Goal: Task Accomplishment & Management: Complete application form

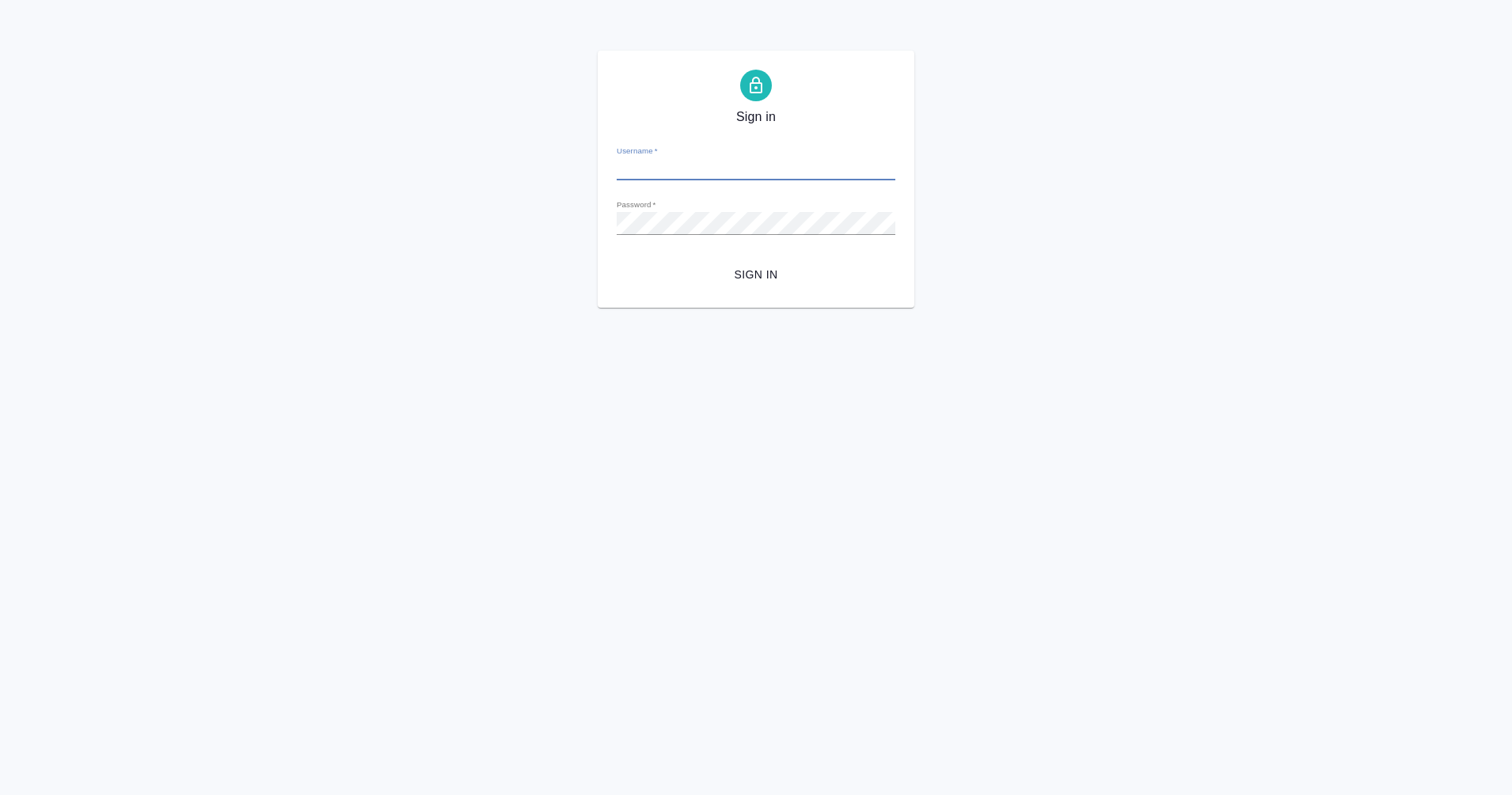
type input "m.eganian@awatera.com"
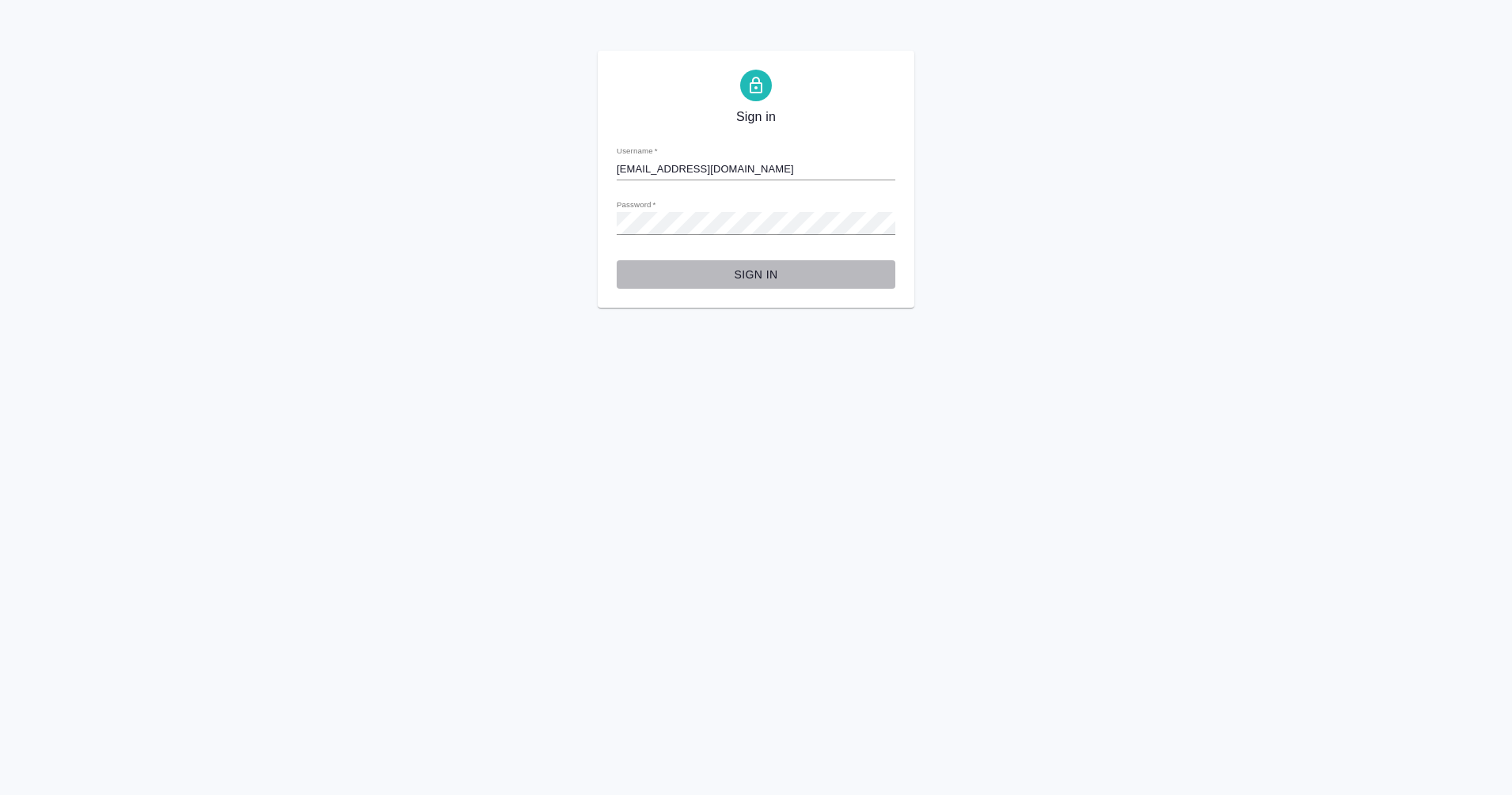
click at [767, 278] on span "Sign in" at bounding box center [756, 275] width 253 height 20
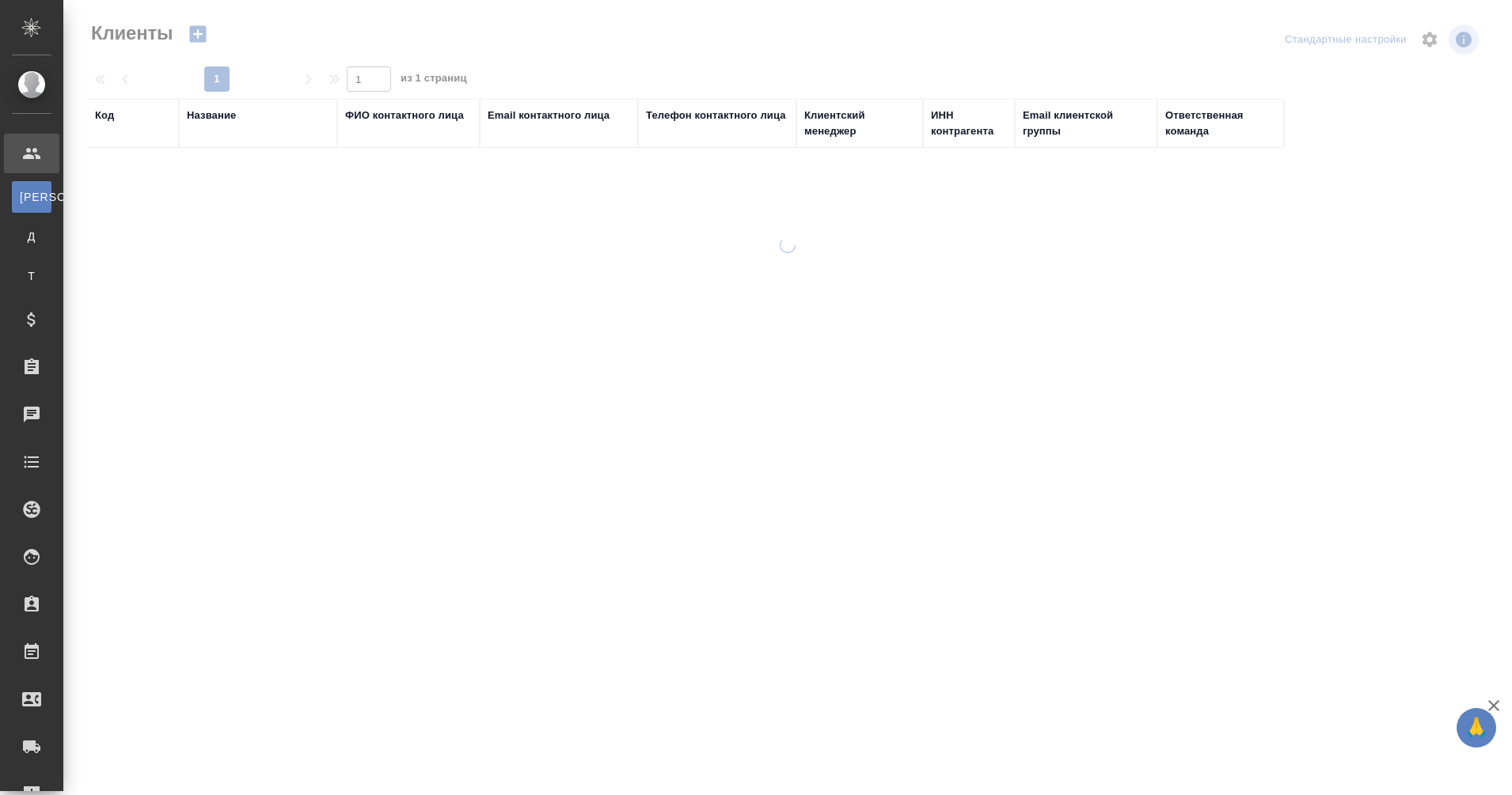
select select "RU"
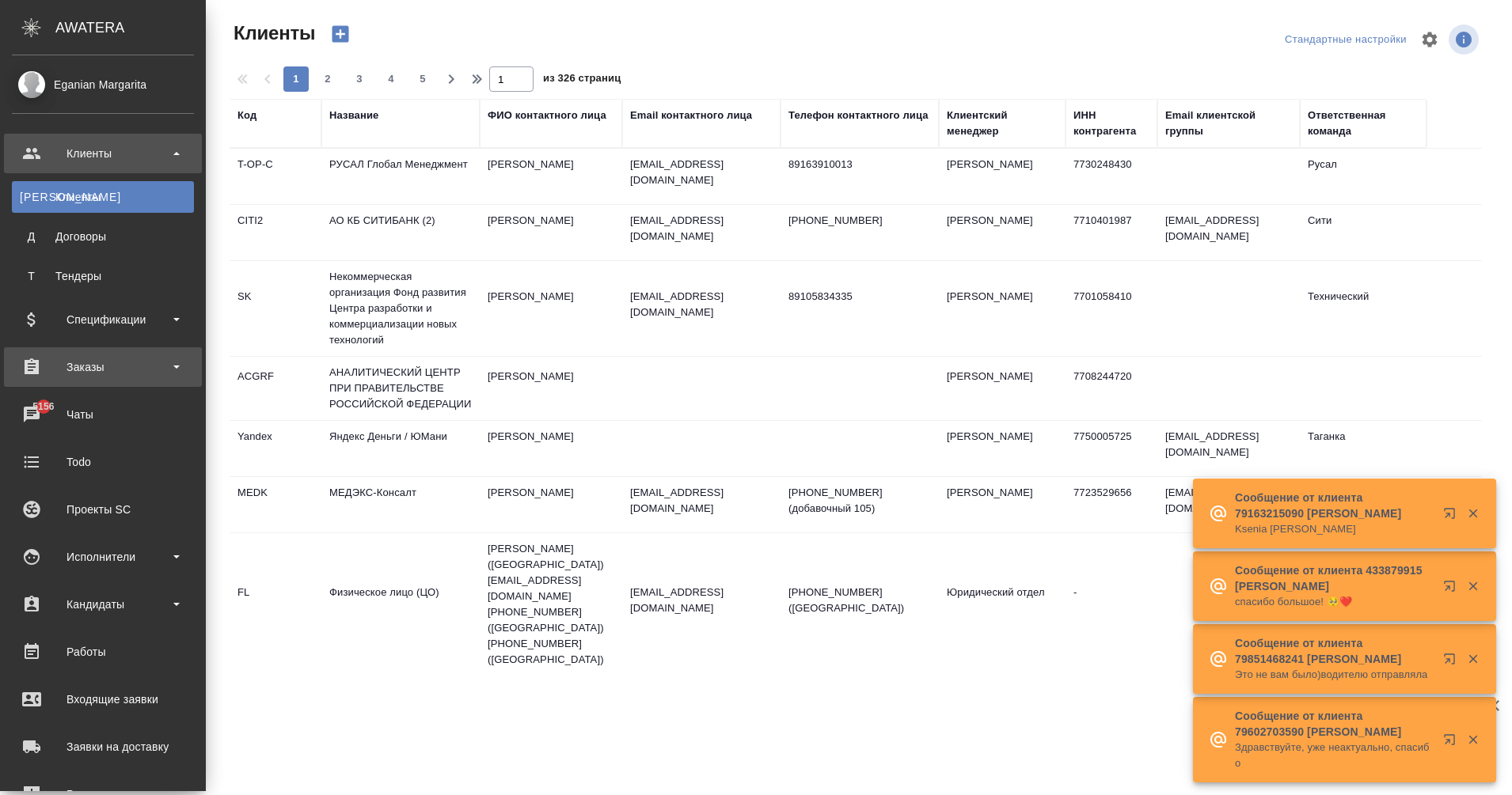
click at [100, 359] on div "Заказы" at bounding box center [103, 367] width 182 height 24
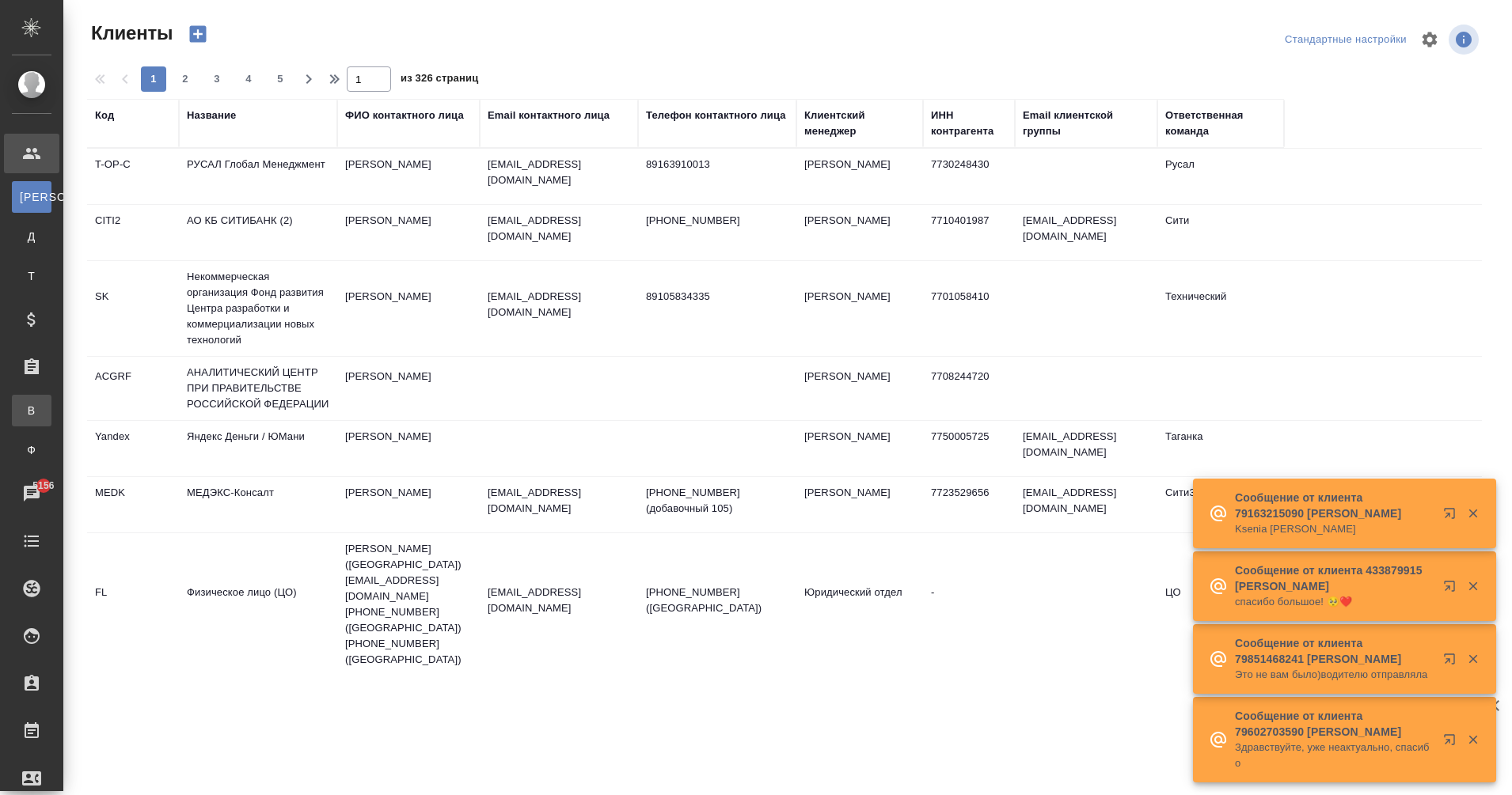
click at [113, 408] on div ".cls-1 fill:#fff; AWATERA Eganian Margarita Клиенты К Клиенты Д Договоры Т Тенд…" at bounding box center [756, 398] width 1512 height 795
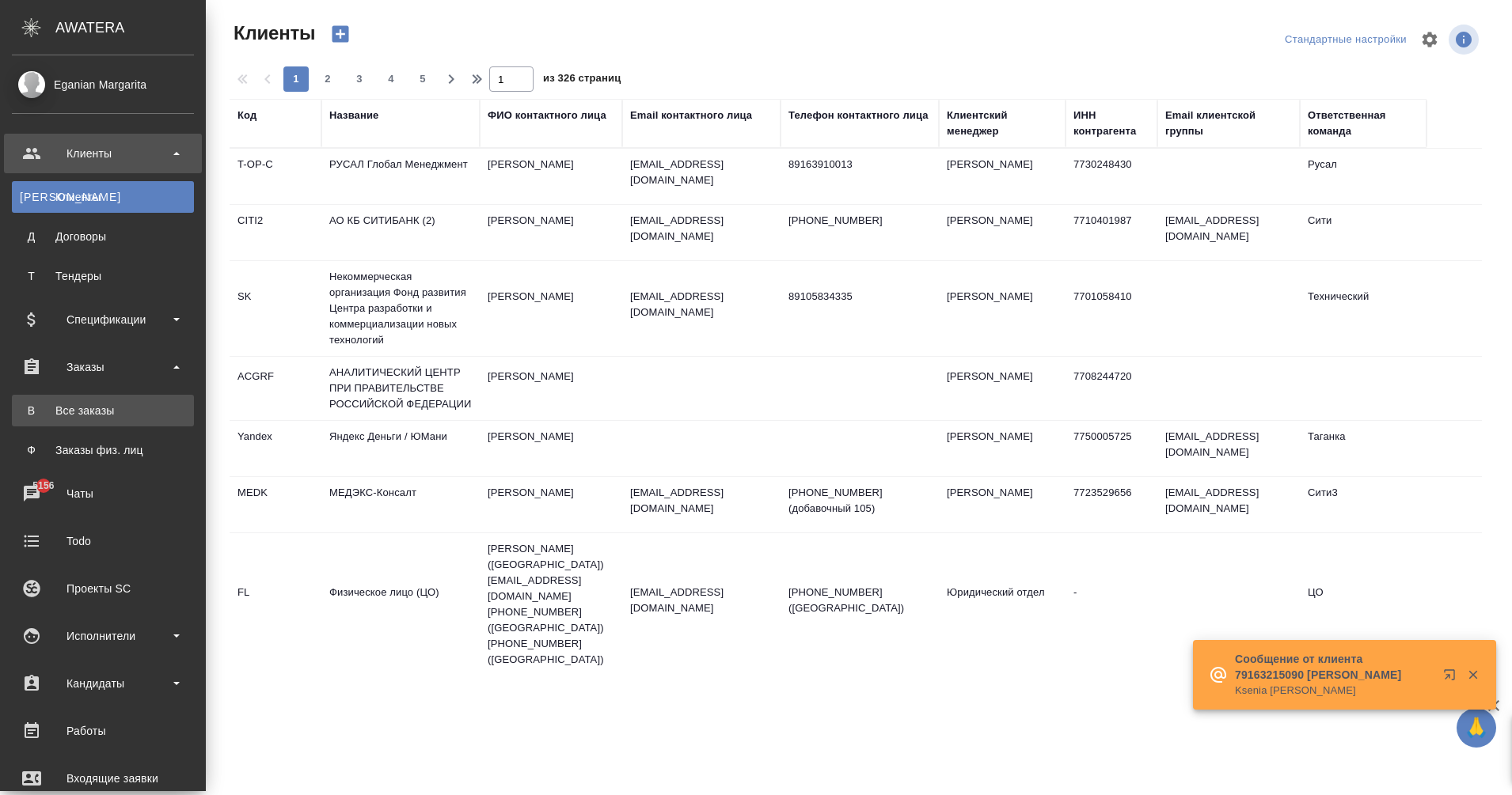
click at [33, 418] on div "Все заказы" at bounding box center [103, 411] width 167 height 16
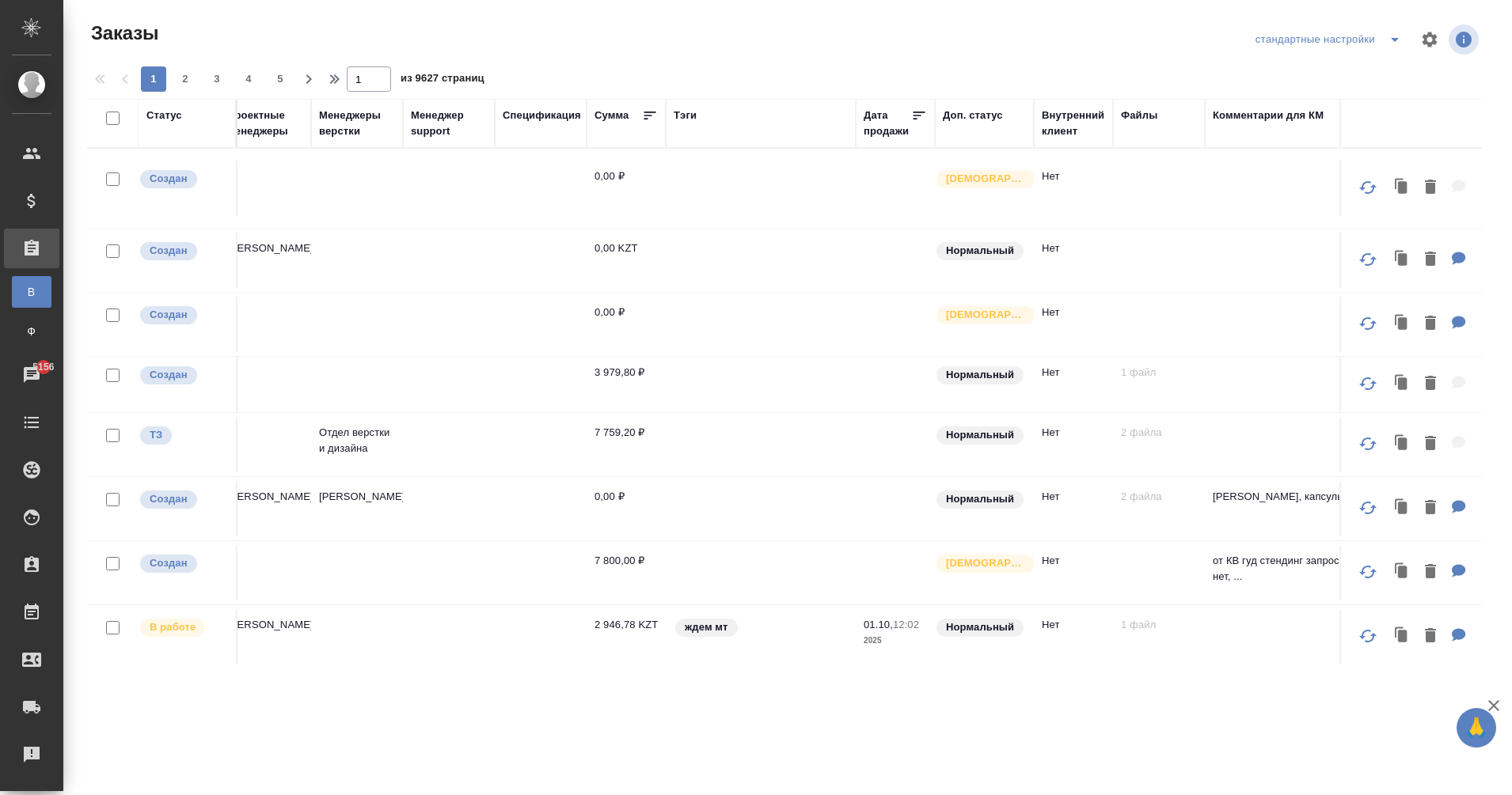
scroll to position [0, 1398]
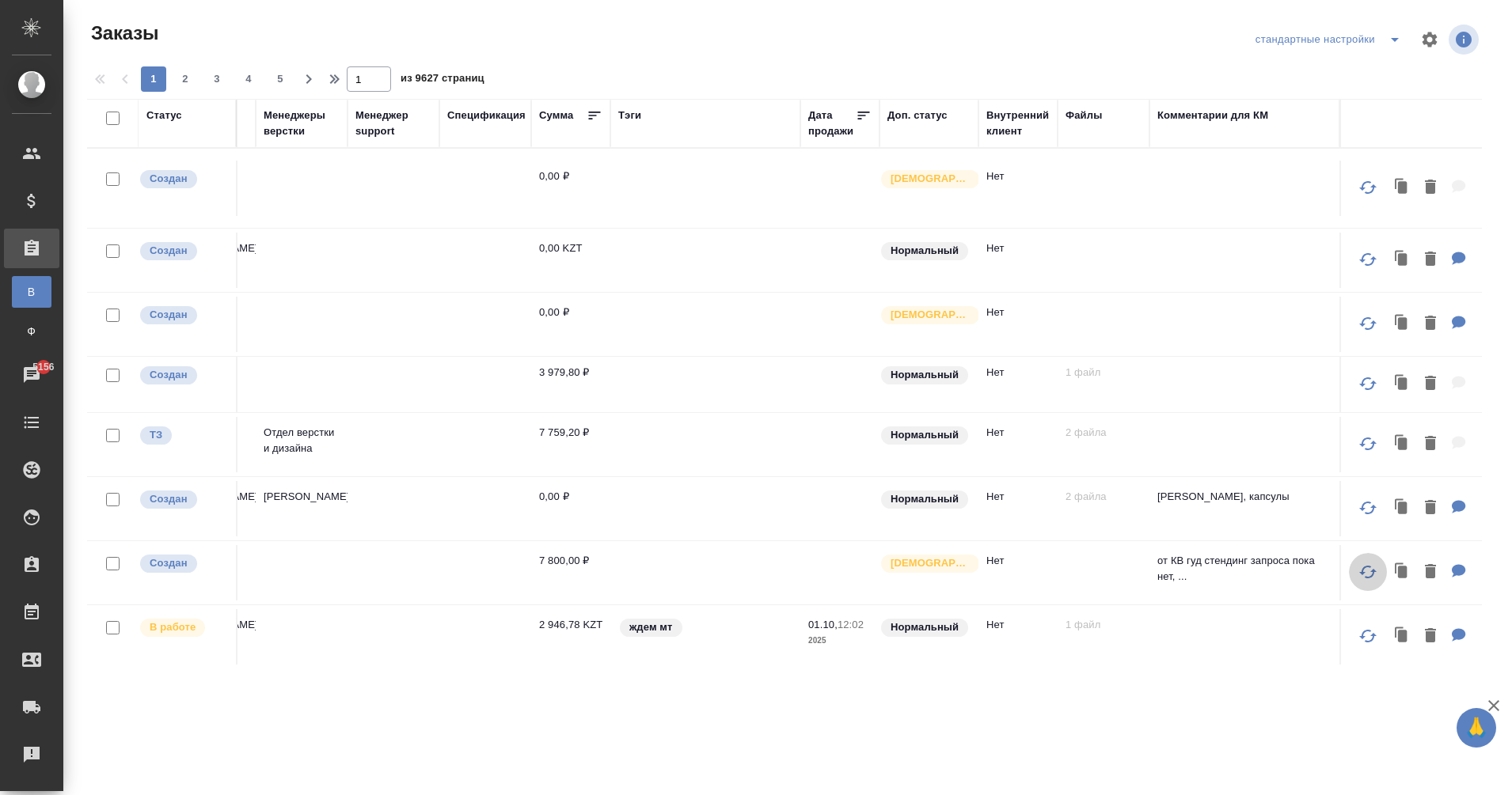
click at [1353, 587] on button "button" at bounding box center [1368, 573] width 38 height 38
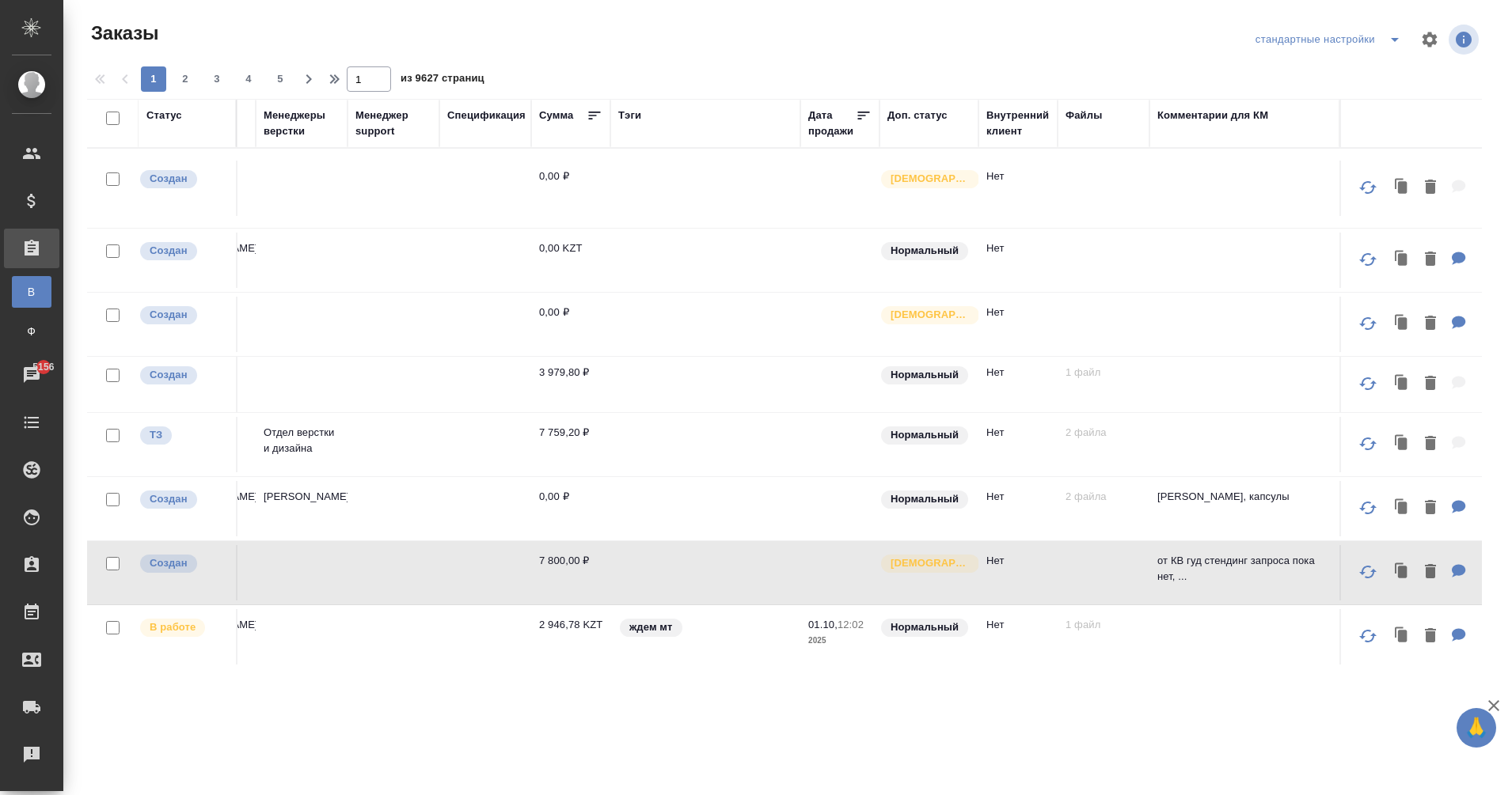
click at [1220, 118] on div "Комментарии для КМ" at bounding box center [1213, 115] width 111 height 16
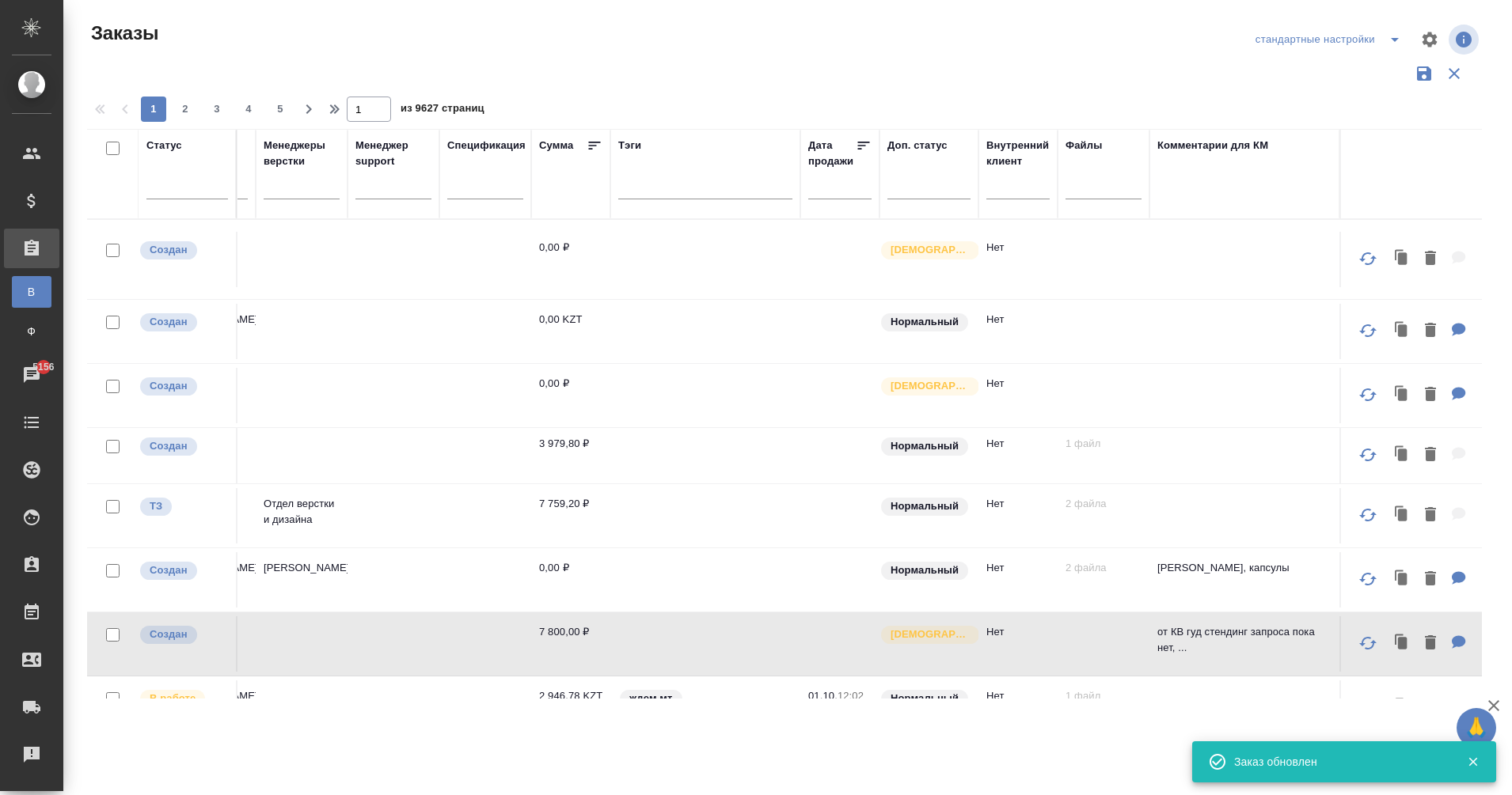
click at [1157, 199] on div "Комментарии для КМ" at bounding box center [1245, 174] width 174 height 73
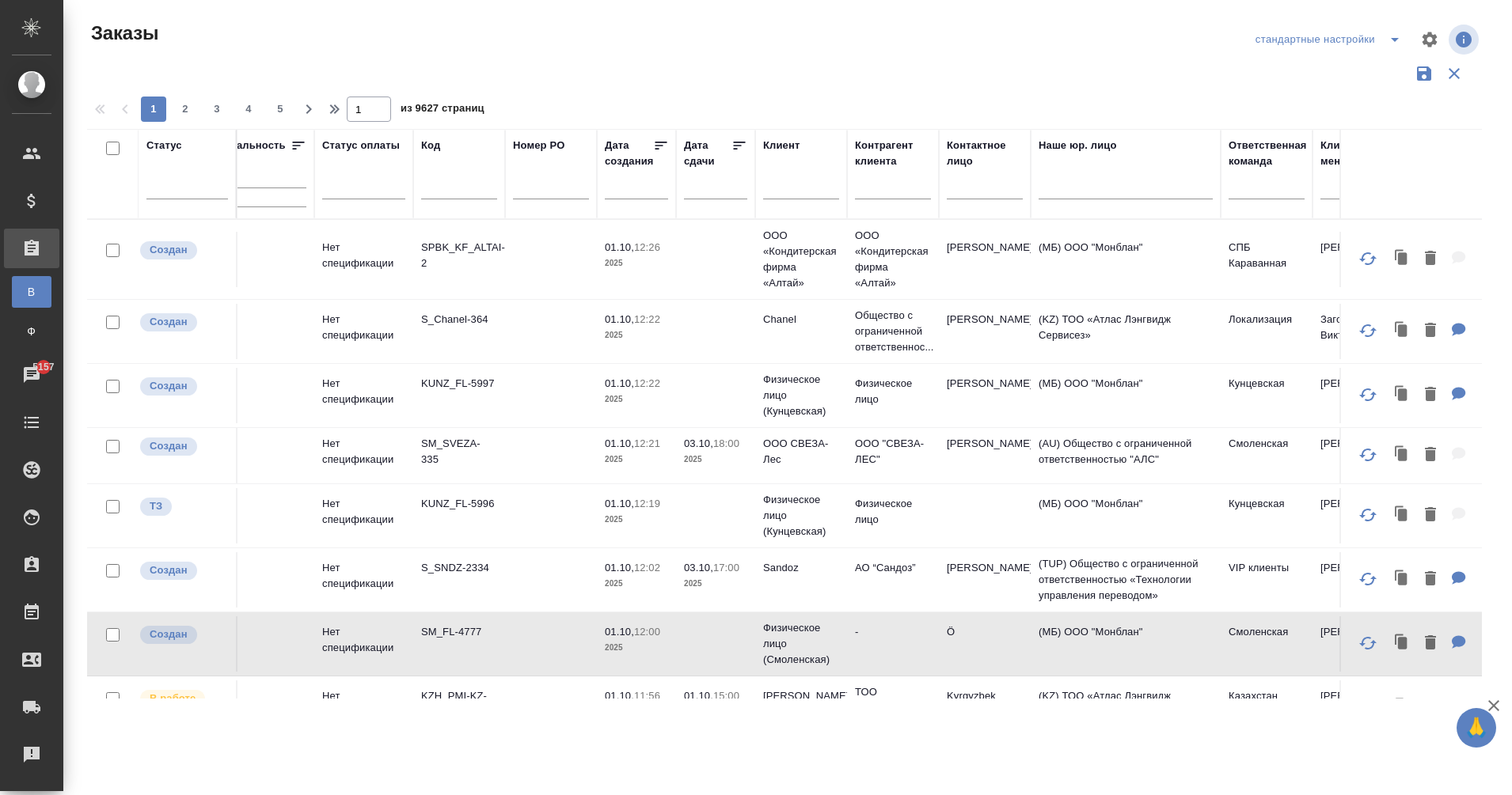
scroll to position [0, 0]
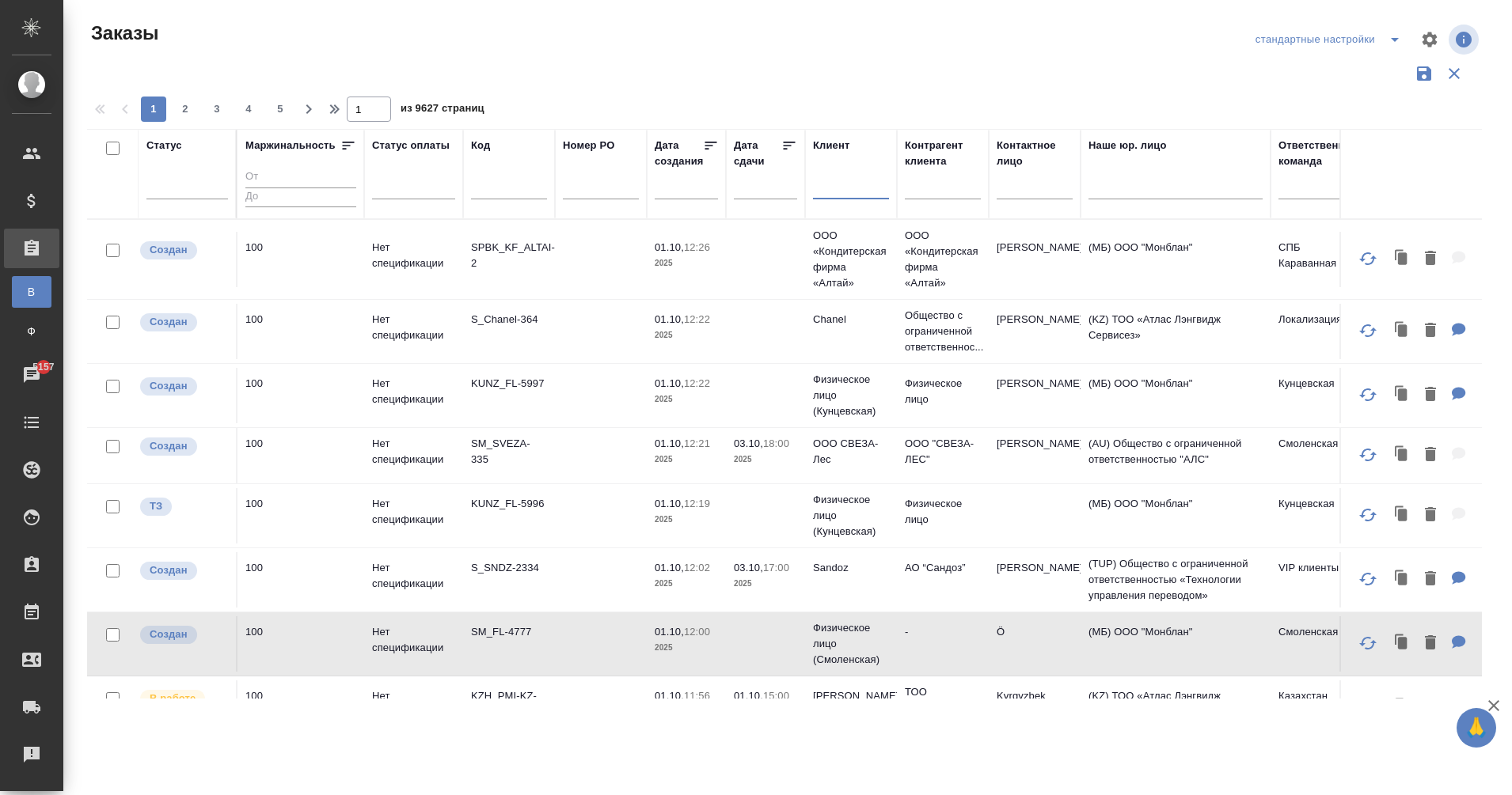
click at [836, 189] on input "text" at bounding box center [851, 190] width 76 height 20
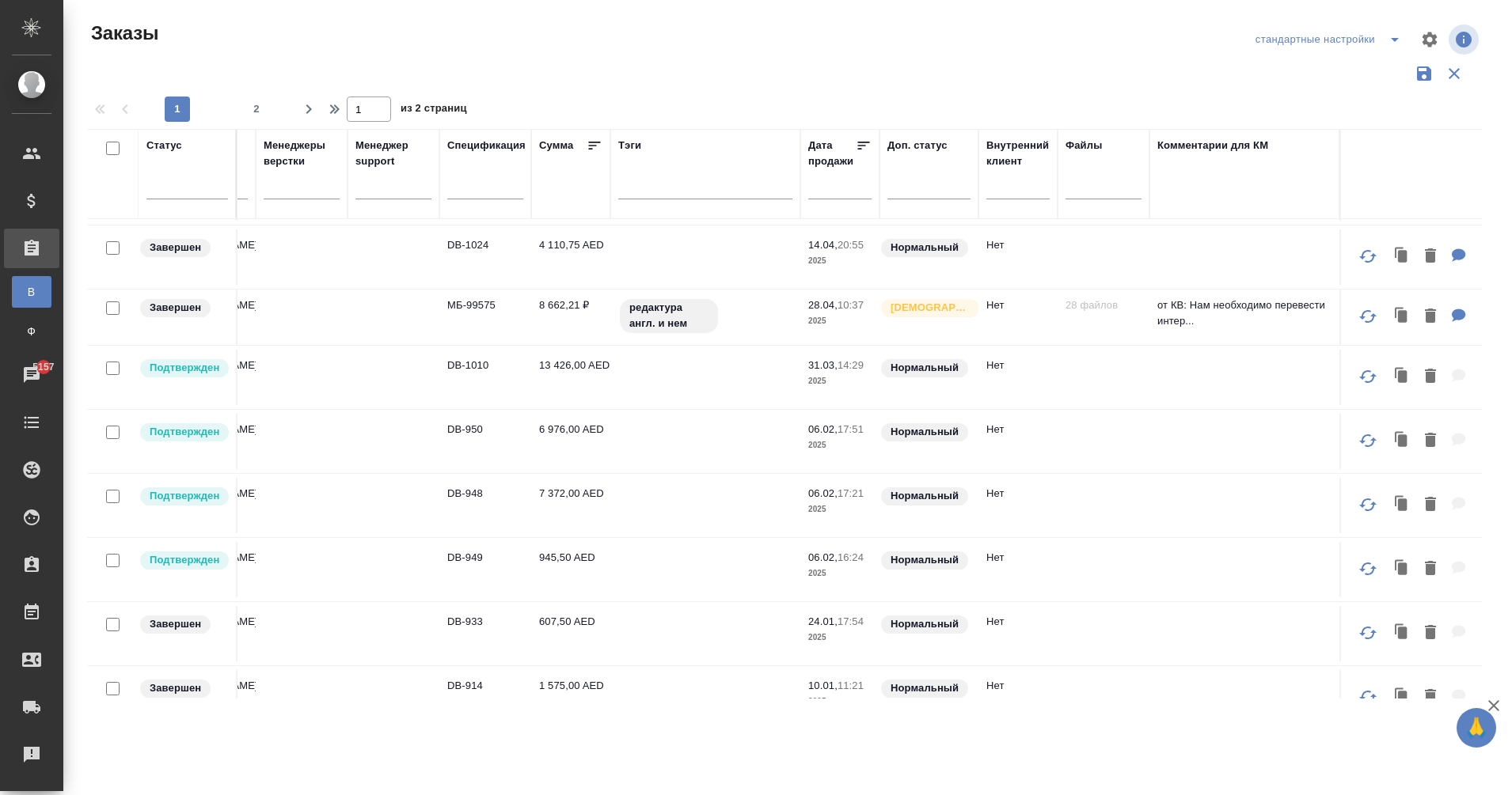
scroll to position [1100, 1398]
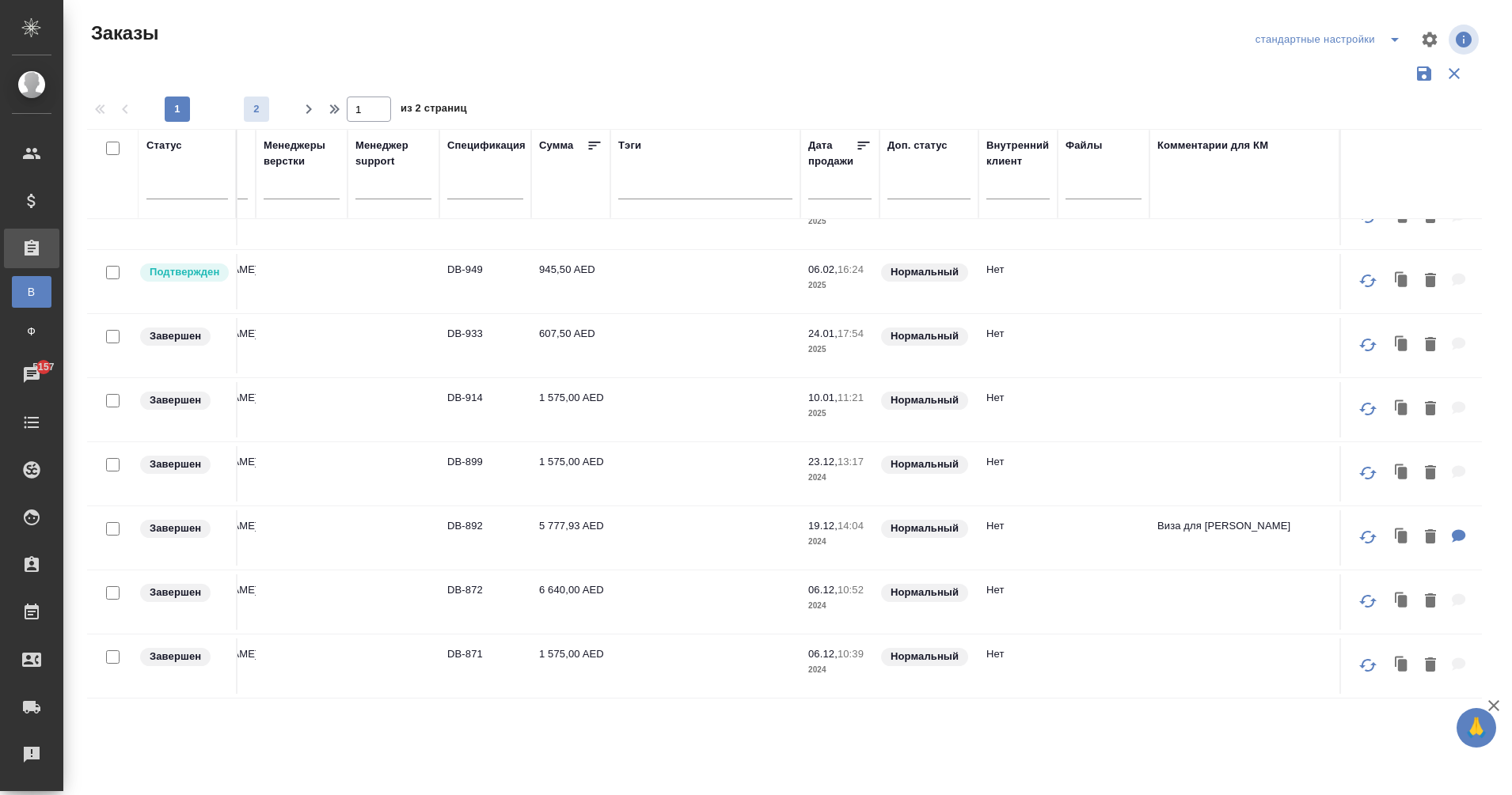
type input "face"
click at [257, 112] on span "2" at bounding box center [257, 109] width 25 height 16
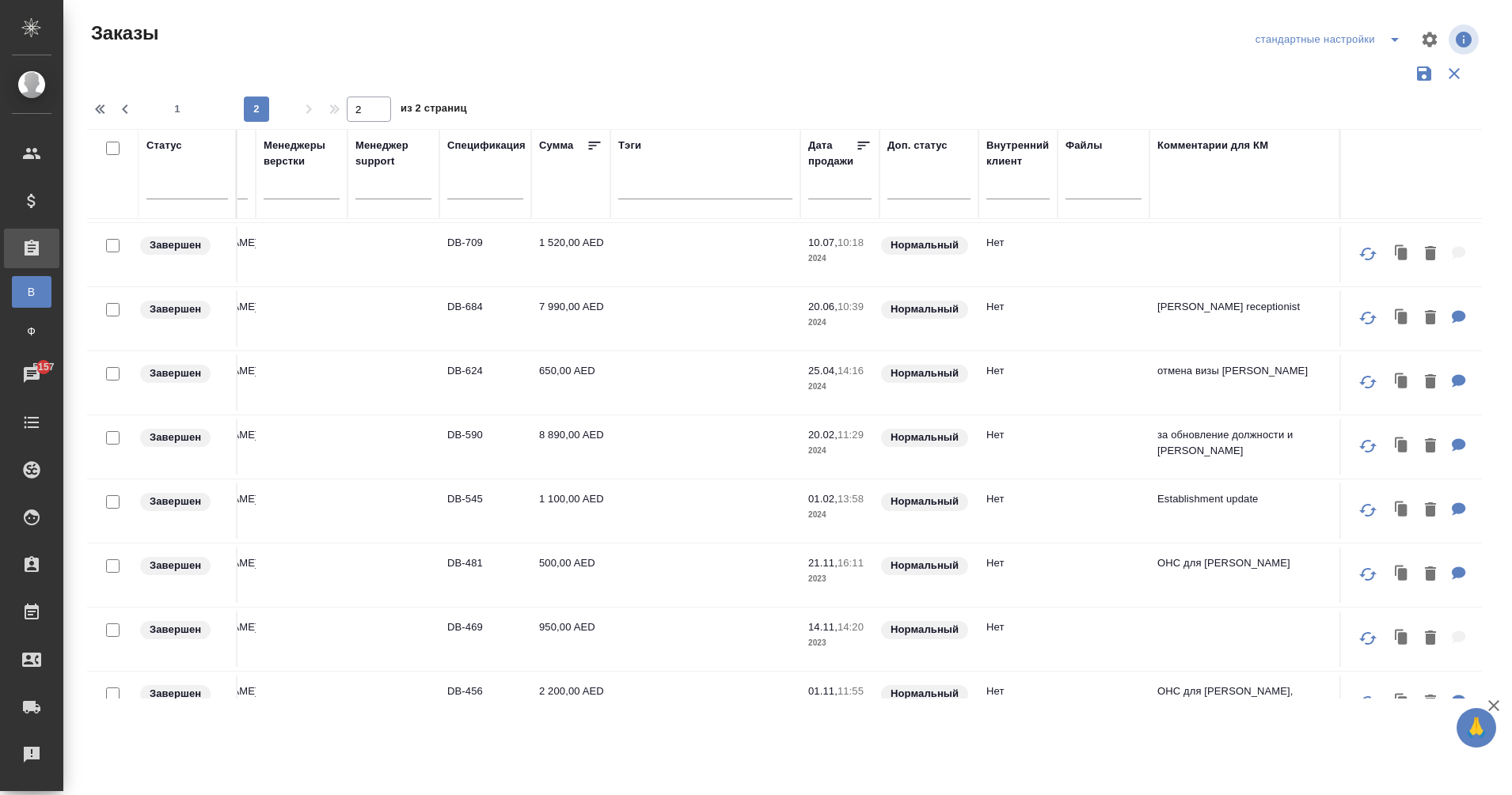
scroll to position [569, 1398]
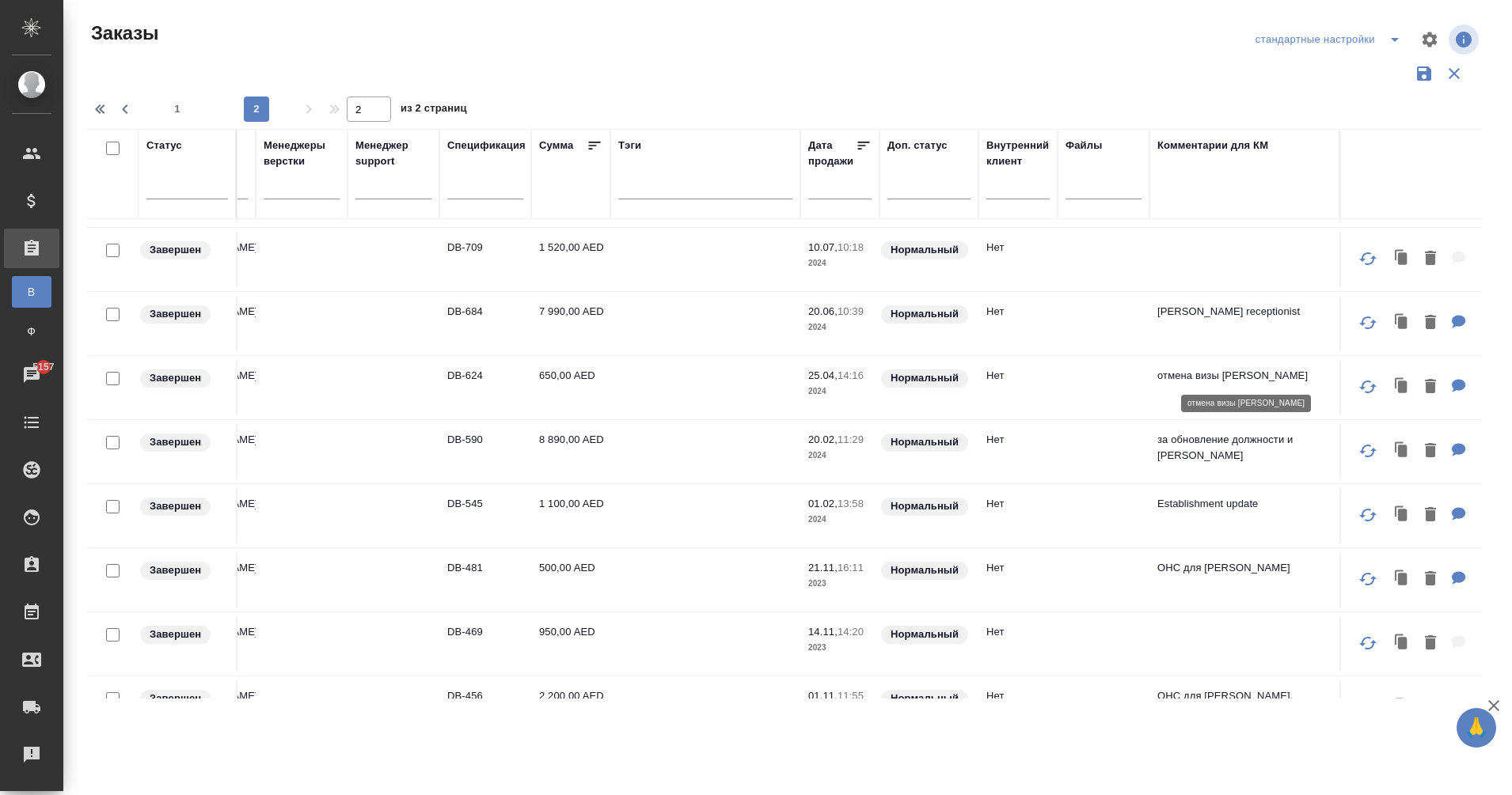
click at [1157, 379] on p "отмена визы [PERSON_NAME]" at bounding box center [1245, 375] width 174 height 16
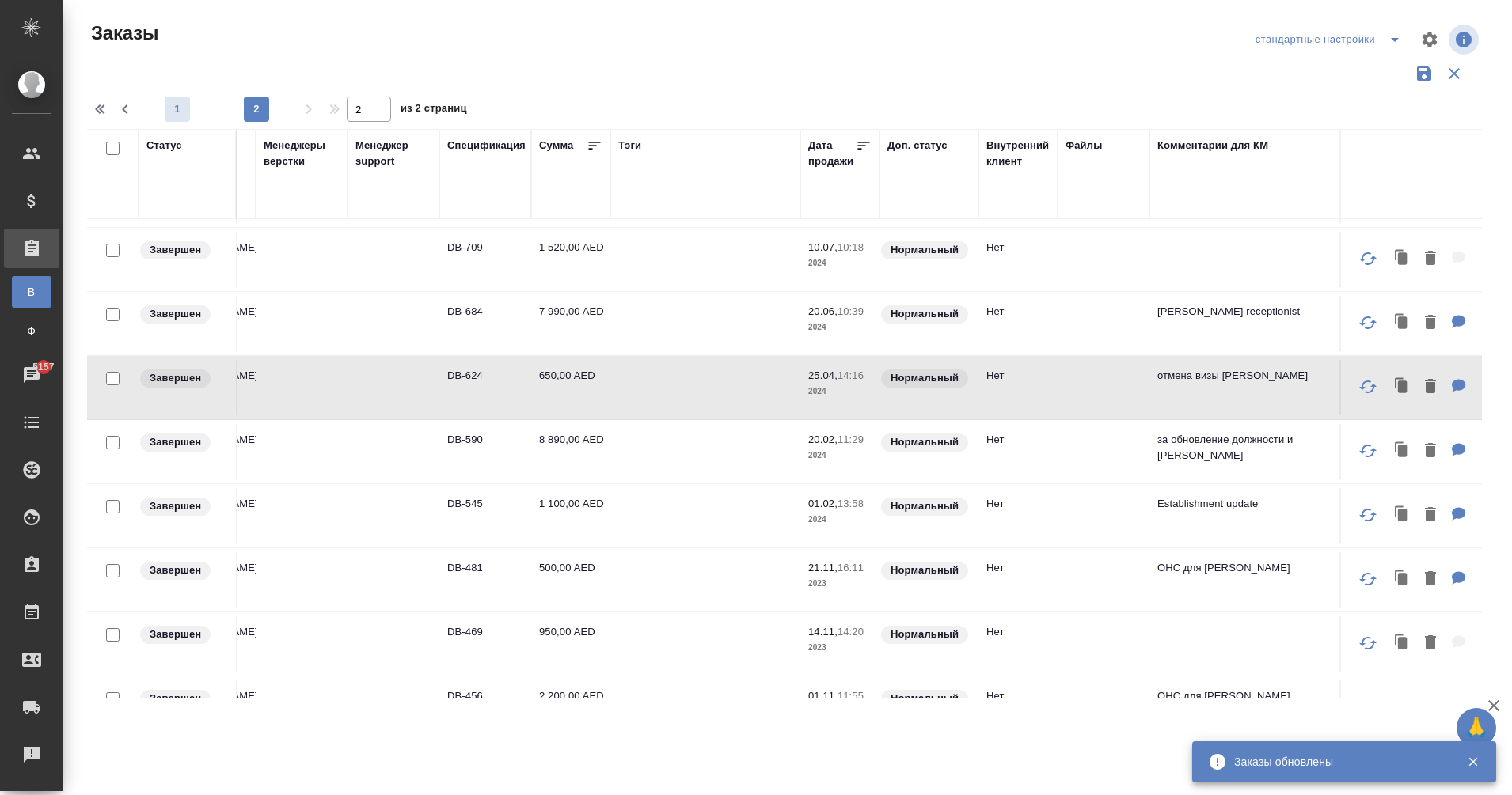
click at [175, 110] on span "1" at bounding box center [177, 109] width 25 height 16
type input "1"
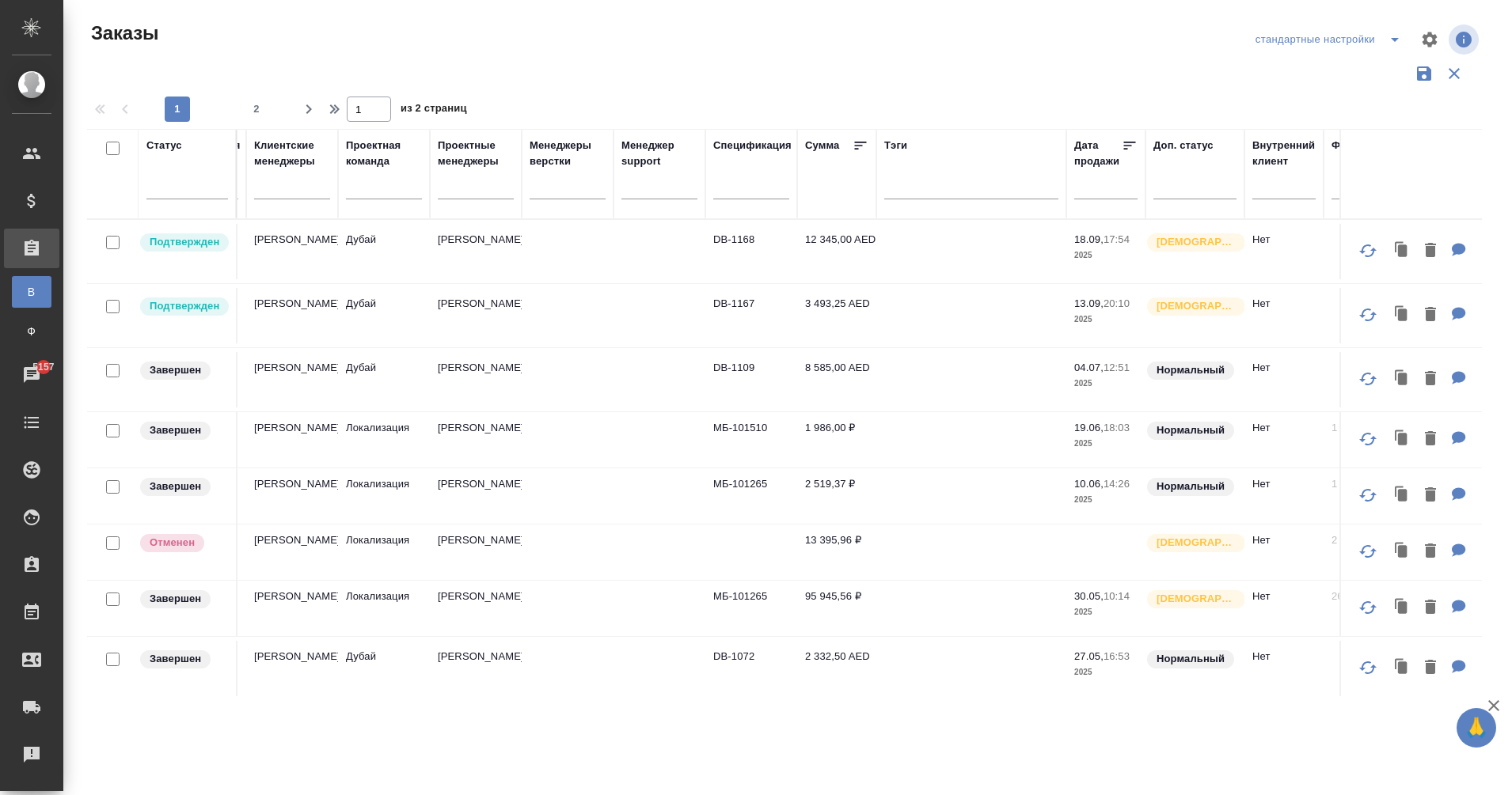
scroll to position [0, 1398]
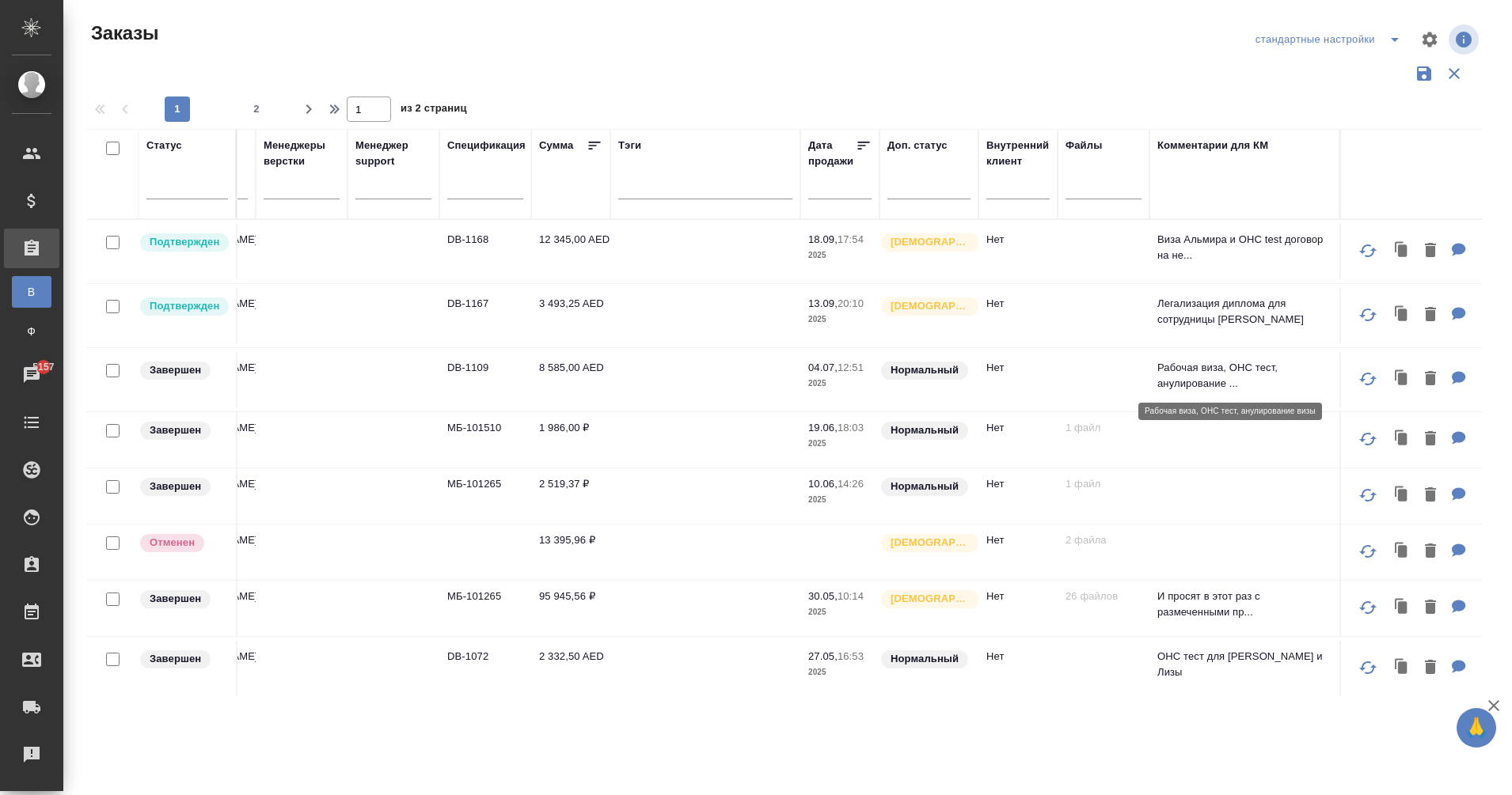
click at [1172, 380] on p "Рабочая виза, ОНС тест, анулирование ..." at bounding box center [1245, 375] width 174 height 32
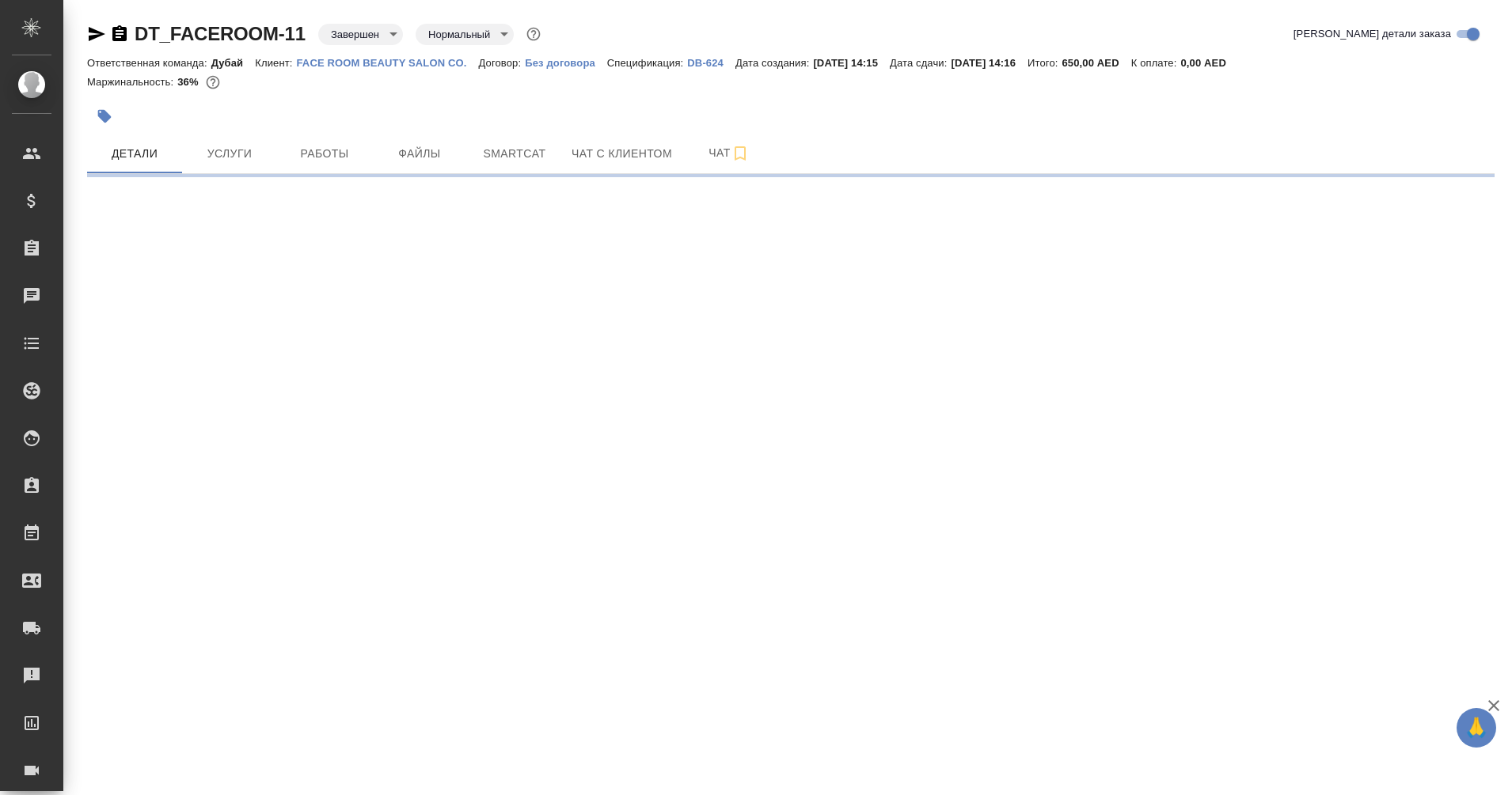
select select "RU"
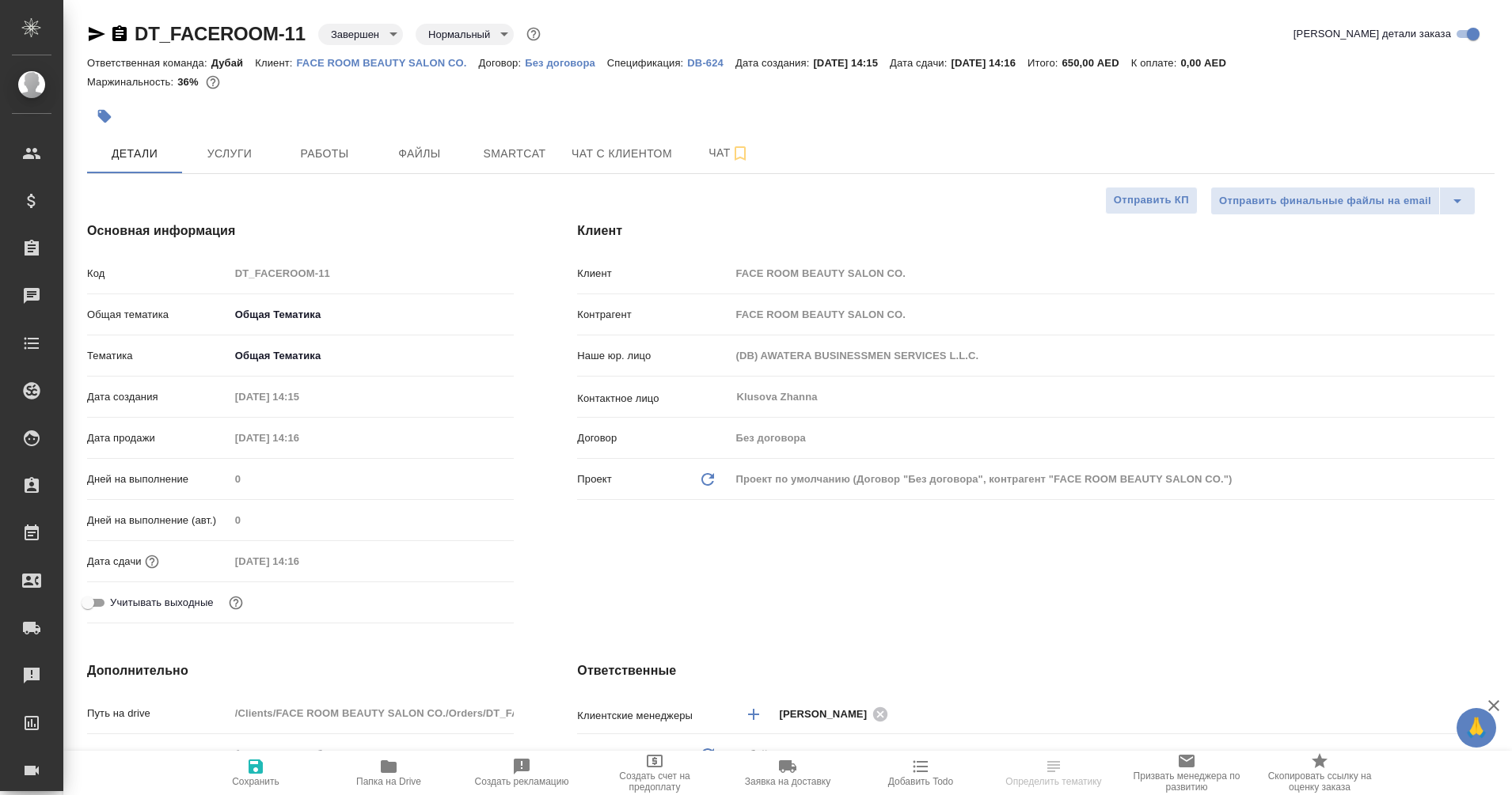
type textarea "x"
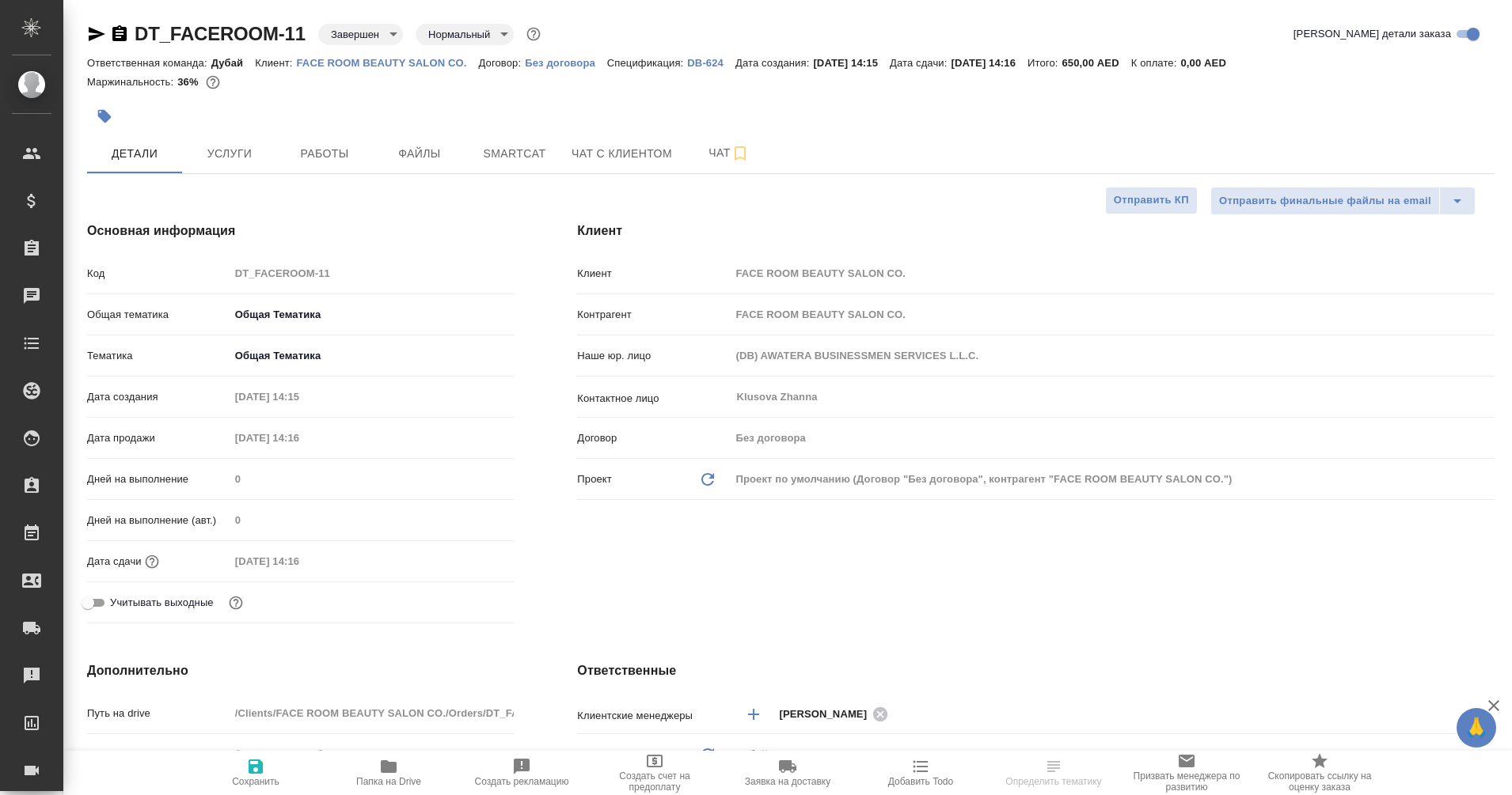
type textarea "x"
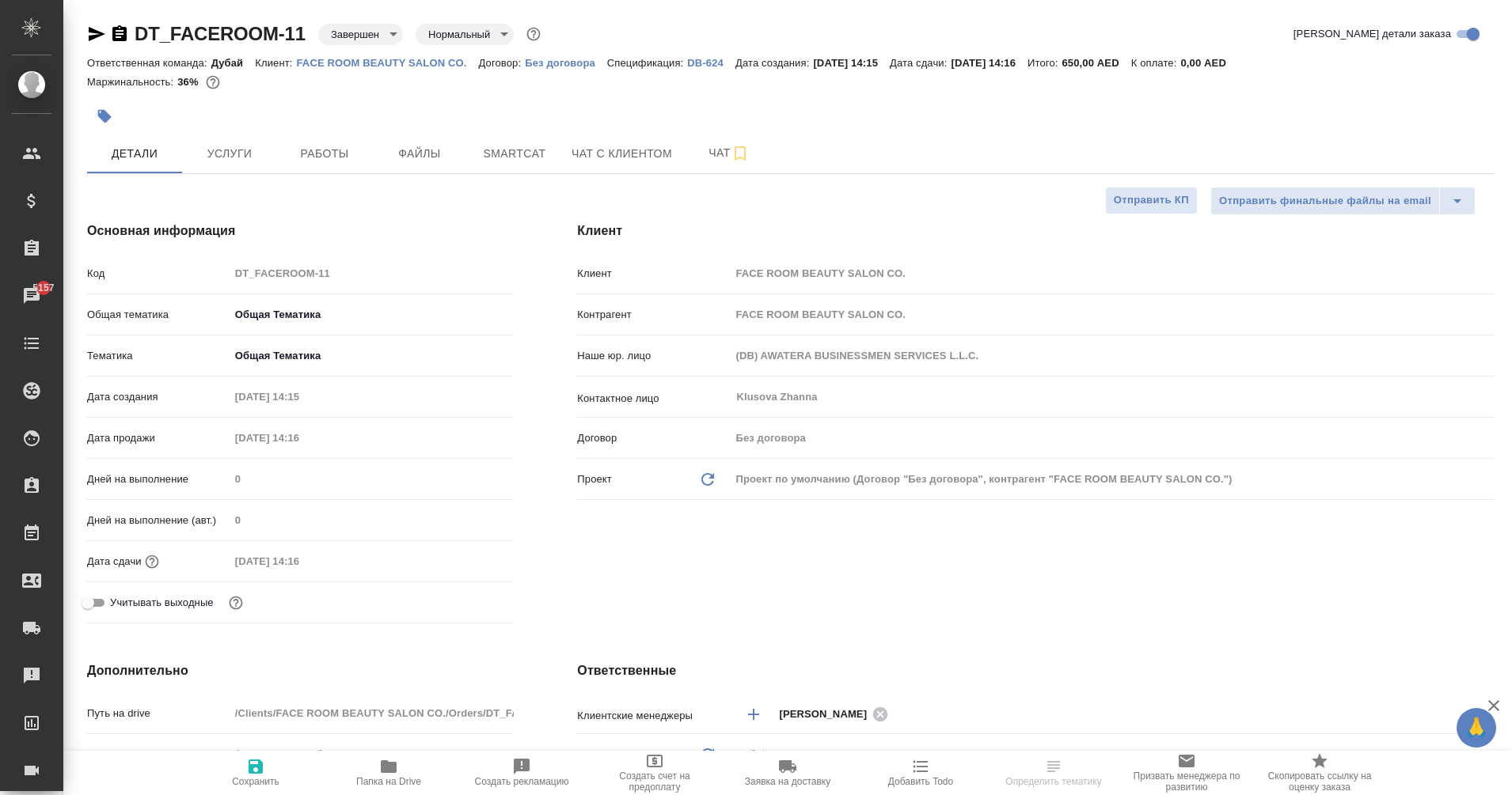
type textarea "x"
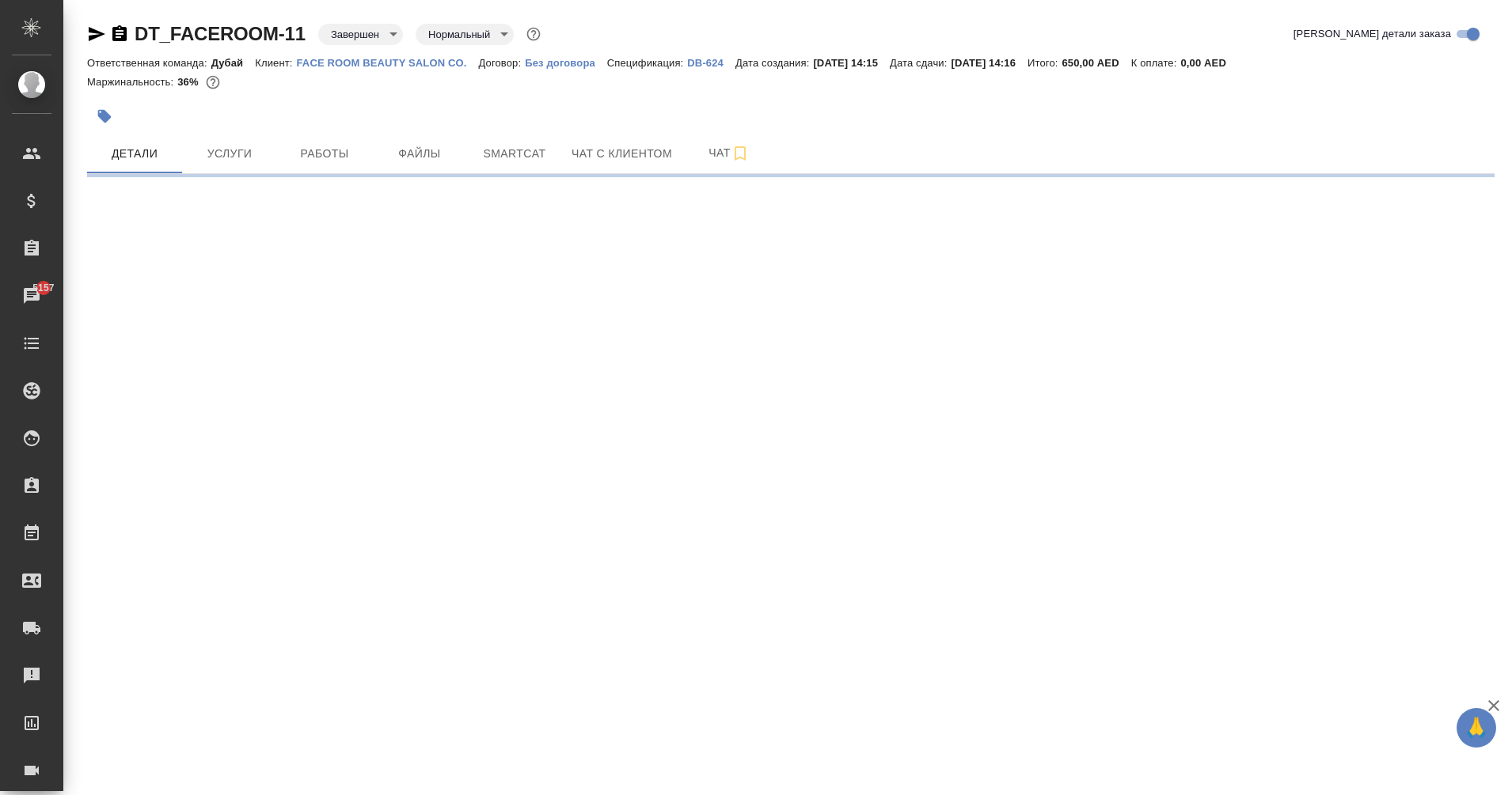
select select "RU"
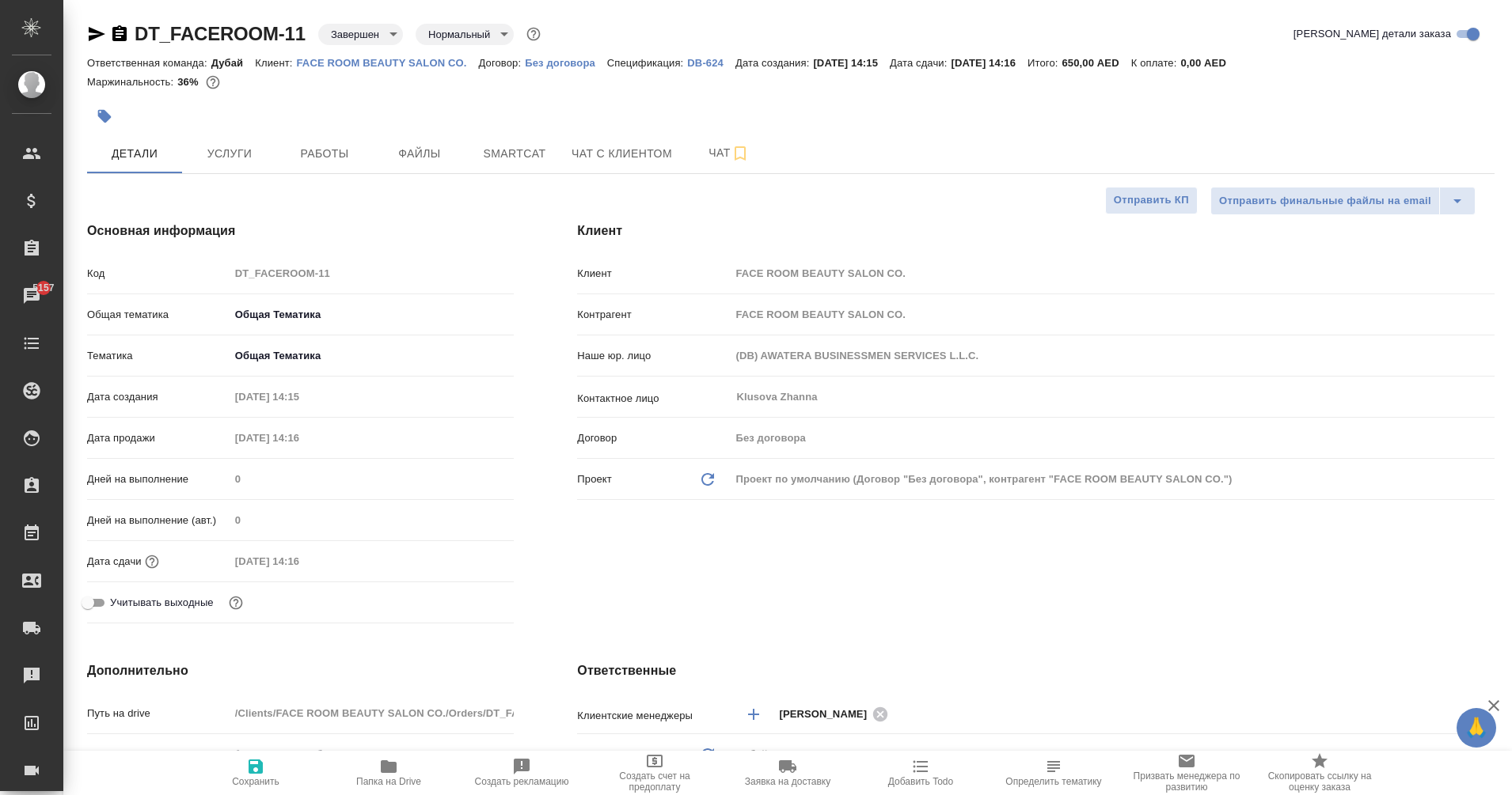
type textarea "x"
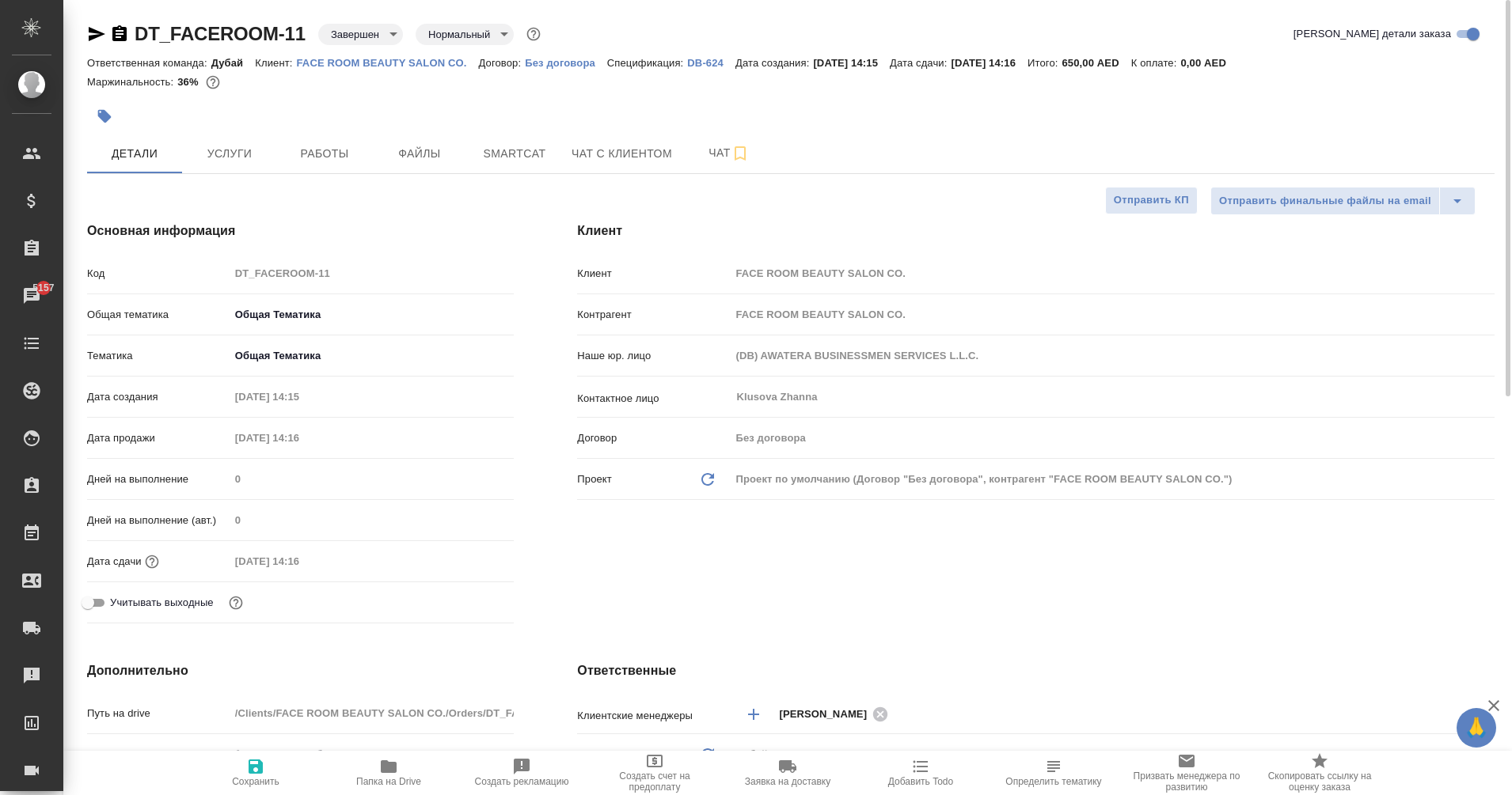
type textarea "x"
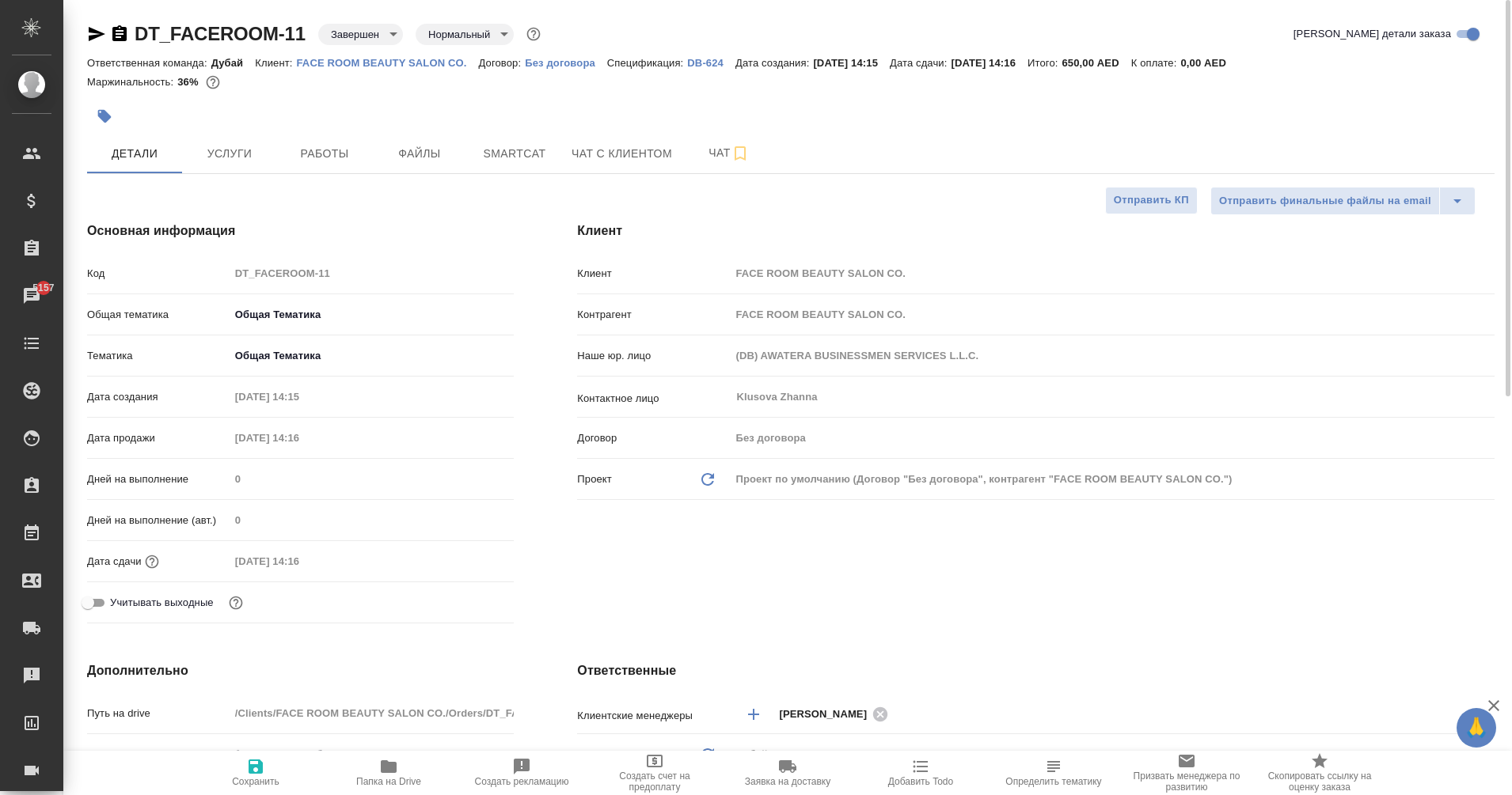
type textarea "x"
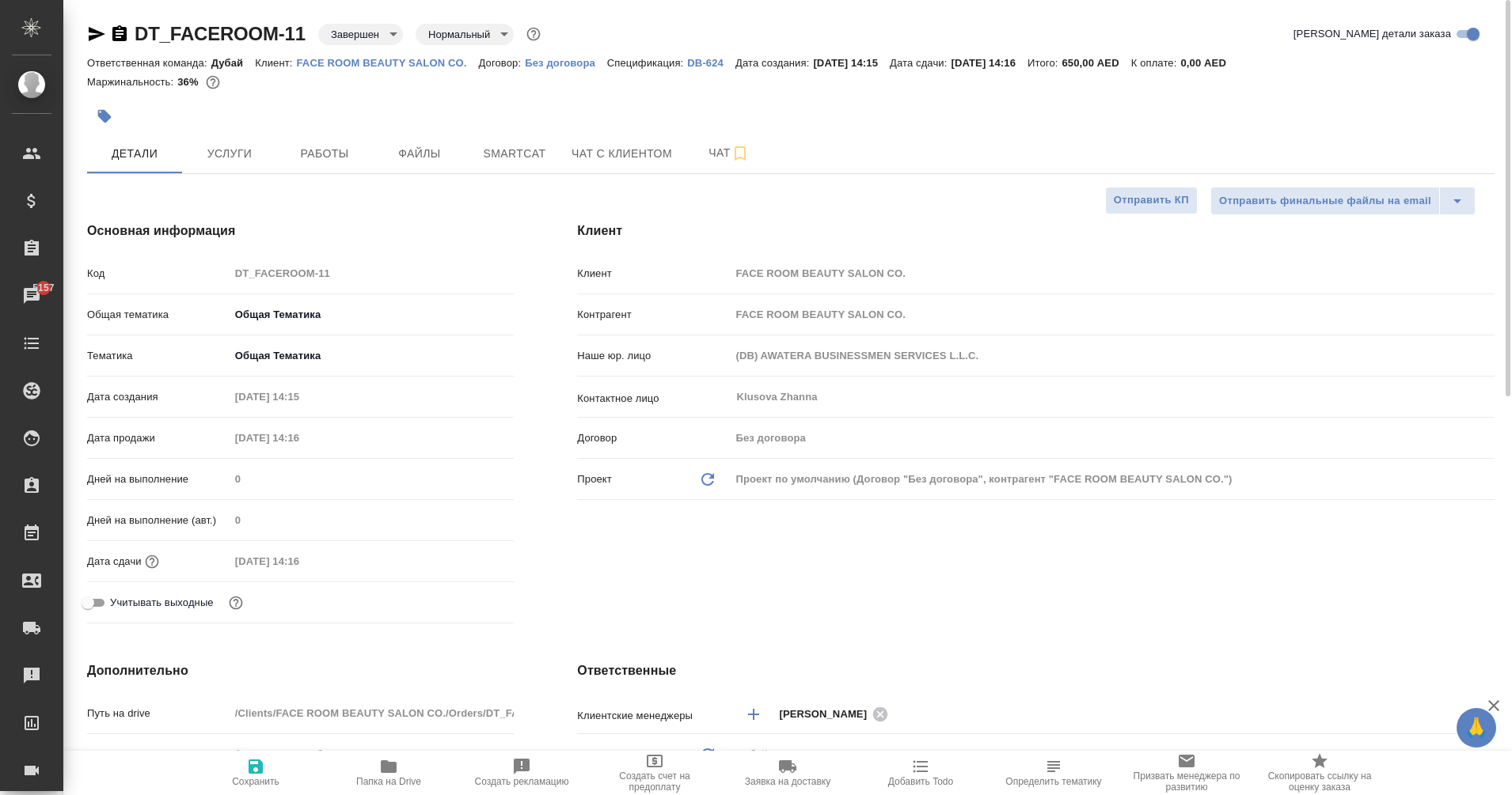
type textarea "x"
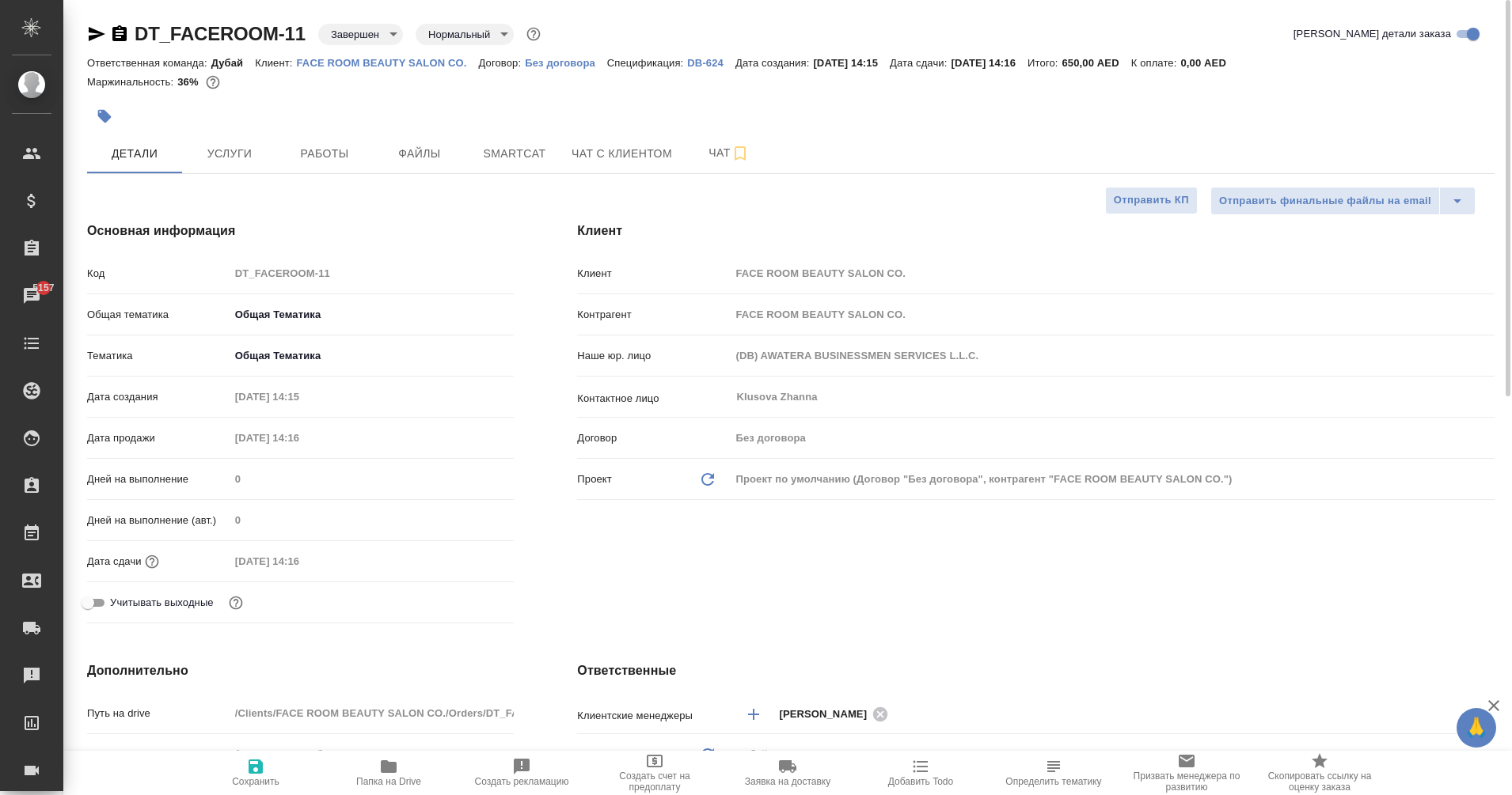
type textarea "x"
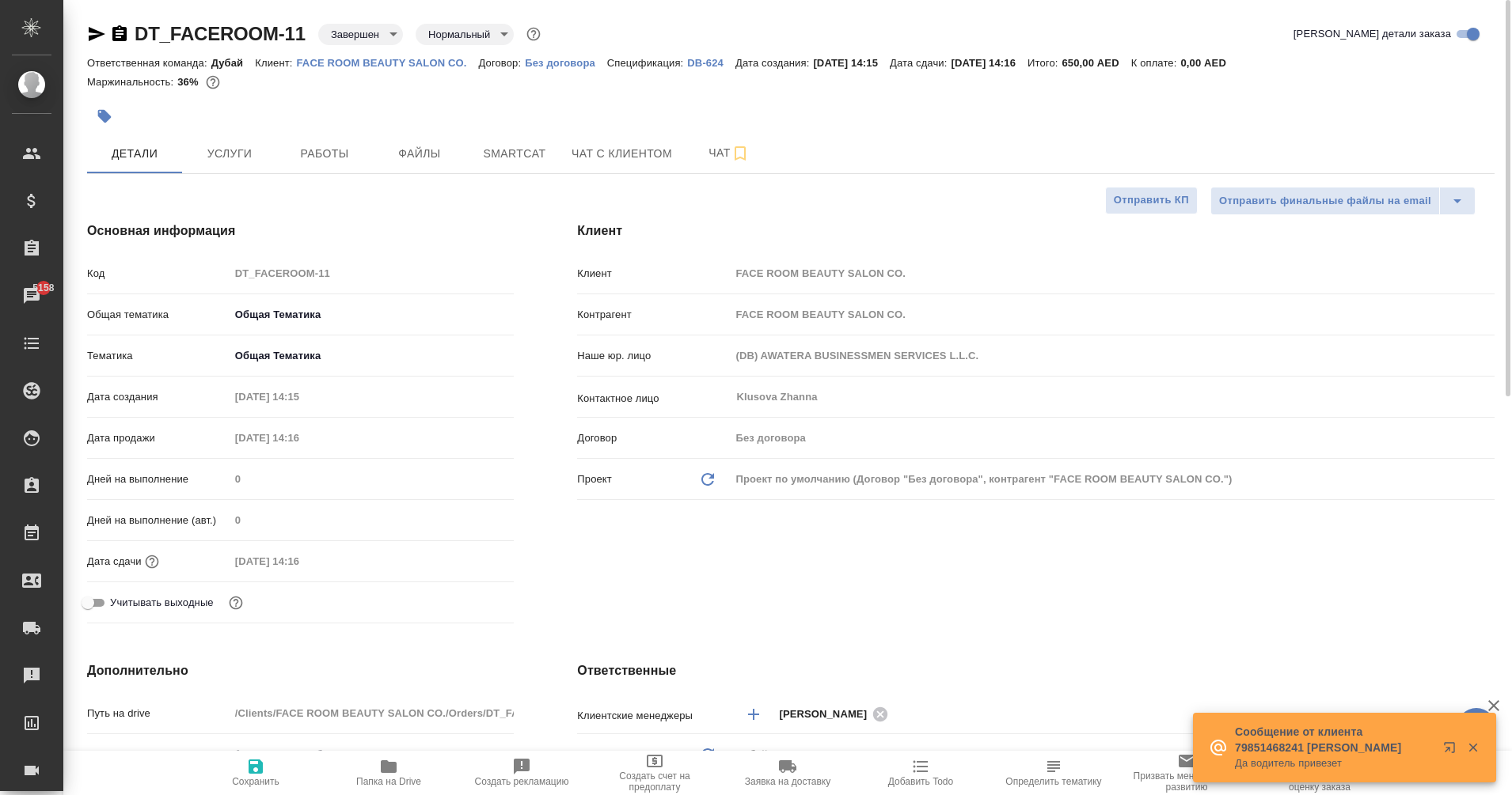
click at [362, 66] on p "FACE ROOM BEAUTY SALON CO." at bounding box center [388, 62] width 182 height 11
type textarea "x"
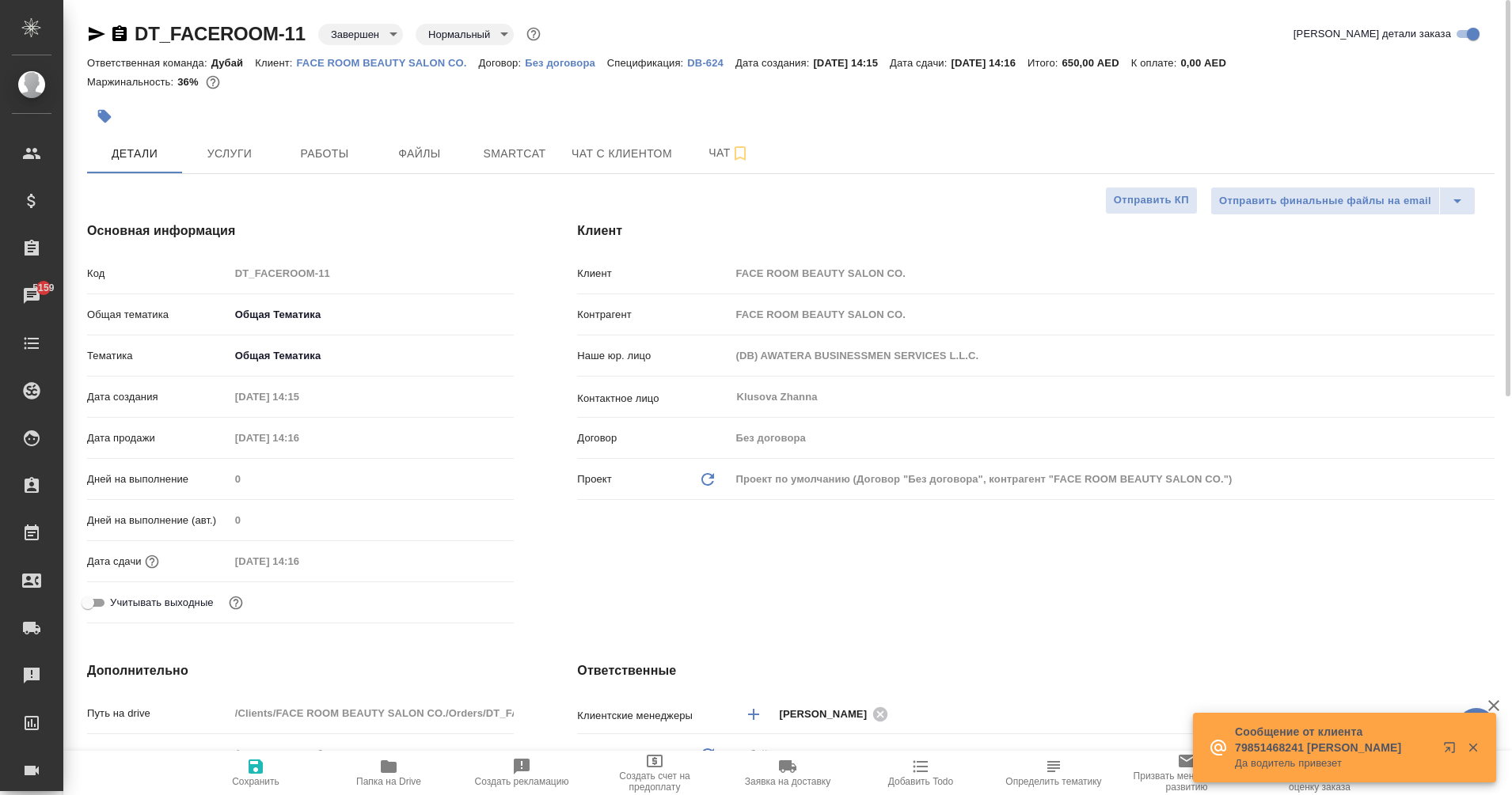
type textarea "x"
click at [217, 153] on span "Услуги" at bounding box center [229, 153] width 76 height 20
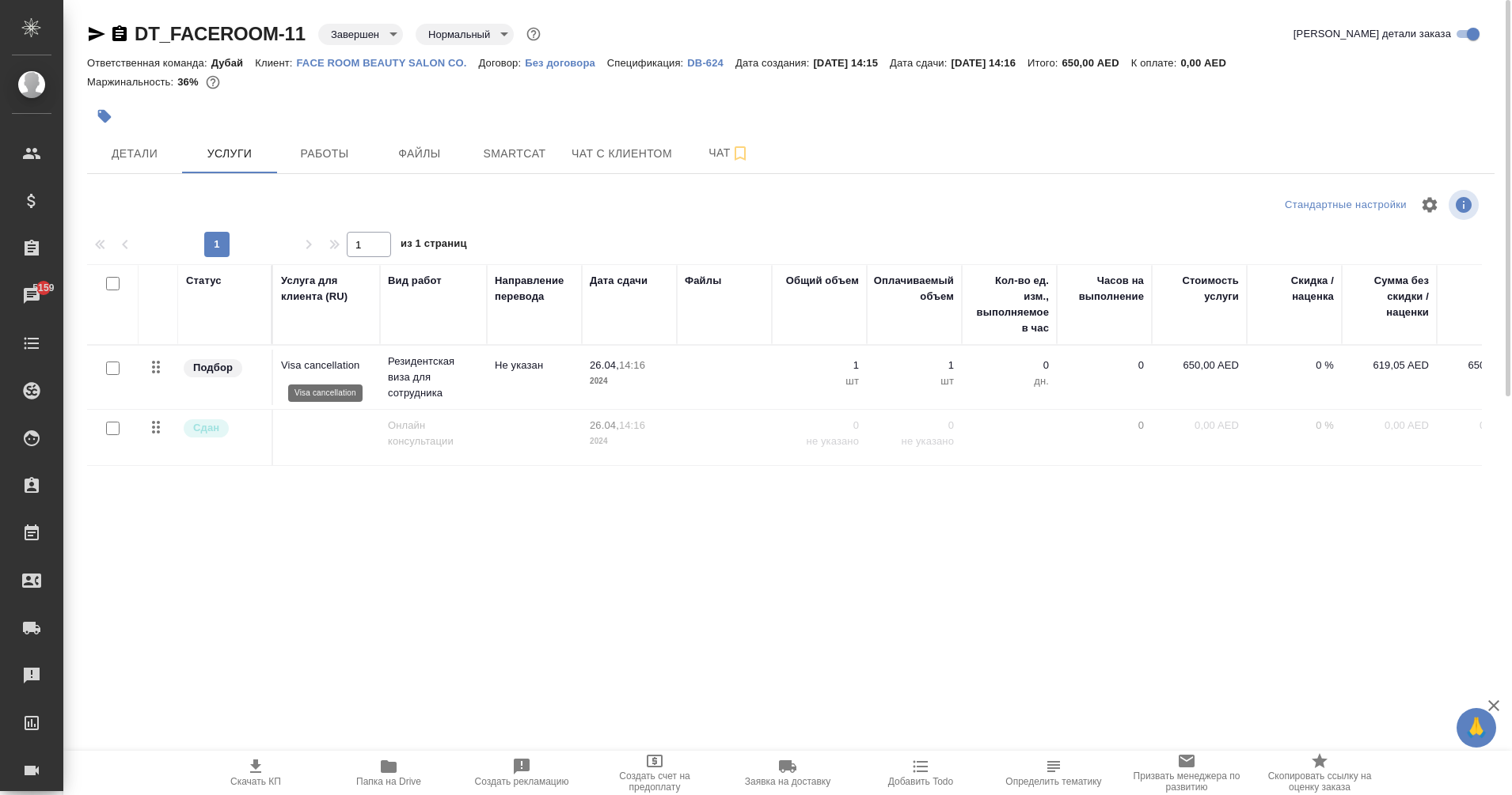
click at [289, 366] on p "Visa cancellation" at bounding box center [326, 366] width 91 height 16
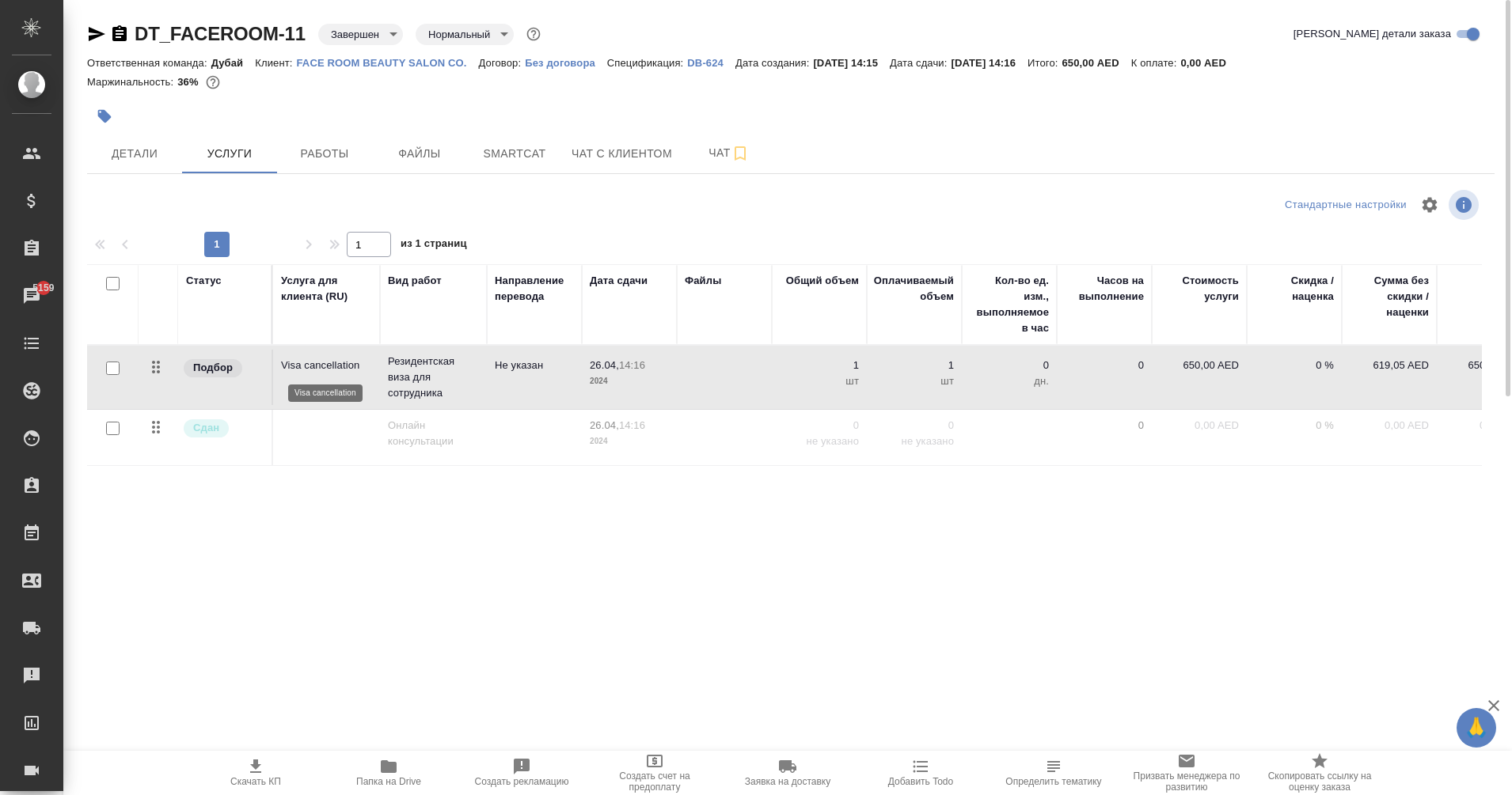
click at [289, 366] on p "Visa cancellation" at bounding box center [326, 366] width 91 height 16
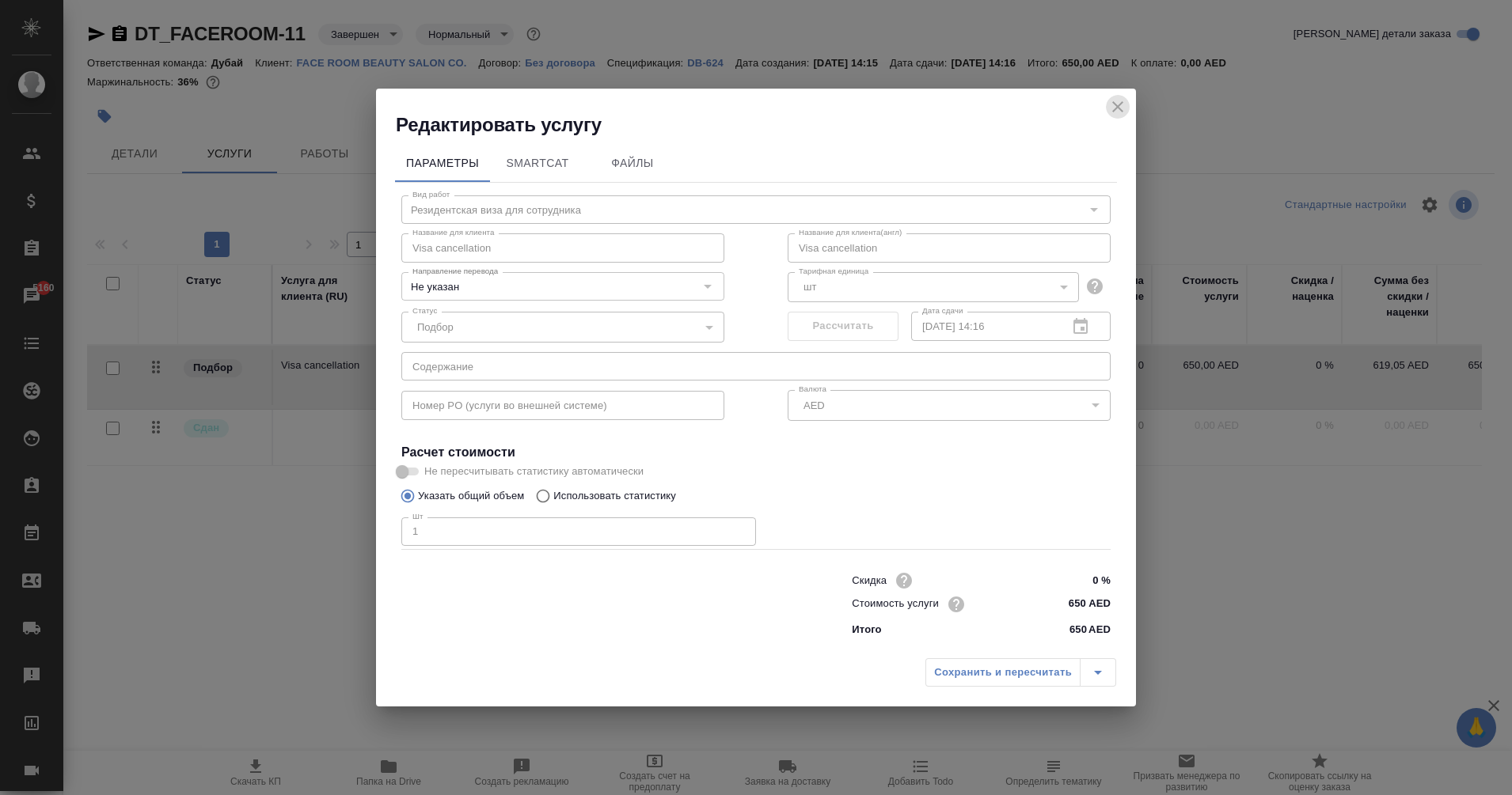
click at [1116, 106] on icon "close" at bounding box center [1118, 107] width 11 height 11
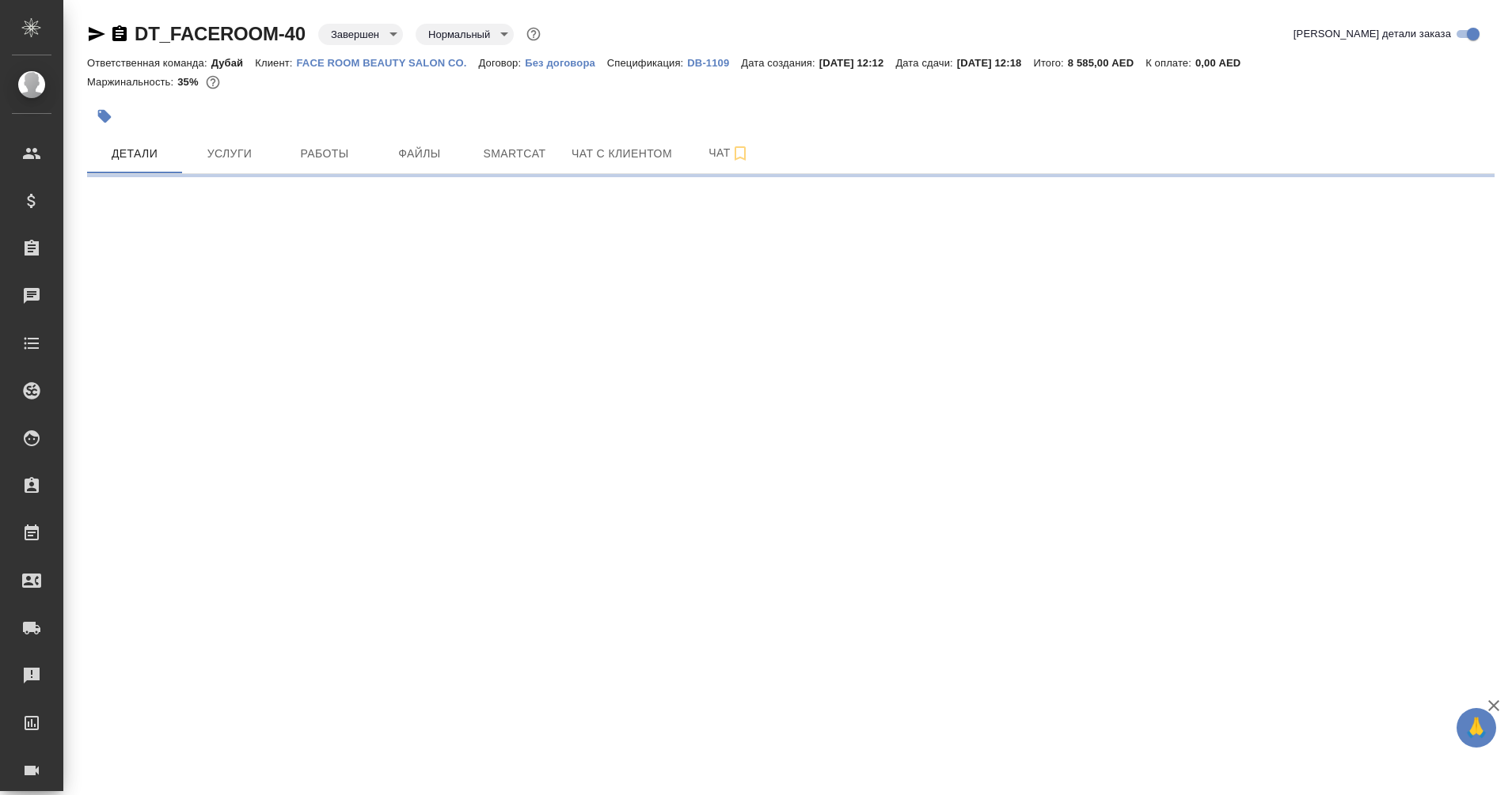
select select "RU"
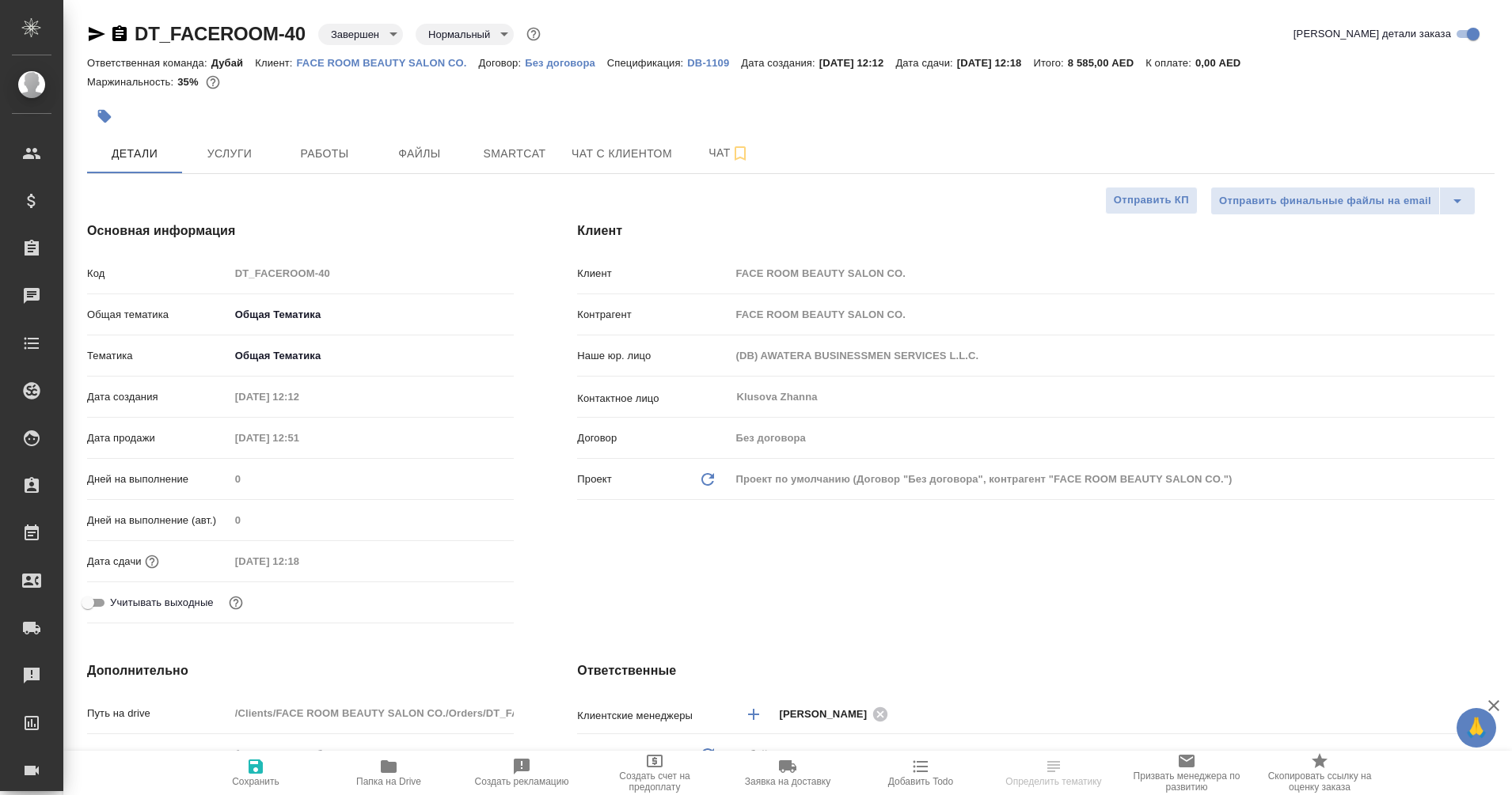
type textarea "x"
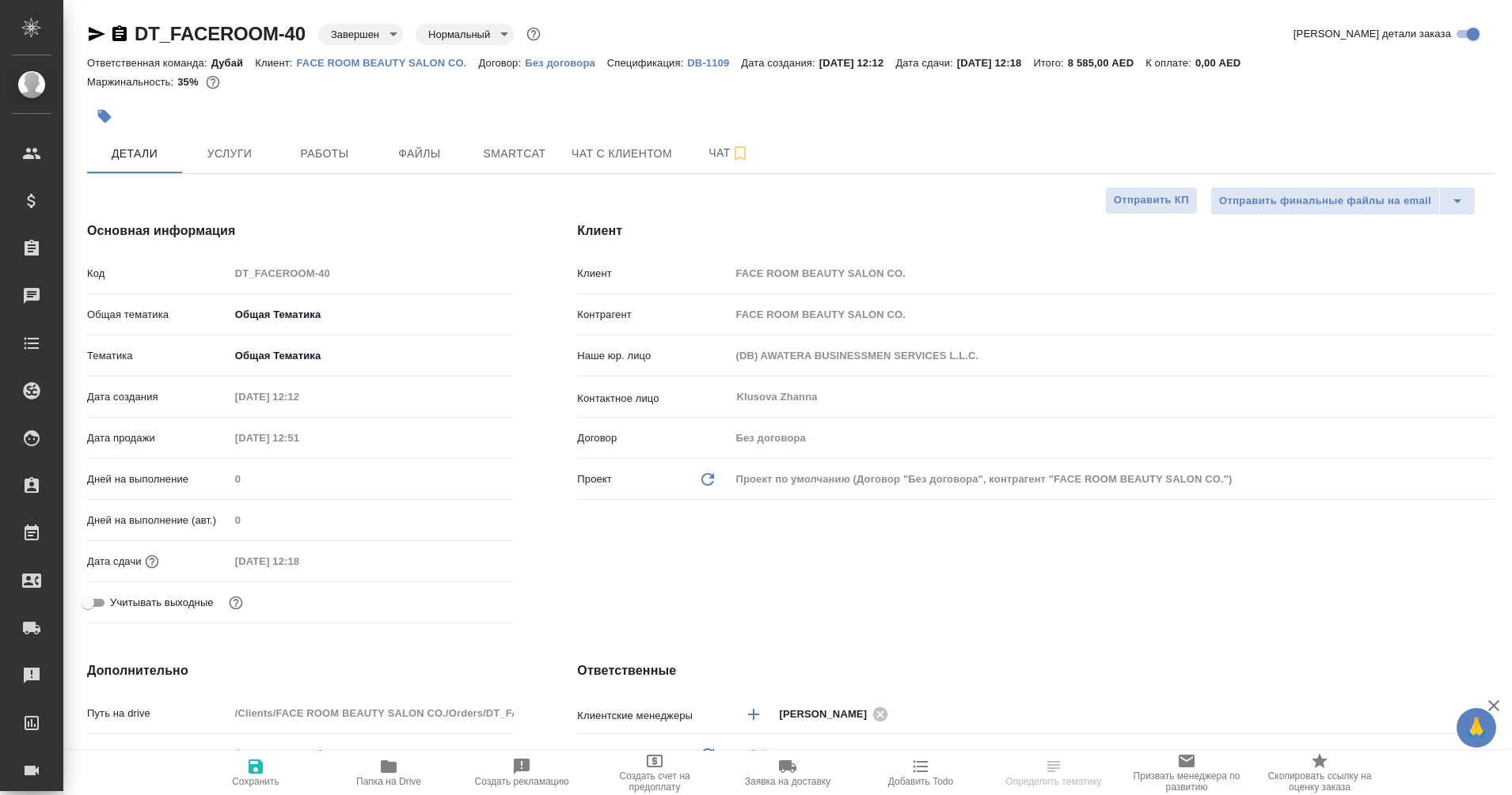
type textarea "x"
click at [230, 185] on div "DT_FACEROOM-40 Завершен closed Нормальный normal Кратко детали заказа Ответстве…" at bounding box center [790, 797] width 1425 height 1594
click at [234, 162] on span "Услуги" at bounding box center [229, 153] width 76 height 20
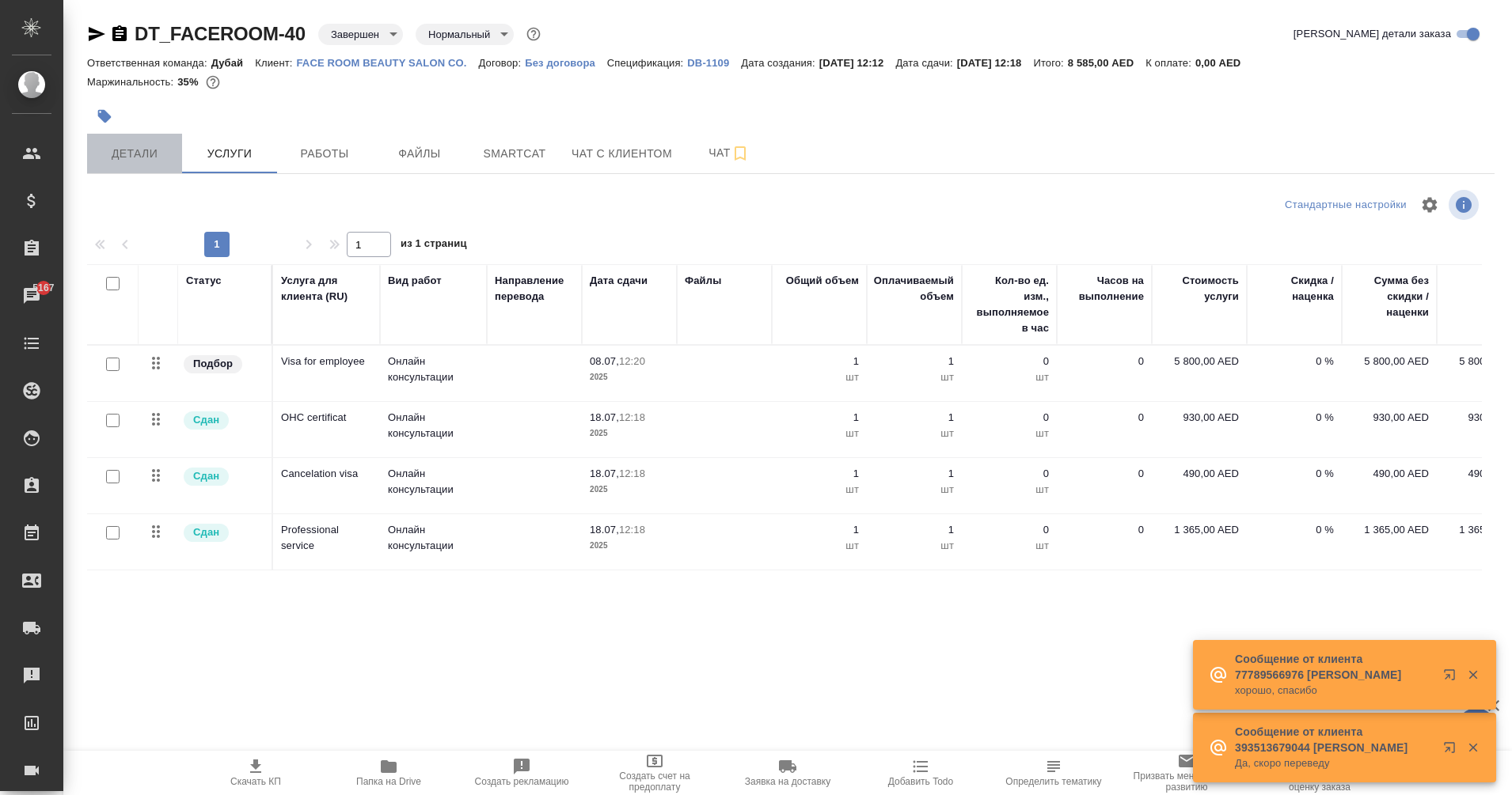
click at [122, 167] on button "Детали" at bounding box center [134, 153] width 95 height 39
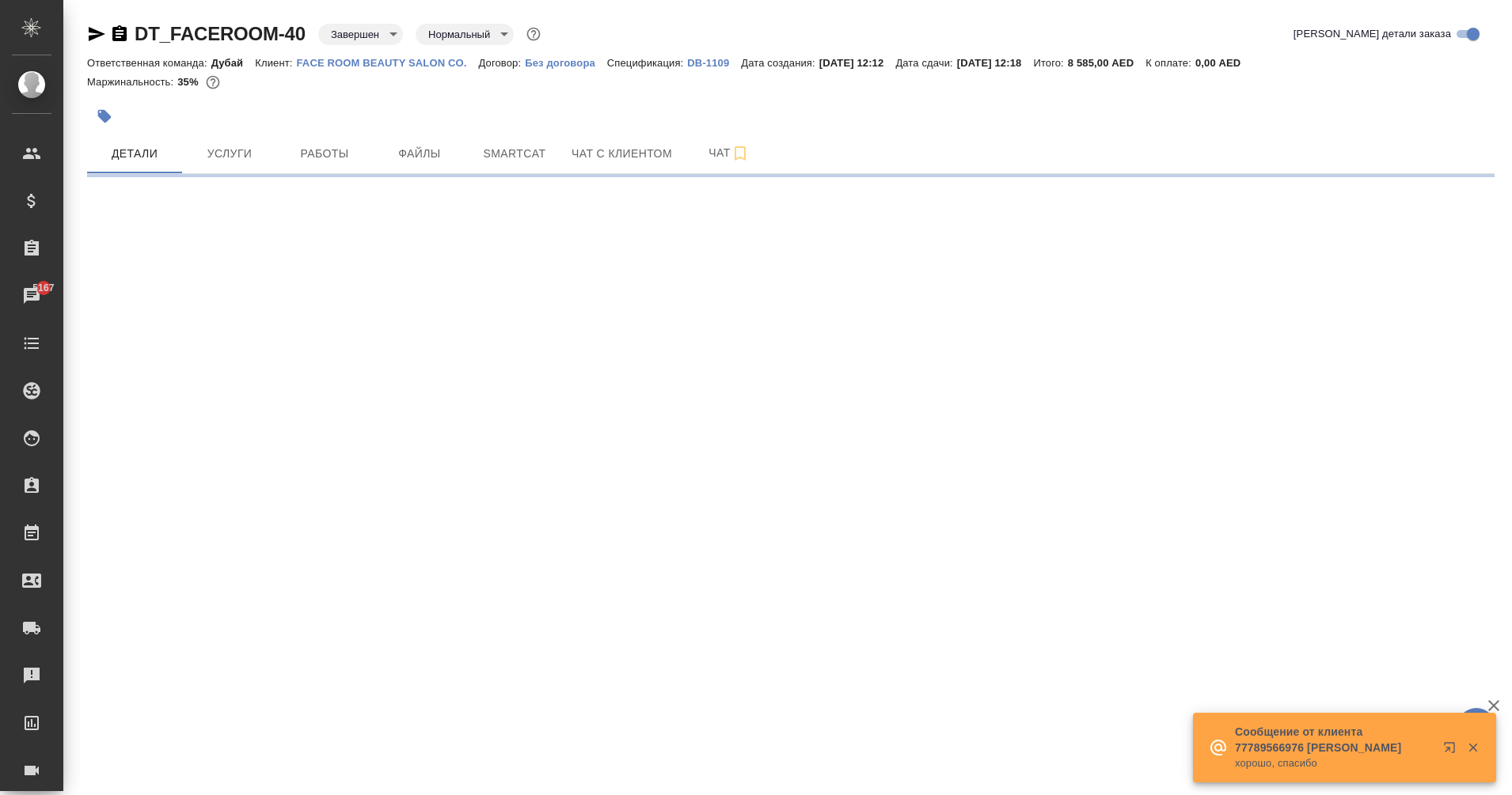
select select "RU"
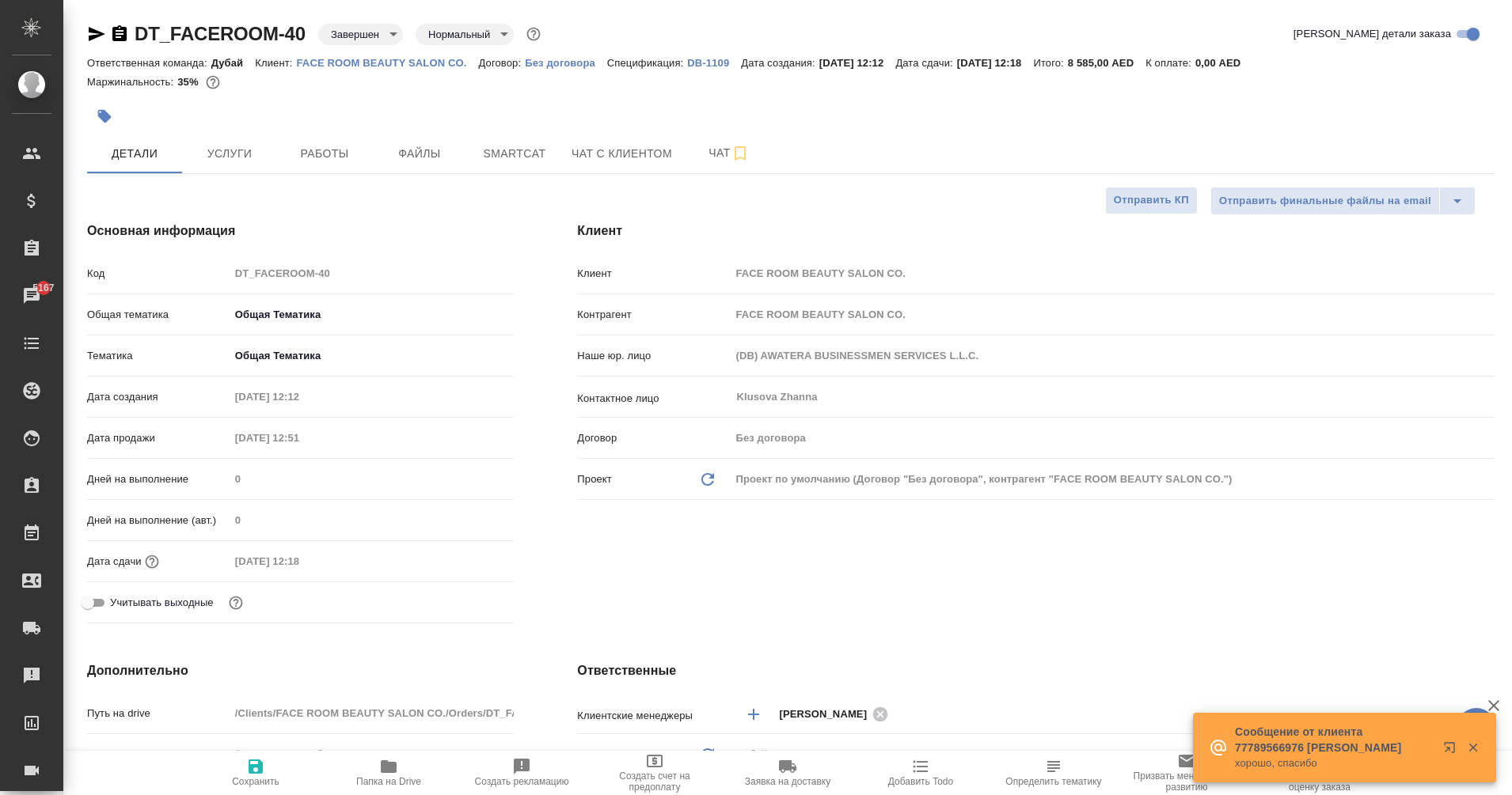
type textarea "x"
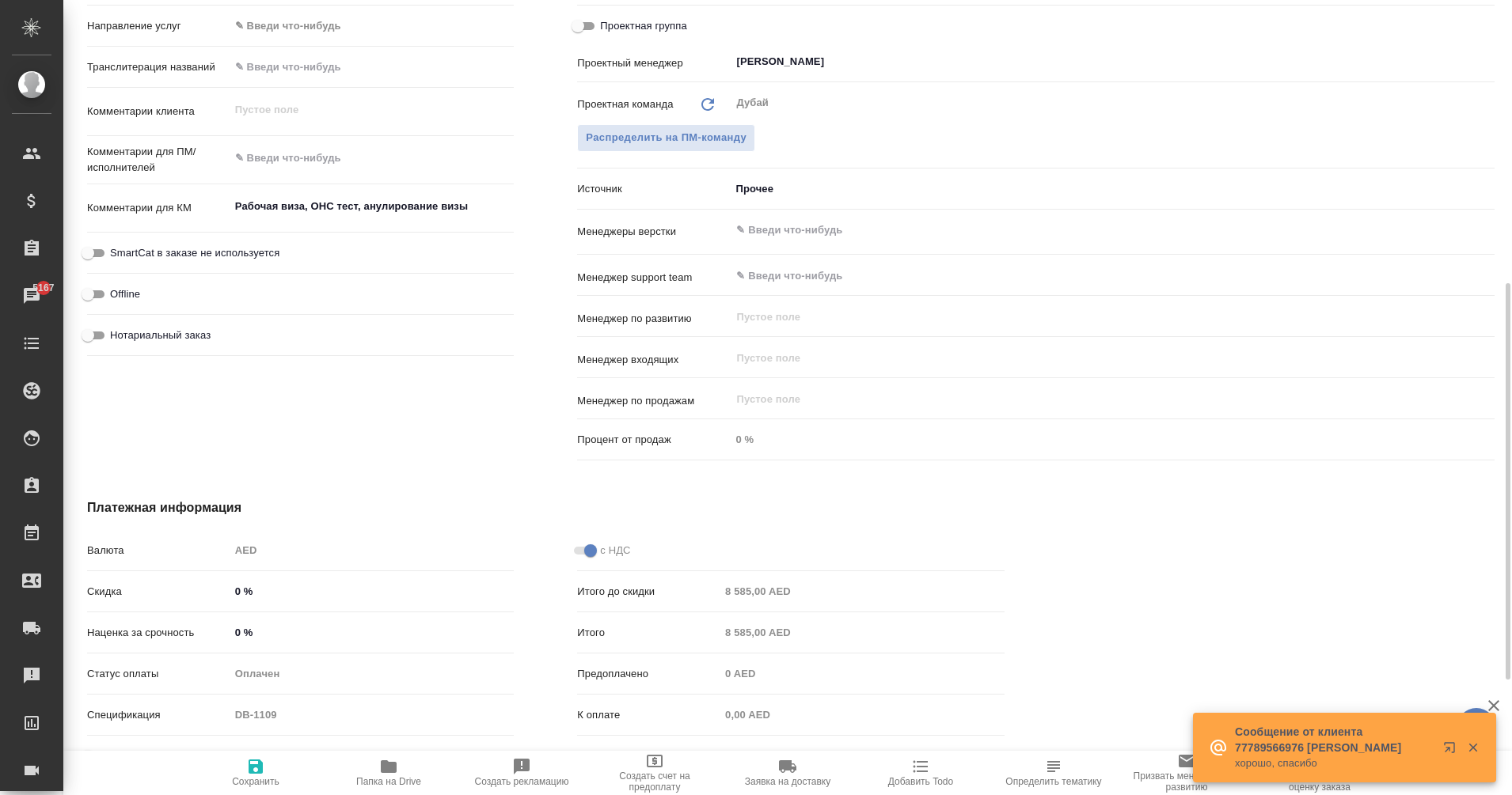
scroll to position [799, 0]
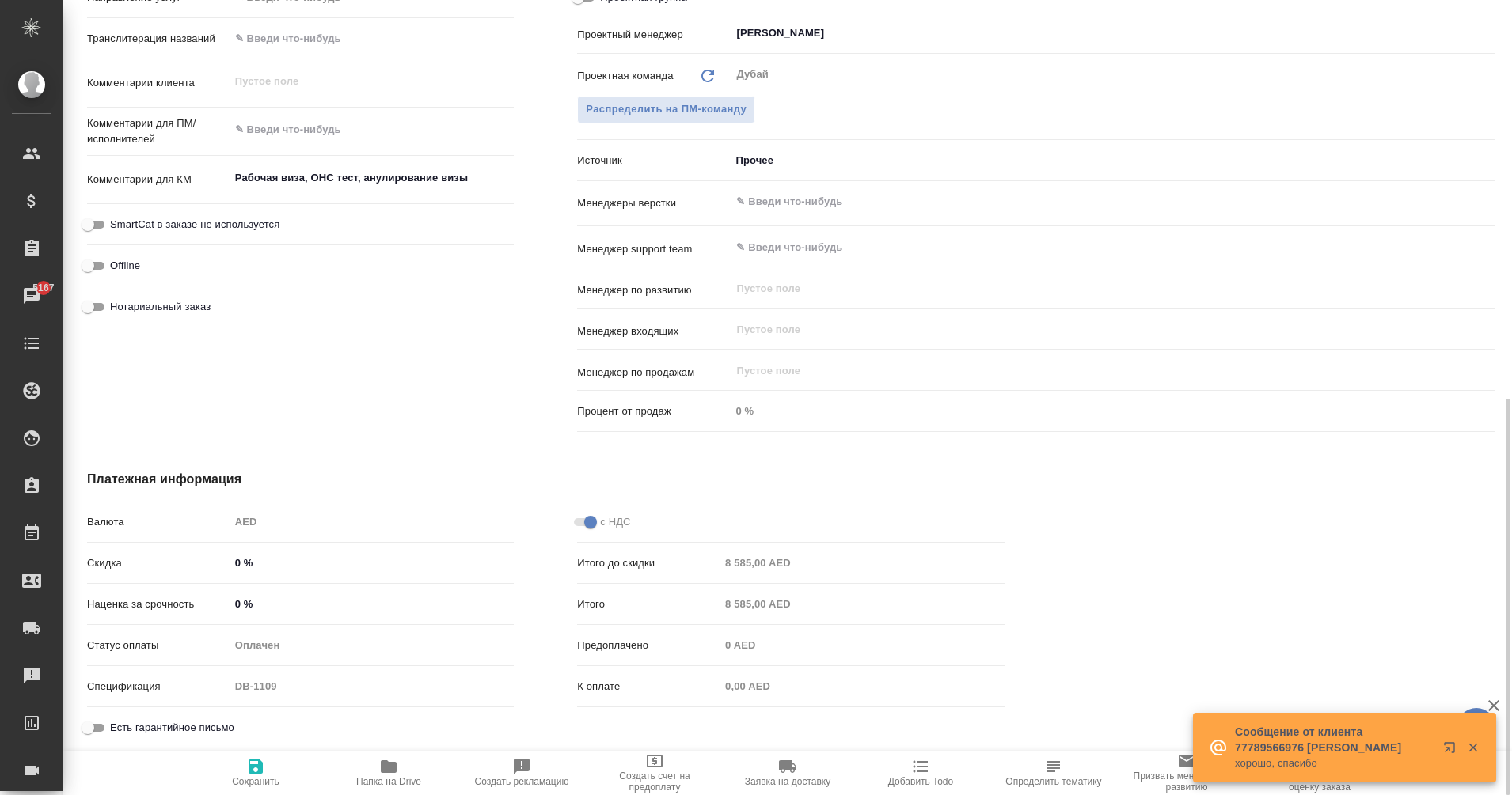
type textarea "x"
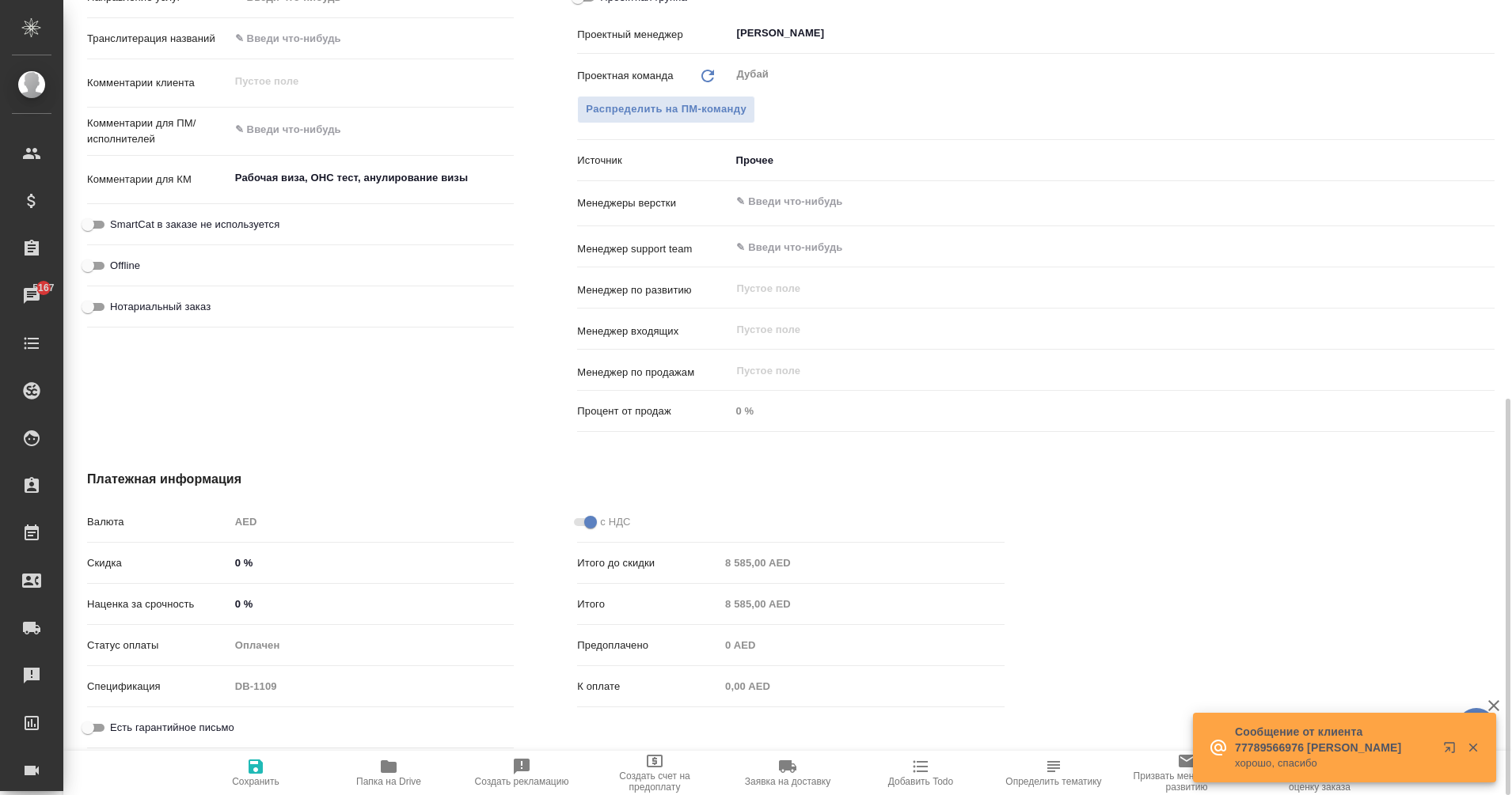
type textarea "x"
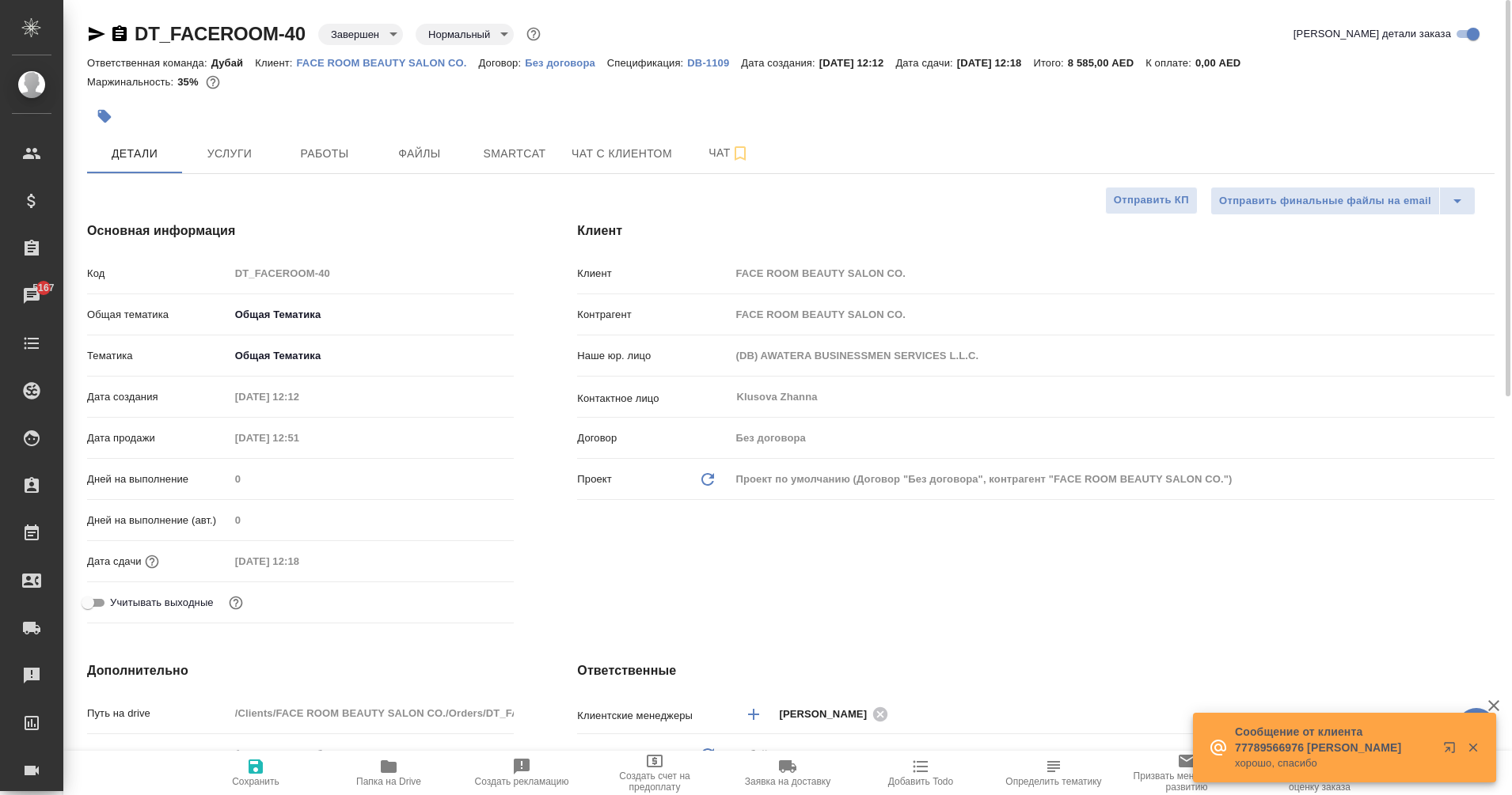
type textarea "x"
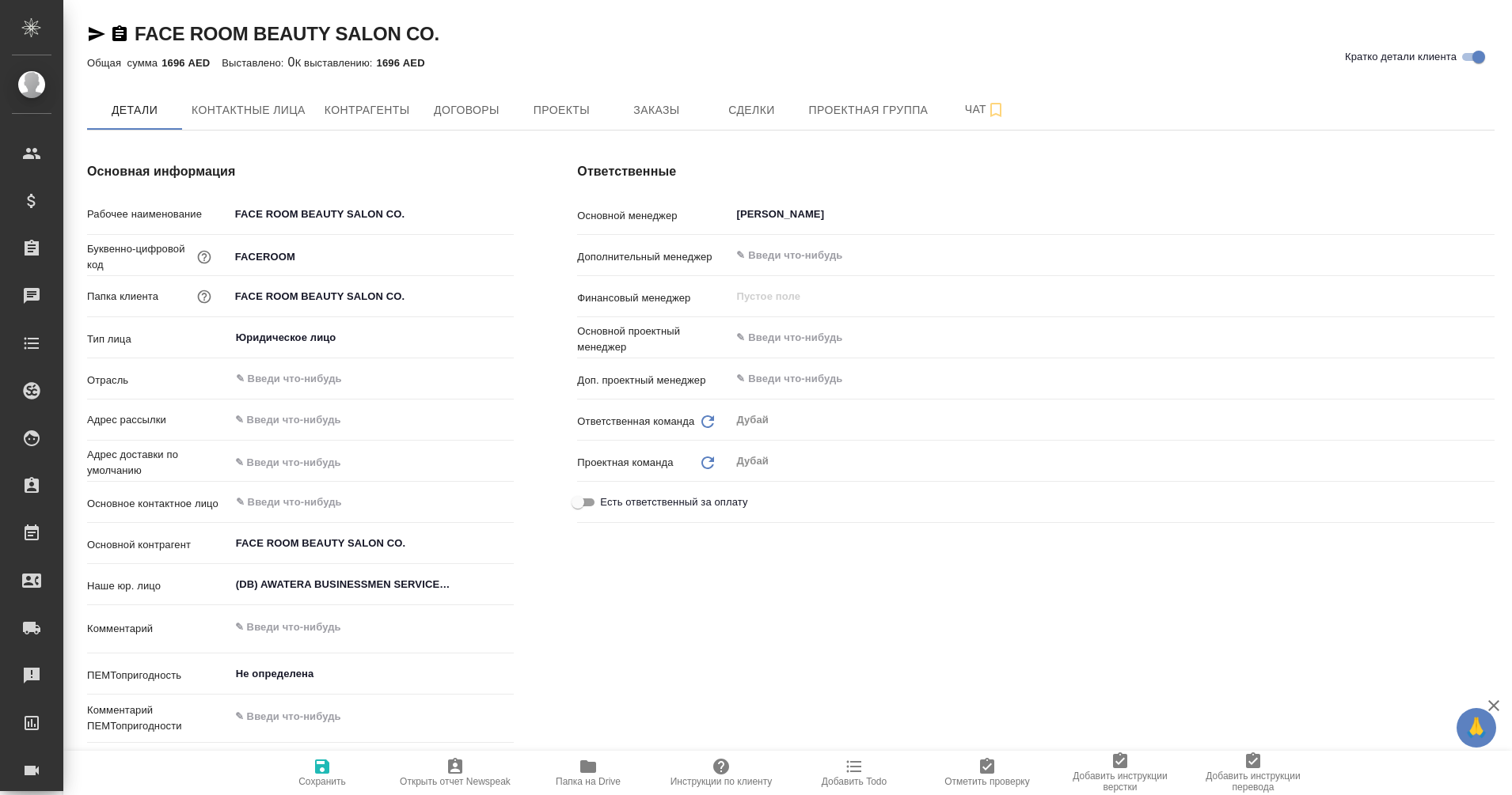
type textarea "x"
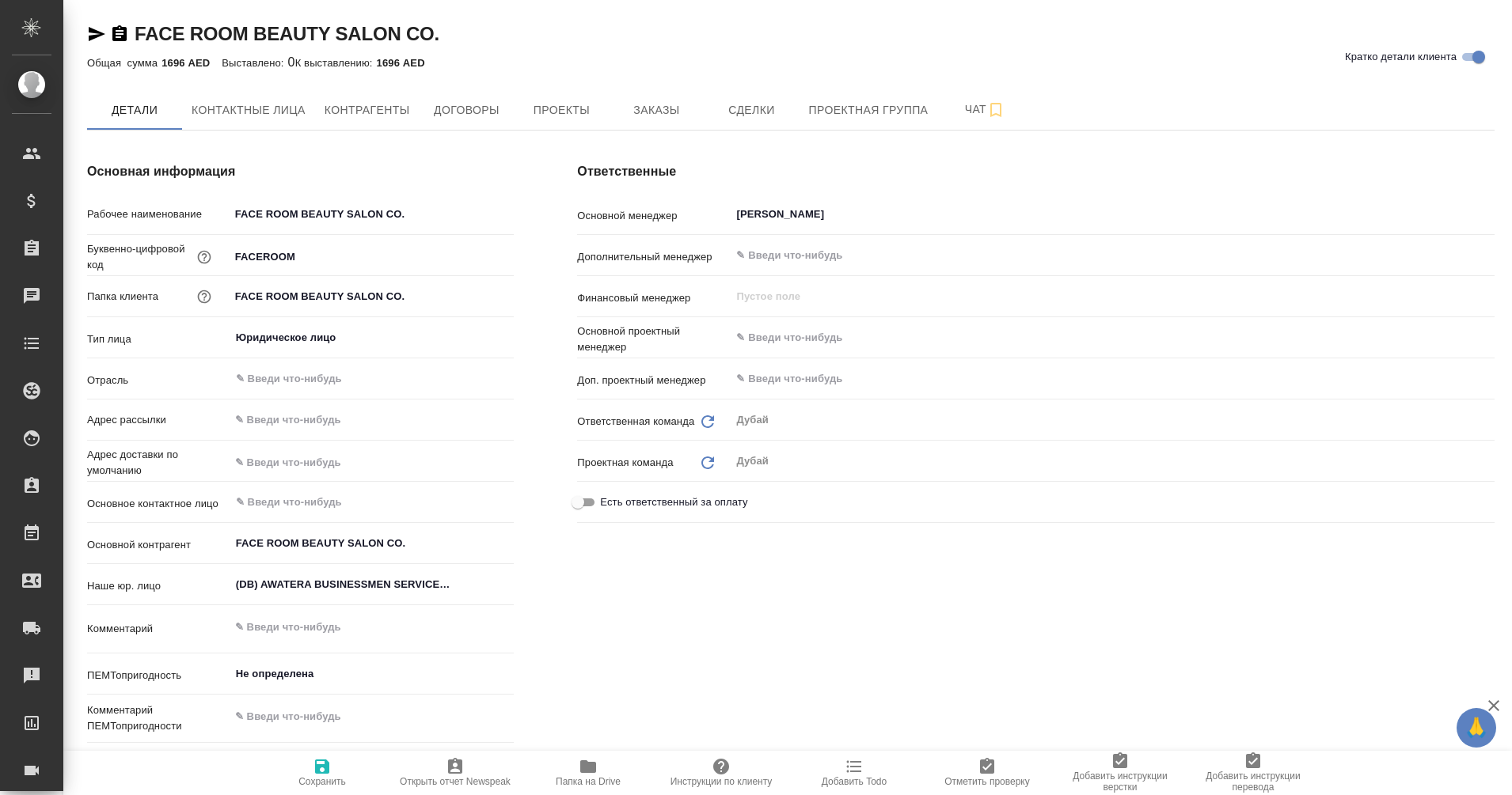
type textarea "x"
click at [631, 114] on span "Заказы" at bounding box center [655, 110] width 76 height 20
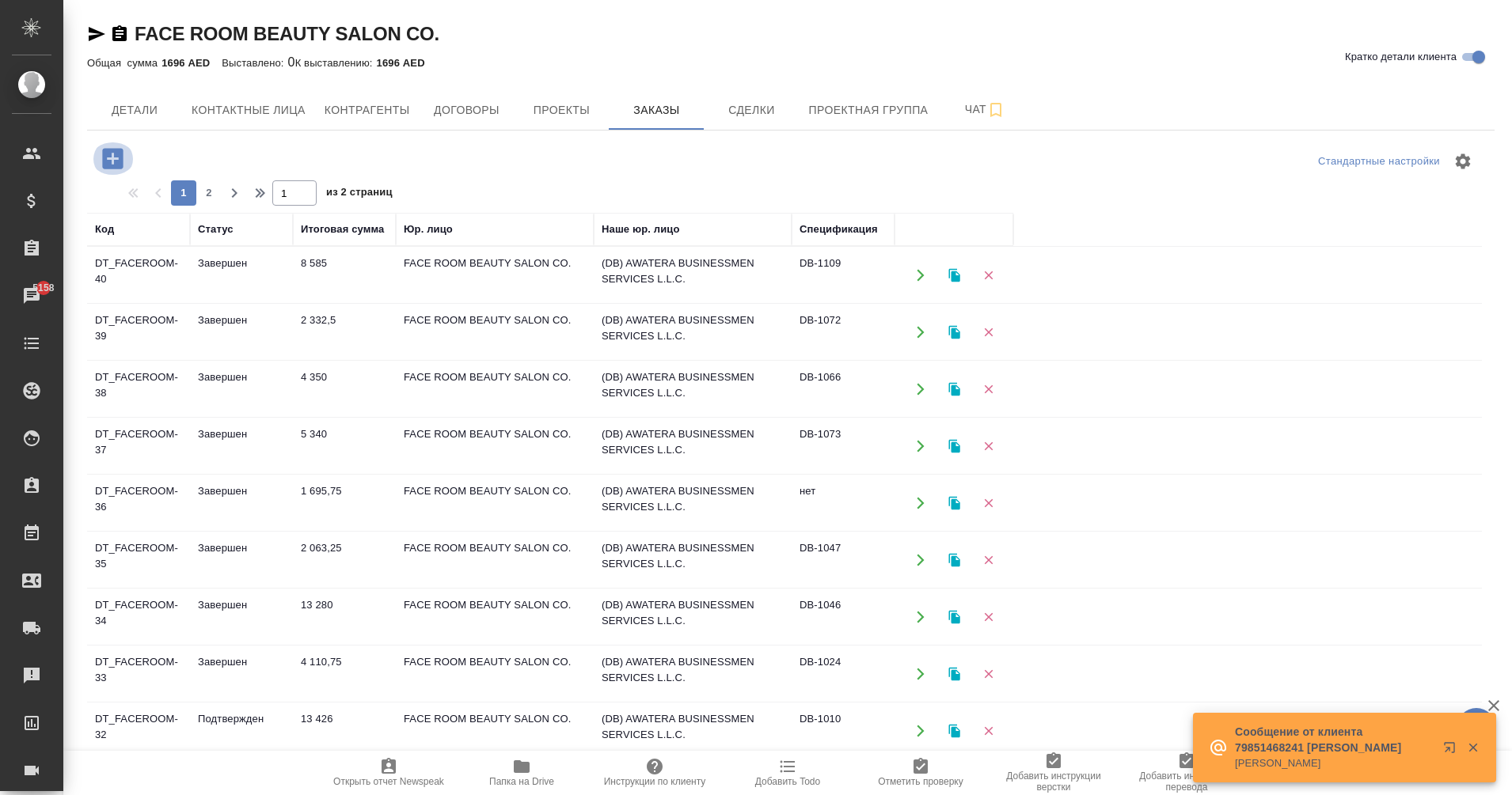
click at [112, 152] on icon "button" at bounding box center [112, 158] width 20 height 20
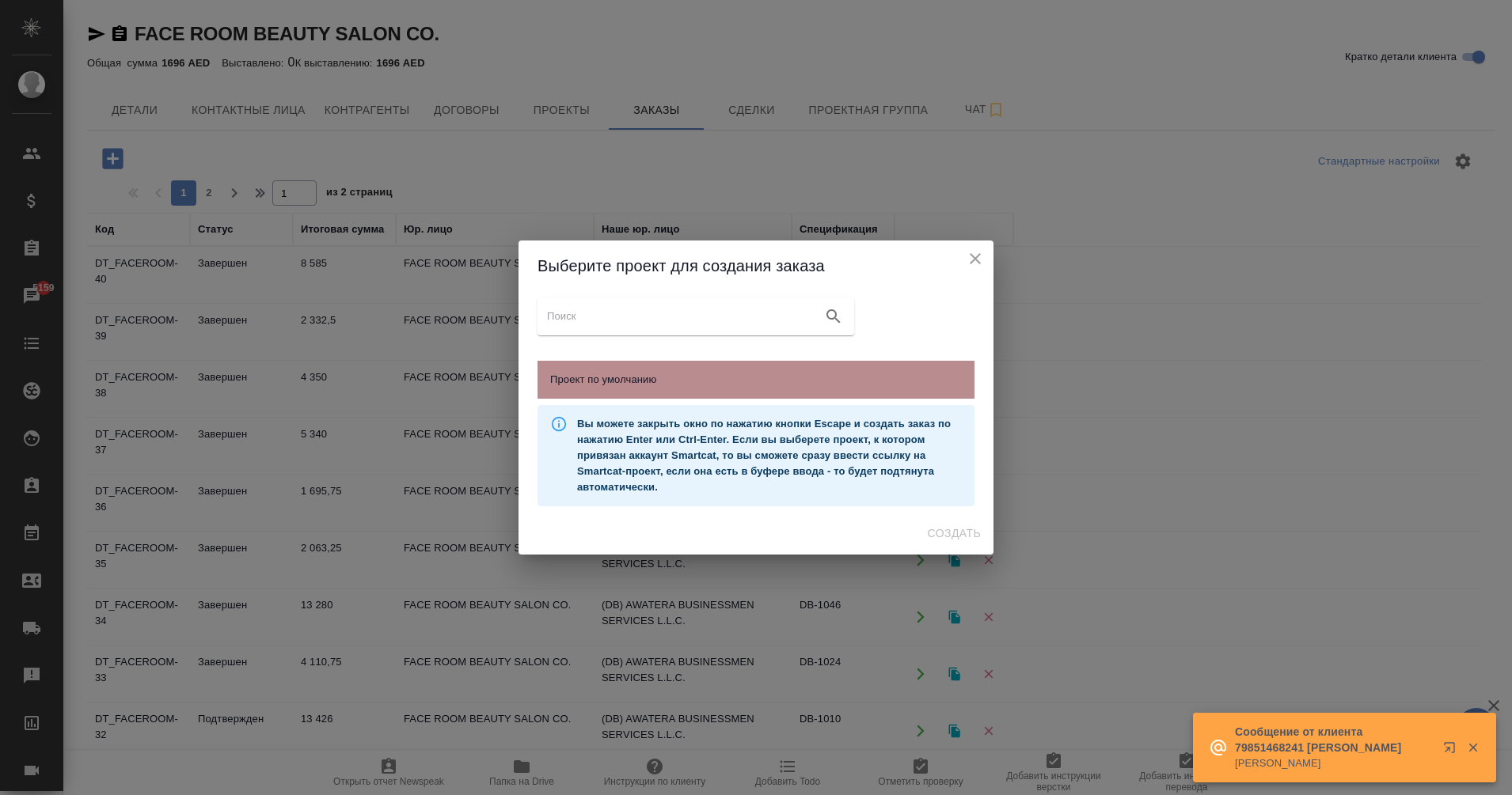
click at [645, 369] on div "Проект по умолчанию" at bounding box center [756, 380] width 437 height 38
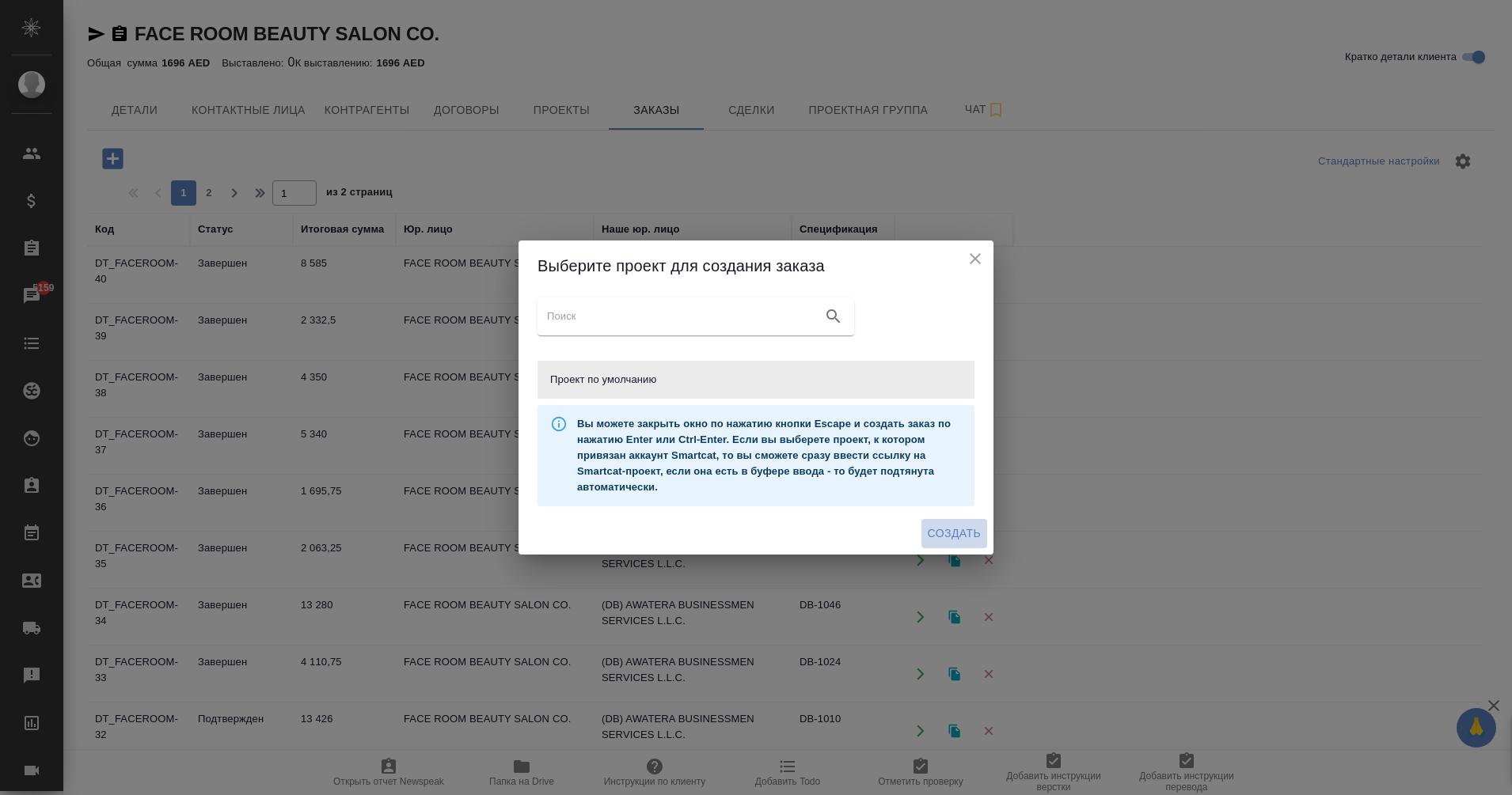
click at [946, 542] on span "Создать" at bounding box center [953, 534] width 53 height 20
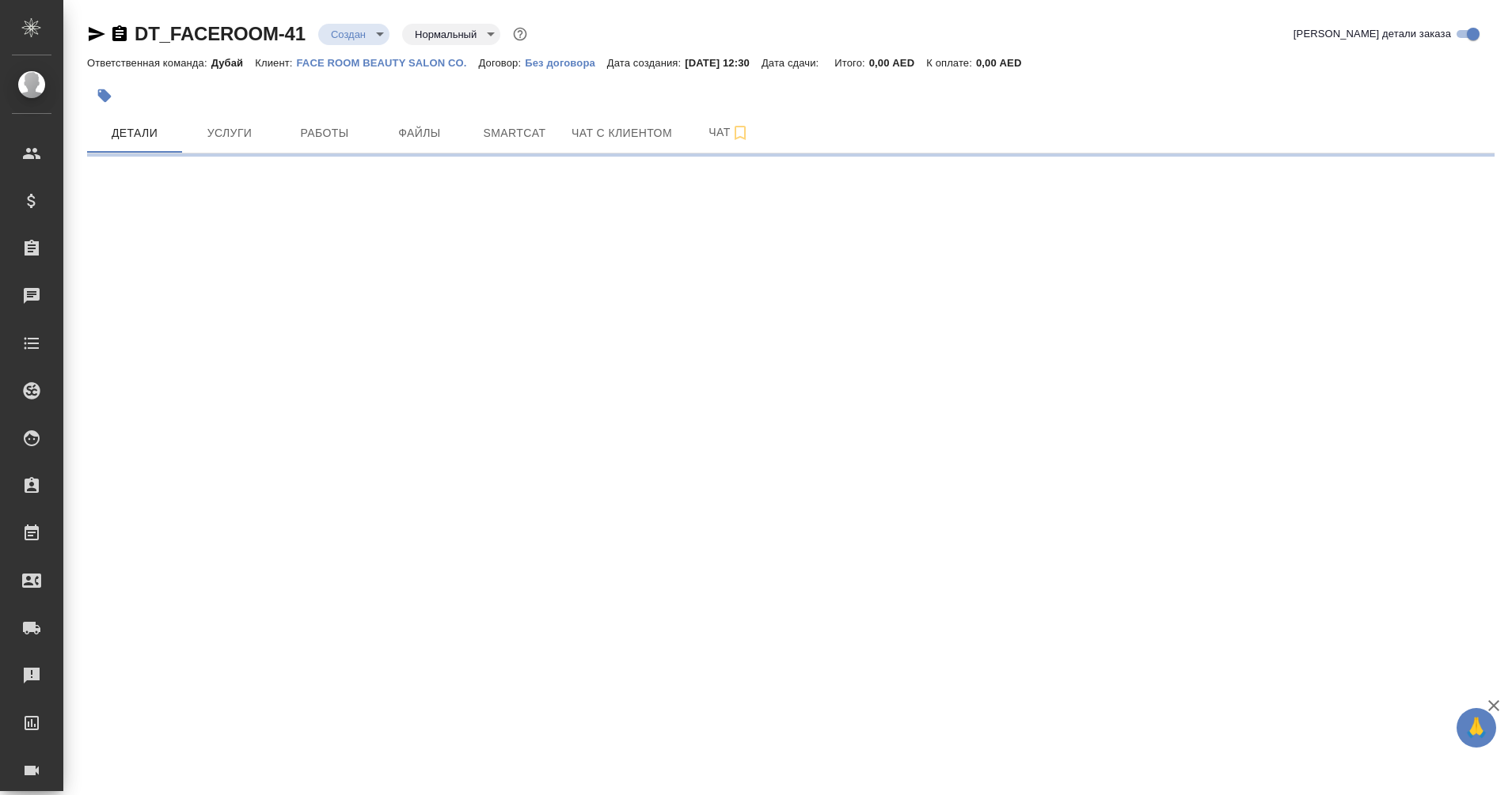
select select "RU"
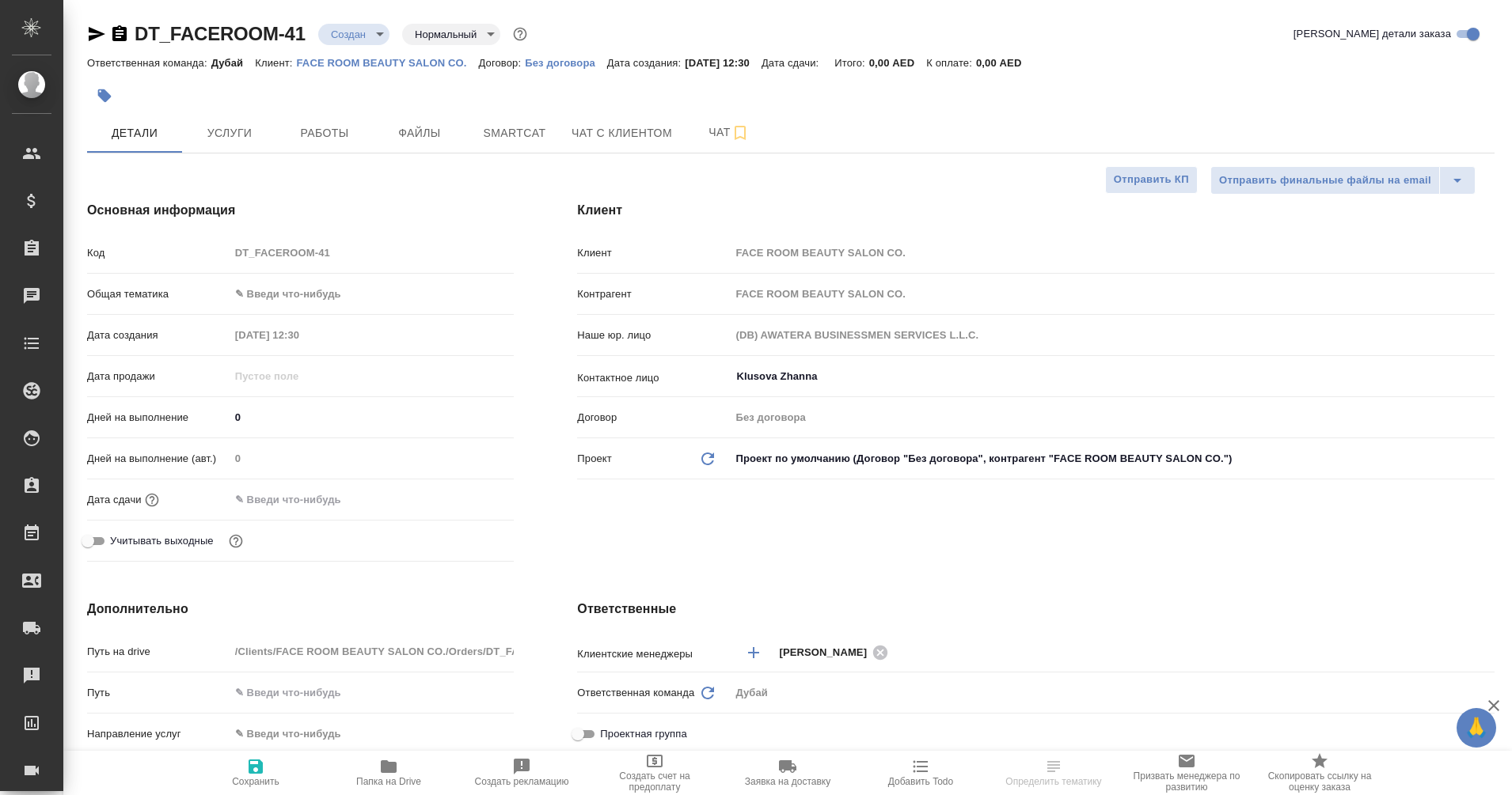
type textarea "x"
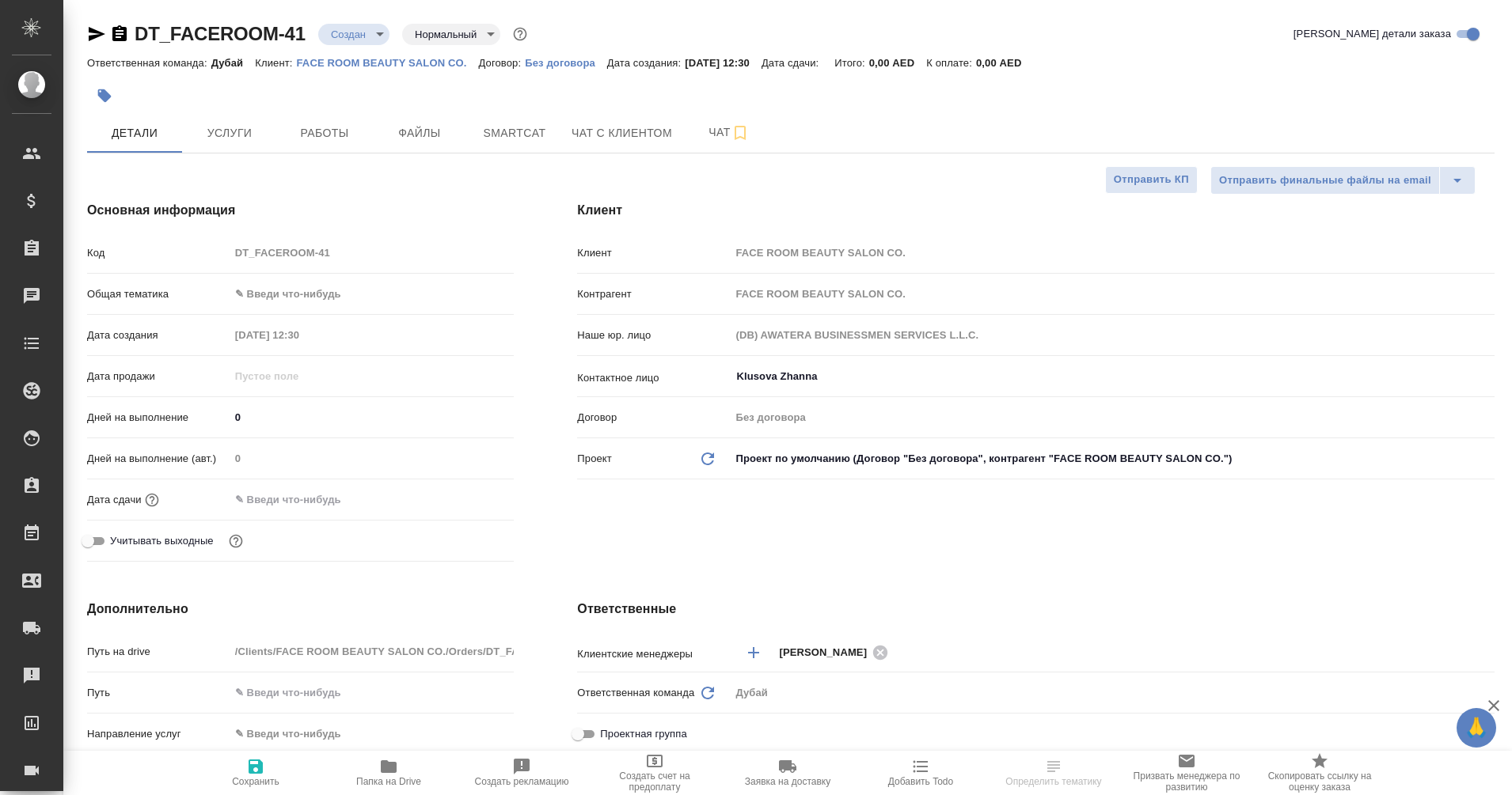
type textarea "x"
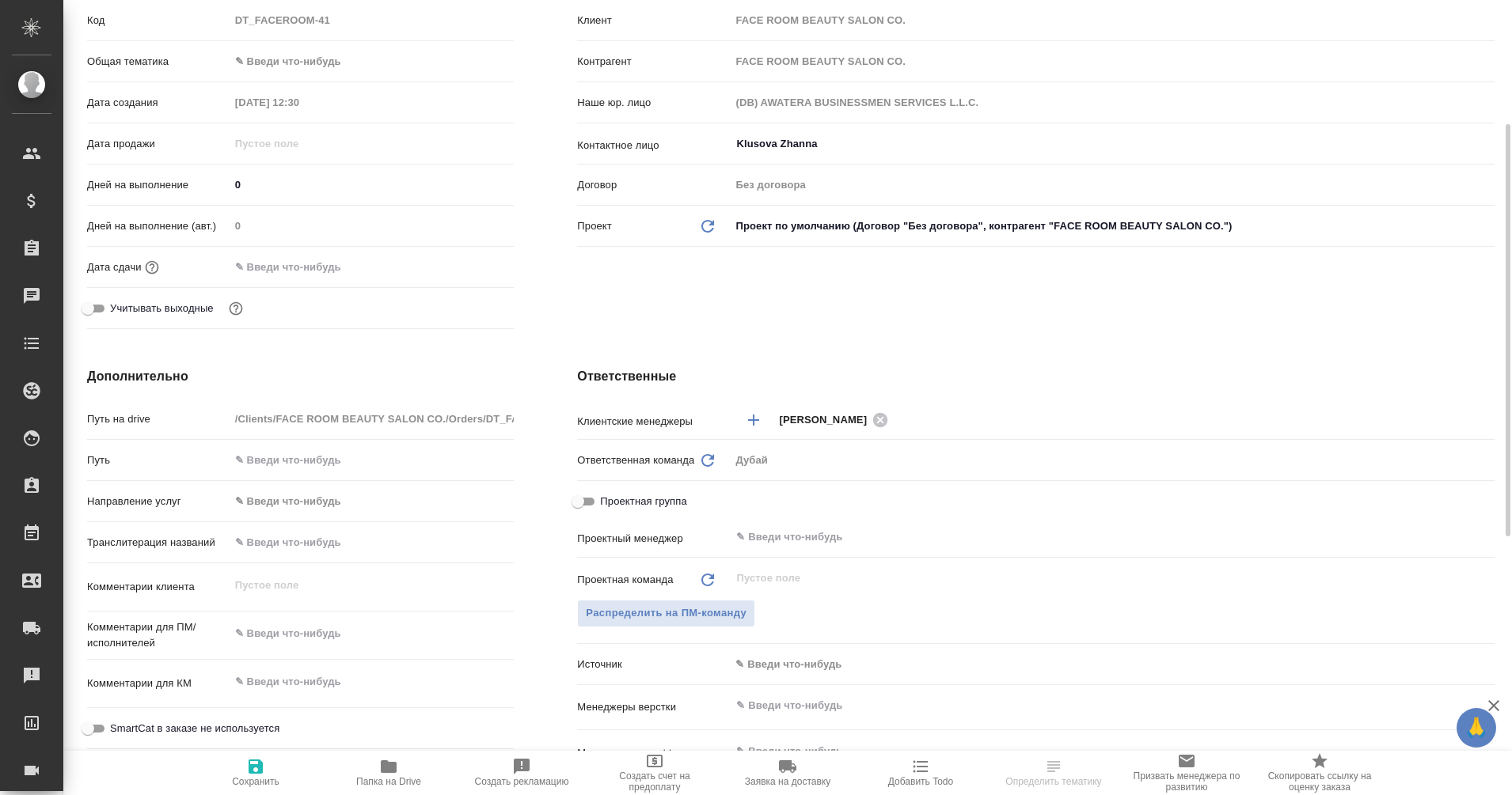
scroll to position [239, 0]
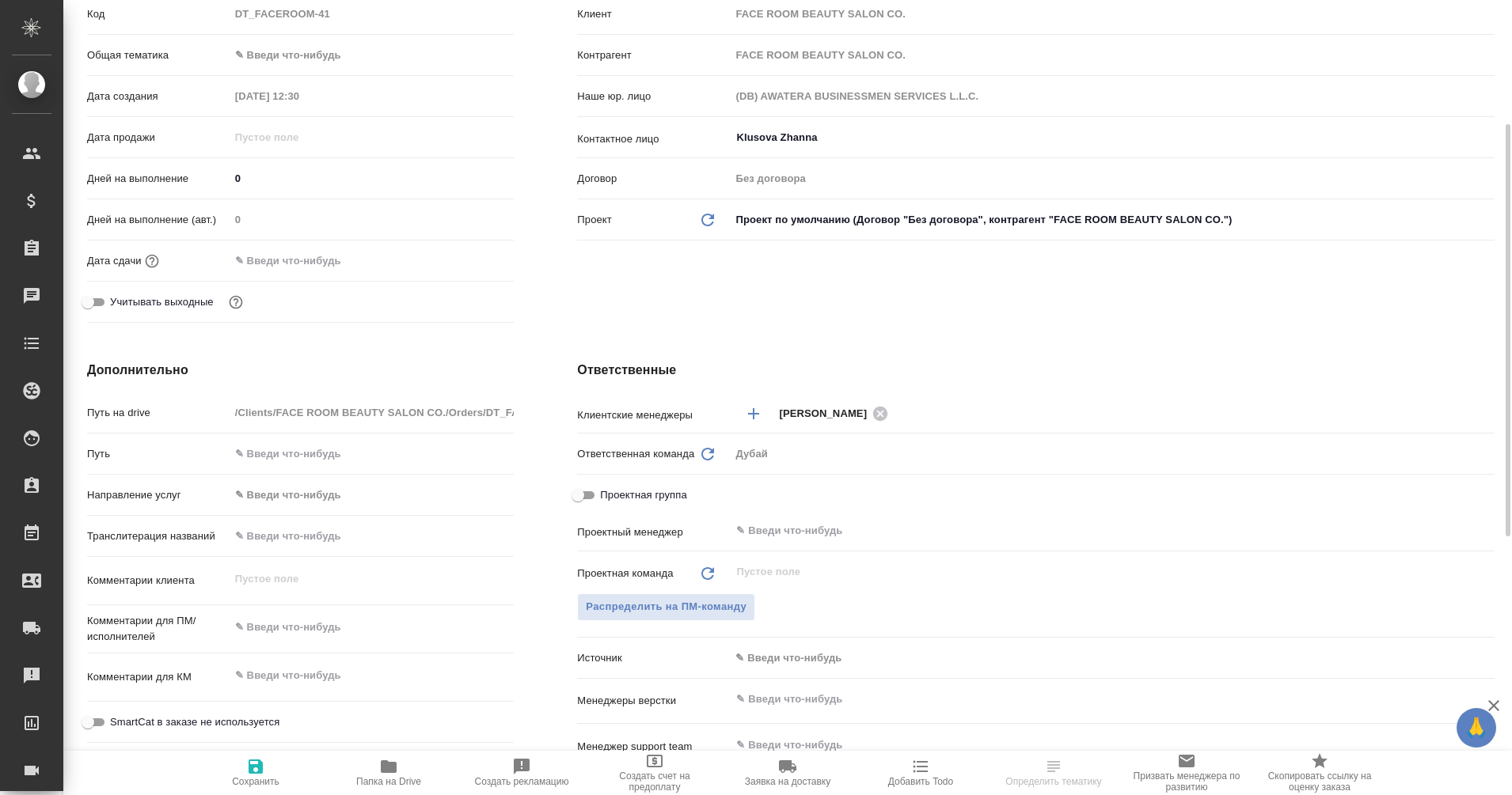
type textarea "x"
click at [293, 683] on textarea at bounding box center [372, 676] width 284 height 27
type textarea "j"
type textarea "x"
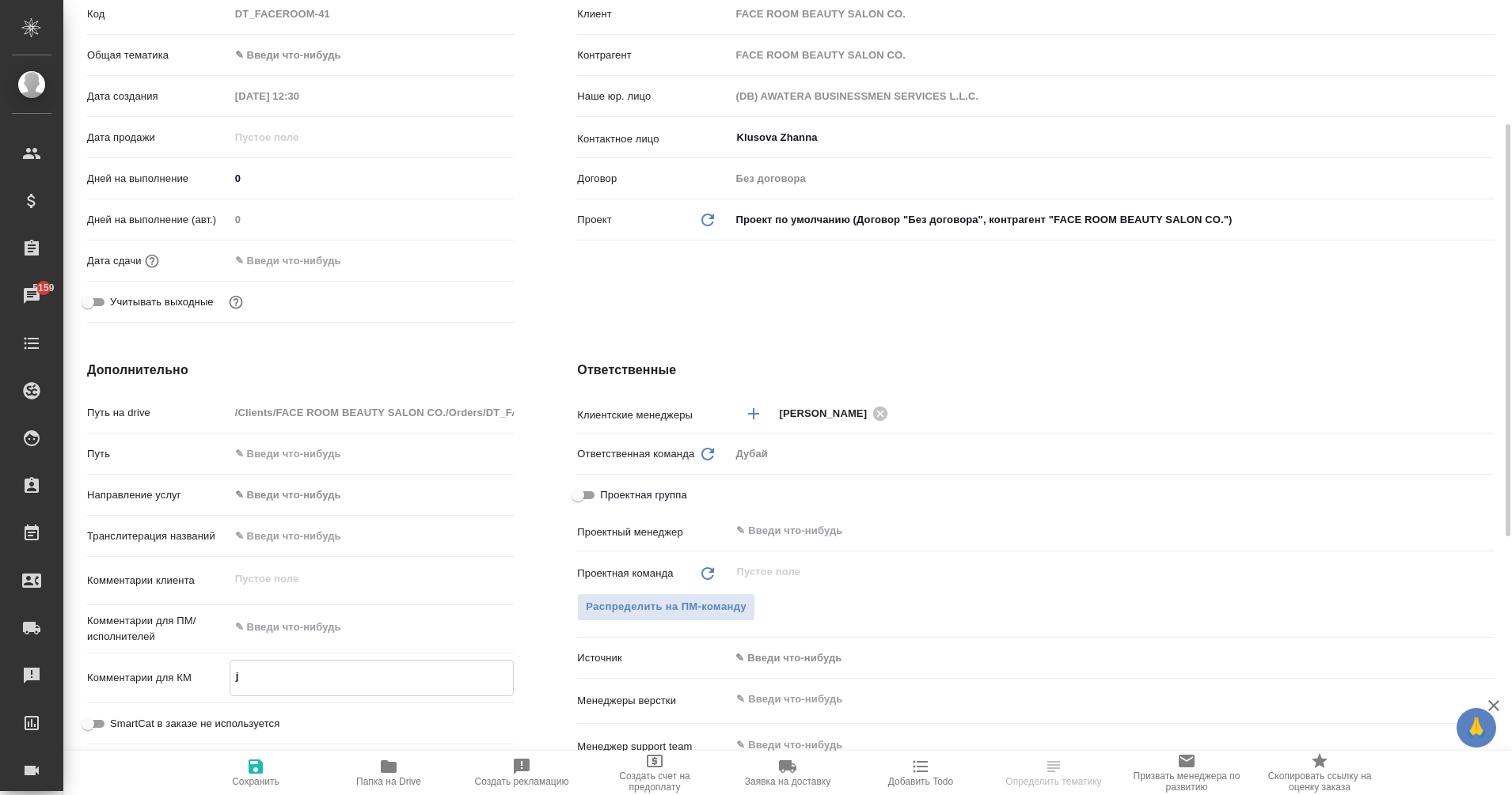
type textarea "x"
type textarea "jn"
type textarea "x"
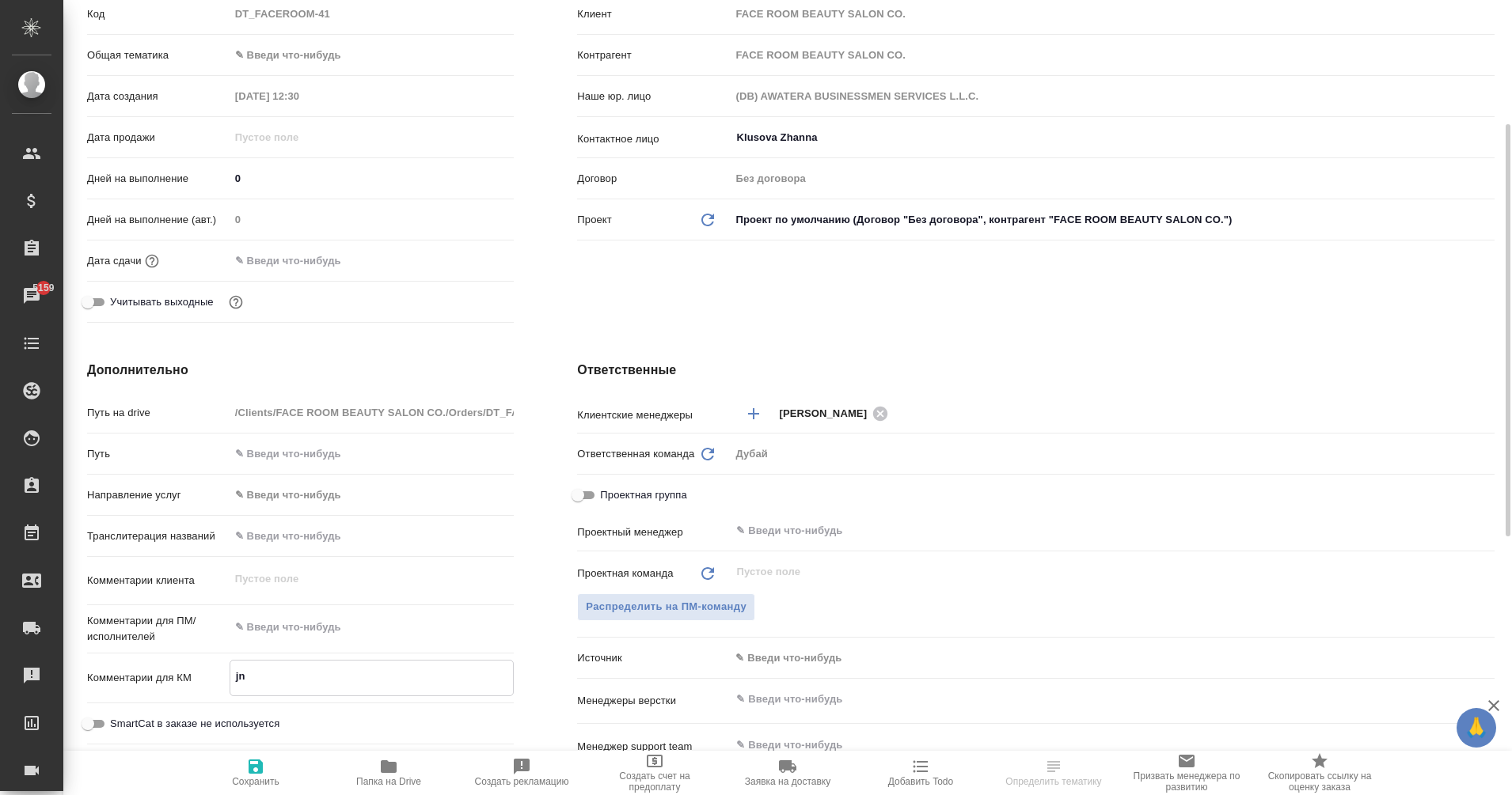
type textarea "x"
type textarea "jnv"
type textarea "x"
type textarea "jnvt"
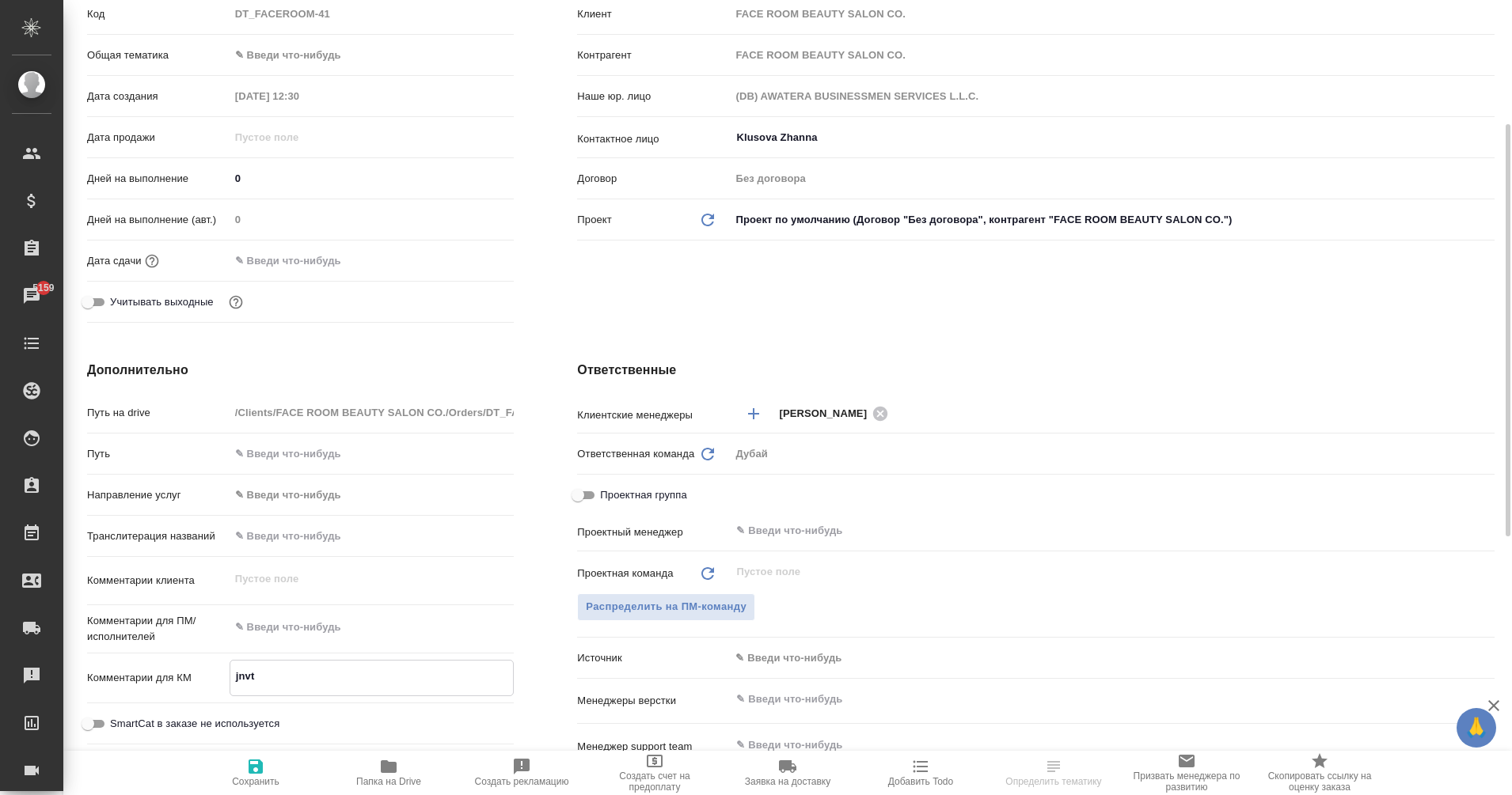
type textarea "x"
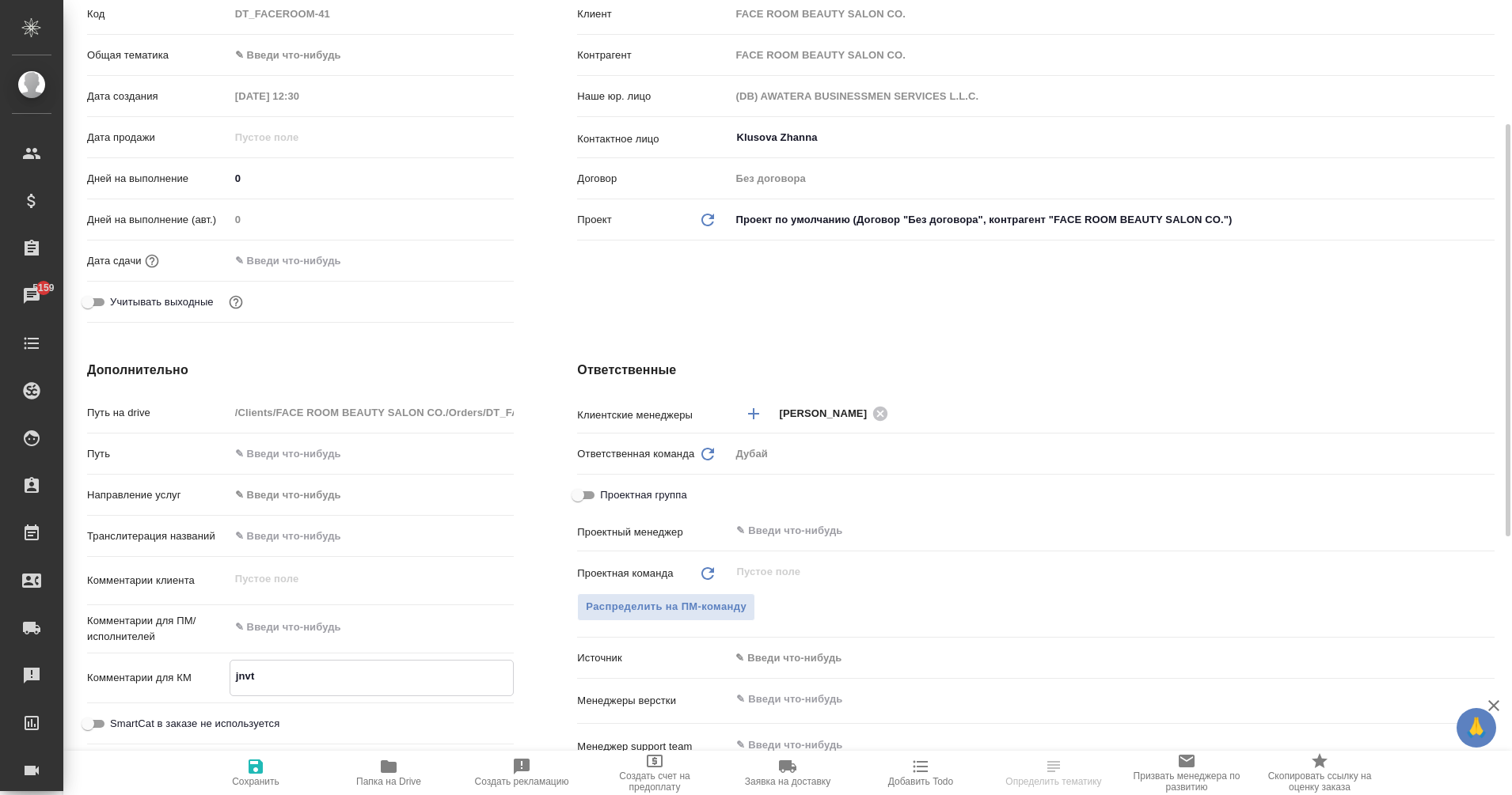
type textarea "jnvty"
type textarea "x"
type textarea "jnvtyf"
type textarea "x"
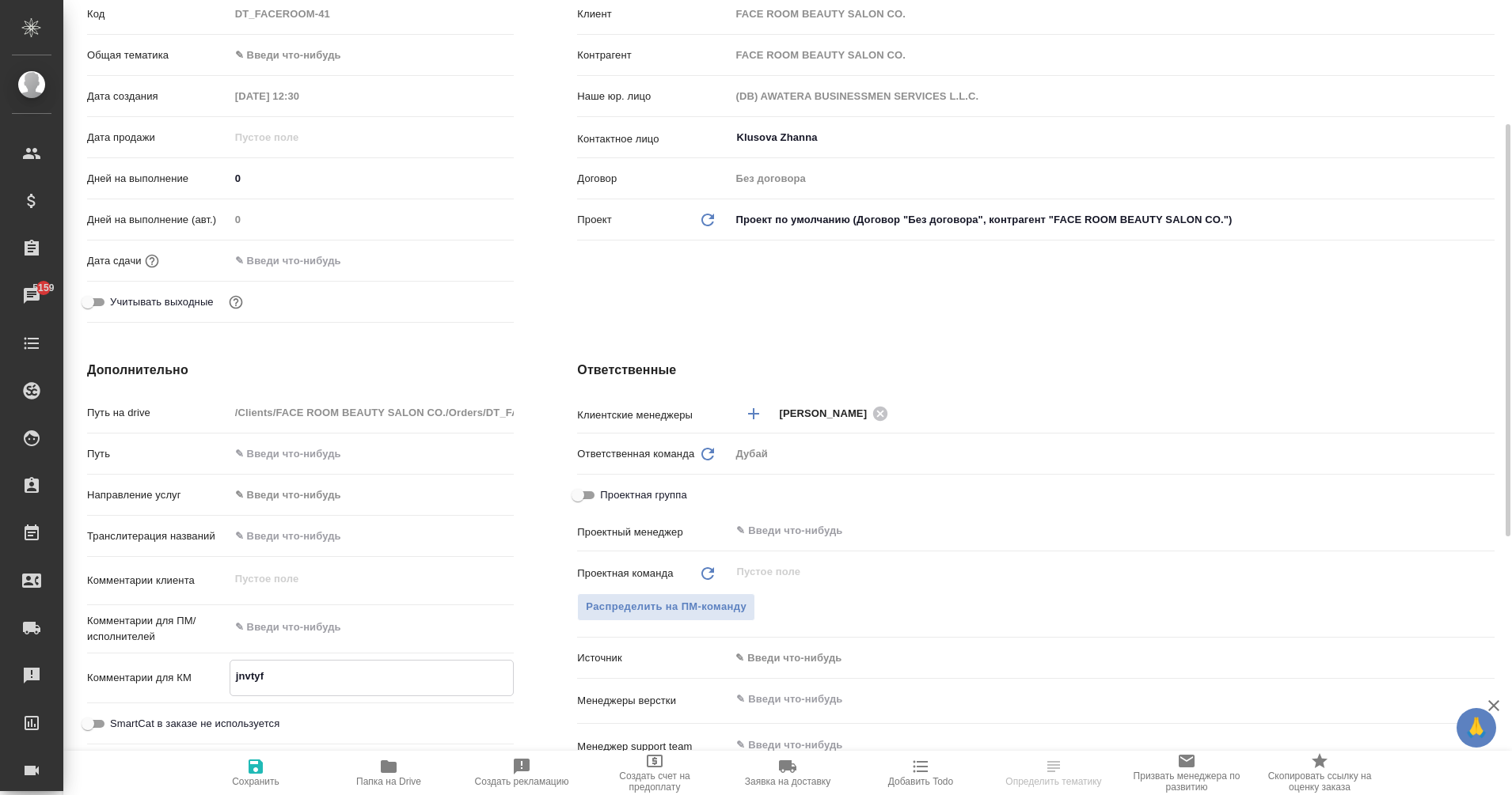
type textarea "x"
type textarea "jnvtyf"
type textarea "x"
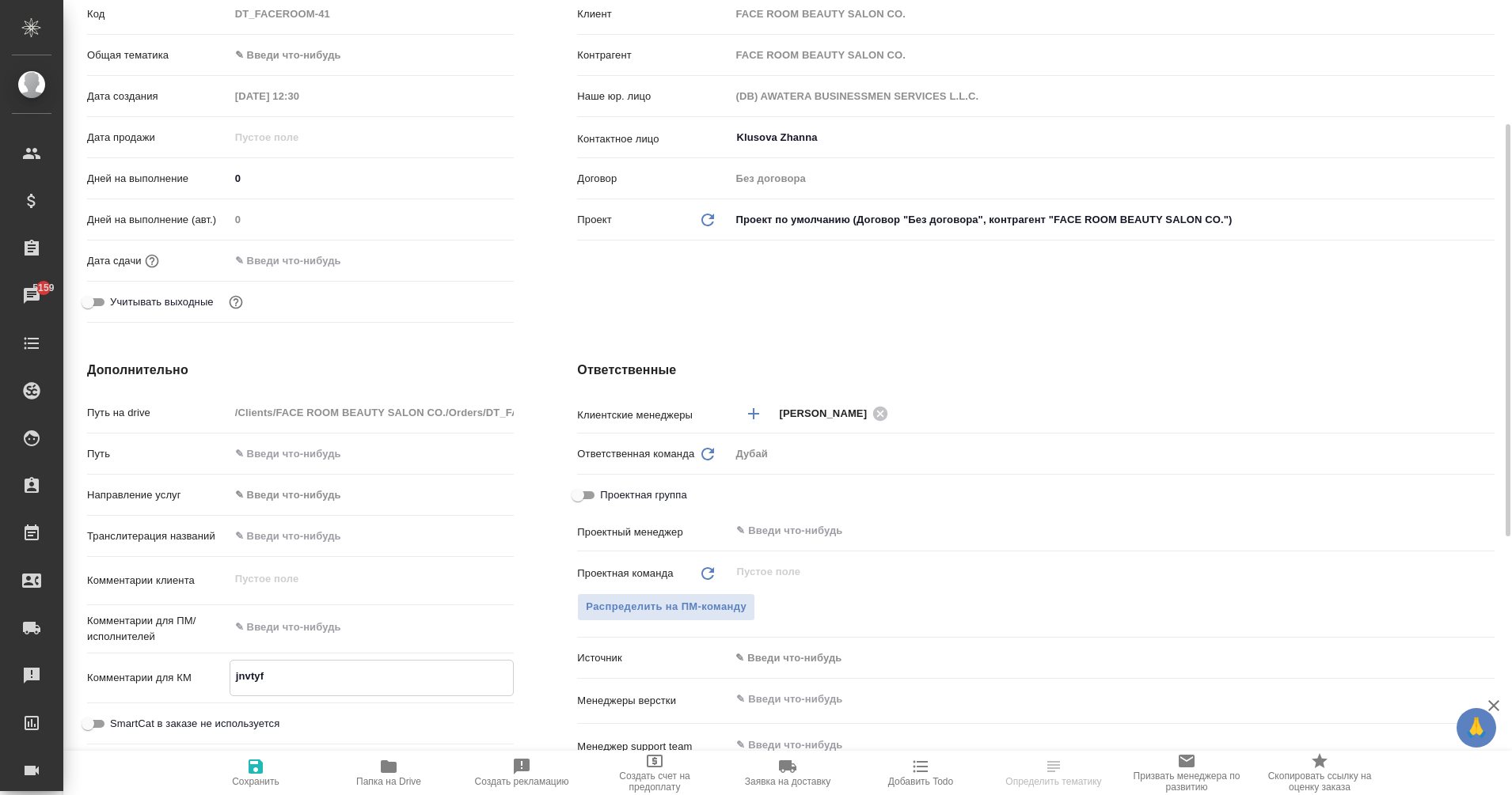
type textarea "x"
type textarea "jnvtyf d"
type textarea "x"
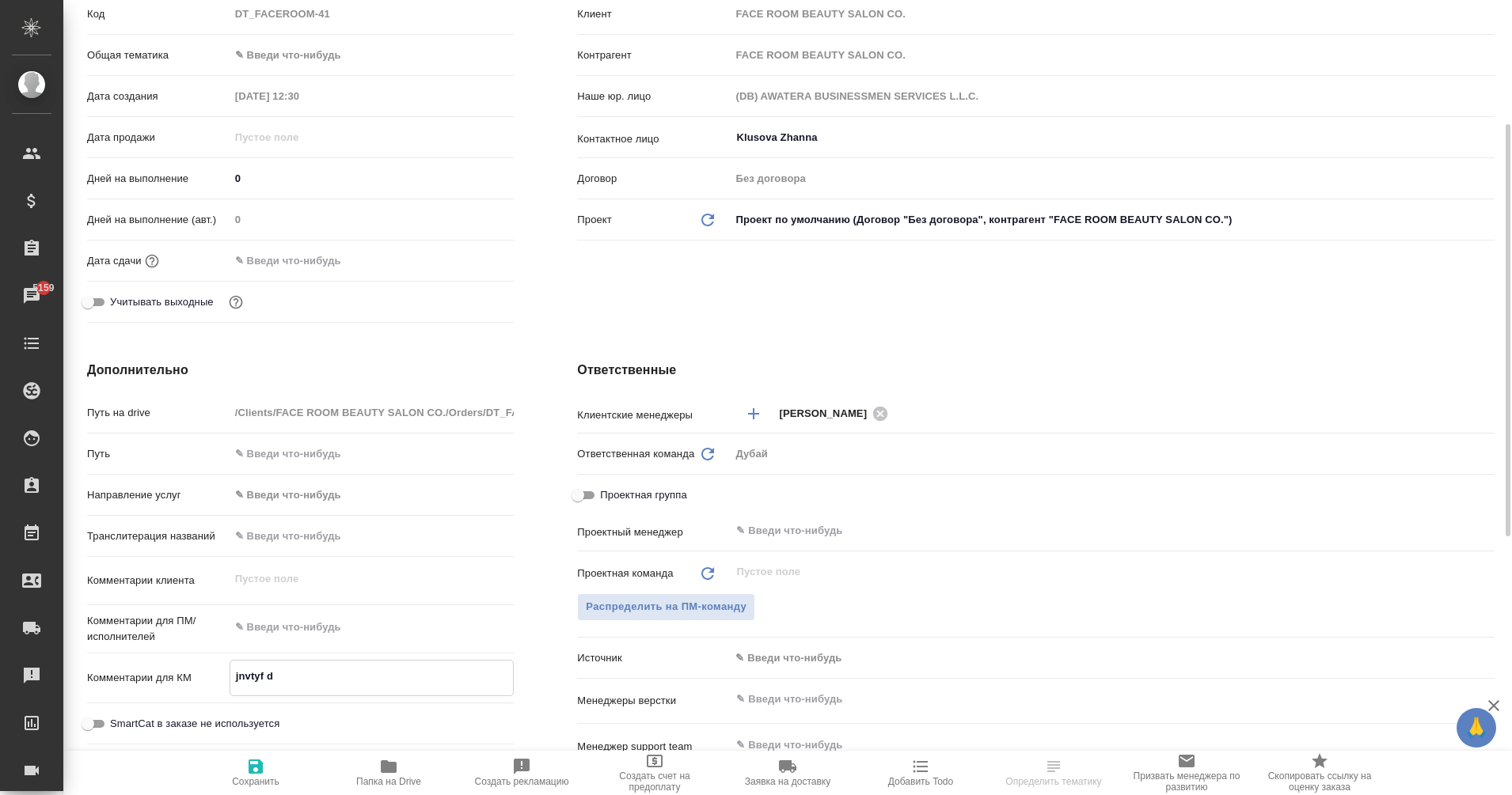
type textarea "x"
type textarea "jnvtyf db"
type textarea "x"
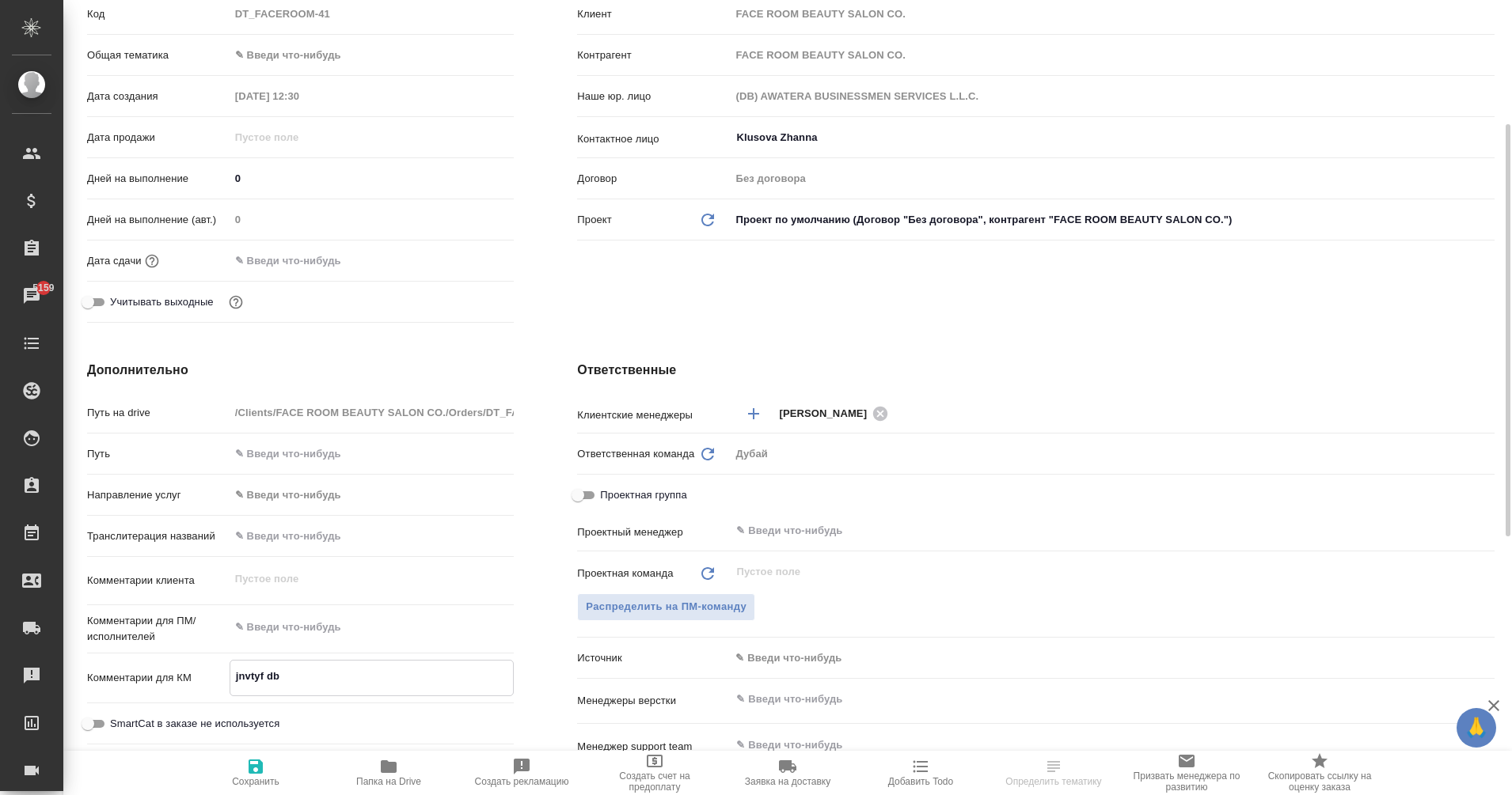
type textarea "jnvtyf dbp"
type textarea "x"
type textarea "jnvtyf dbps"
type textarea "x"
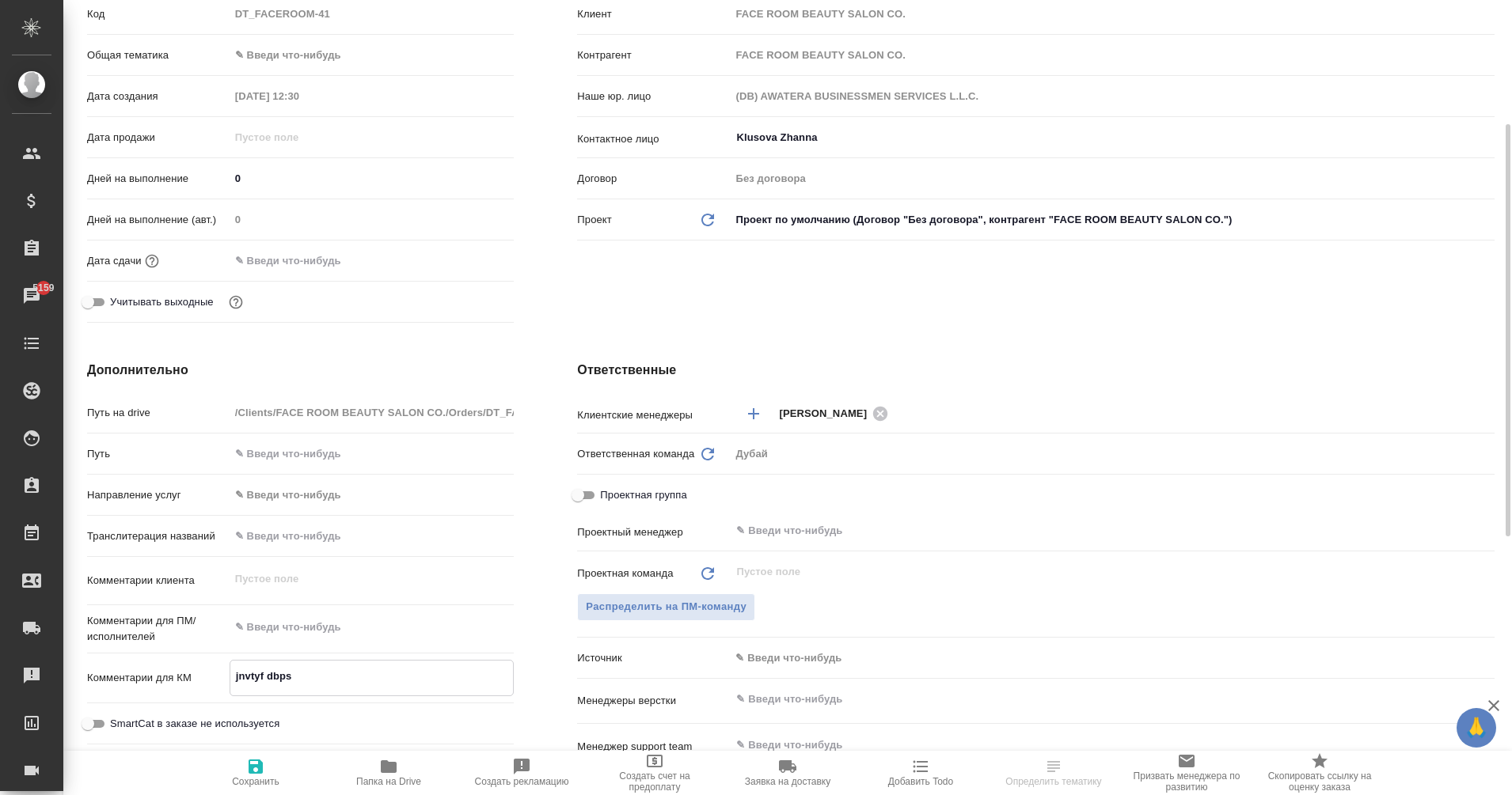
type textarea "x"
type textarea "jnvtyf dbps"
type textarea "x"
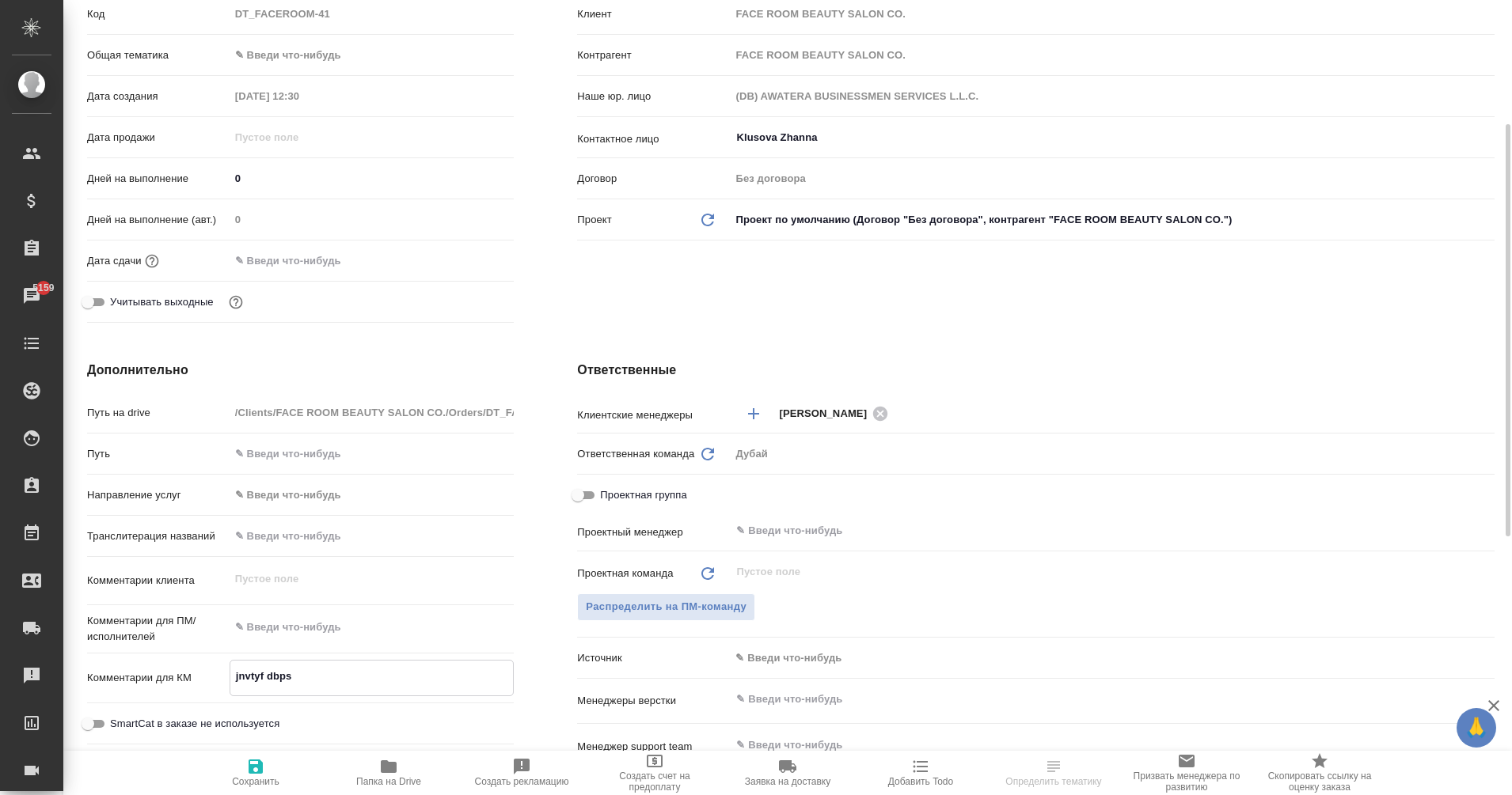
type textarea "x"
type textarea "jnvtyf dbps V"
type textarea "x"
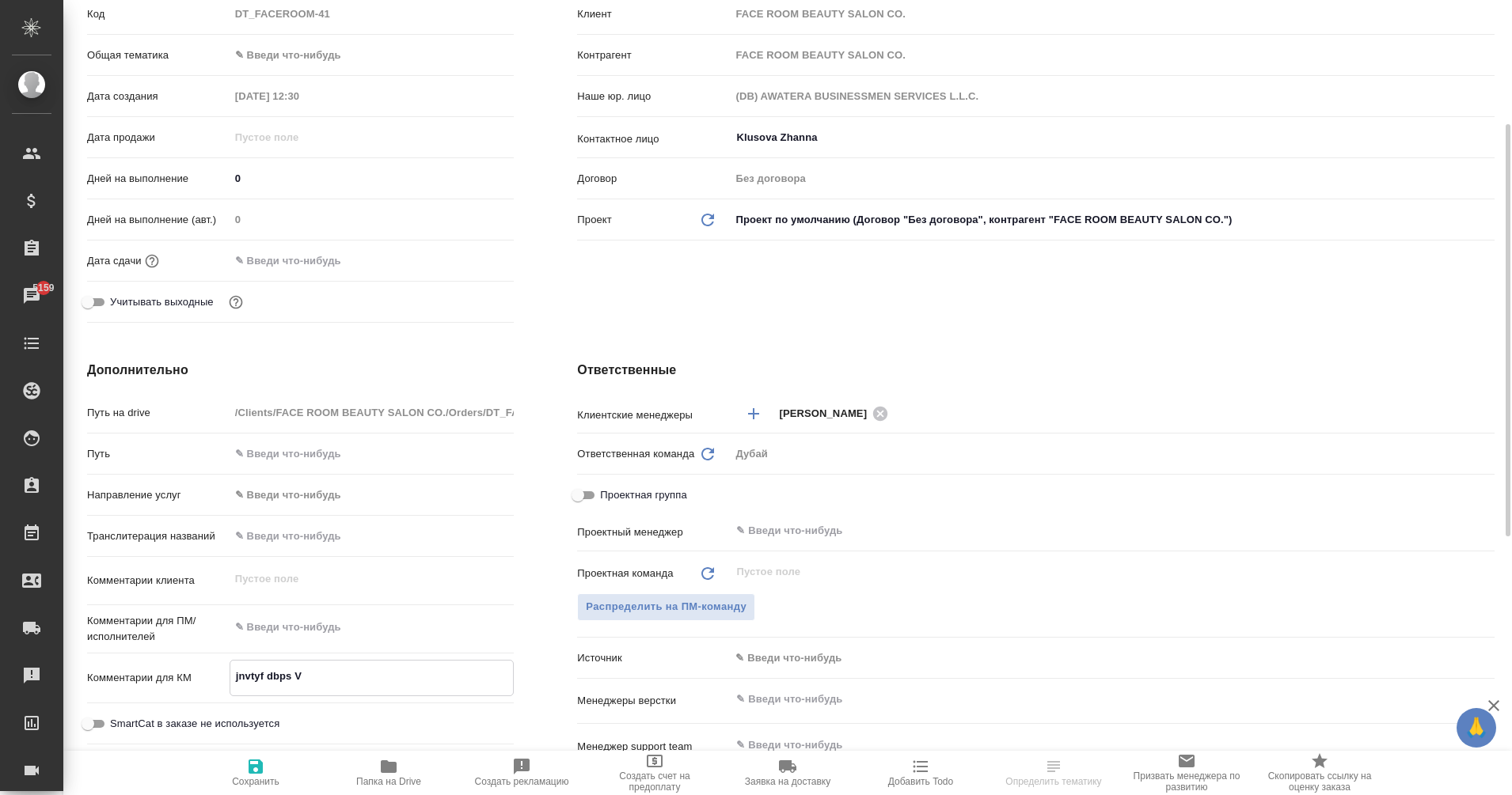
type textarea "x"
type textarea "jnvtyf dbps Vf"
type textarea "x"
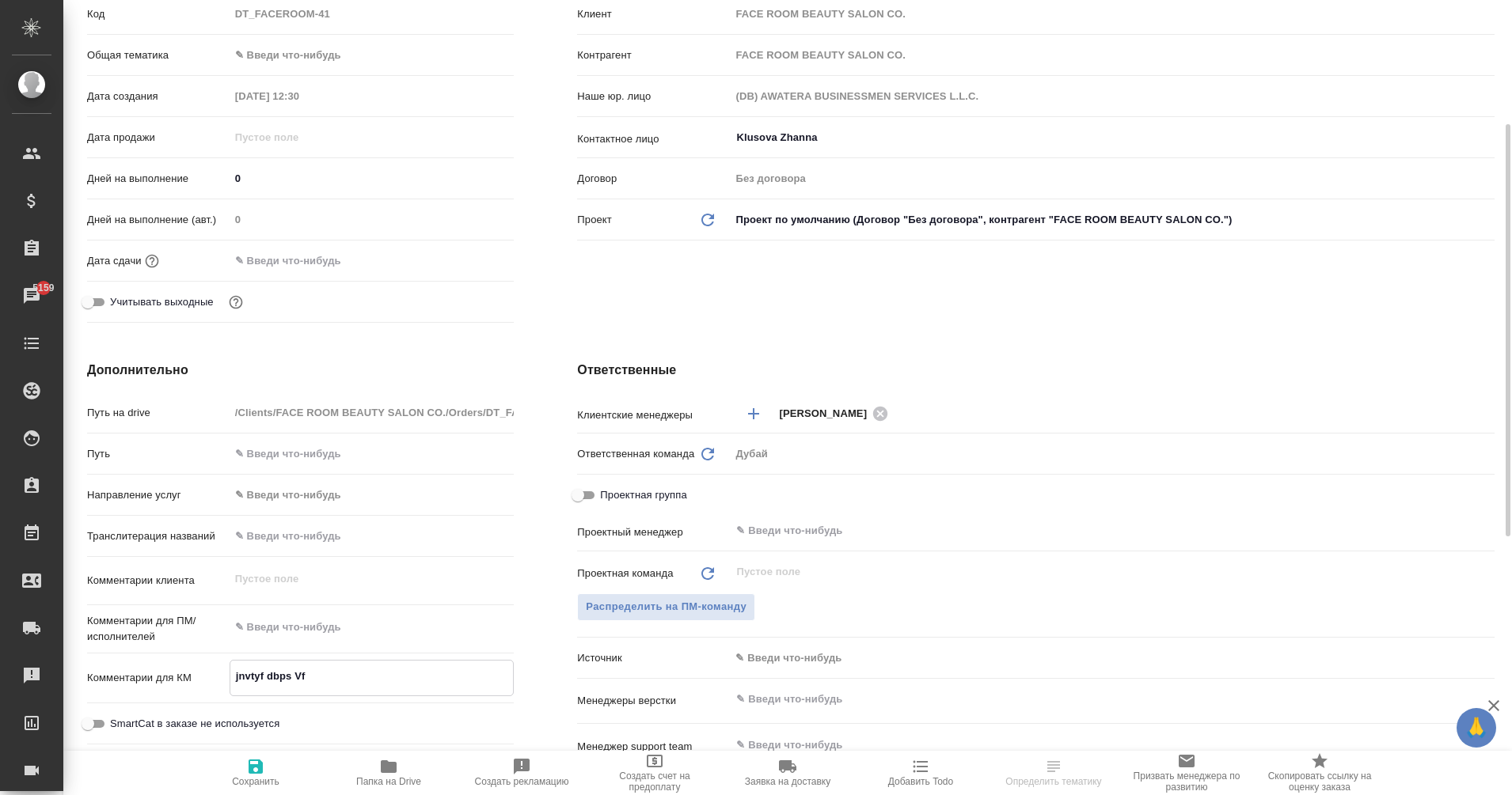
type textarea "jnvtyf dbps Vfh"
type textarea "x"
type textarea "jnvtyf dbps Vfhb"
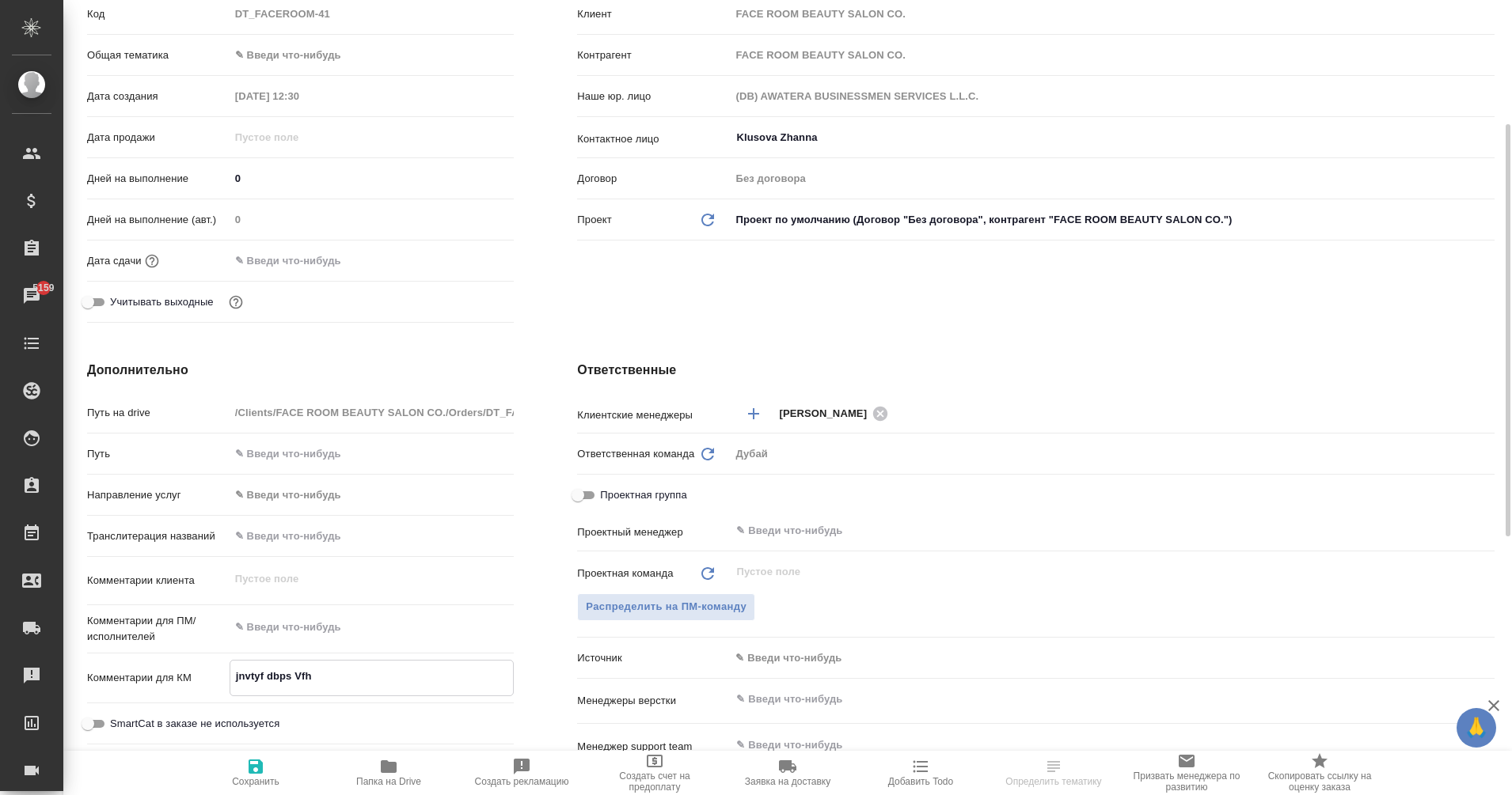
type textarea "x"
type textarea "jnvtyf dbps Vfhbb"
type textarea "x"
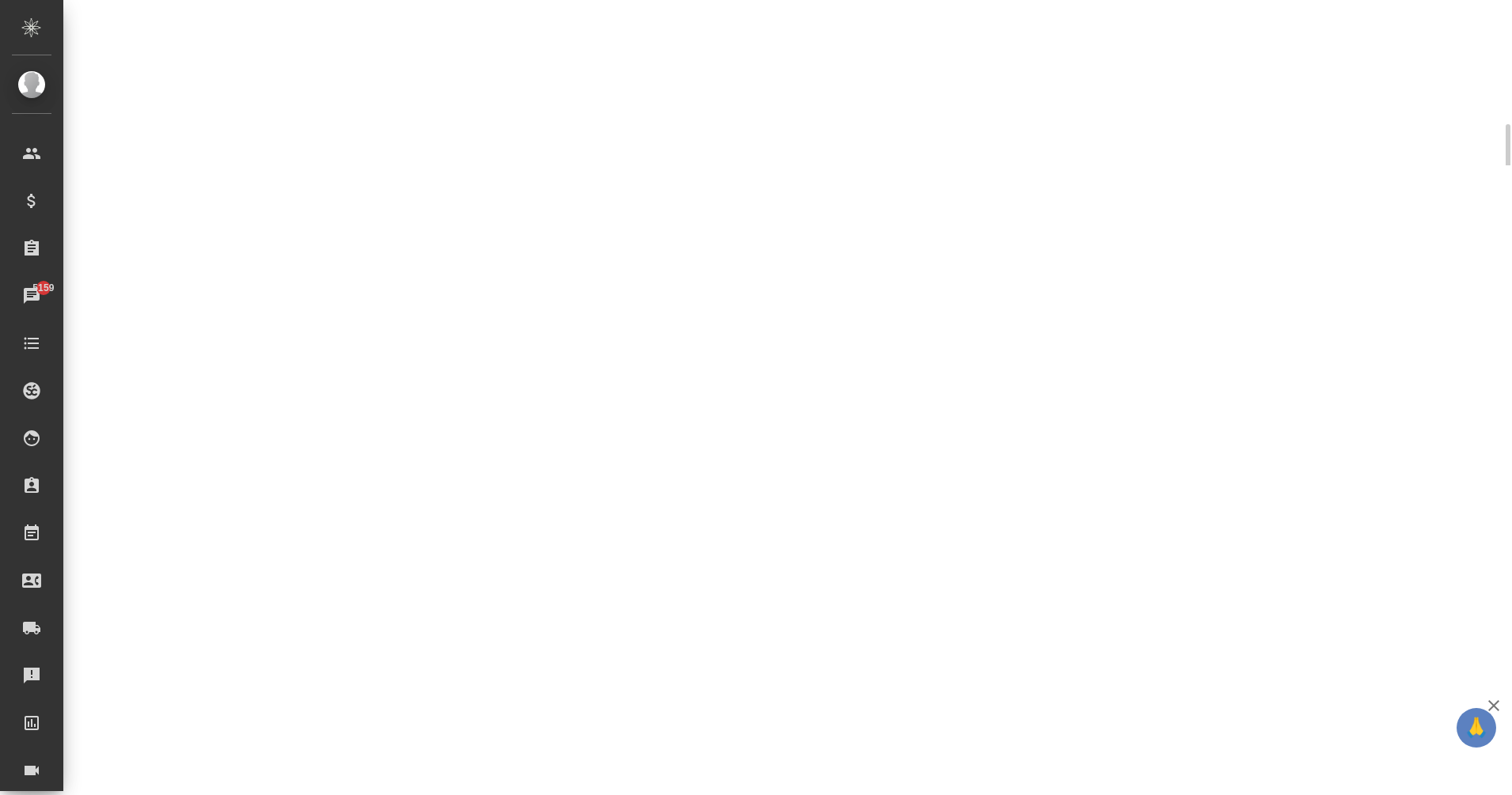
select select "RU"
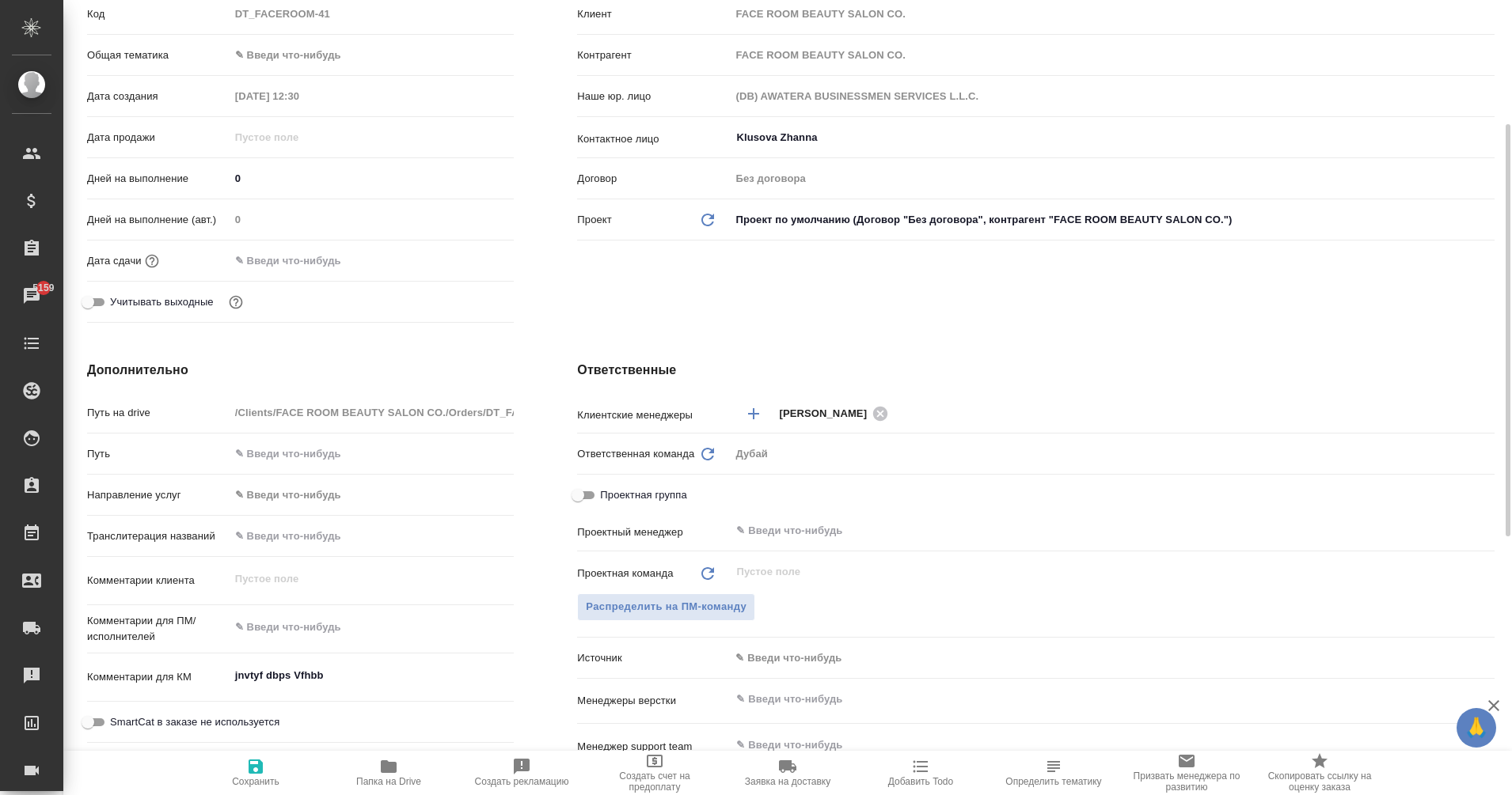
type textarea "x"
drag, startPoint x: 335, startPoint y: 680, endPoint x: 69, endPoint y: 655, distance: 267.2
click at [69, 655] on div "Дополнительно Путь на drive /Clients/FACE ROOM BEAUTY SALON CO./Orders/DT_FACER…" at bounding box center [301, 648] width 491 height 639
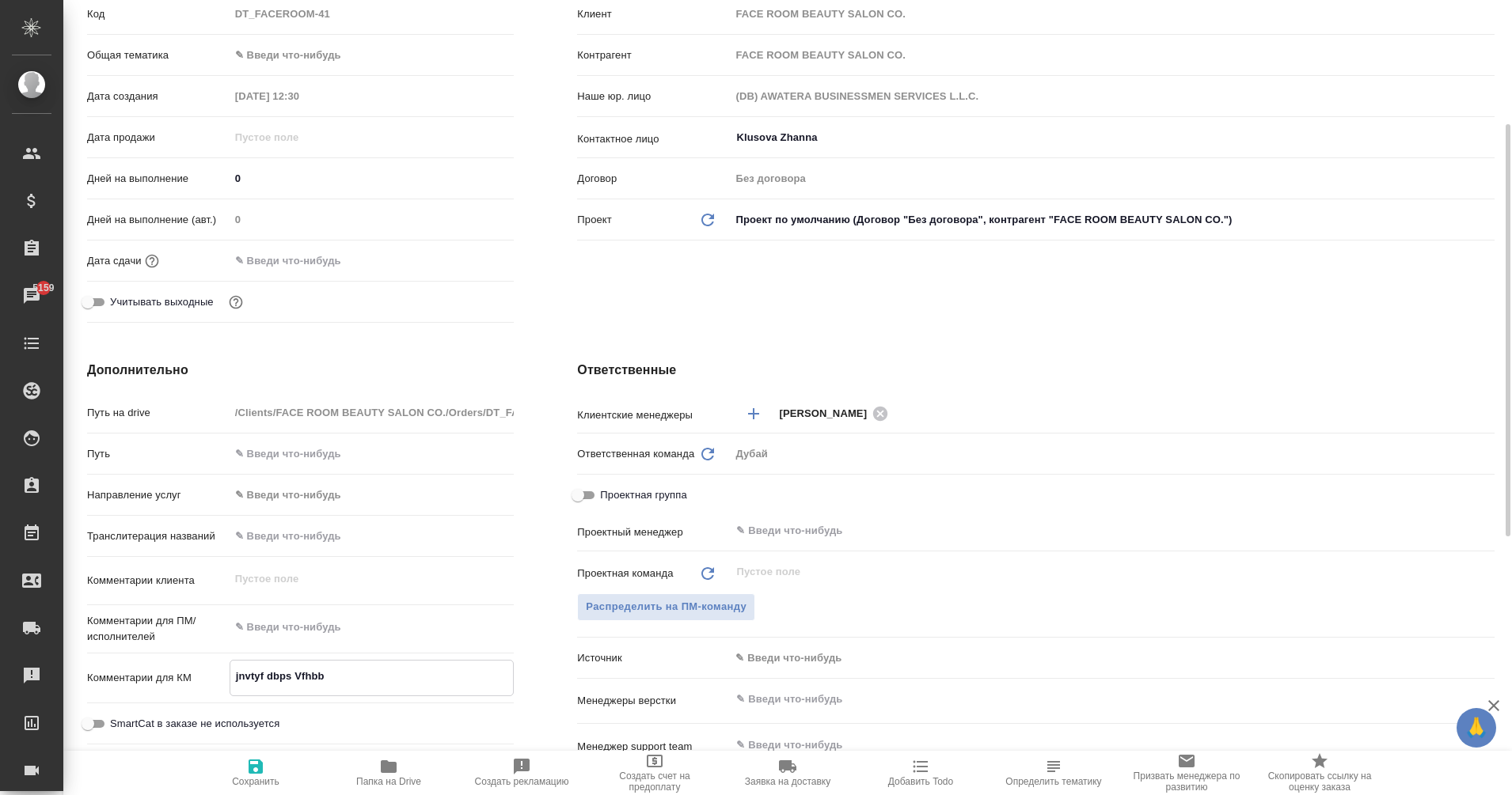
type textarea "о"
type textarea "x"
type textarea "оь"
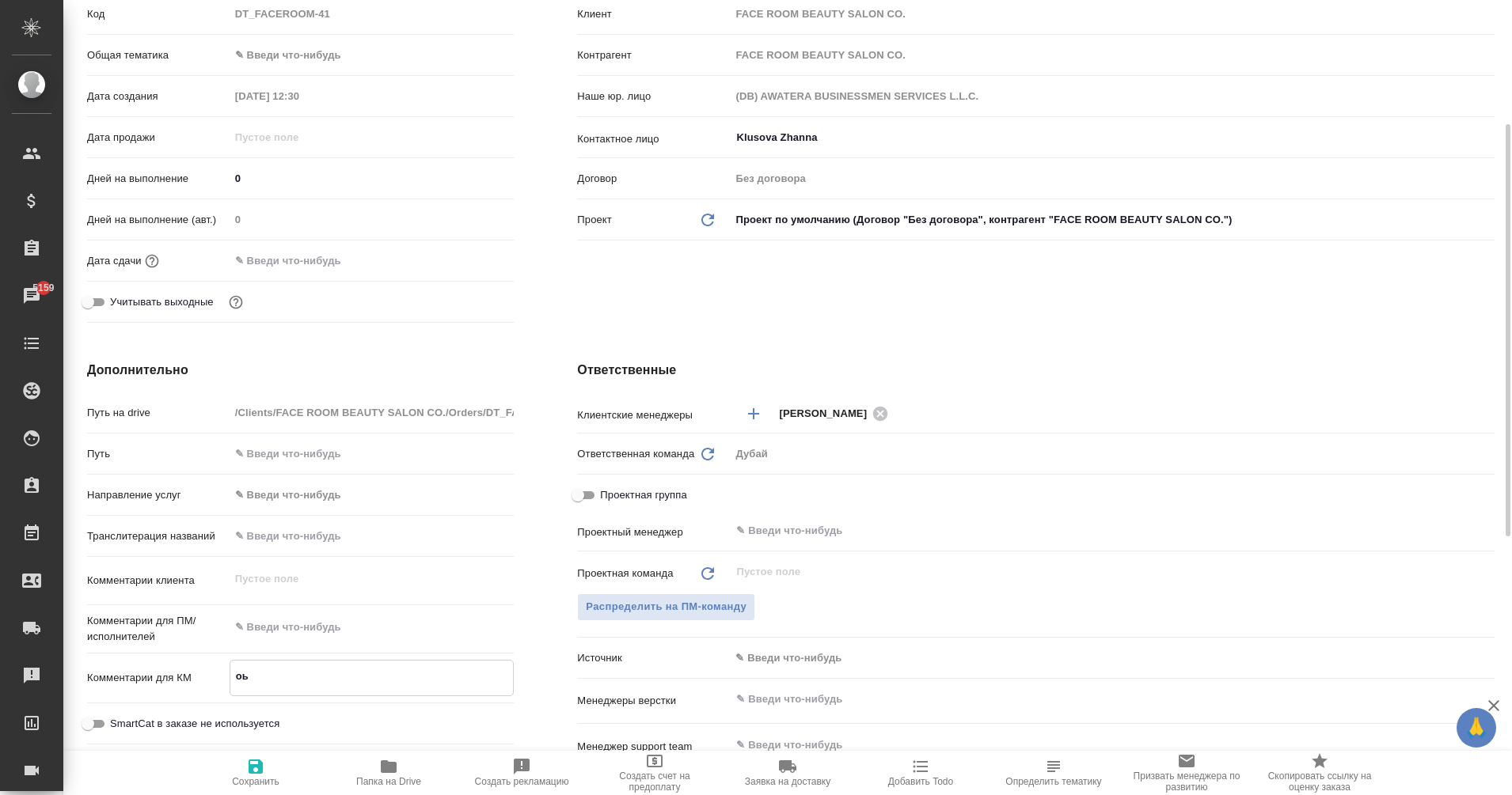
type textarea "x"
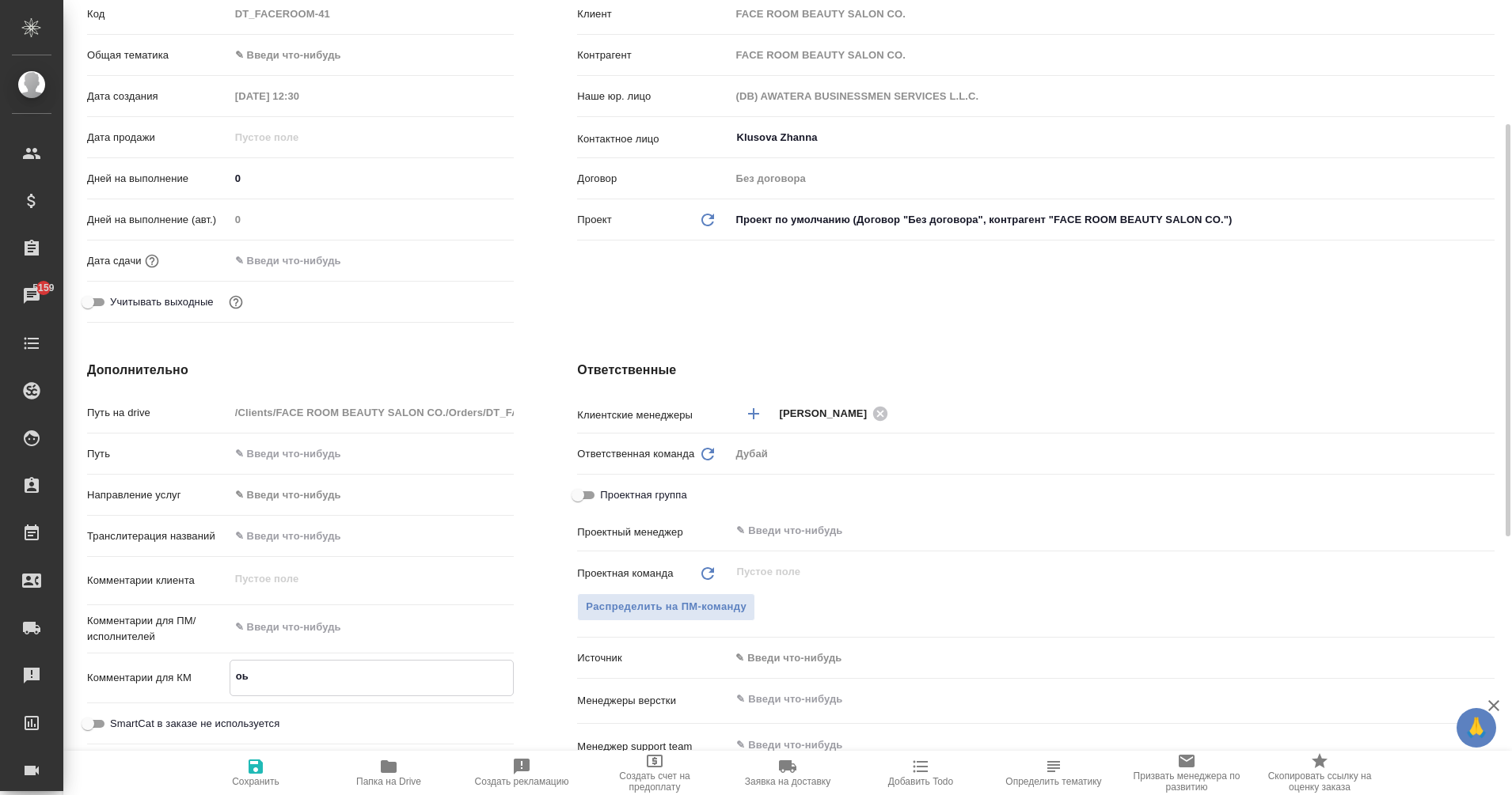
type textarea "о"
type textarea "x"
type textarea "от"
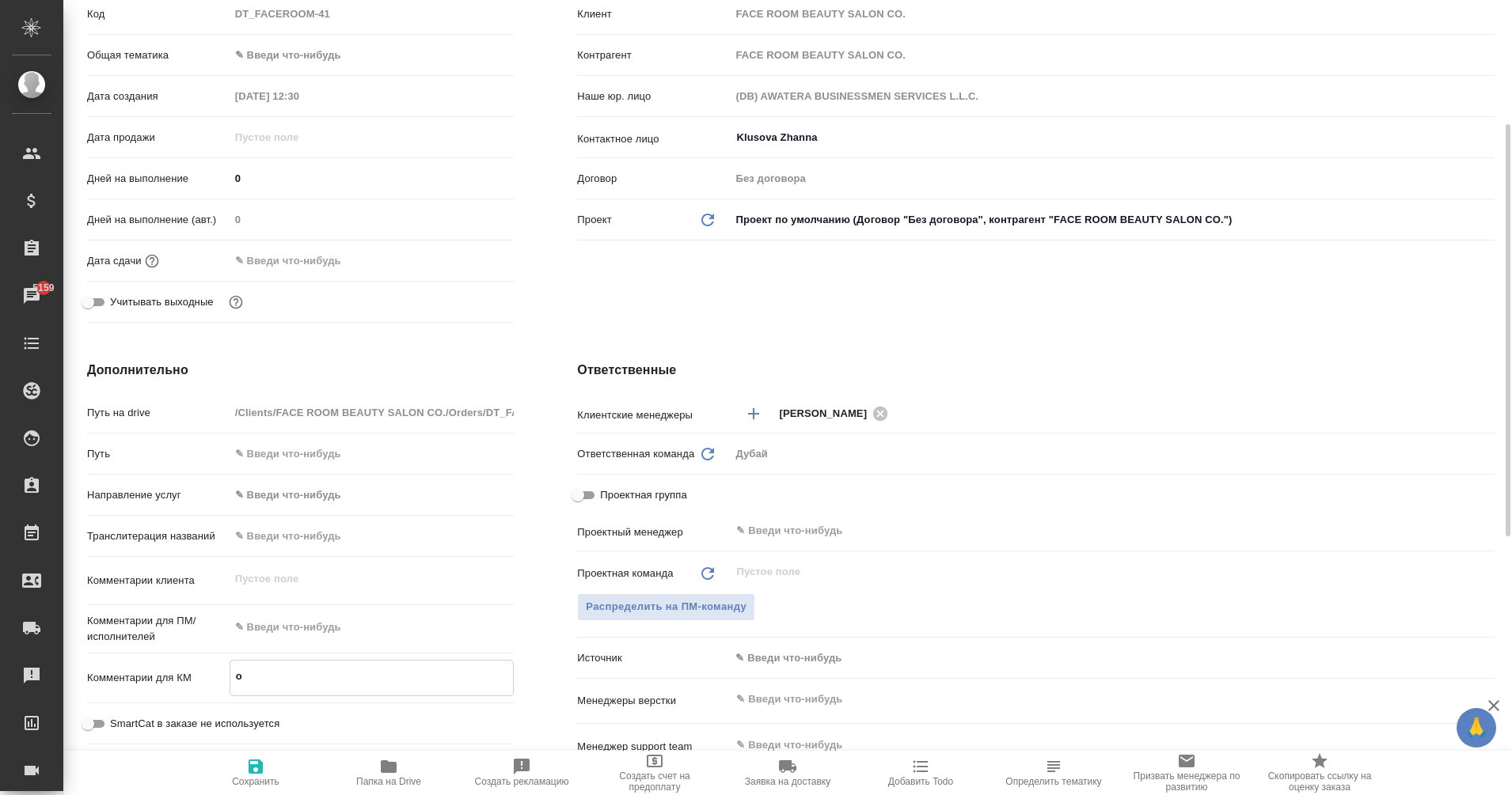
type textarea "x"
type textarea "отм"
type textarea "x"
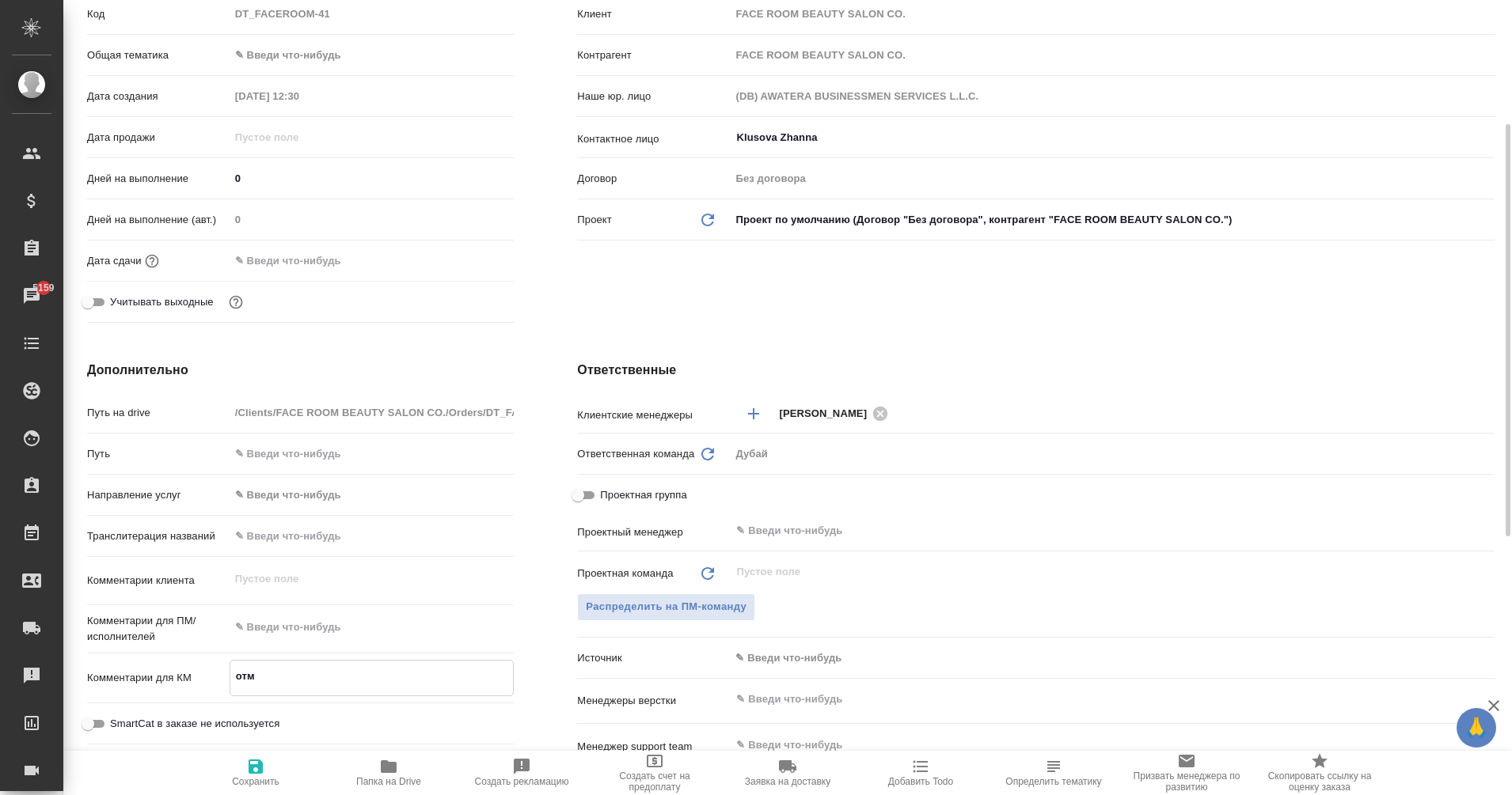
type textarea "x"
type textarea "отма"
type textarea "x"
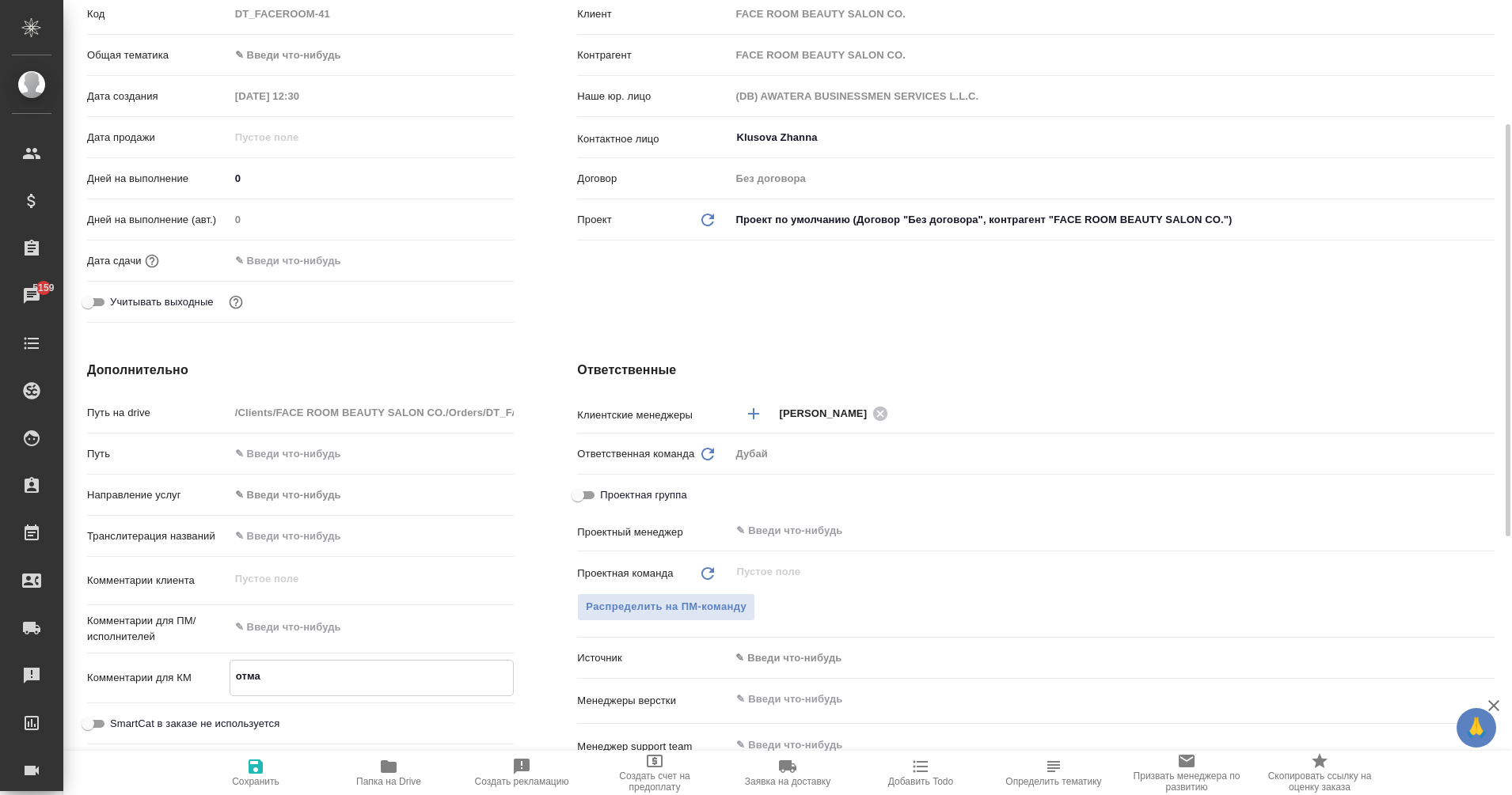
type textarea "x"
type textarea "отм"
type textarea "x"
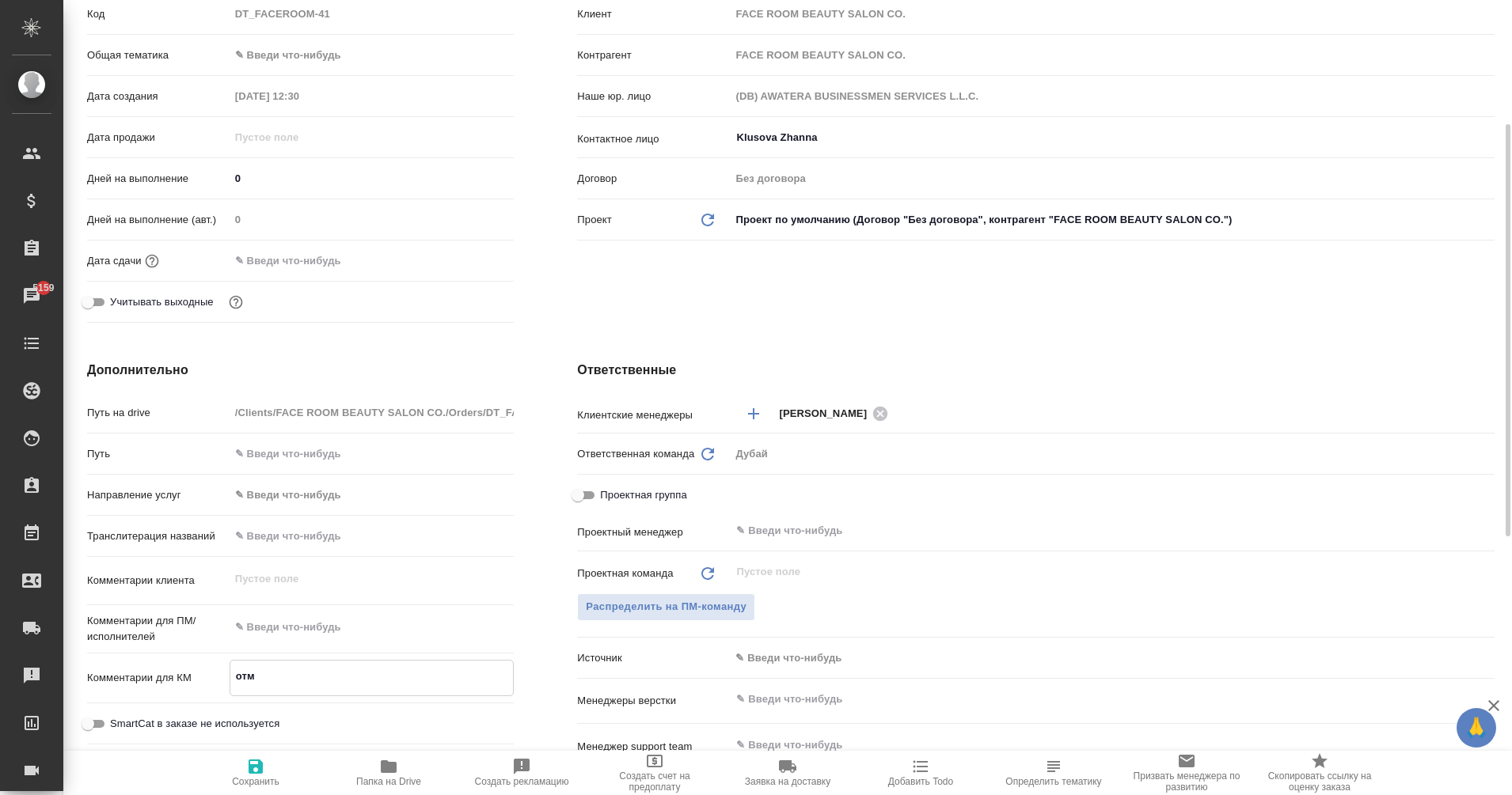
type textarea "отме"
type textarea "x"
type textarea "отмен"
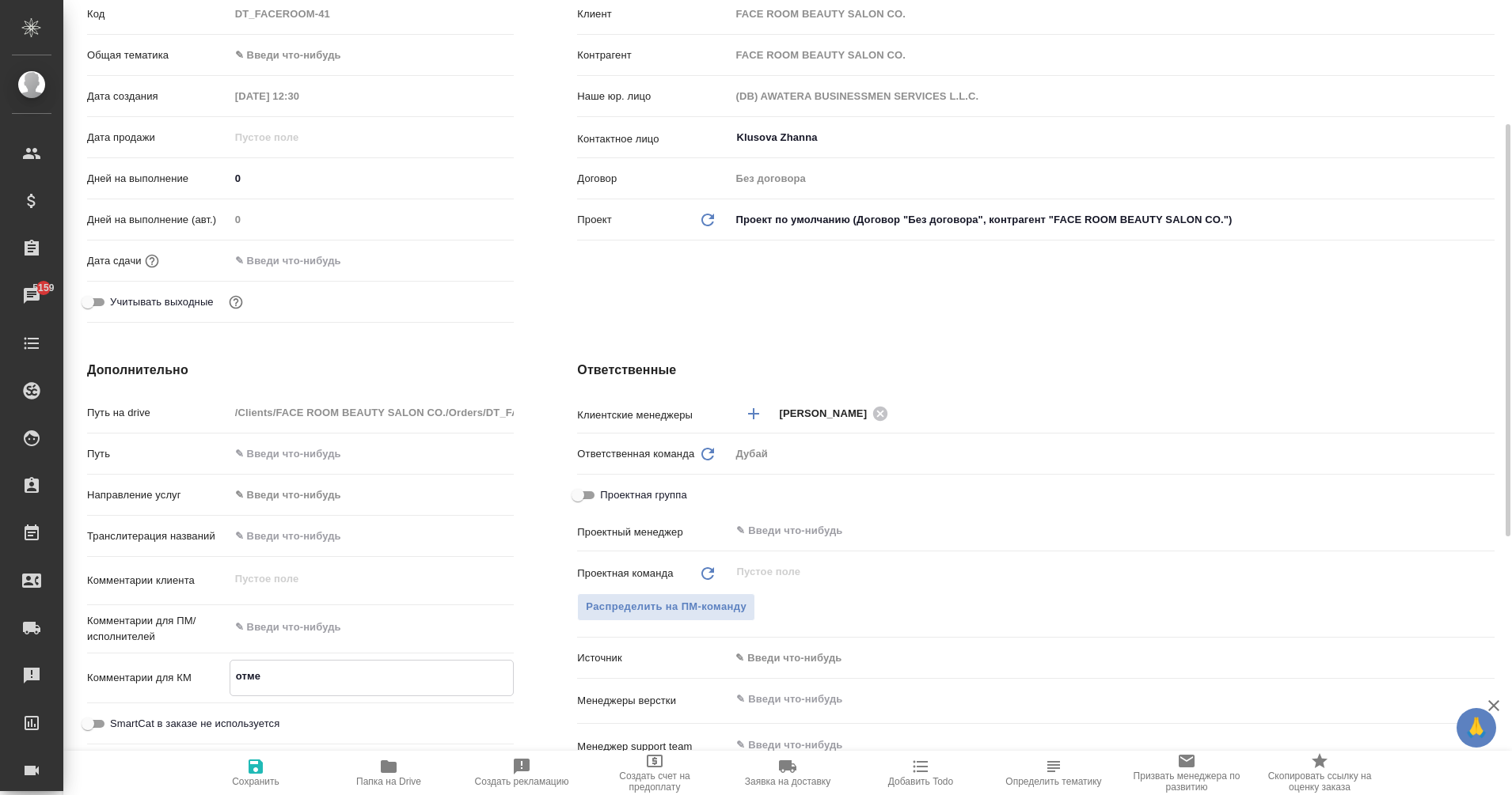
type textarea "x"
type textarea "отмена"
type textarea "x"
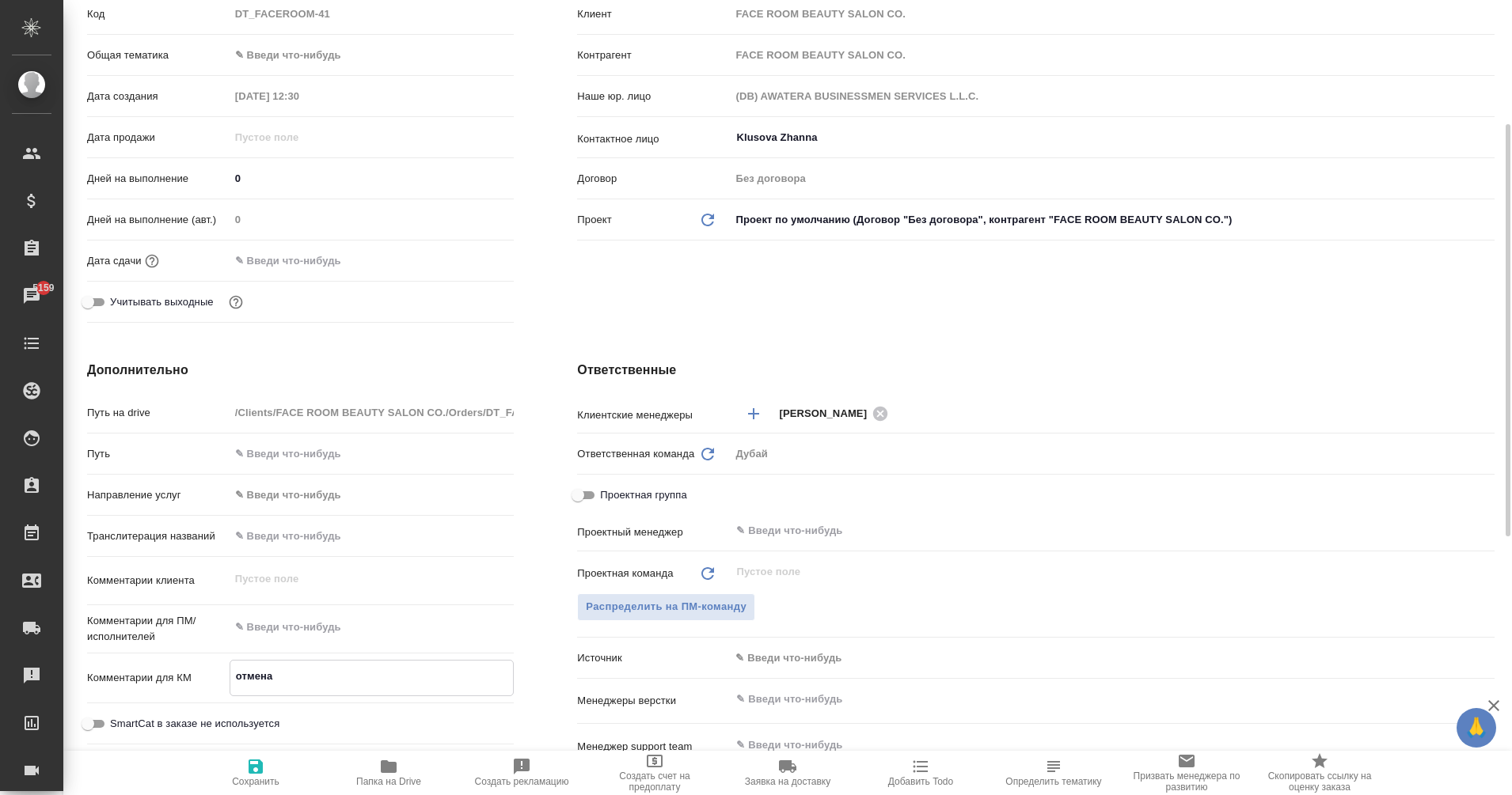
type textarea "отмена"
type textarea "x"
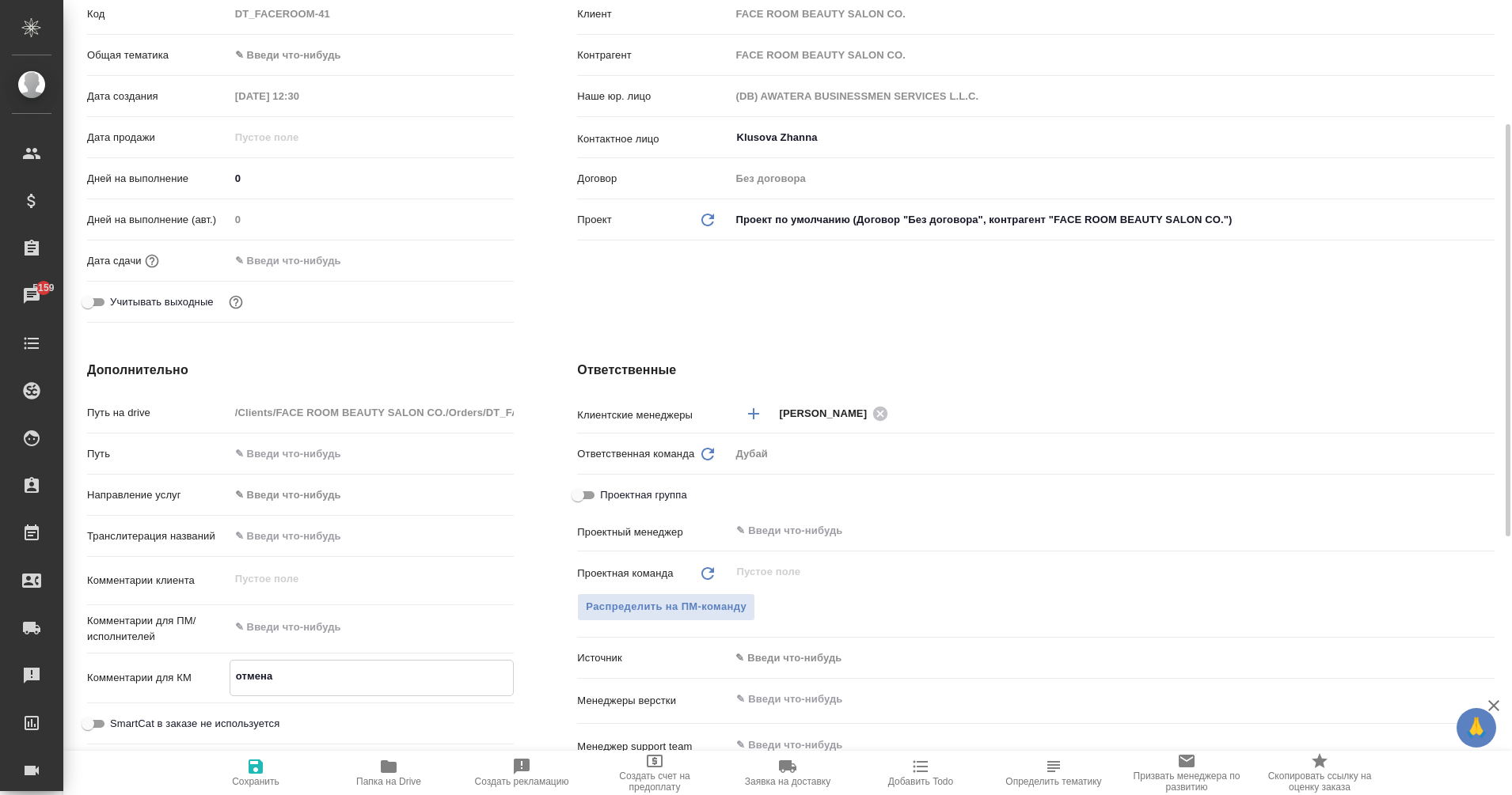
type textarea "x"
type textarea "отмена в"
type textarea "x"
type textarea "отмена ви"
type textarea "x"
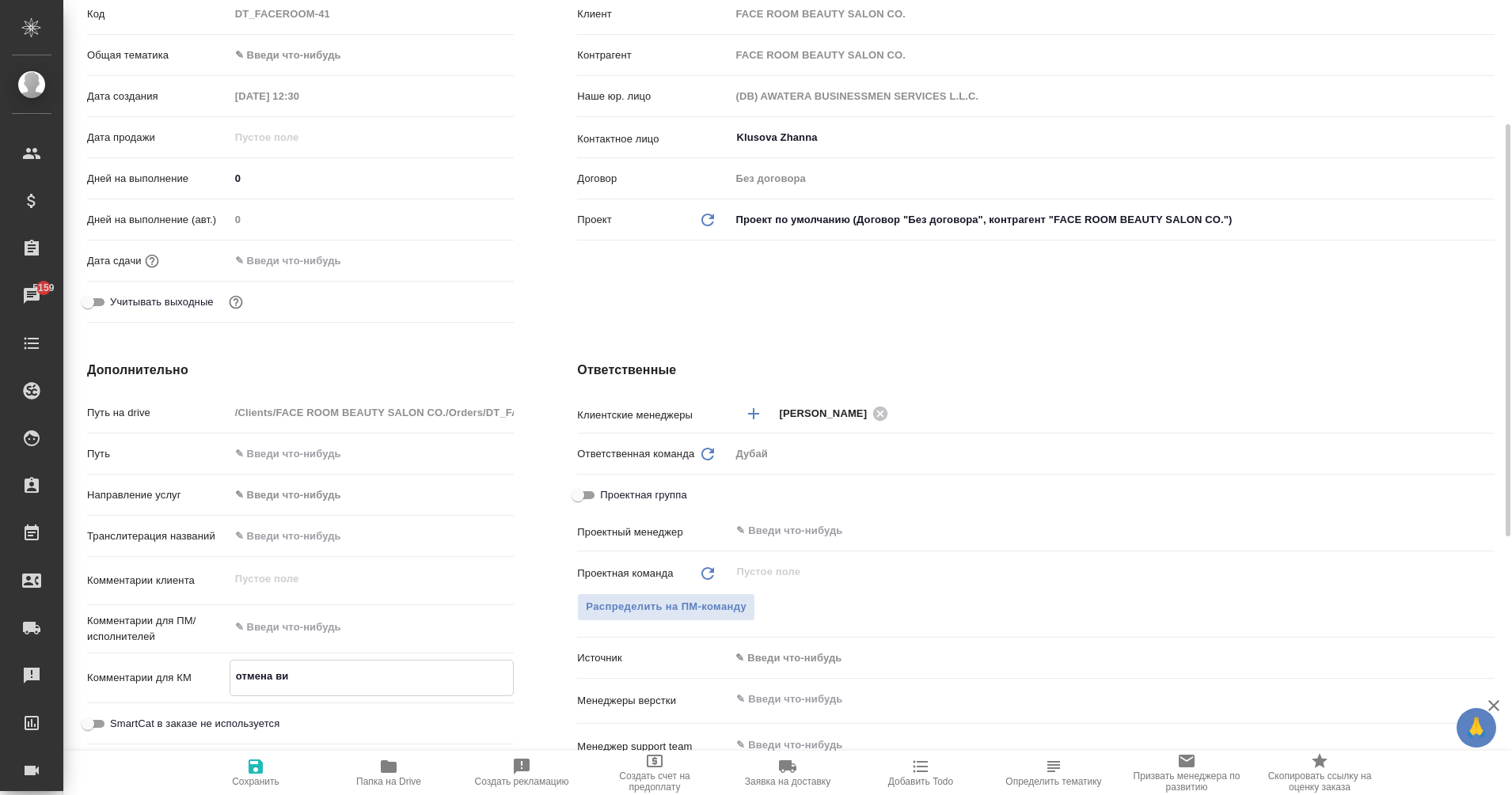
type textarea "x"
type textarea "отмена виз"
type textarea "x"
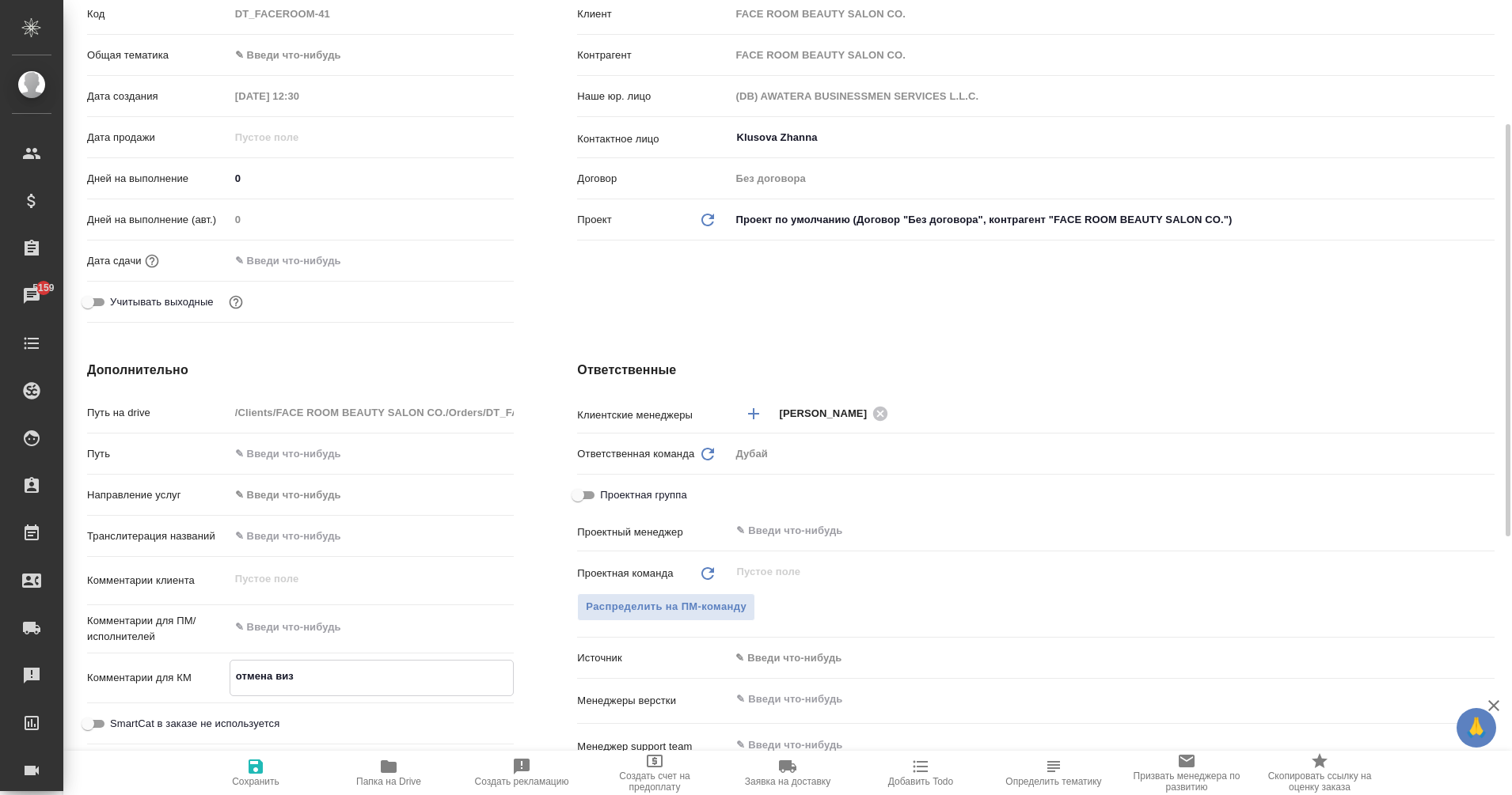
type textarea "x"
type textarea "отмена визы"
type textarea "x"
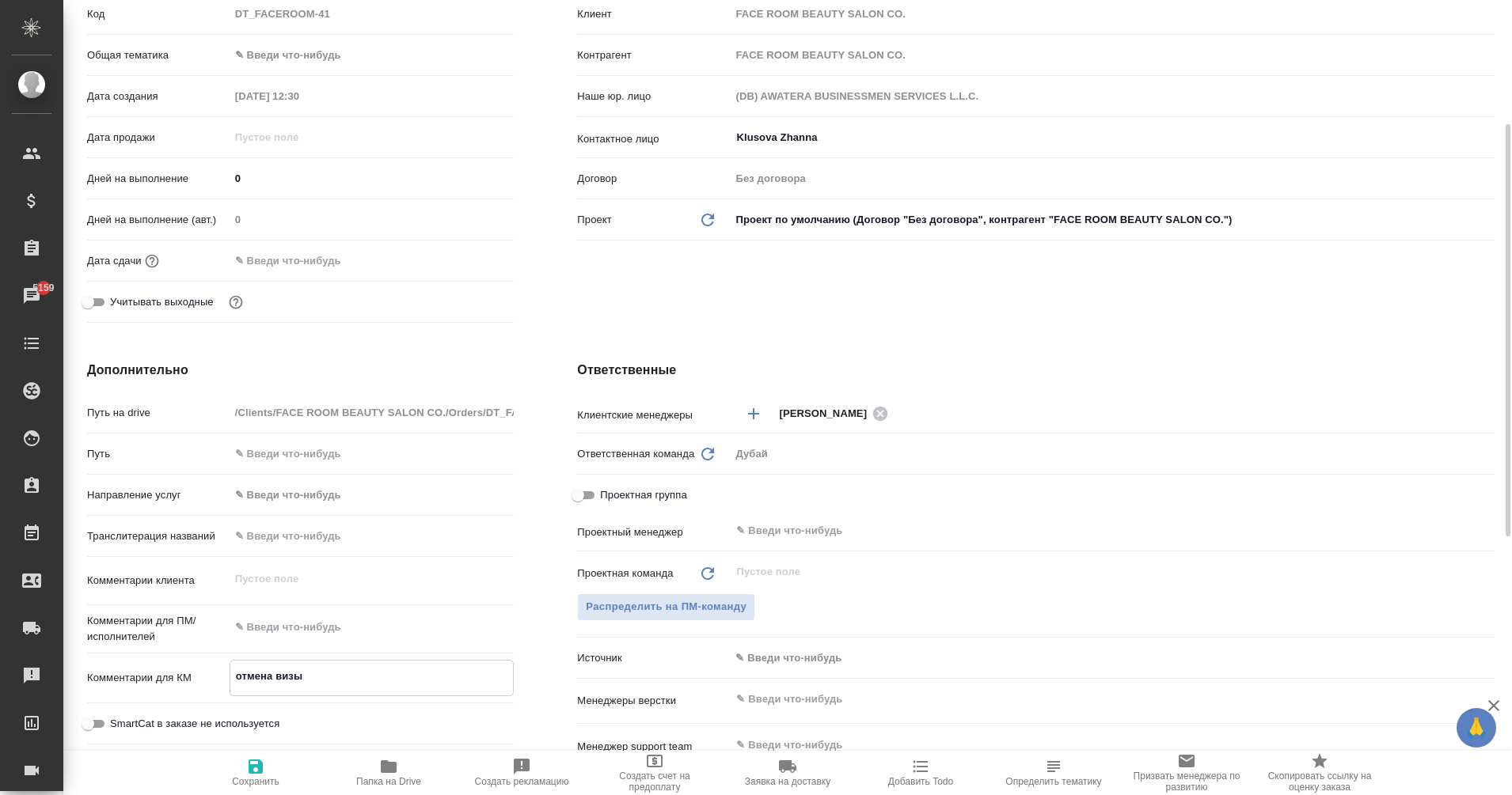
type textarea "отмена визы"
type textarea "x"
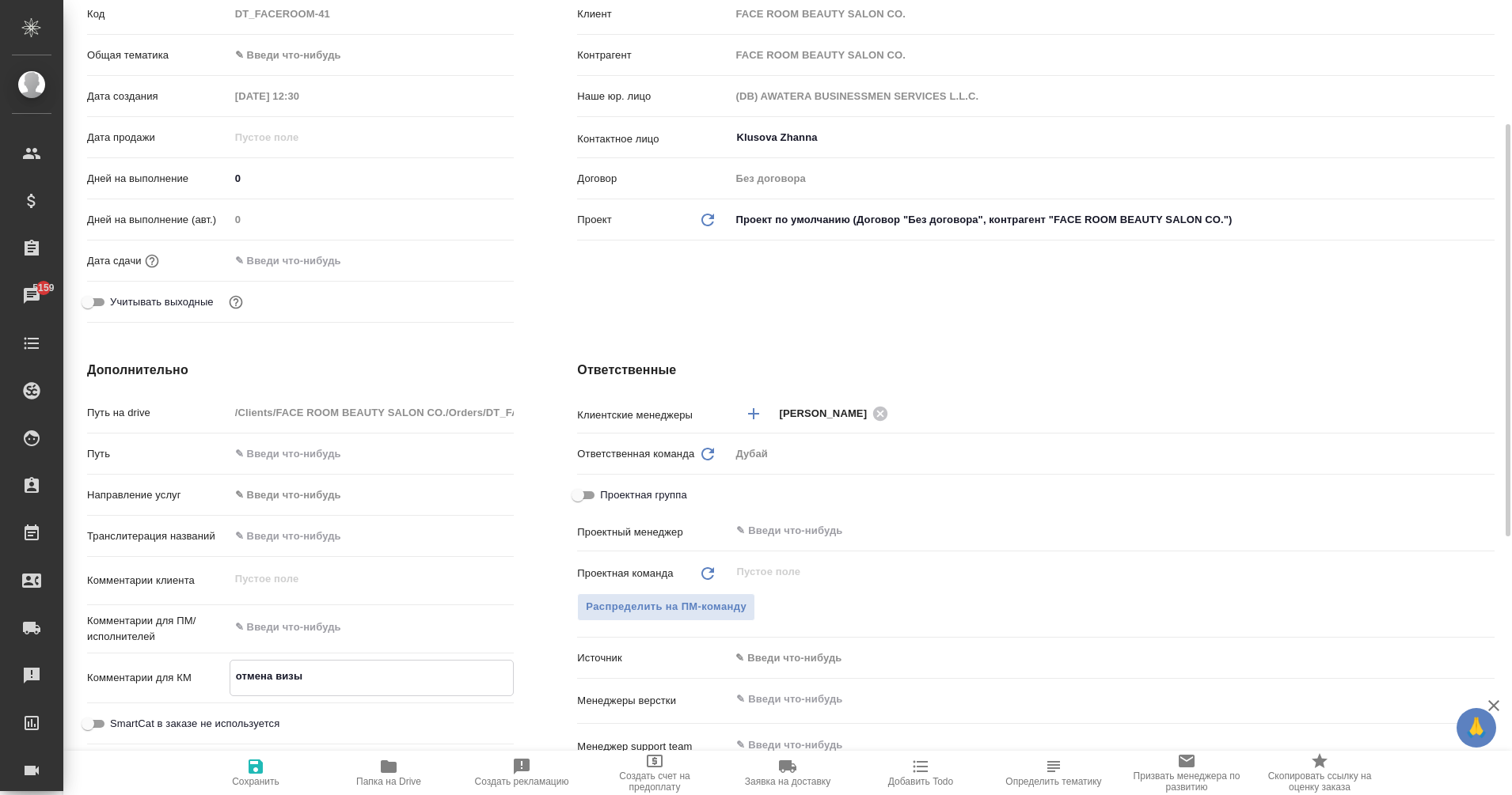
type textarea "x"
type textarea "отмена визы М"
type textarea "x"
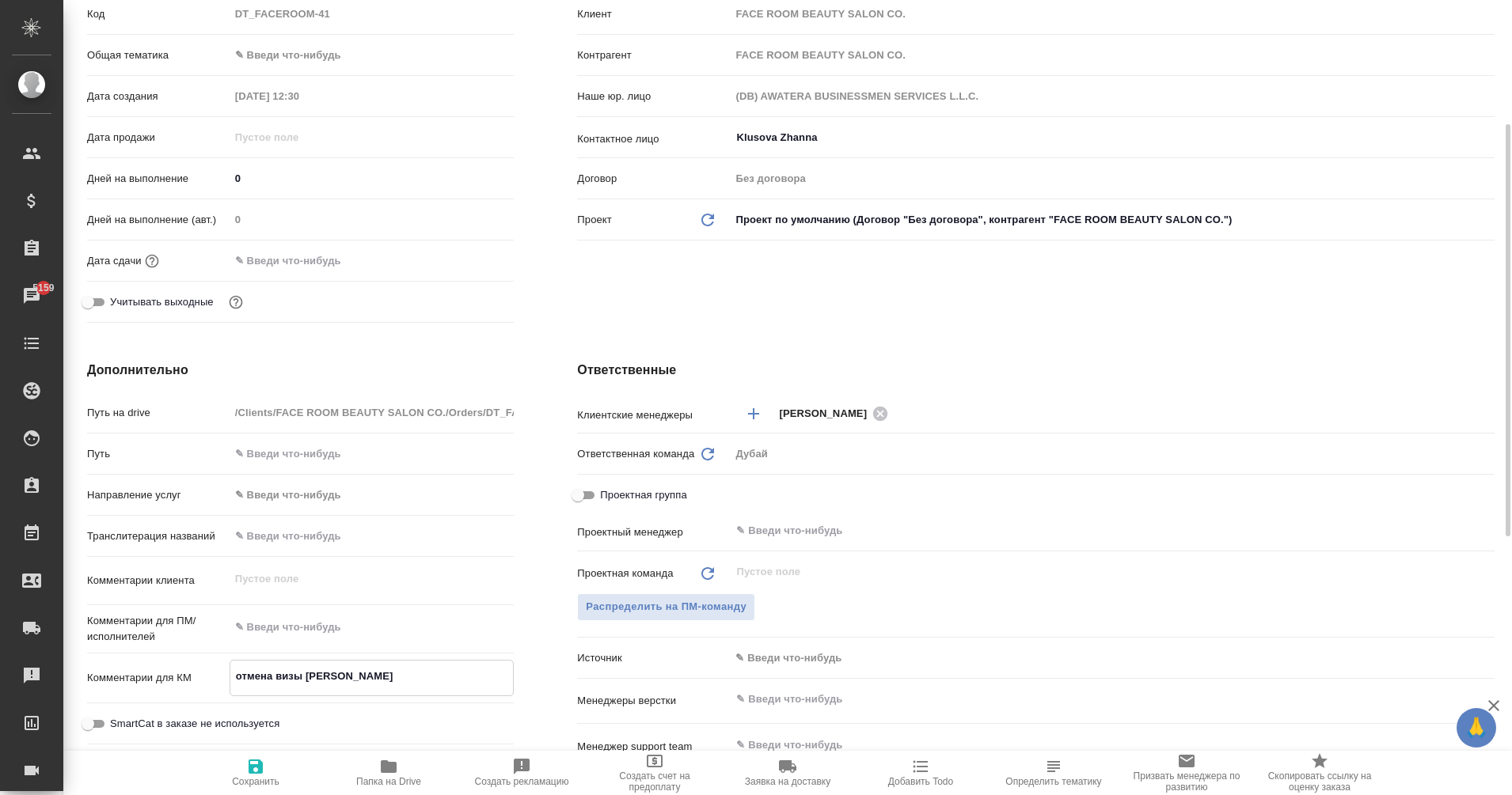
type textarea "отмена визы МА"
type textarea "x"
type textarea "отмена визы М"
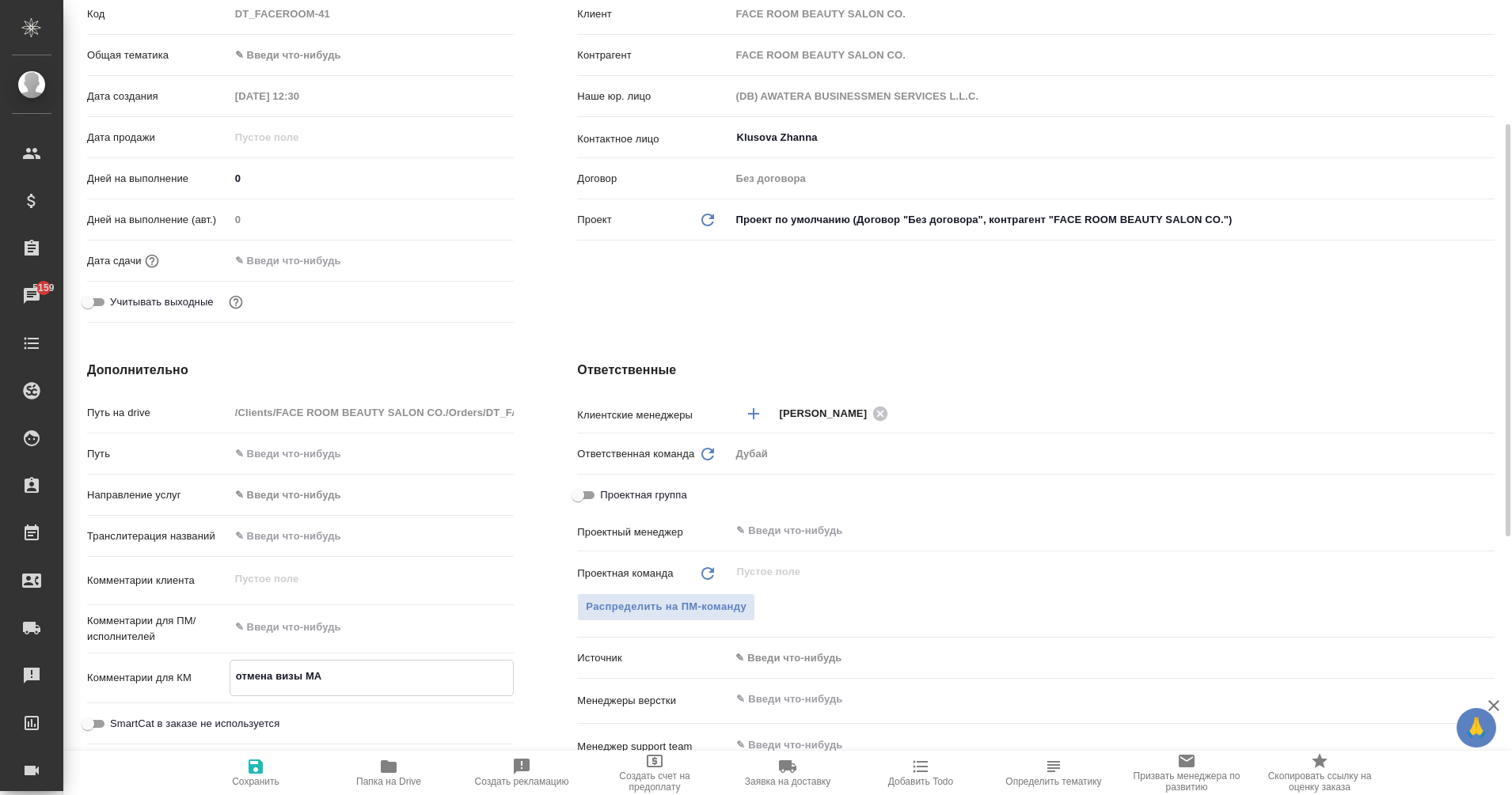
type textarea "x"
type textarea "отмена визы МА"
type textarea "x"
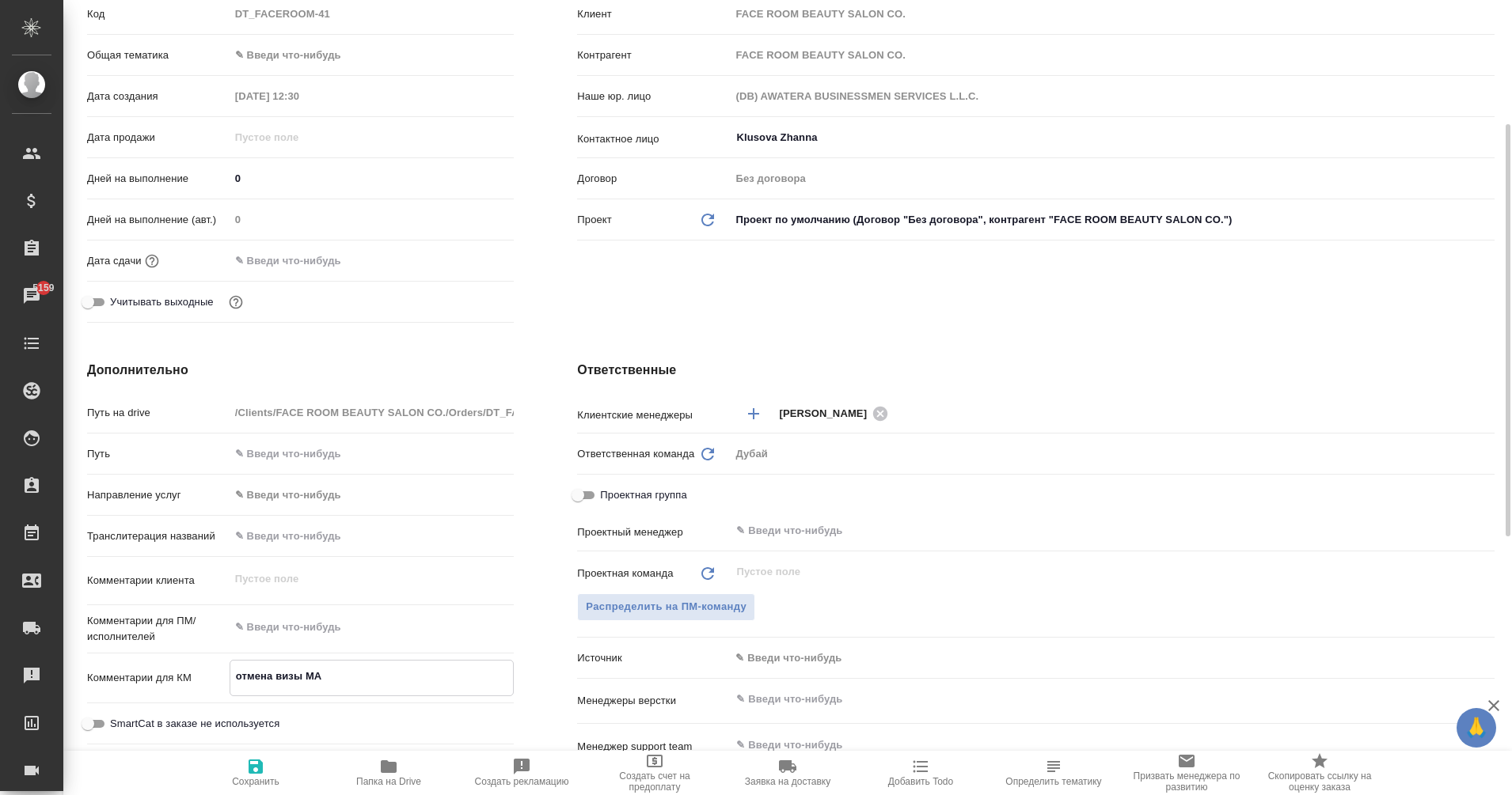
type textarea "x"
type textarea "отмена визы М"
type textarea "x"
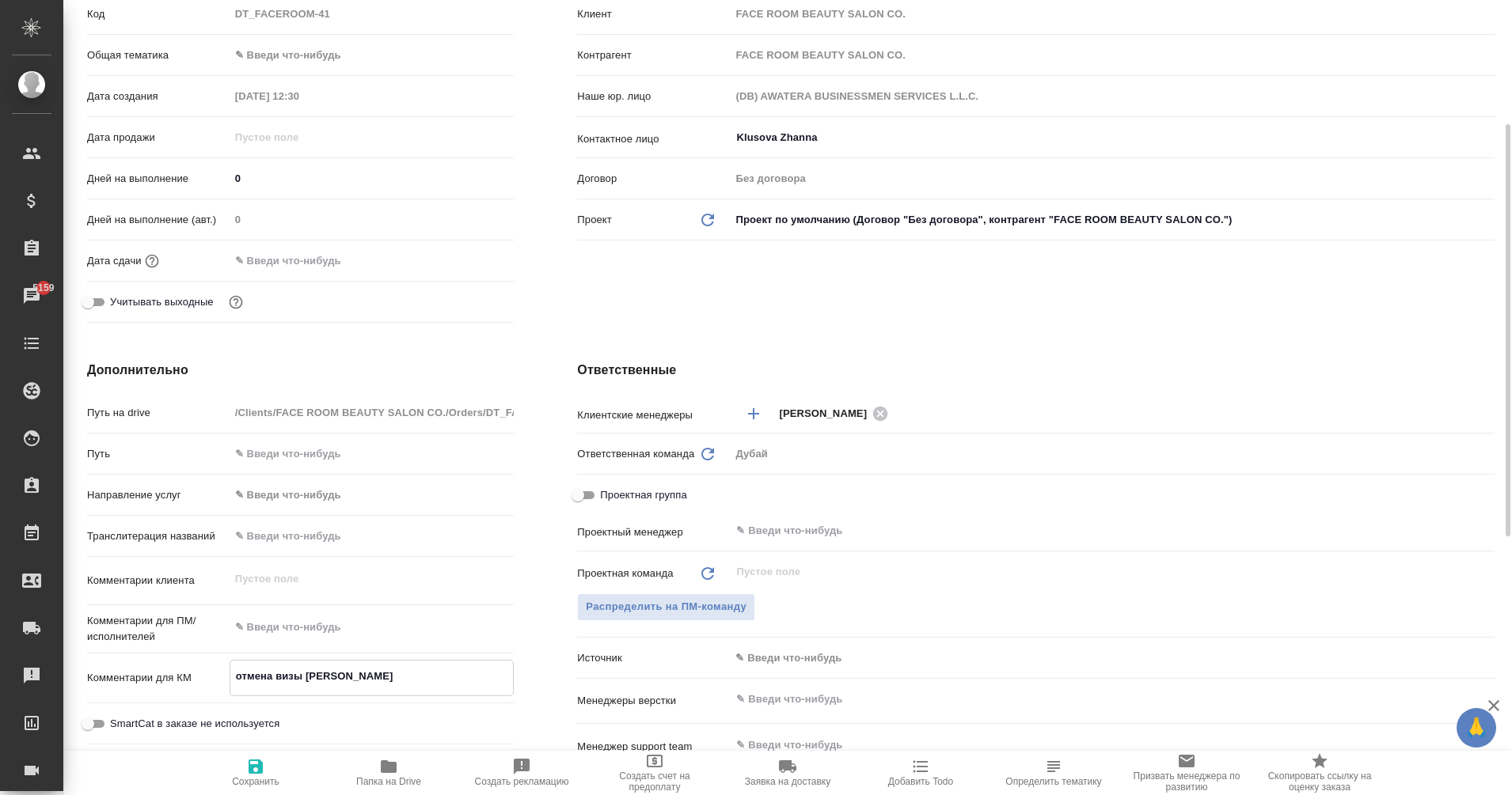
type textarea "x"
type textarea "отмена визы Ма"
type textarea "x"
type textarea "отмена визы Мар"
type textarea "x"
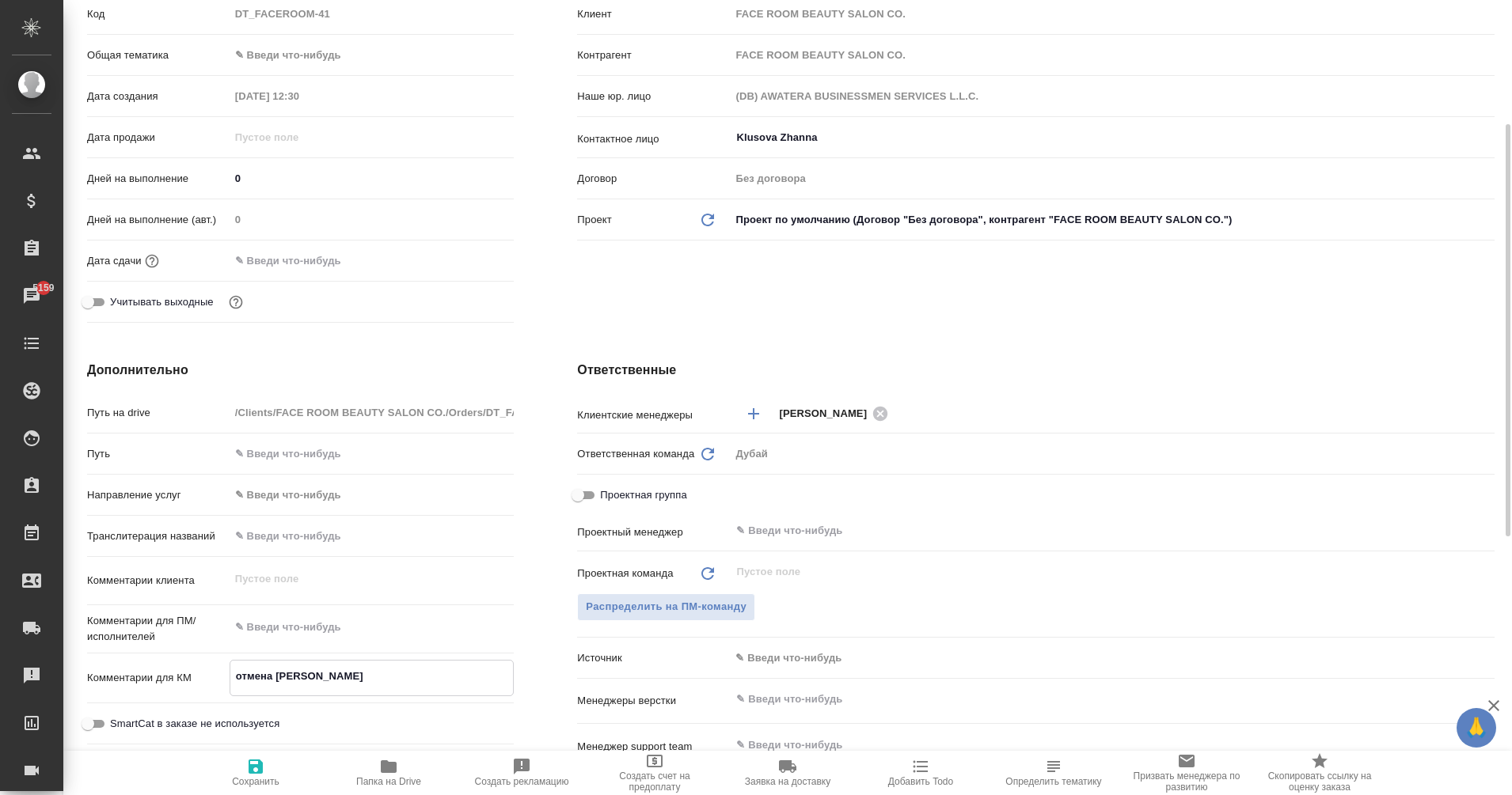
type textarea "x"
type textarea "отмена визы Мари"
type textarea "x"
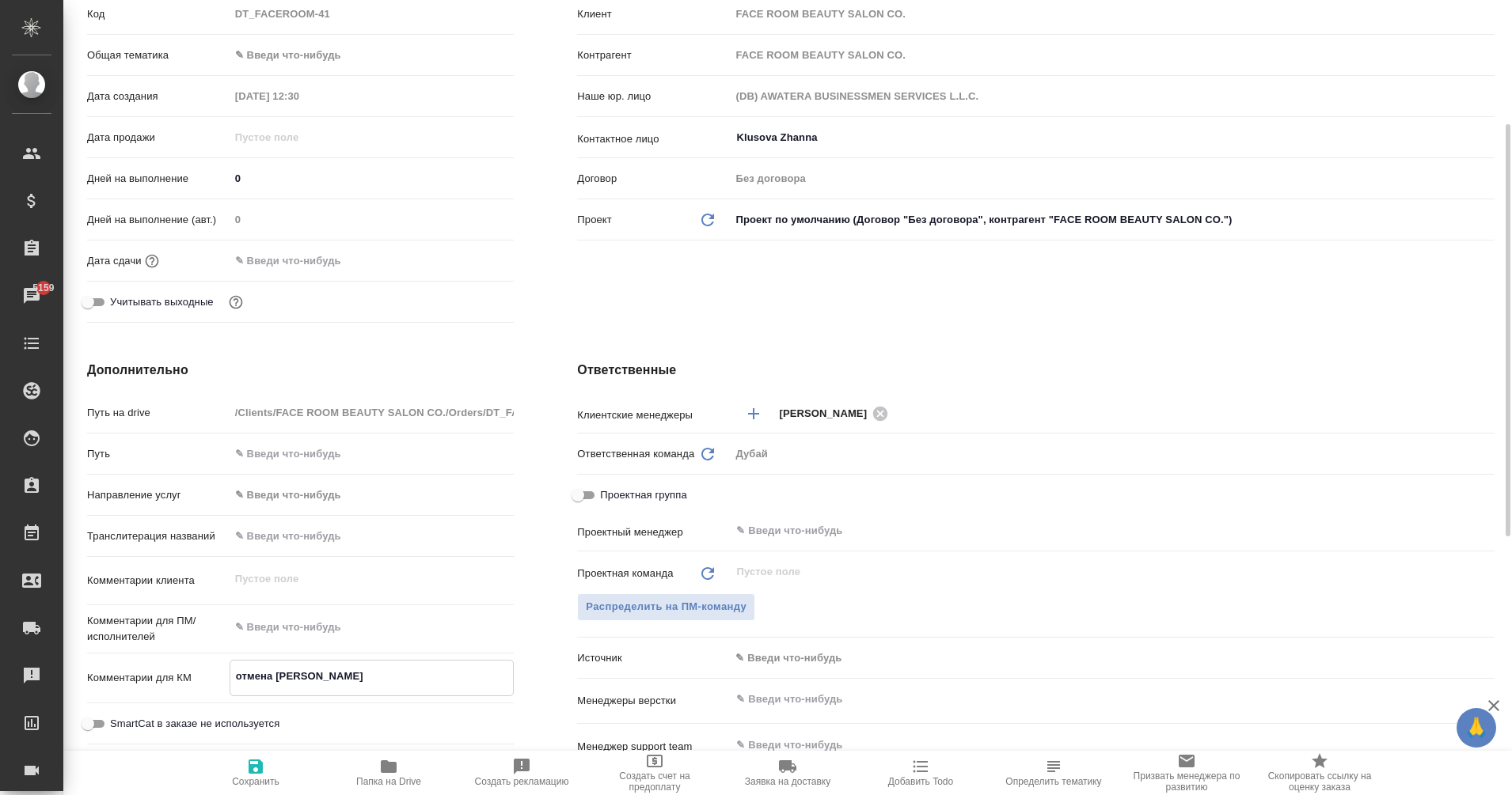
type textarea "x"
type textarea "отмена визы Марии"
type textarea "x"
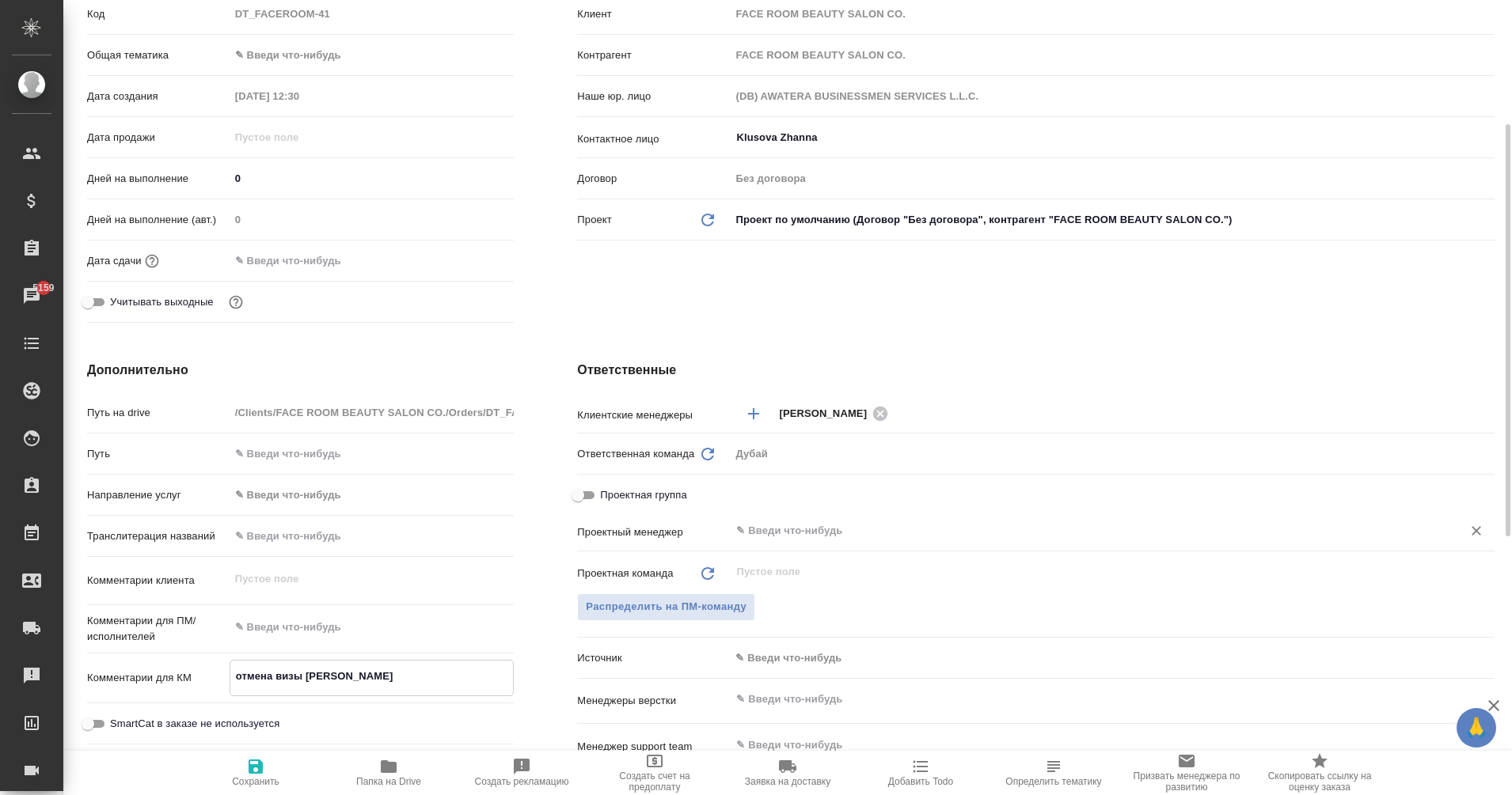
type textarea "отмена визы Марии"
type textarea "x"
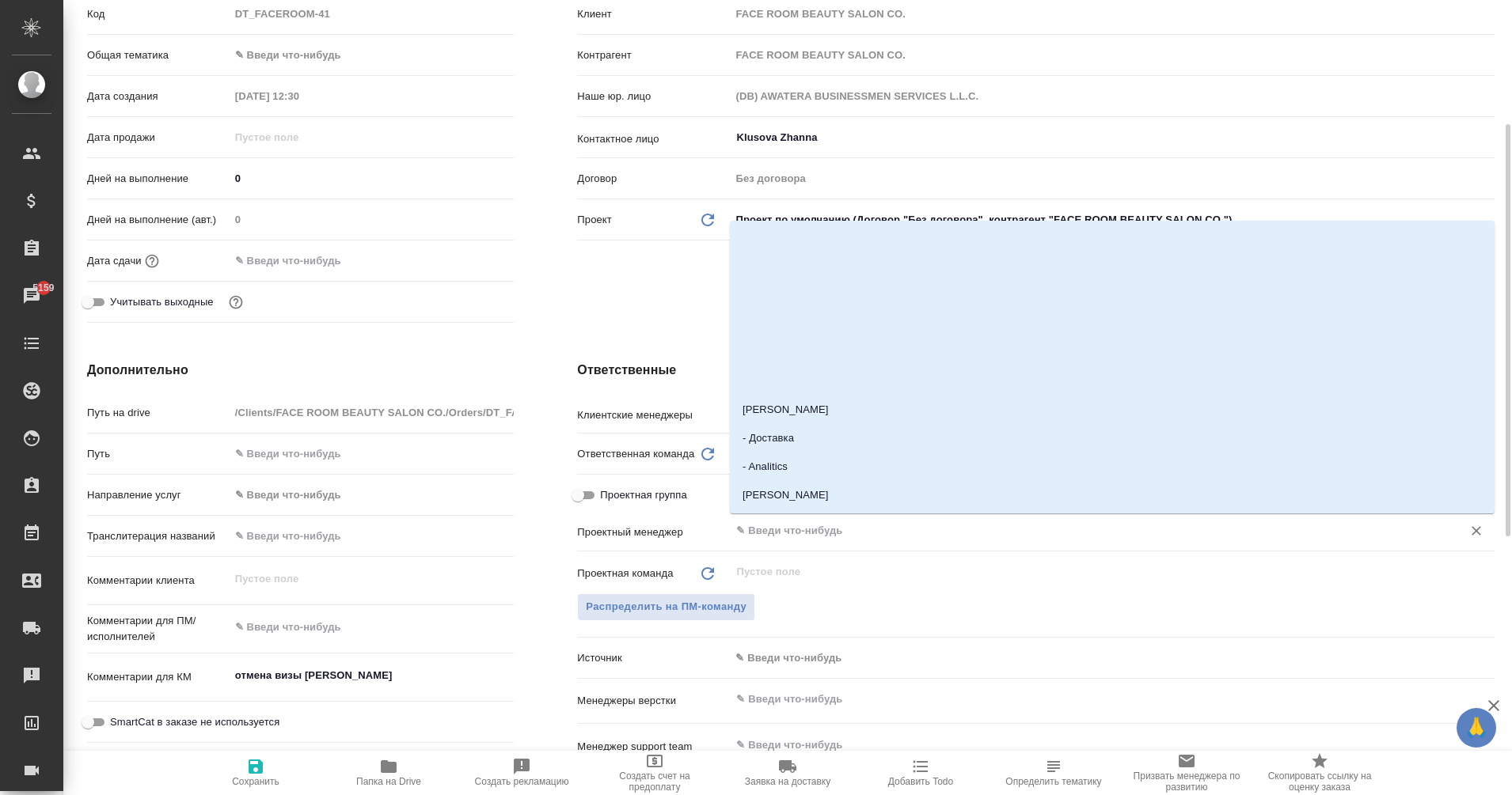
click at [770, 522] on input "text" at bounding box center [1086, 532] width 702 height 19
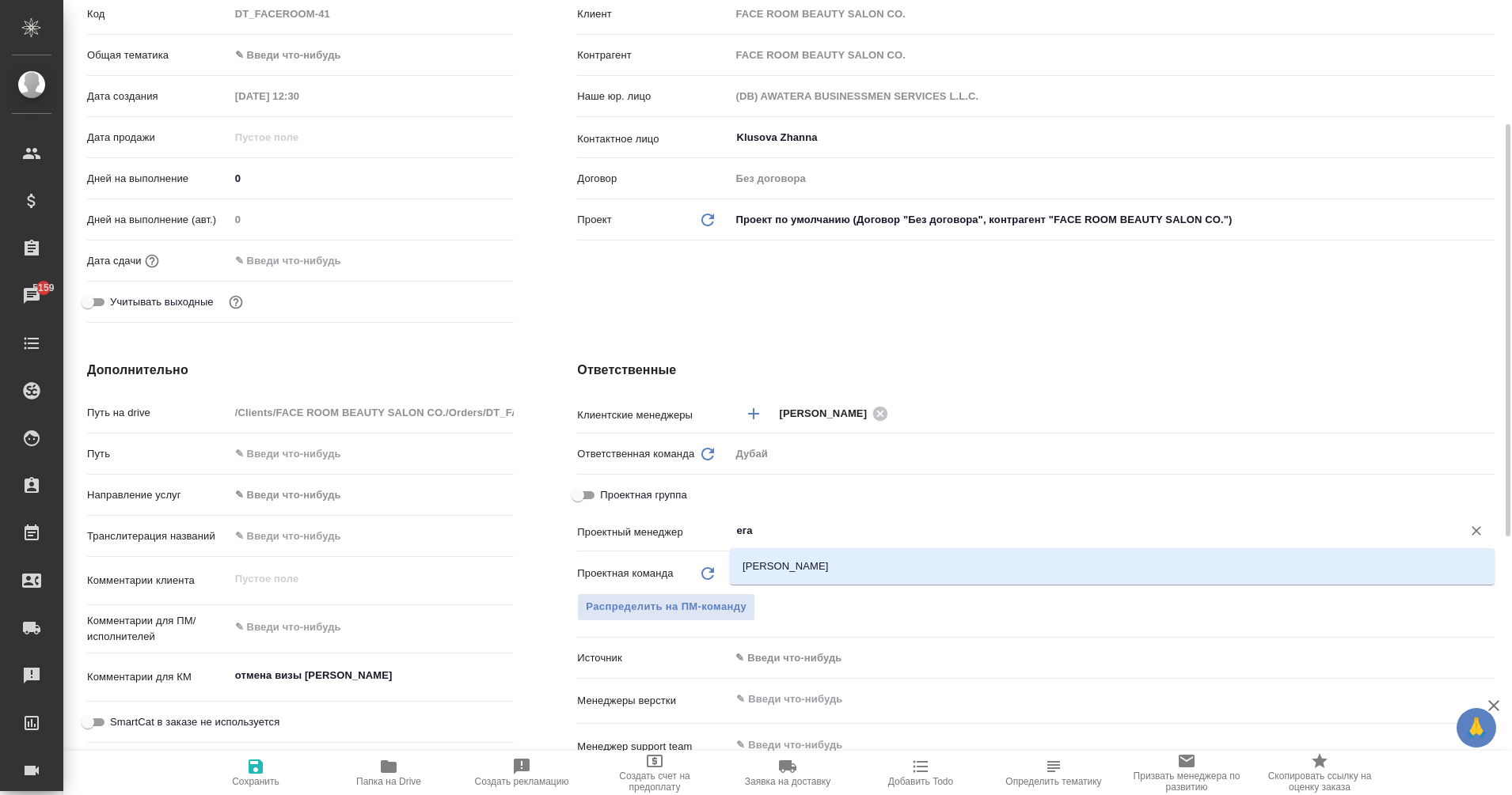
type input "еган"
click at [801, 564] on li "Еганян Маргарита" at bounding box center [1112, 567] width 765 height 29
type textarea "x"
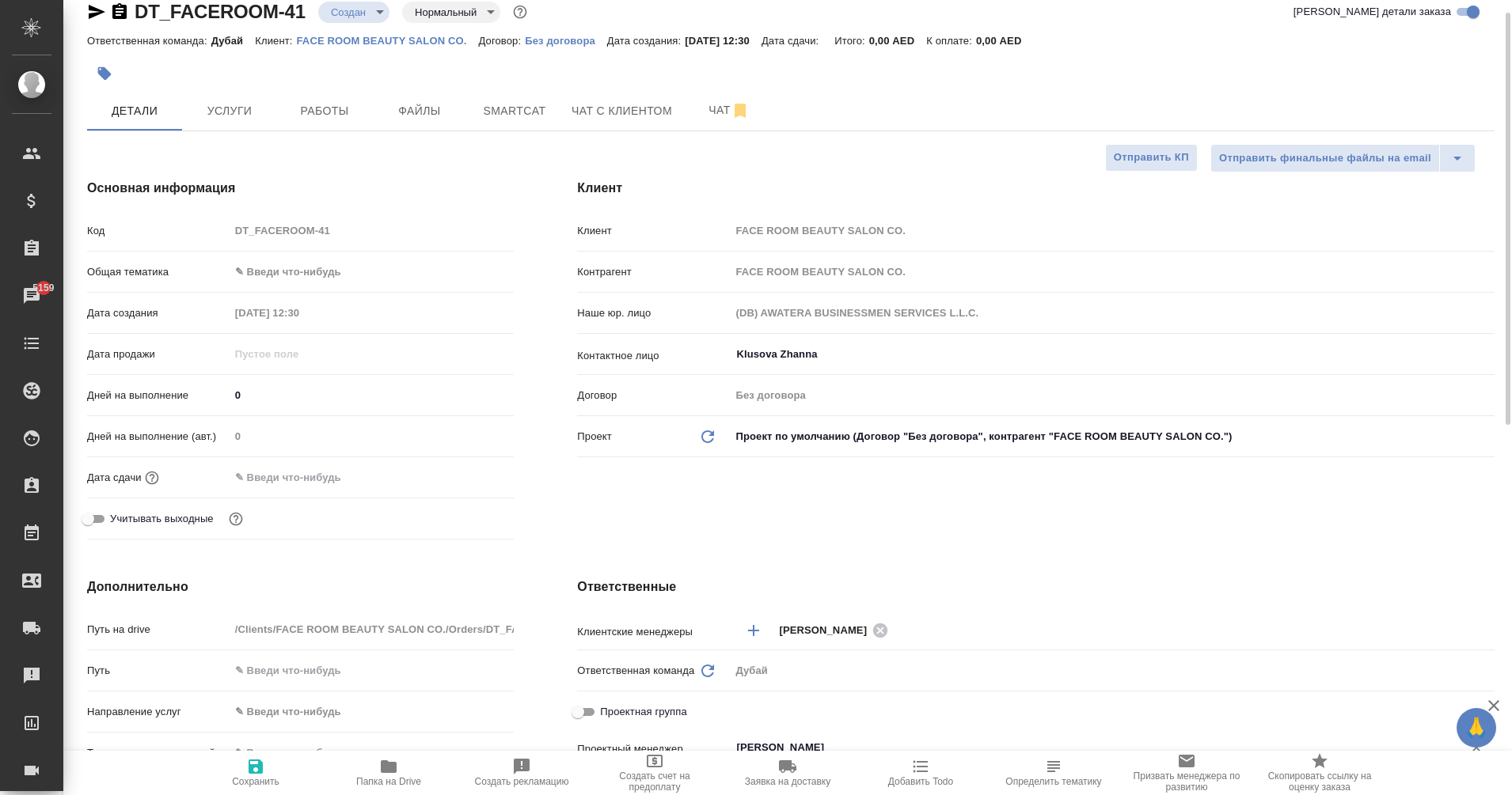
scroll to position [21, 0]
type input "Еганян Маргарита"
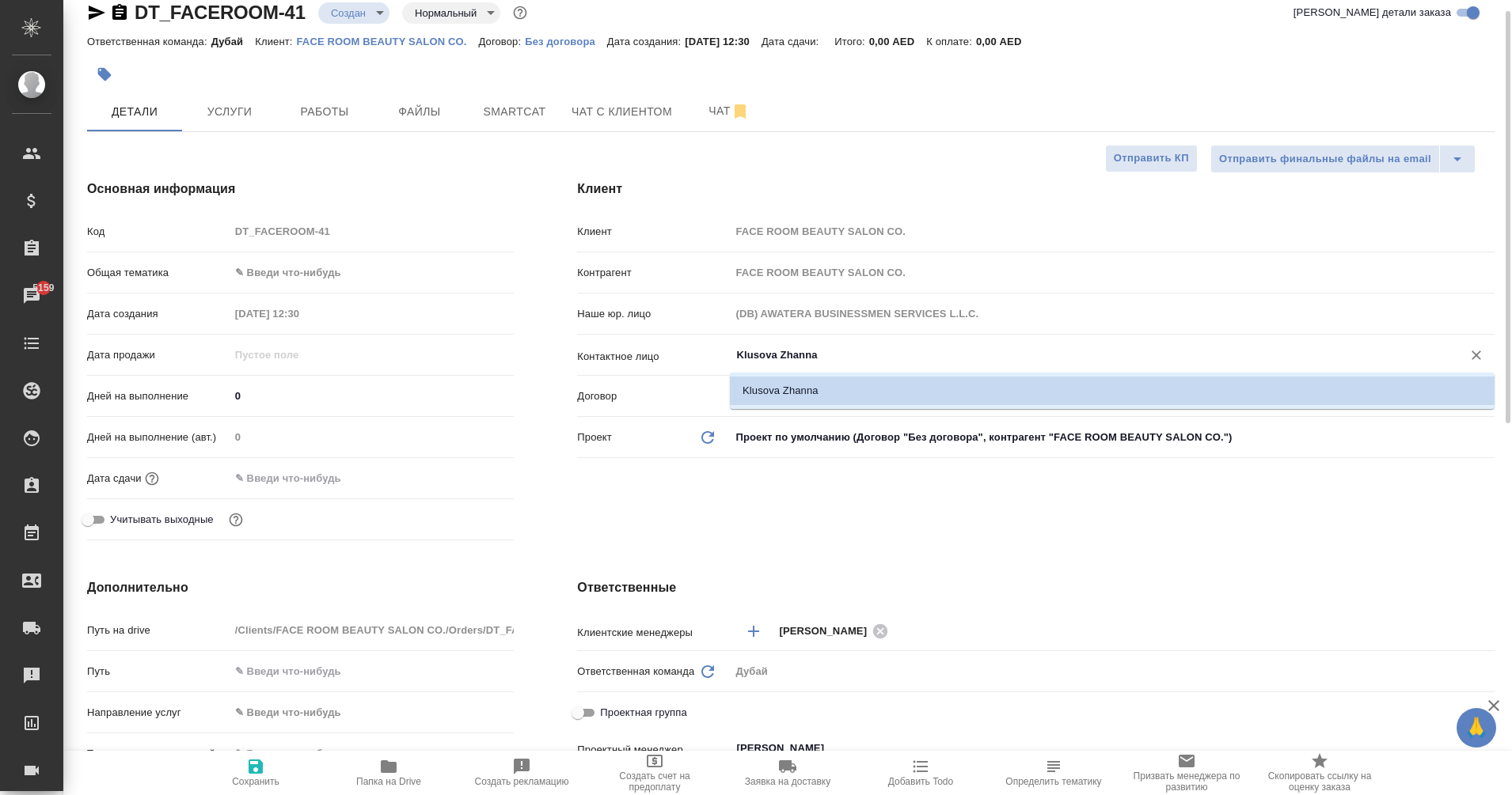
click at [772, 365] on input "Klusova Zhanna" at bounding box center [1086, 355] width 702 height 19
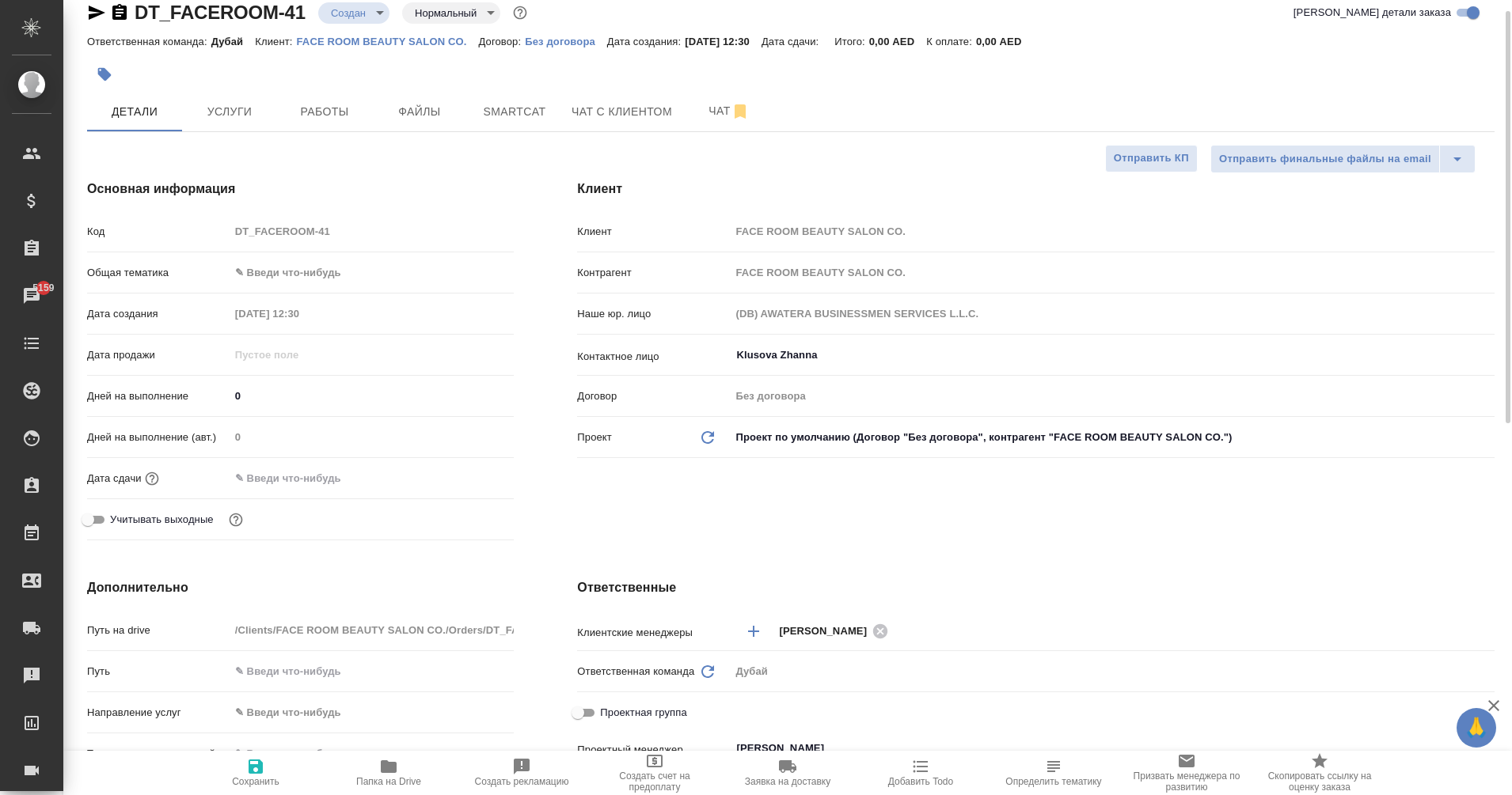
click at [745, 511] on div "Клиент Клиент FACE ROOM BEAUTY SALON CO. Контрагент FACE ROOM BEAUTY SALON CO. …" at bounding box center [1036, 364] width 981 height 431
click at [281, 468] on input "text" at bounding box center [299, 479] width 139 height 23
click at [468, 472] on icon "button" at bounding box center [468, 477] width 14 height 16
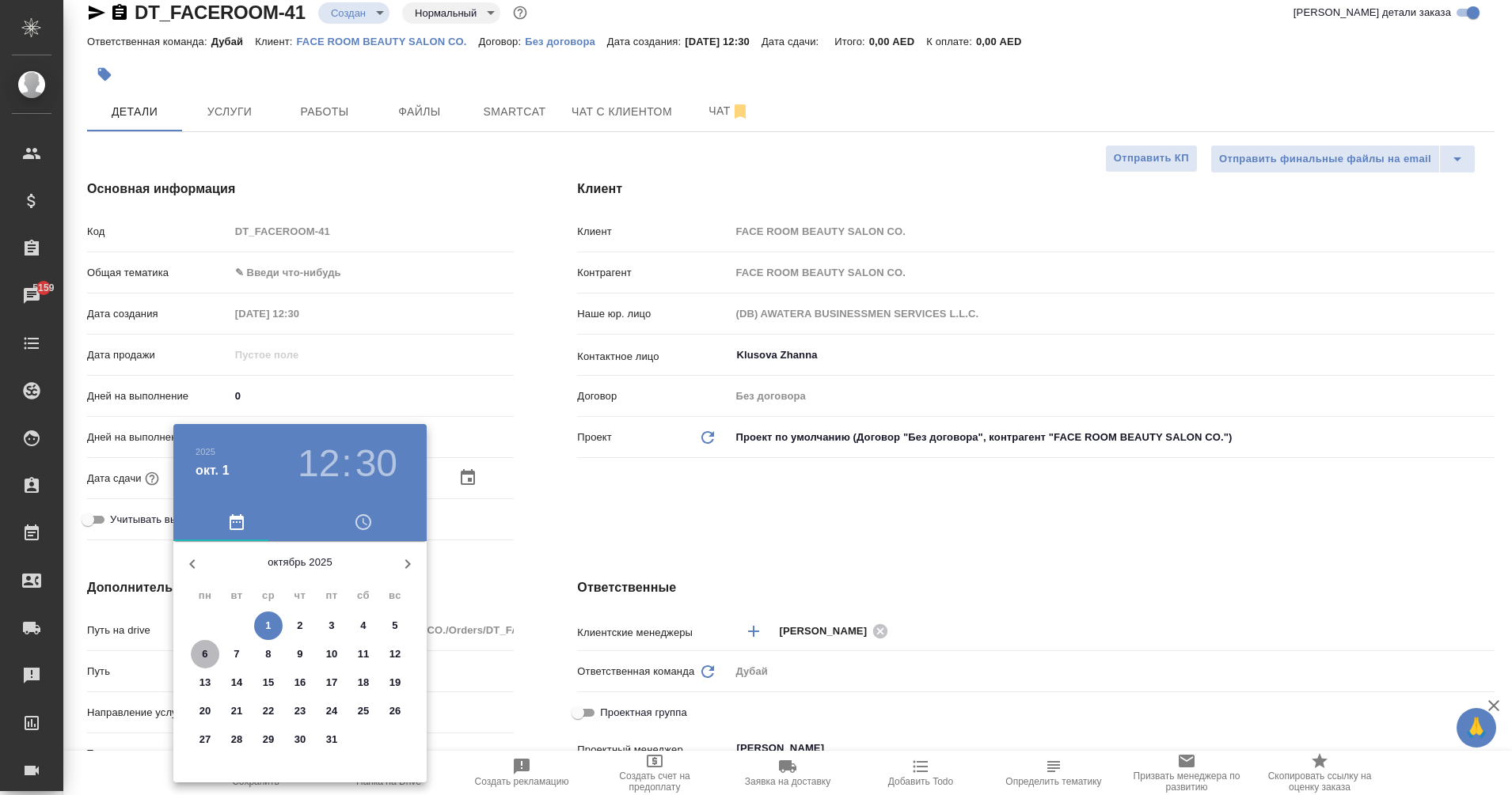
click at [203, 659] on p "6" at bounding box center [205, 654] width 6 height 16
type input "06.10.2025 12:30"
type textarea "x"
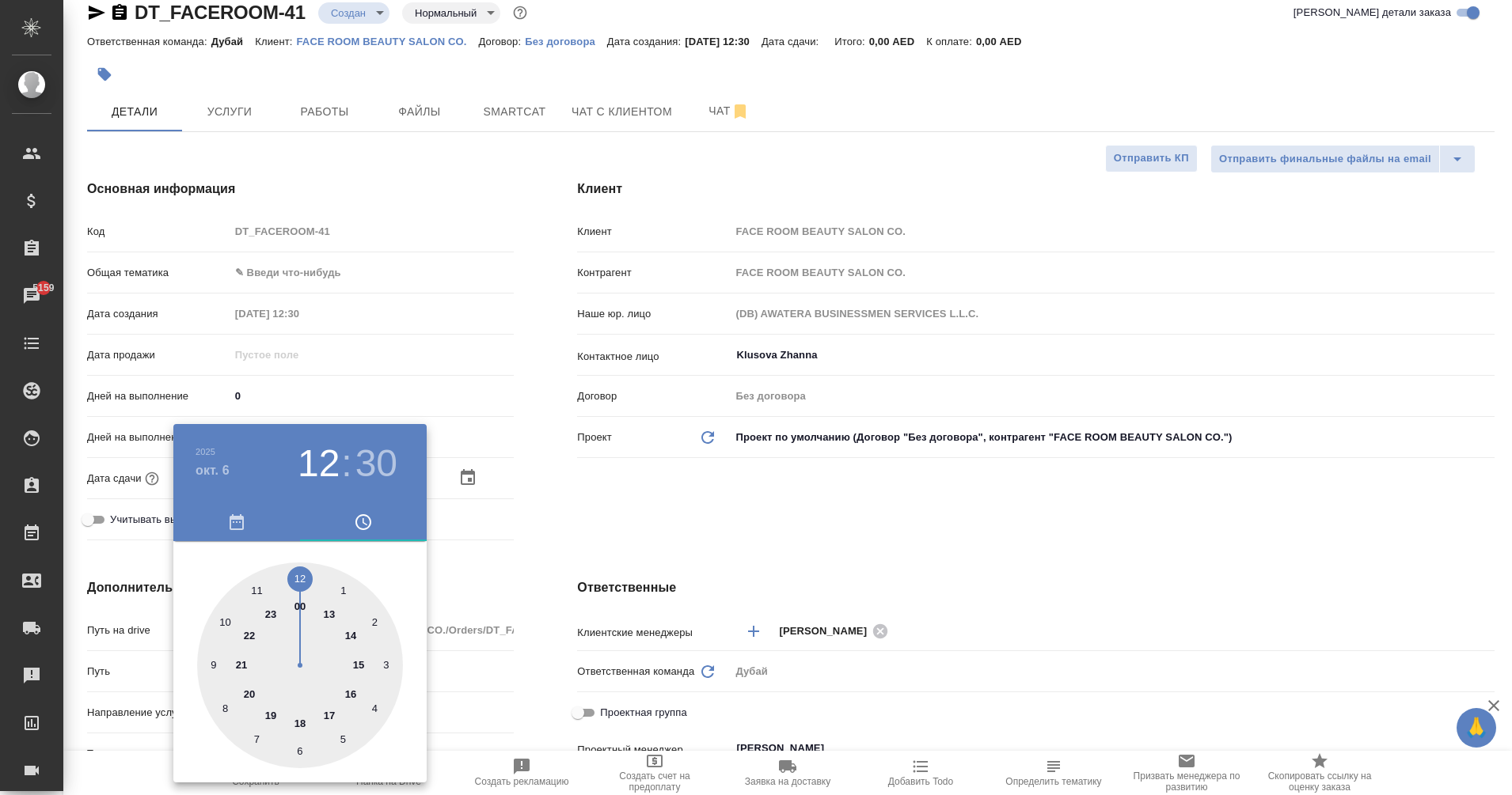
click at [256, 264] on div at bounding box center [756, 398] width 1512 height 795
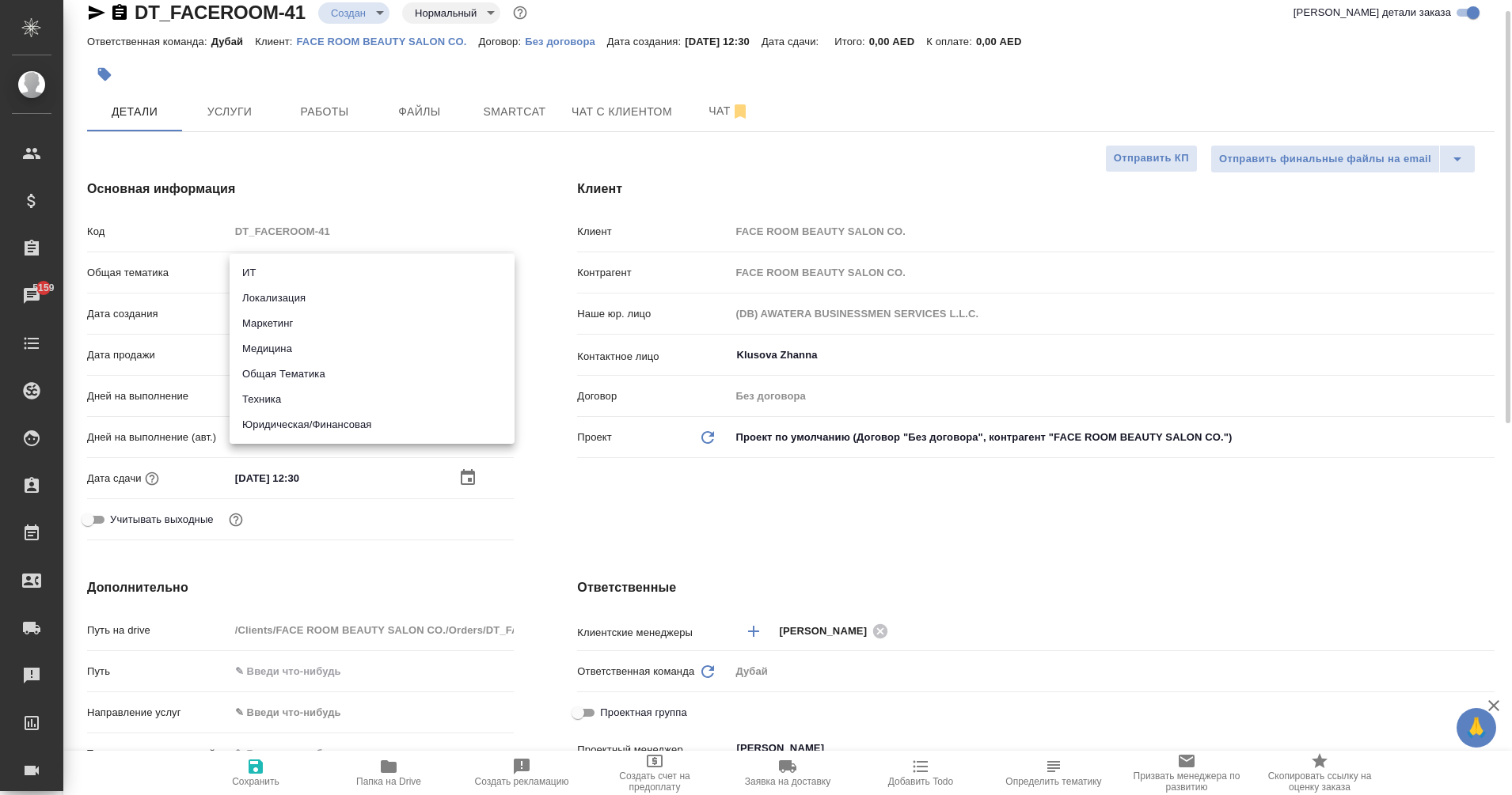
click at [260, 266] on body "🙏 .cls-1 fill:#fff; AWATERA Eganian Margarita Клиенты Спецификации Заказы 5159 …" at bounding box center [756, 398] width 1512 height 795
click at [318, 373] on li "Общая Тематика" at bounding box center [372, 375] width 285 height 25
type input "obtem"
type textarea "x"
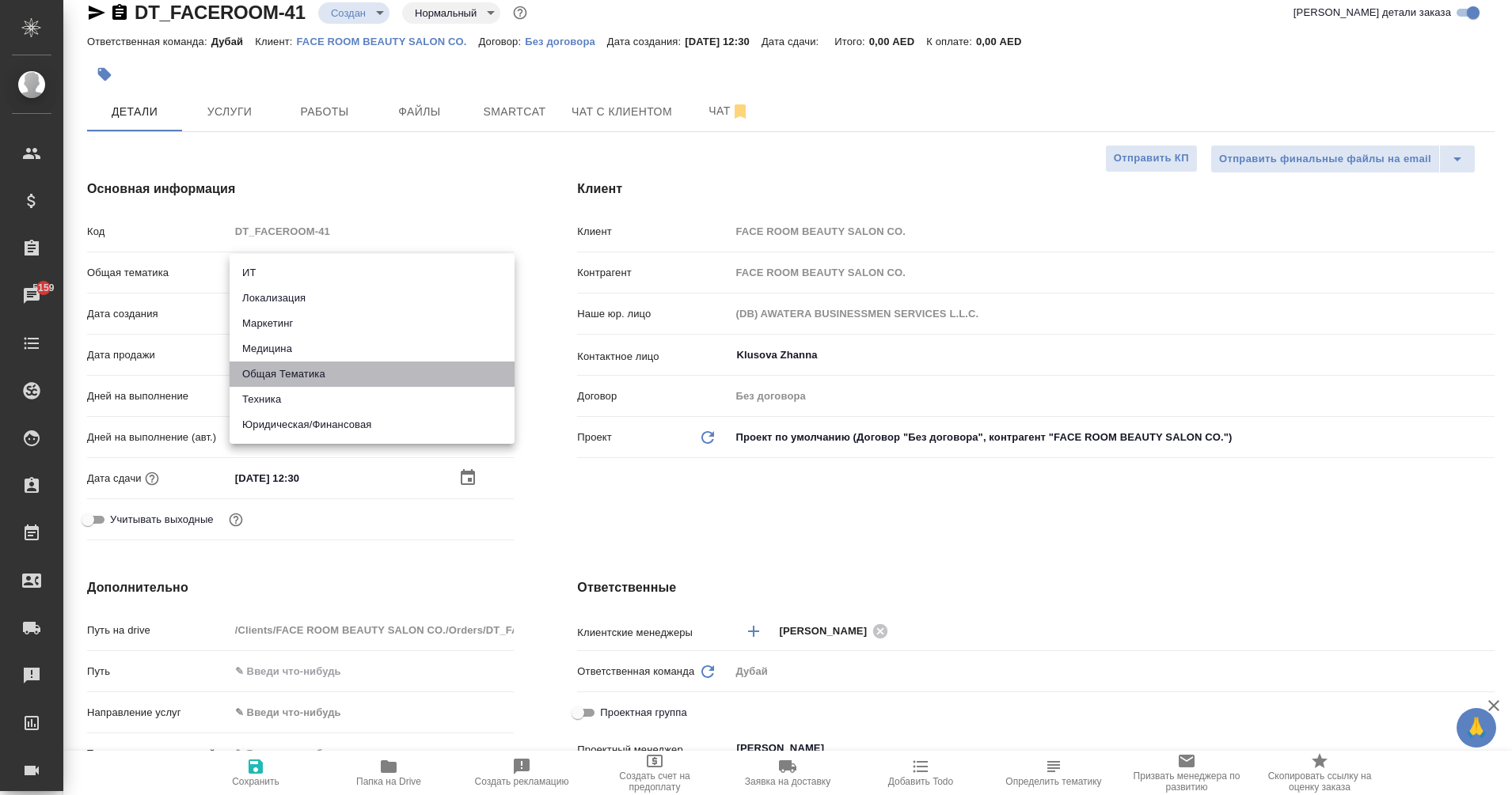
type textarea "x"
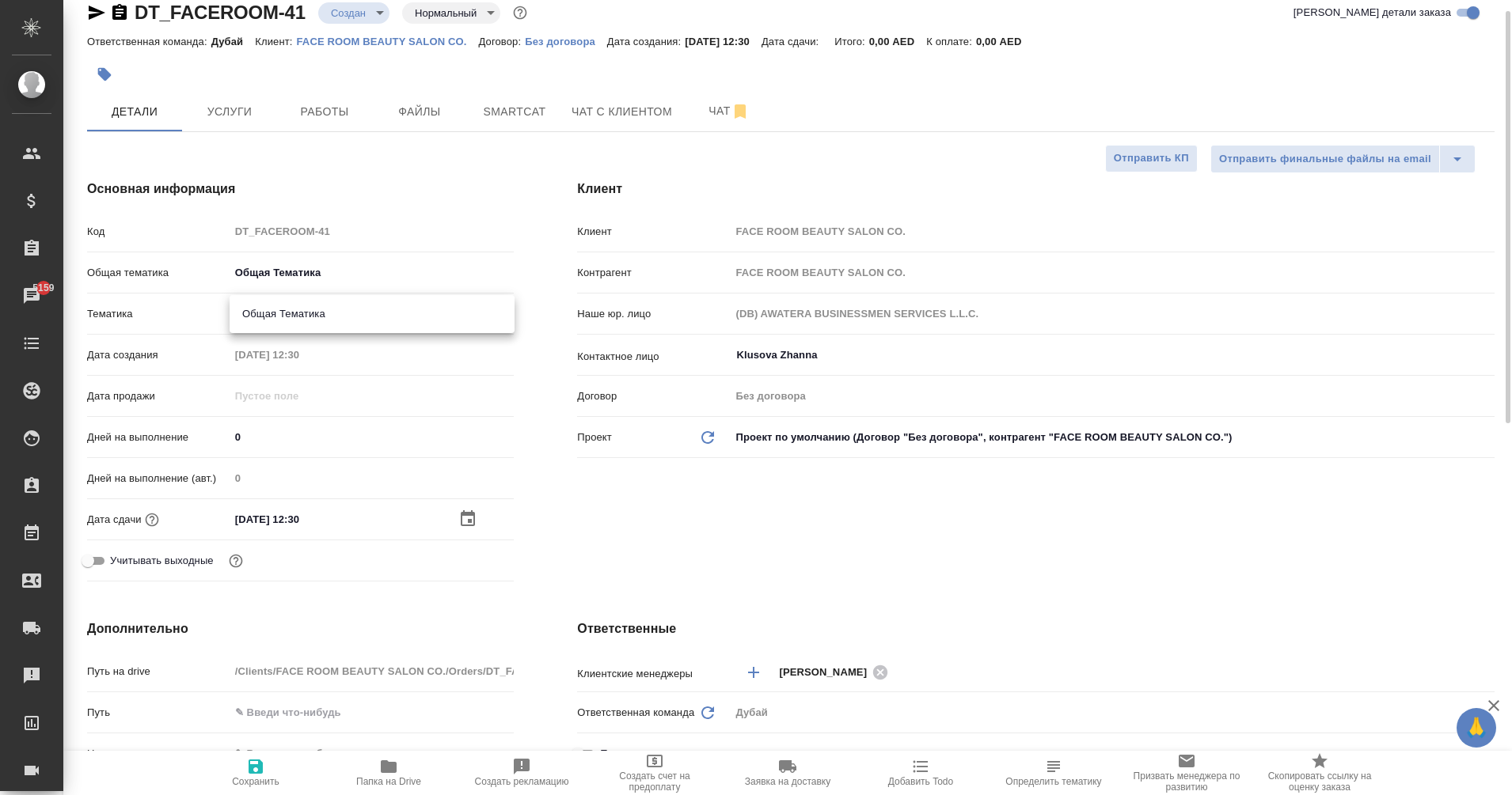
click at [266, 319] on body "🙏 .cls-1 fill:#fff; AWATERA Eganian Margarita Клиенты Спецификации Заказы 5159 …" at bounding box center [756, 398] width 1512 height 795
click at [301, 307] on li "Общая Тематика" at bounding box center [372, 314] width 285 height 25
type textarea "x"
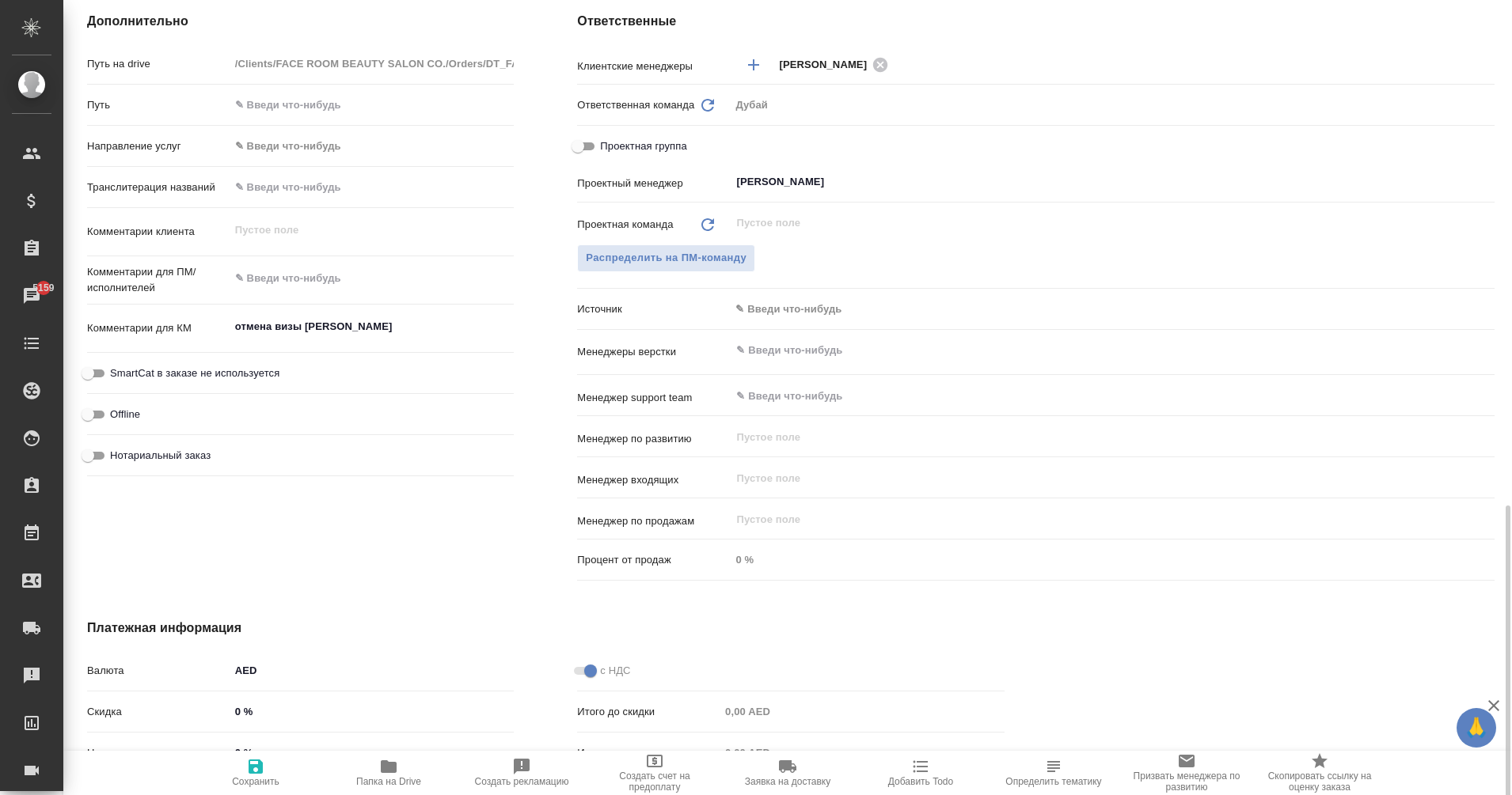
scroll to position [778, 0]
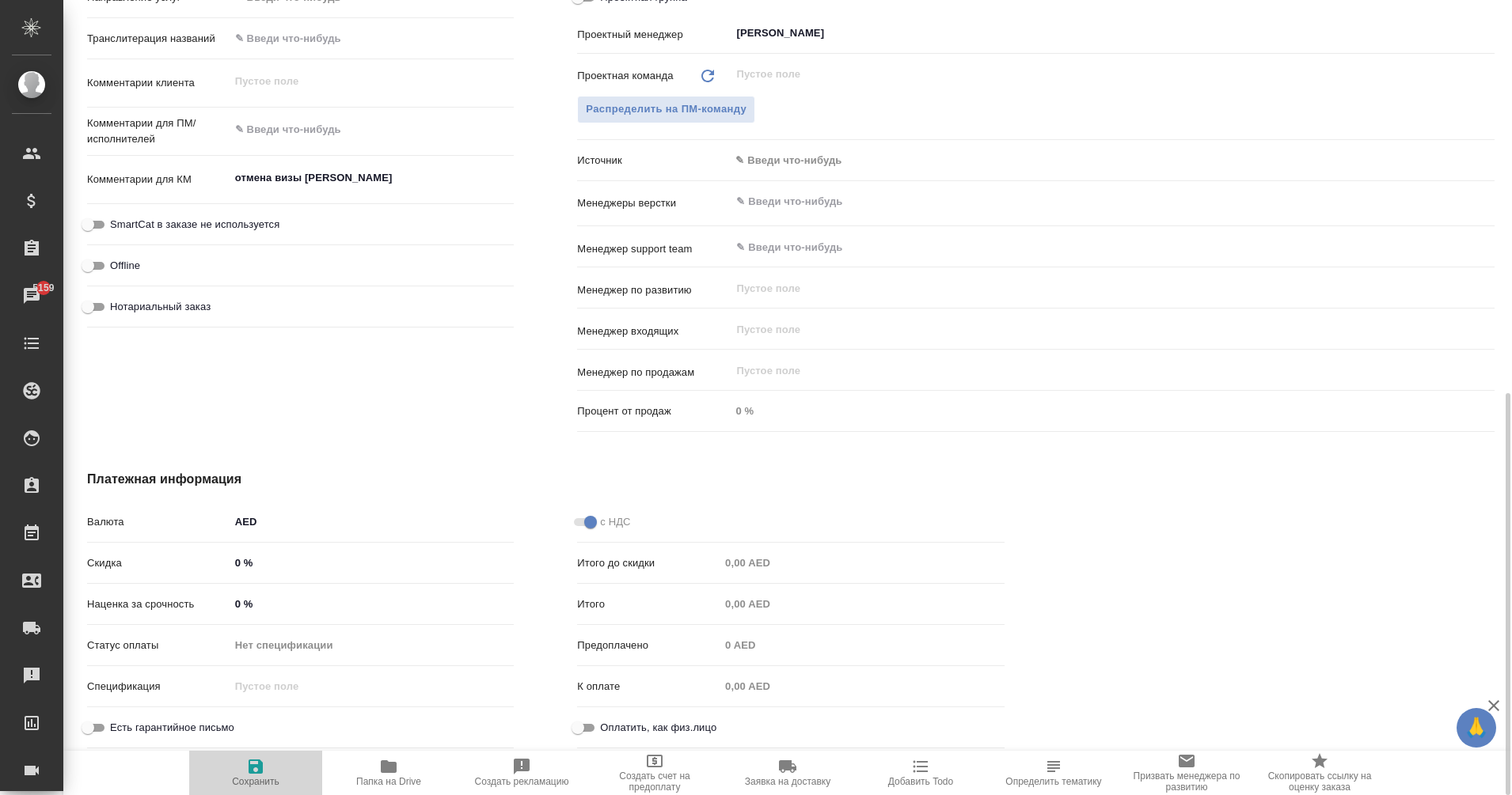
click at [246, 782] on span "Сохранить" at bounding box center [256, 783] width 48 height 11
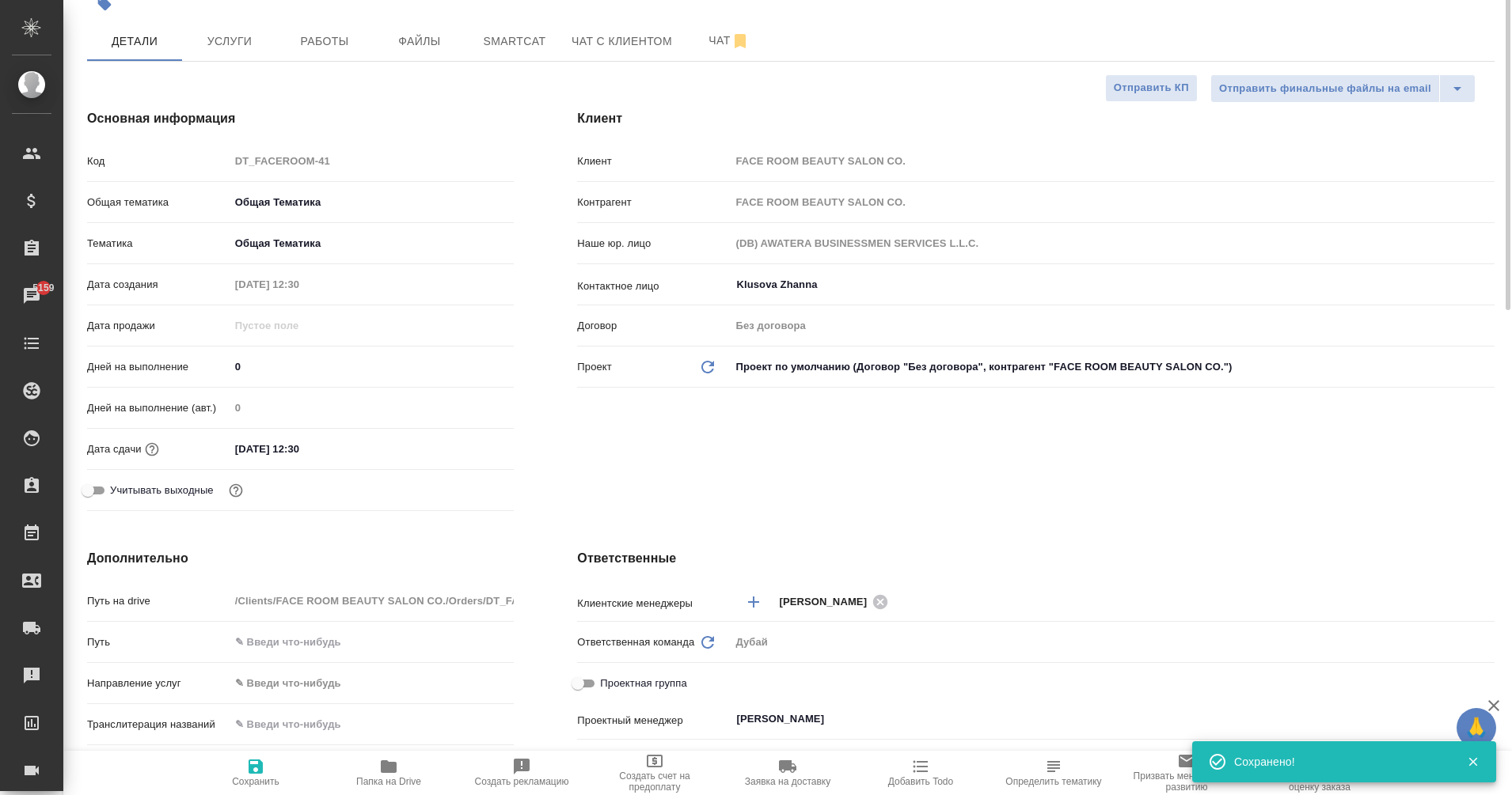
scroll to position [0, 0]
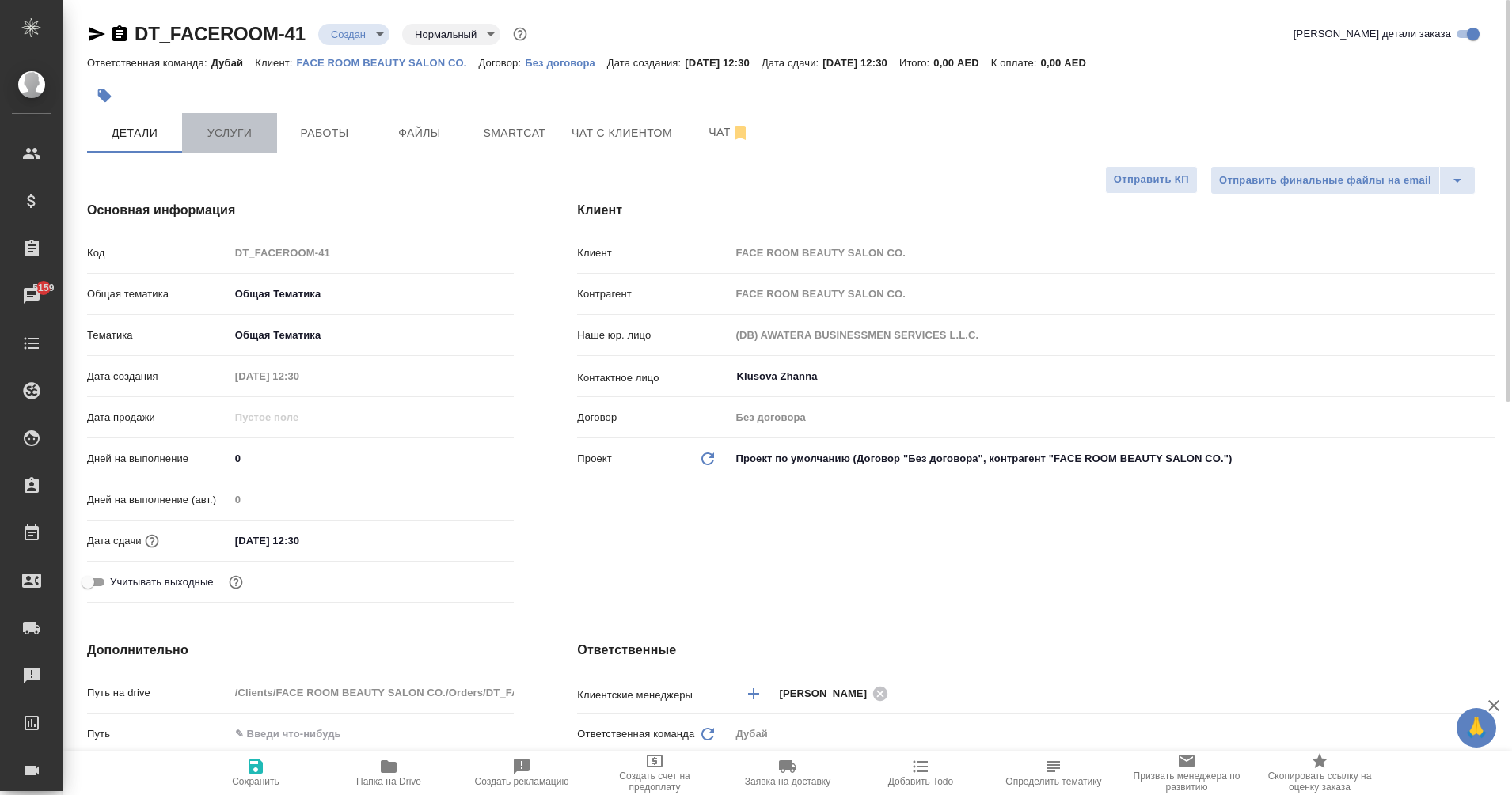
click at [220, 148] on button "Услуги" at bounding box center [229, 132] width 95 height 39
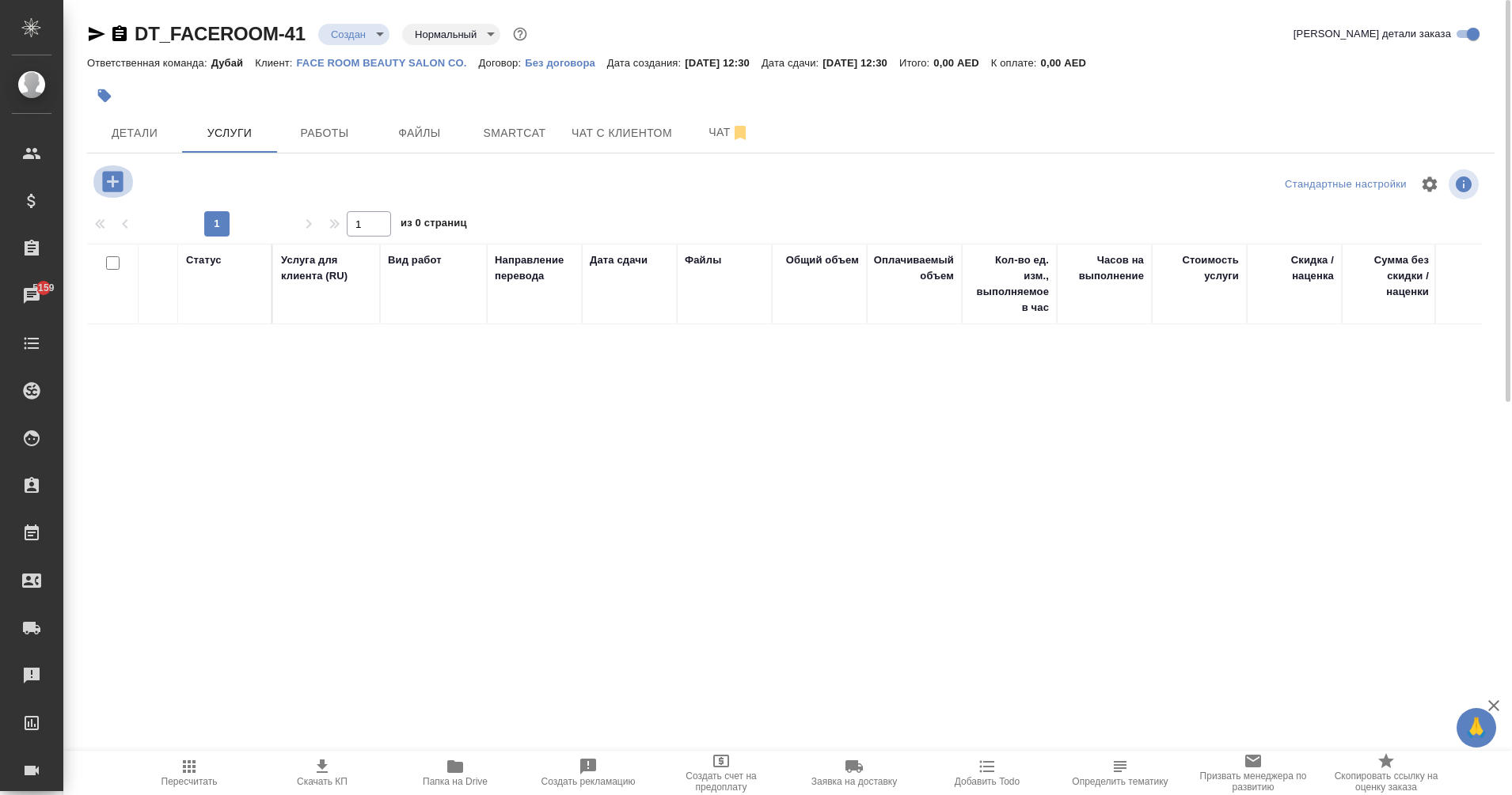
click at [113, 182] on icon "button" at bounding box center [112, 181] width 28 height 28
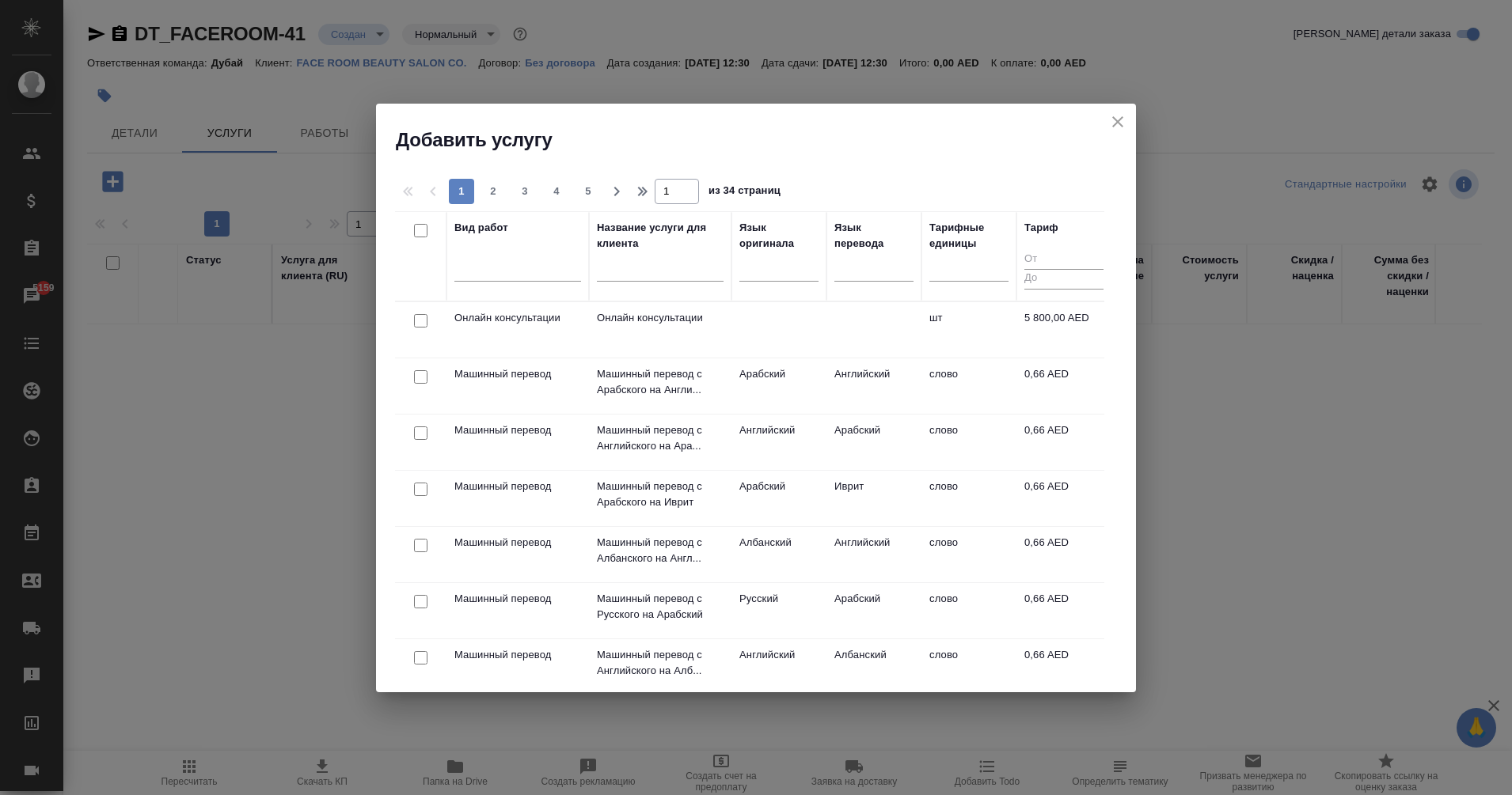
click at [421, 326] on input "checkbox" at bounding box center [421, 321] width 13 height 13
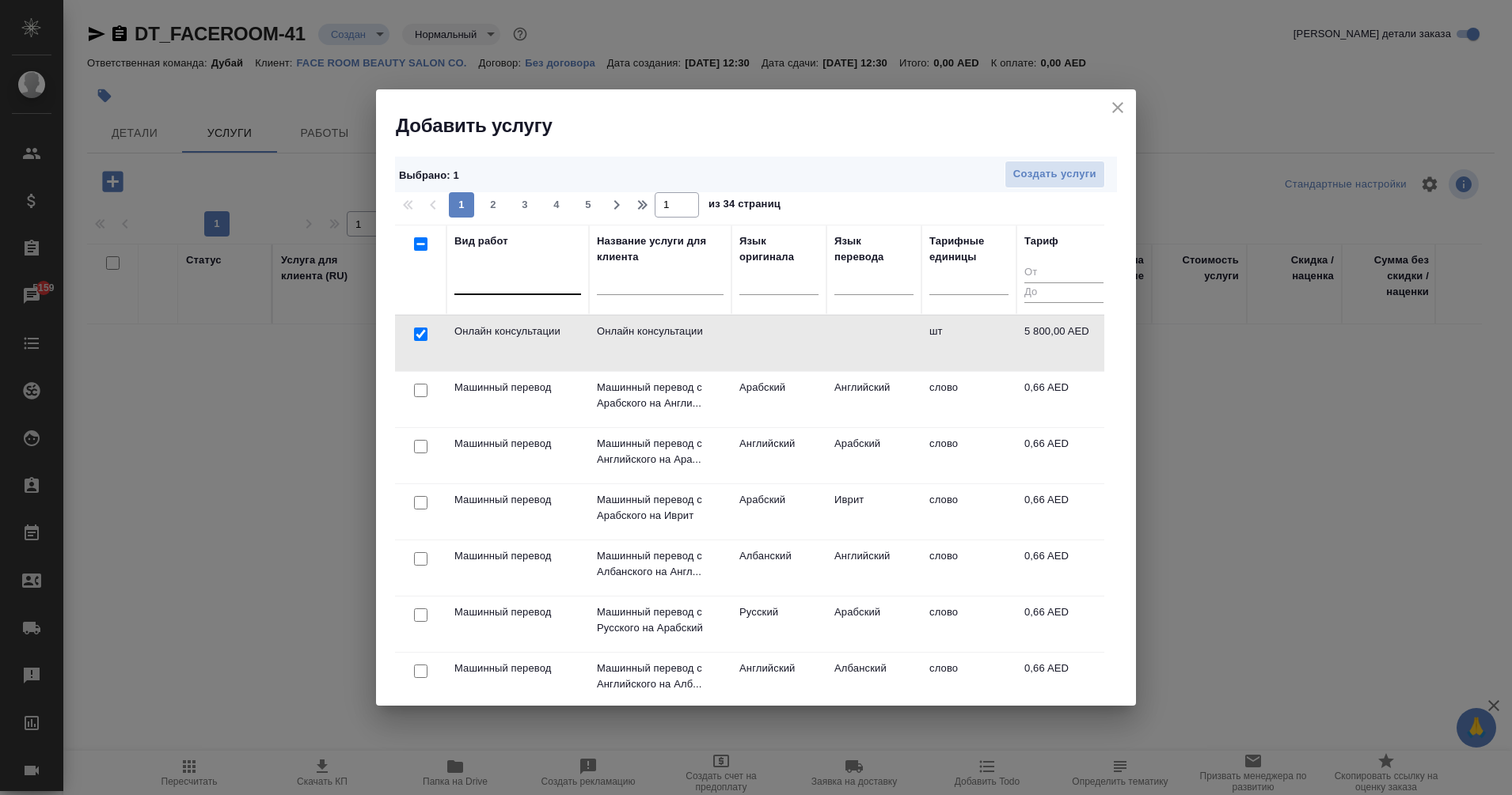
click at [529, 294] on div at bounding box center [517, 280] width 126 height 30
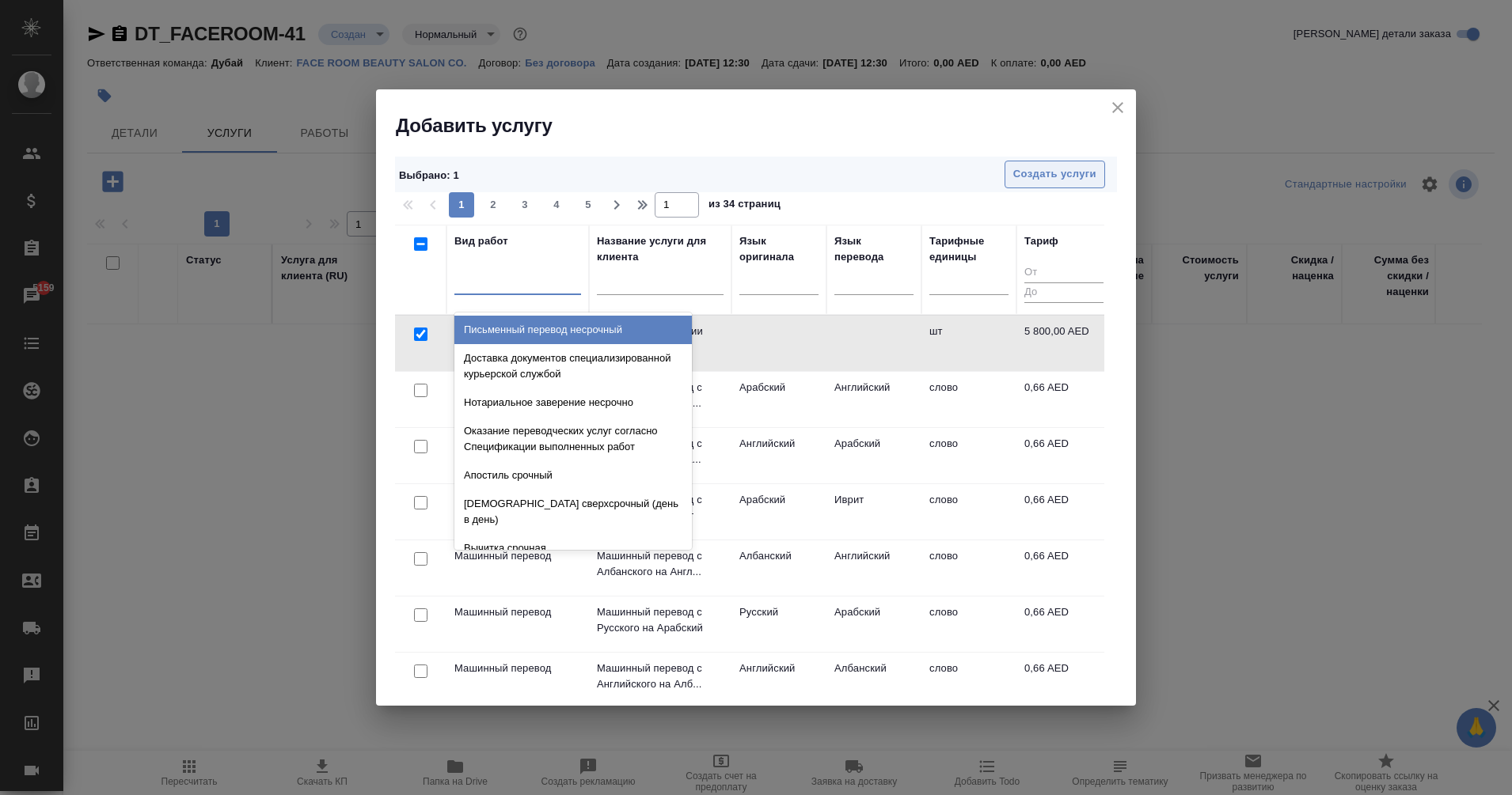
click at [1031, 175] on span "Создать услуги" at bounding box center [1055, 174] width 83 height 18
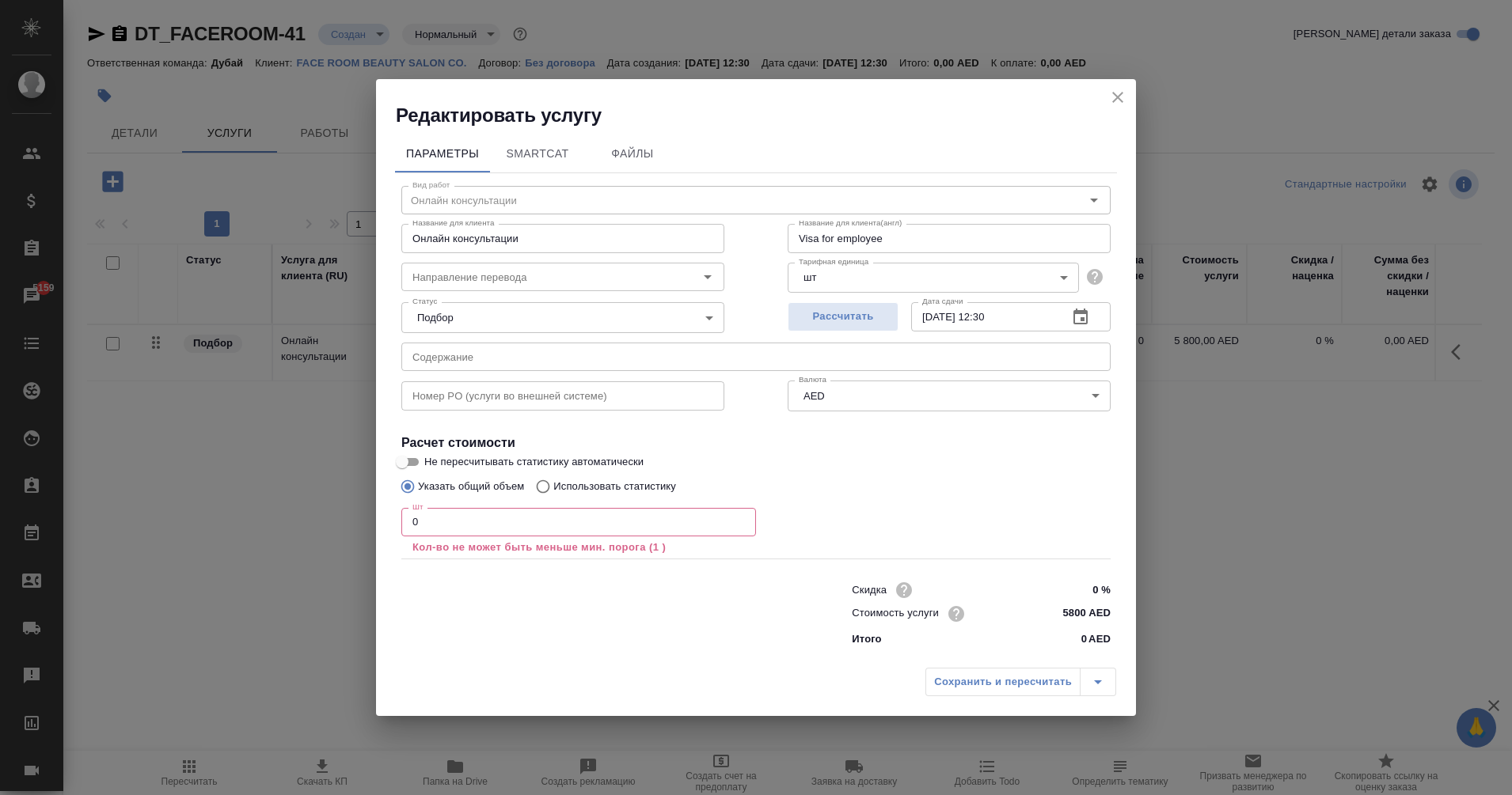
drag, startPoint x: 512, startPoint y: 527, endPoint x: 246, endPoint y: 608, distance: 278.1
click at [246, 608] on div "Редактировать услугу Параметры SmartCat Файлы Вид работ Онлайн консультации Вид…" at bounding box center [756, 398] width 1512 height 795
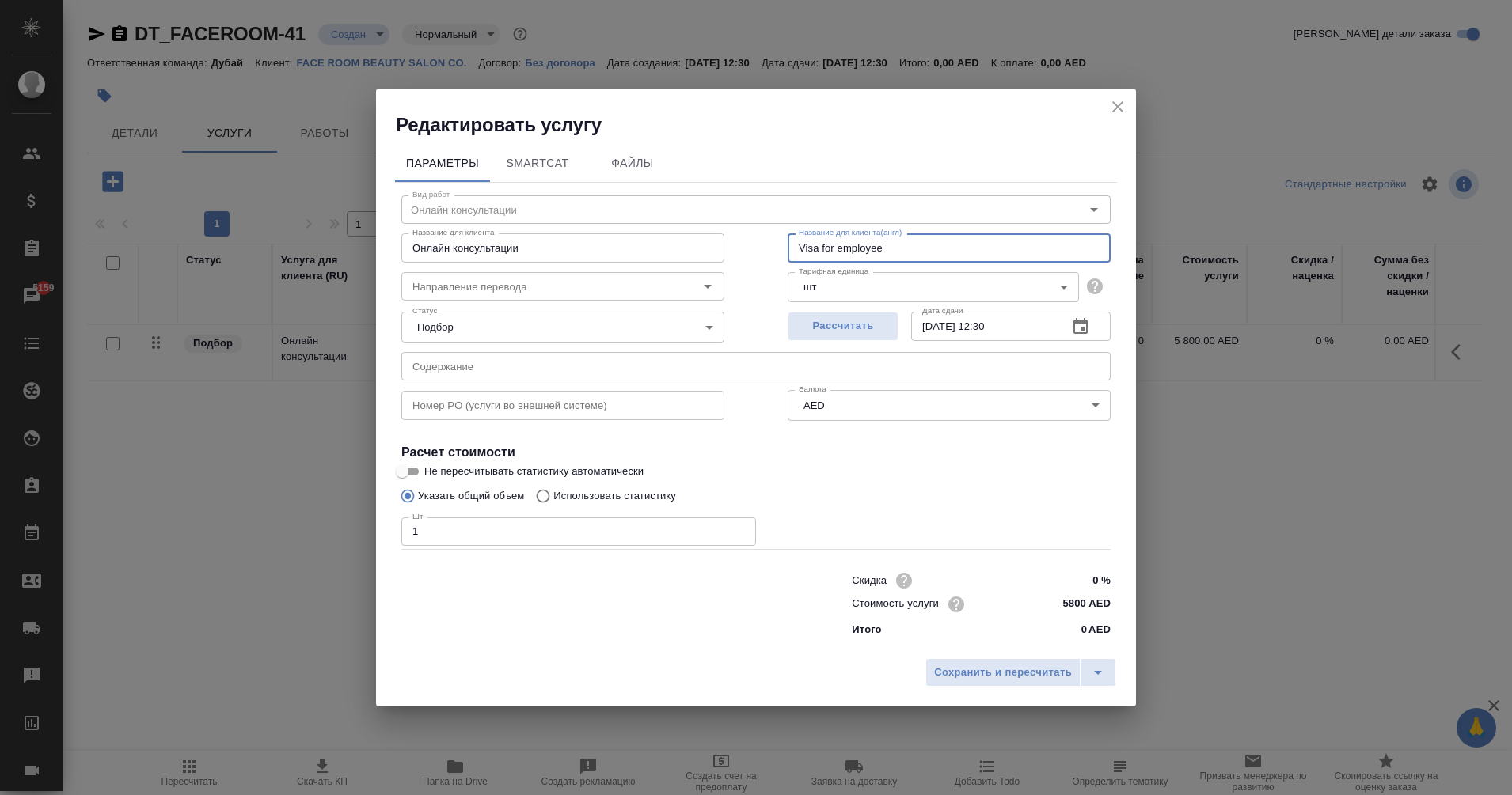
drag, startPoint x: 892, startPoint y: 253, endPoint x: 736, endPoint y: 259, distance: 156.1
click at [736, 259] on div "Вид работ Онлайн консультации Вид работ Название для клиента Онлайн консультаци…" at bounding box center [756, 414] width 722 height 462
paste input "cancellation"
click at [985, 682] on button "Сохранить и пересчитать" at bounding box center [1003, 673] width 155 height 29
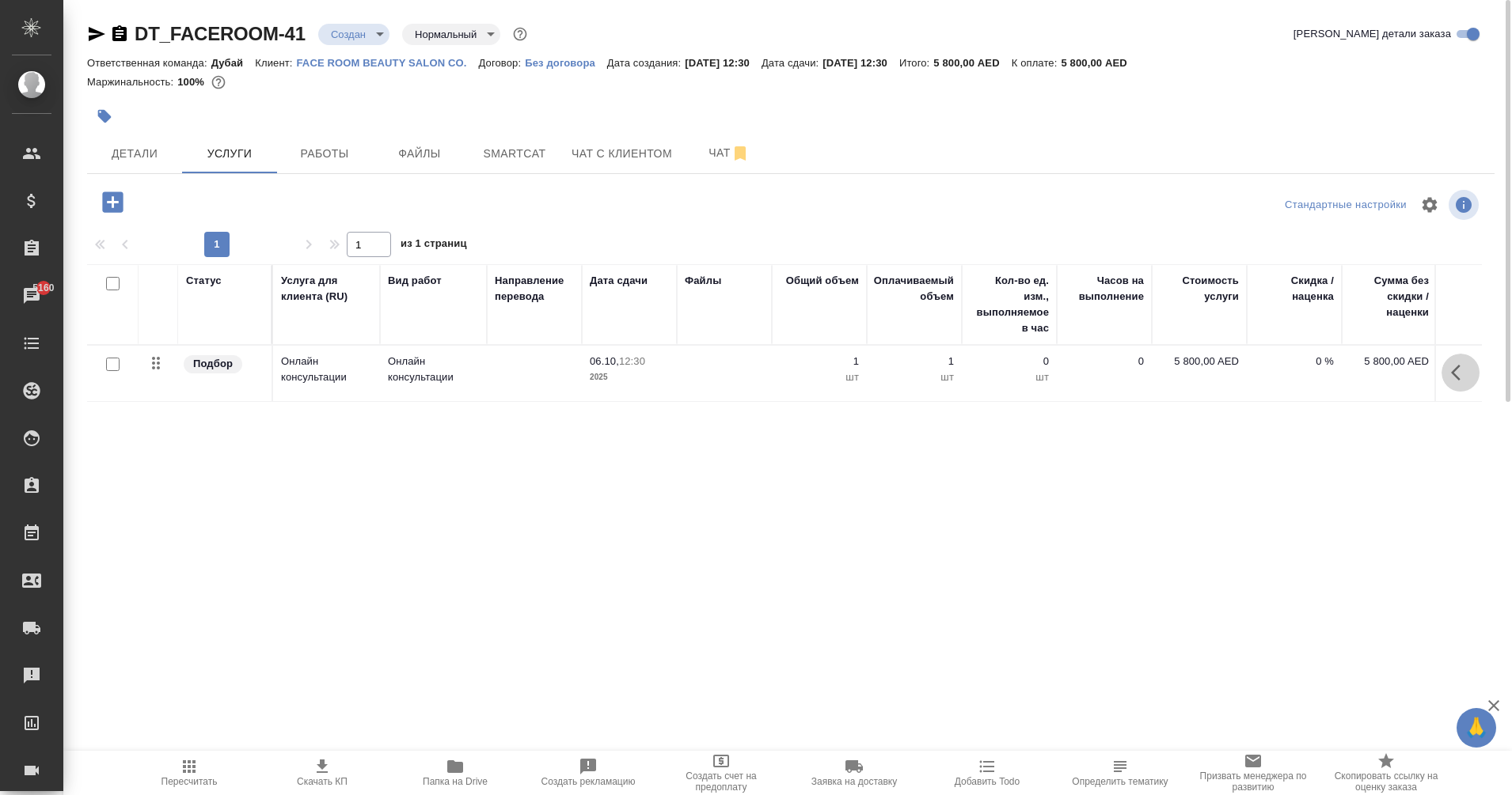
click at [1461, 387] on button "button" at bounding box center [1461, 373] width 38 height 38
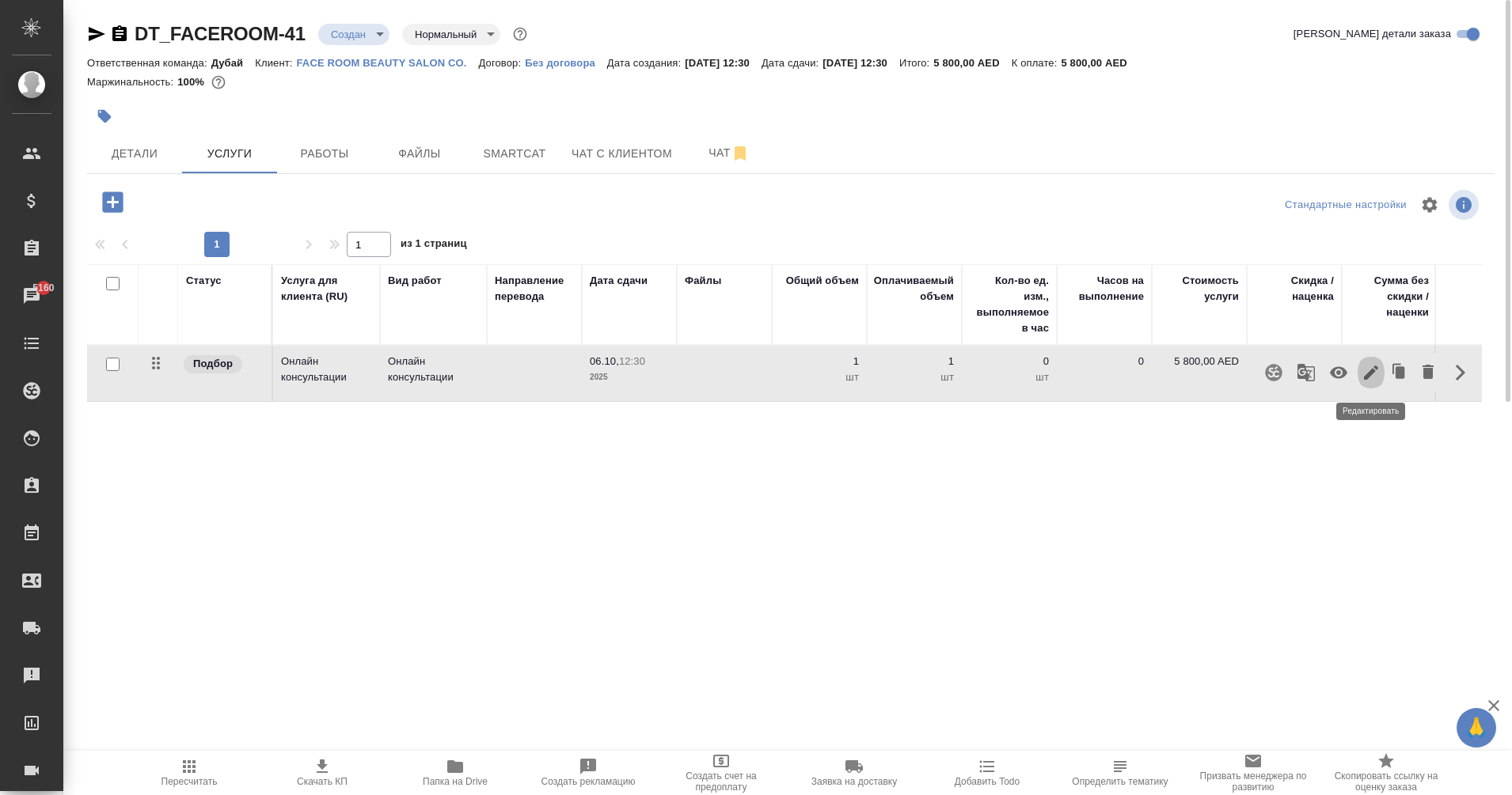
click at [1372, 379] on icon "button" at bounding box center [1371, 373] width 19 height 19
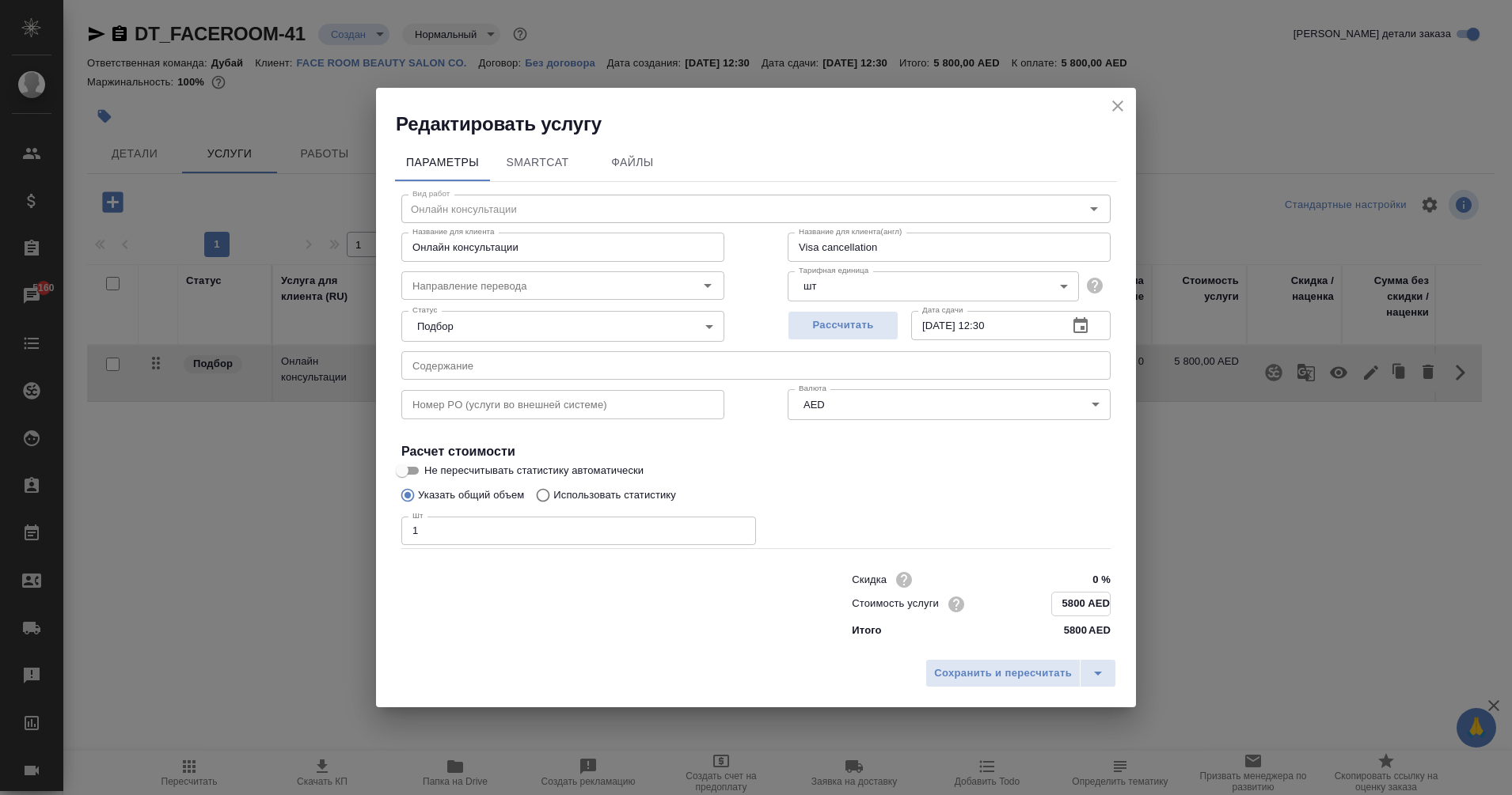
click at [1069, 604] on input "5800 AED" at bounding box center [1081, 604] width 57 height 23
click at [1021, 678] on span "Сохранить и пересчитать" at bounding box center [1003, 672] width 138 height 18
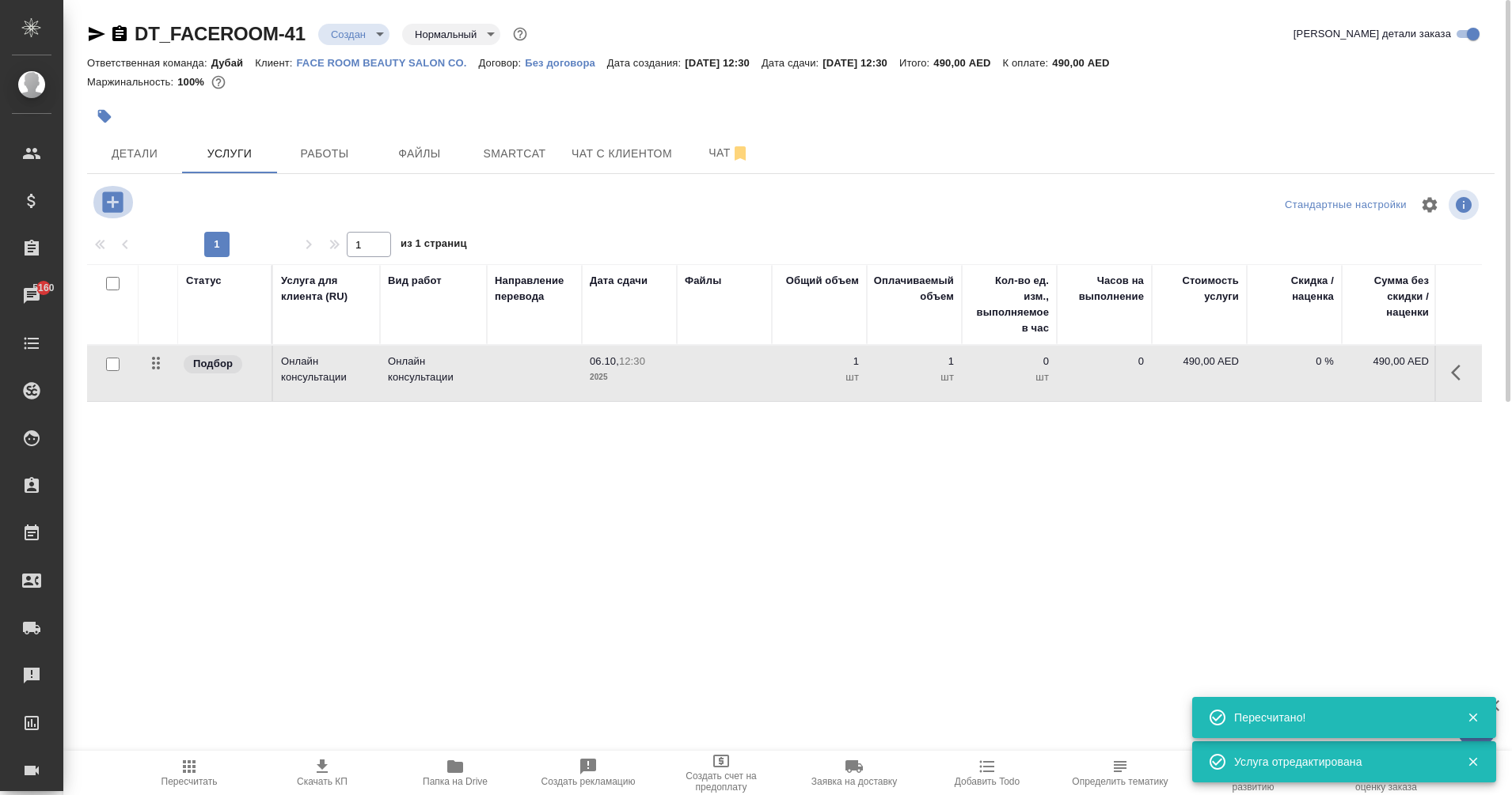
click at [115, 202] on icon "button" at bounding box center [112, 202] width 28 height 28
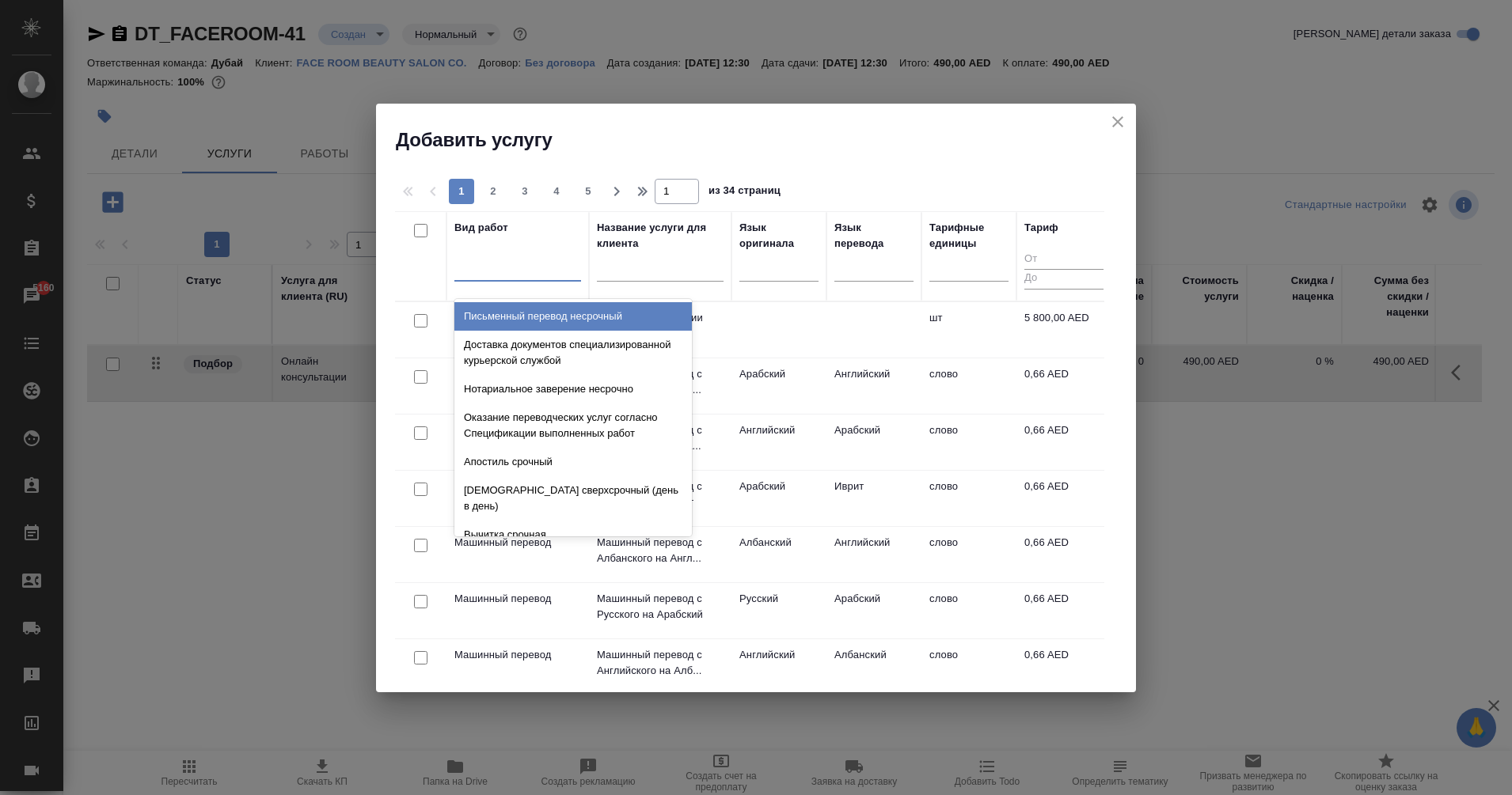
click at [522, 276] on div at bounding box center [517, 265] width 126 height 23
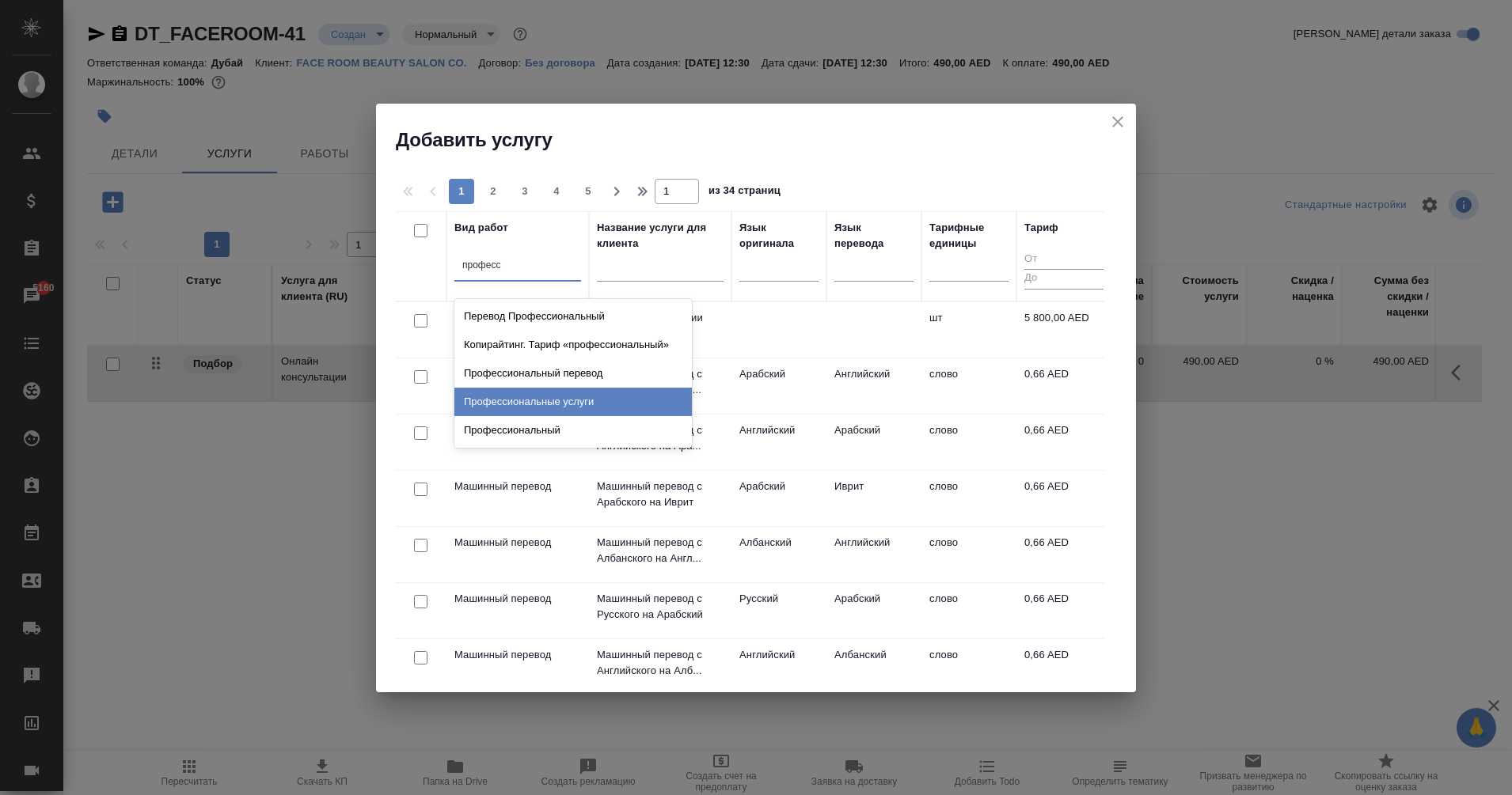
click at [594, 405] on div "Профессиональные услуги" at bounding box center [573, 402] width 238 height 29
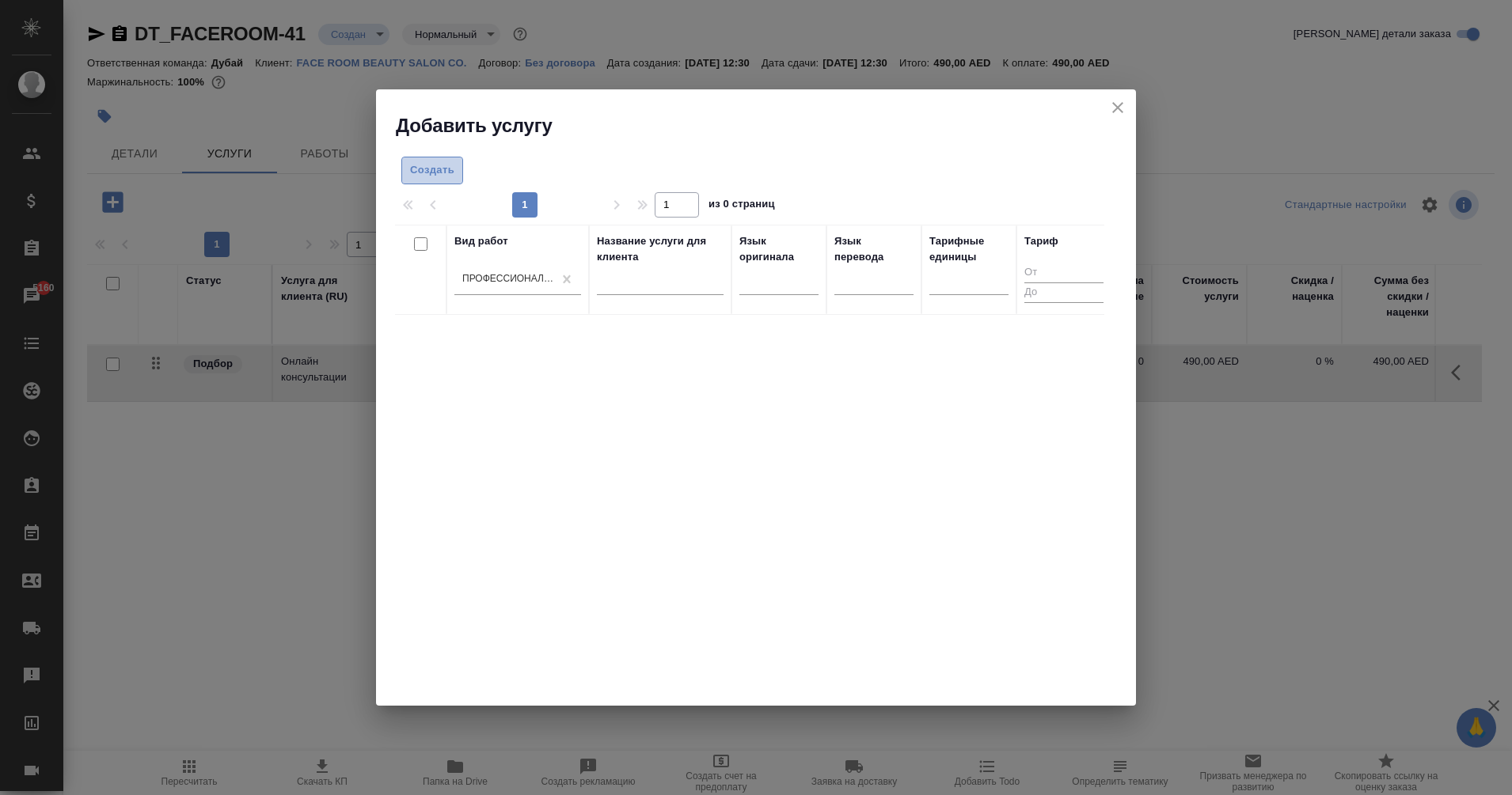
click at [431, 175] on span "Создать" at bounding box center [432, 170] width 44 height 18
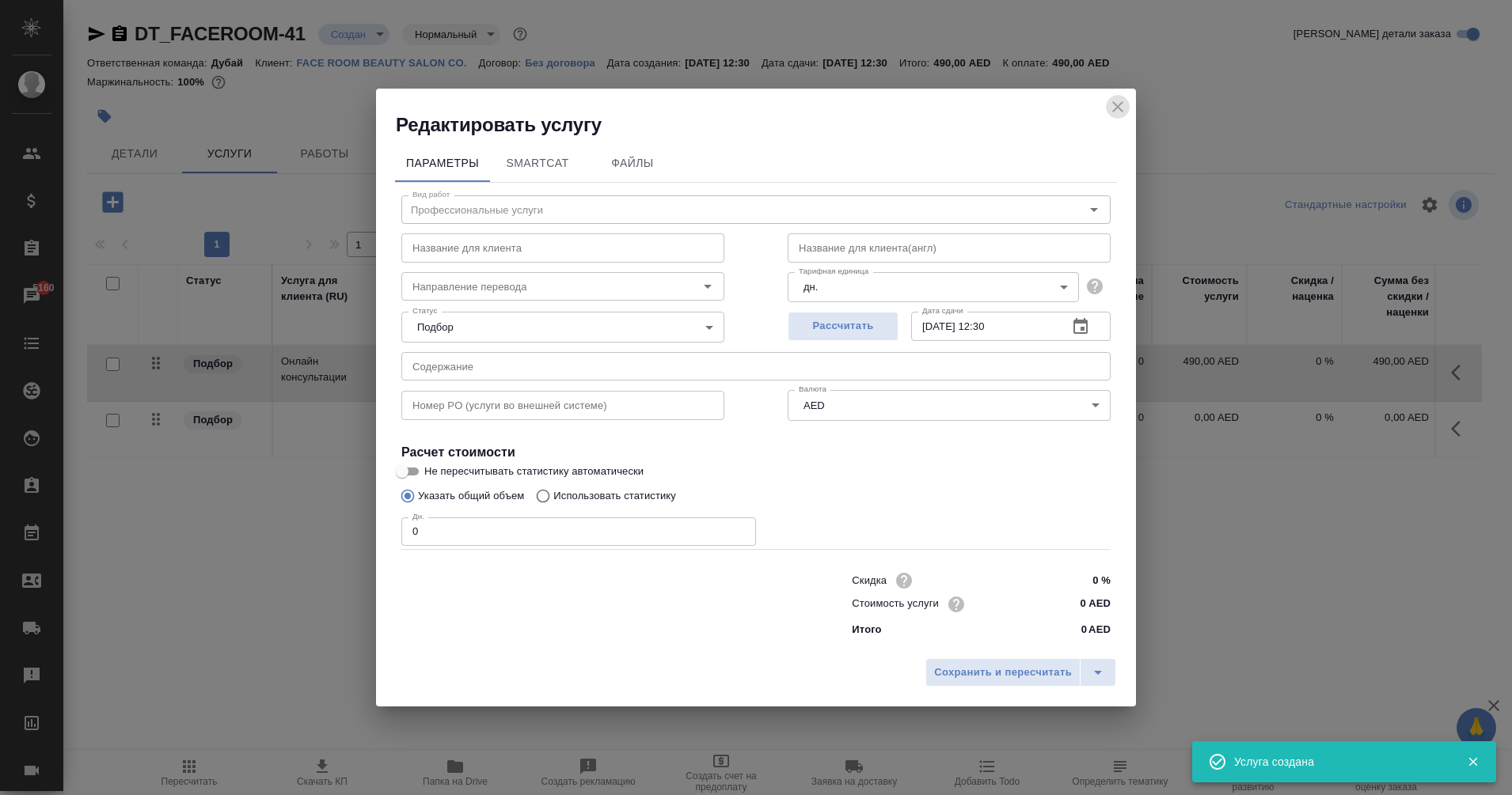
click at [1111, 112] on icon "close" at bounding box center [1118, 107] width 19 height 19
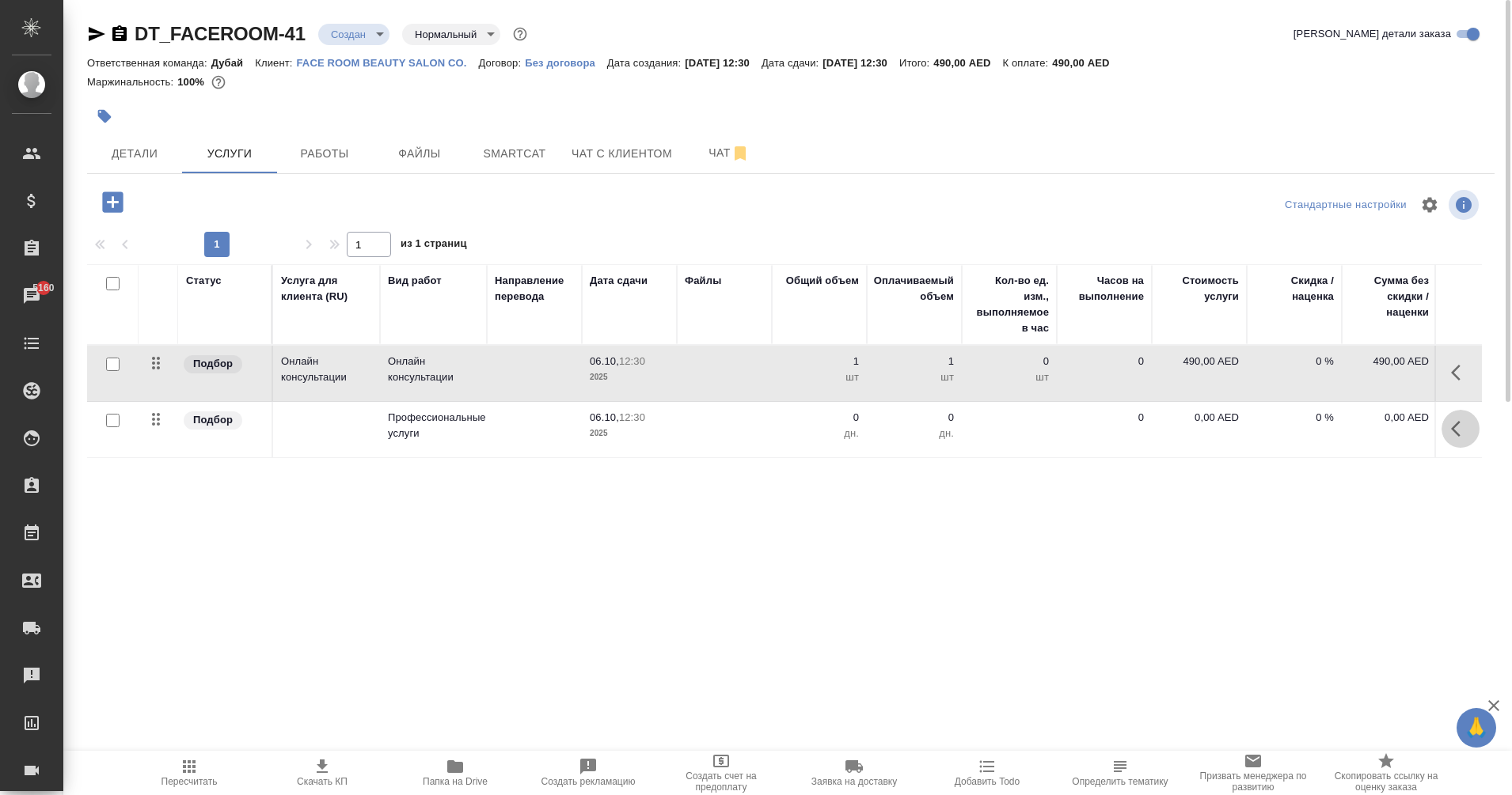
click at [1455, 435] on icon "button" at bounding box center [1461, 429] width 19 height 19
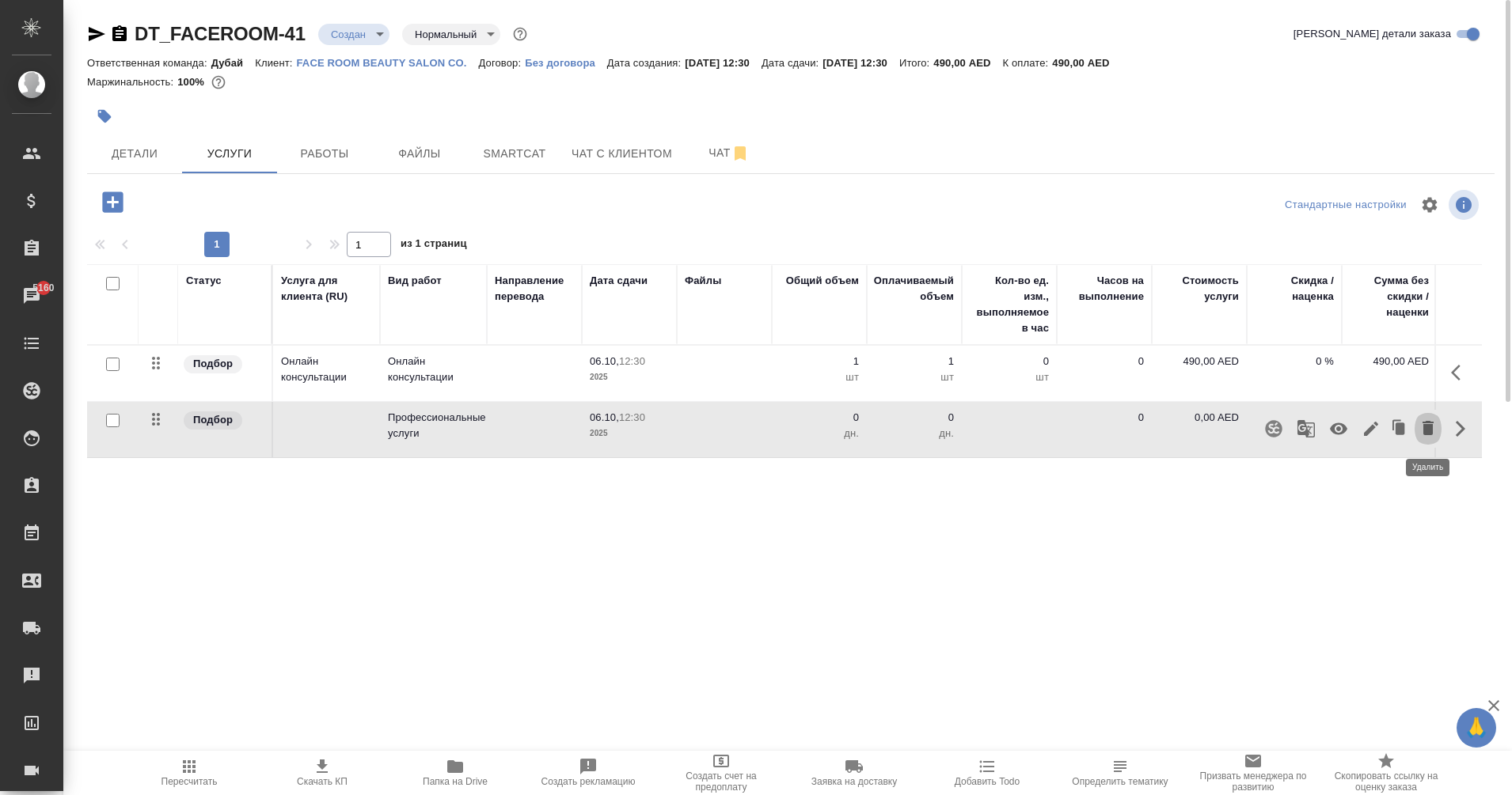
click at [1421, 432] on icon "button" at bounding box center [1429, 428] width 19 height 19
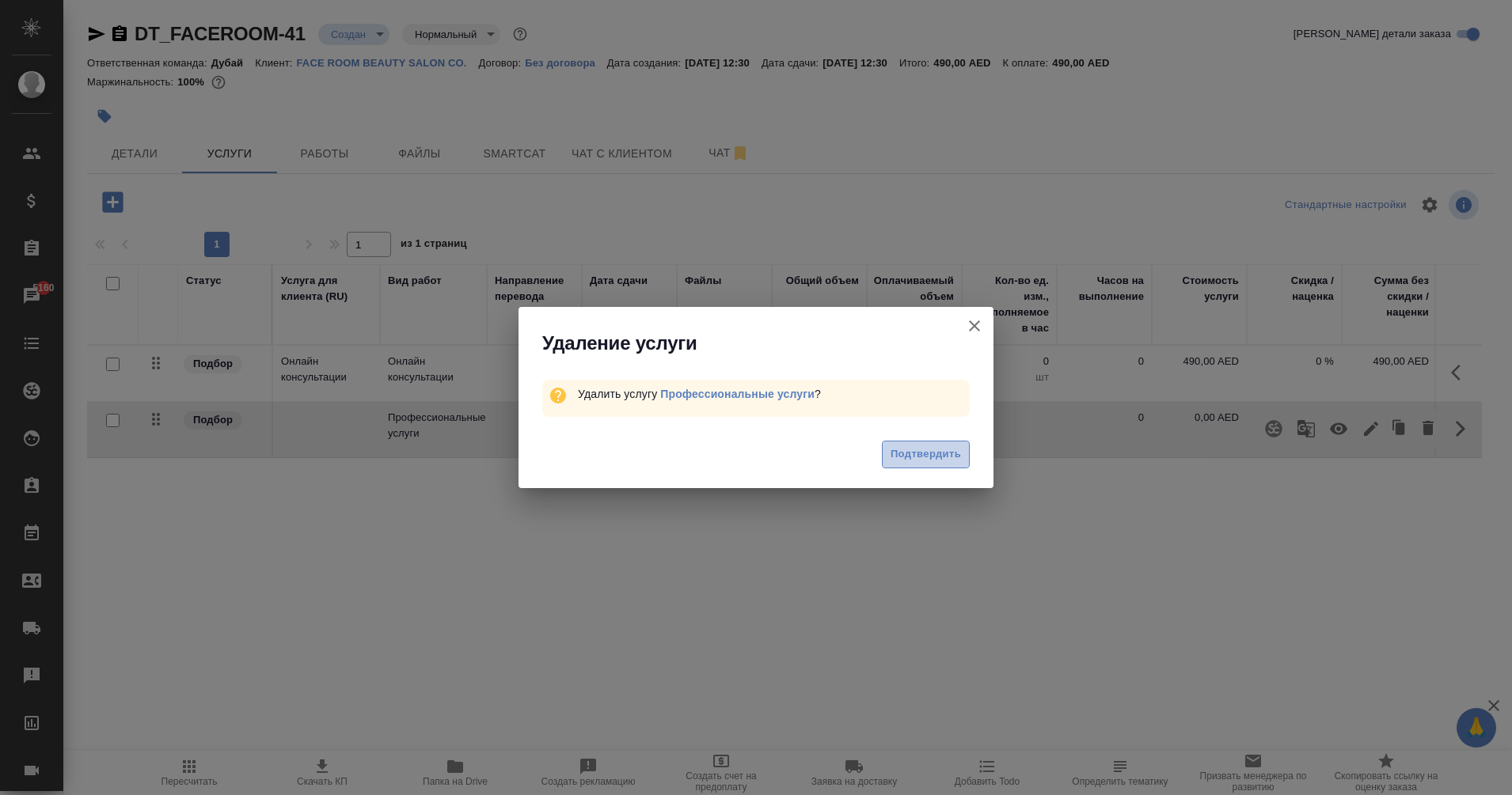
click at [938, 467] on button "Подтвердить" at bounding box center [927, 454] width 88 height 28
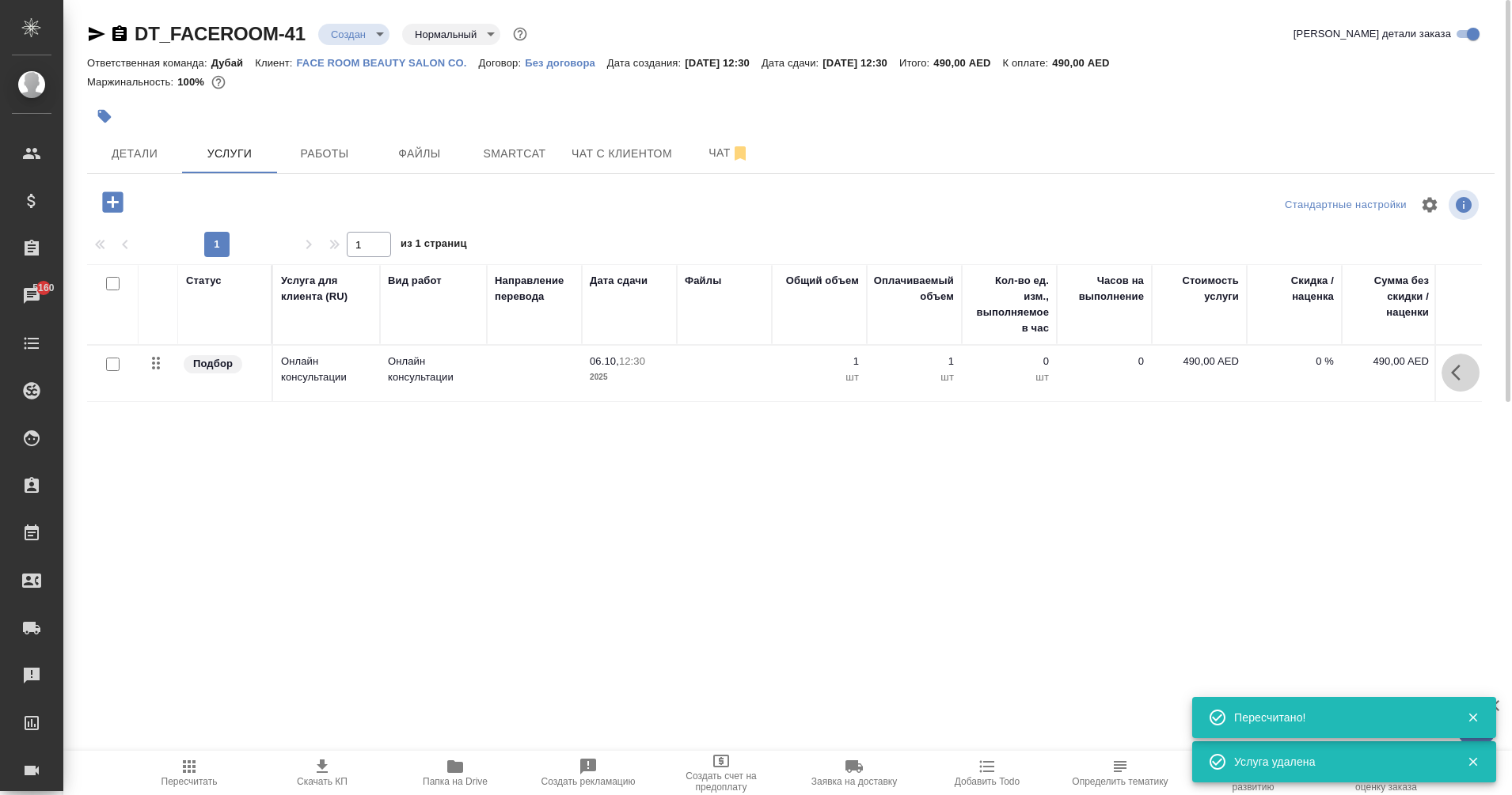
click at [1448, 379] on button "button" at bounding box center [1461, 373] width 38 height 38
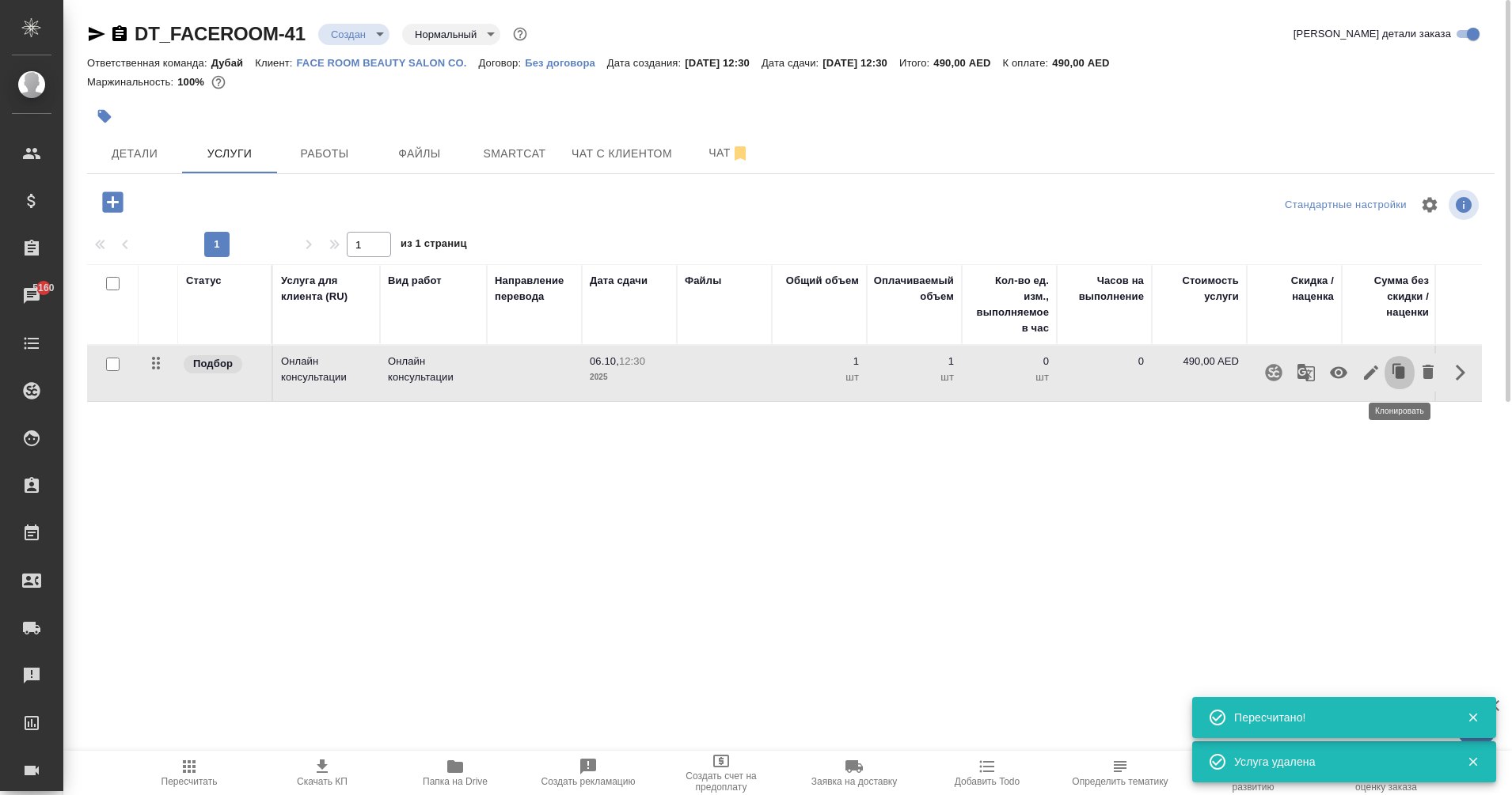
click at [1398, 368] on icon "button" at bounding box center [1401, 373] width 10 height 11
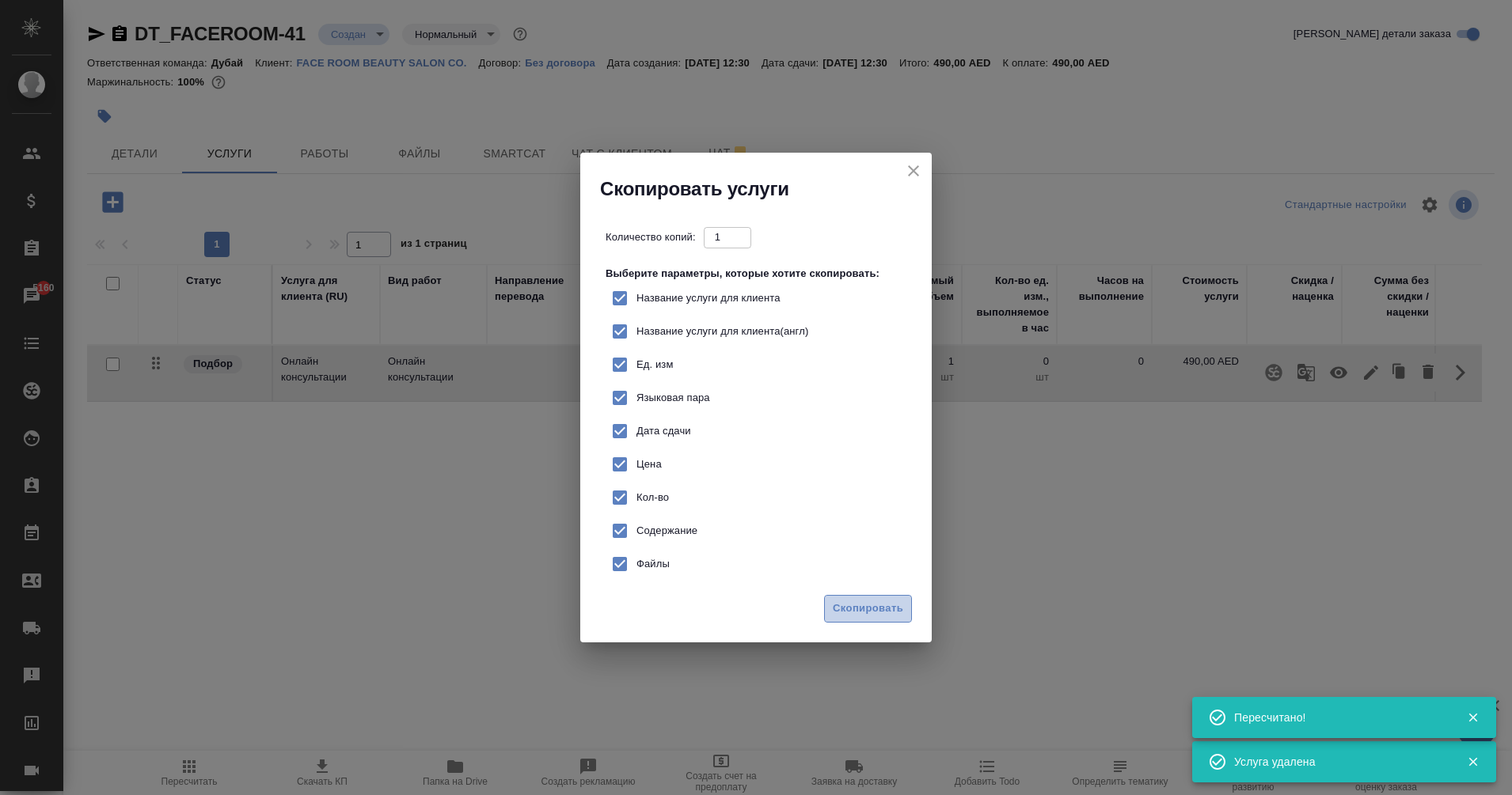
click at [862, 612] on span "Скопировать" at bounding box center [868, 608] width 71 height 18
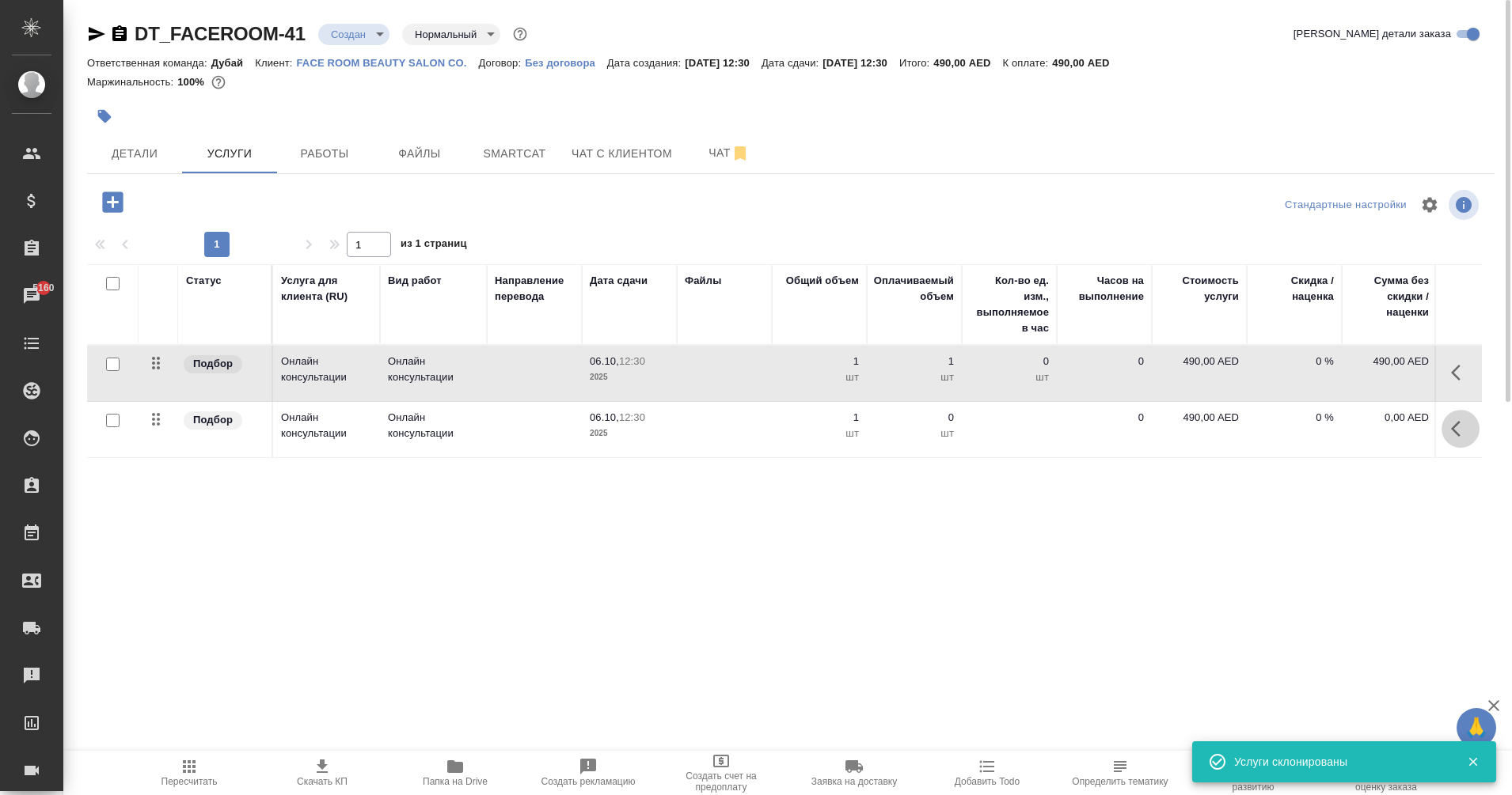
click at [1462, 438] on icon "button" at bounding box center [1461, 429] width 19 height 19
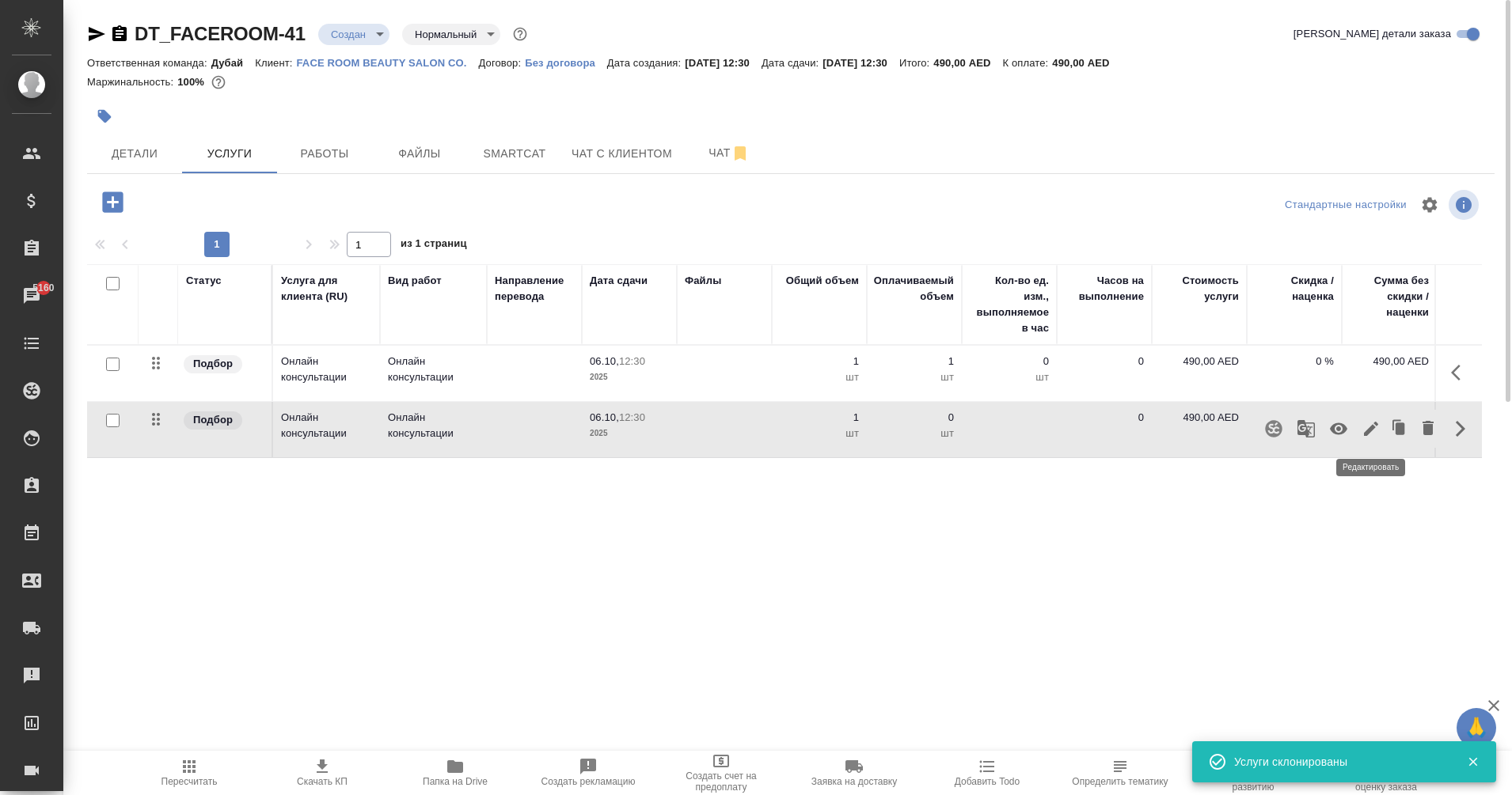
click at [1377, 424] on icon "button" at bounding box center [1371, 428] width 14 height 14
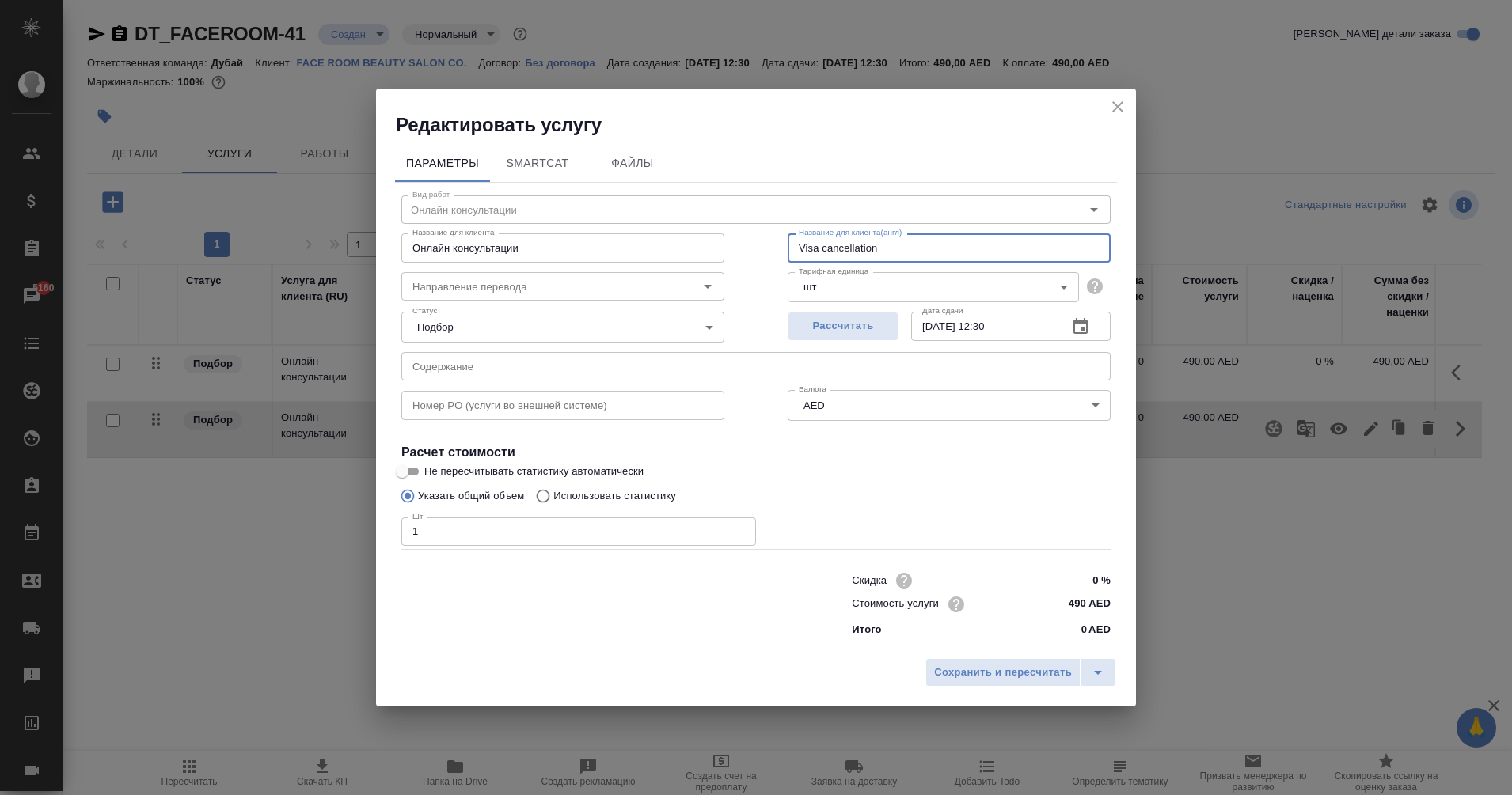
drag, startPoint x: 891, startPoint y: 249, endPoint x: 729, endPoint y: 254, distance: 162.1
click at [729, 254] on div "Вид работ Онлайн консультации Вид работ Название для клиента Онлайн консультаци…" at bounding box center [756, 414] width 722 height 462
click at [1081, 602] on input "490 AED" at bounding box center [1081, 604] width 59 height 23
click at [1081, 602] on input "490 AED" at bounding box center [1081, 604] width 57 height 23
click at [1009, 669] on span "Сохранить и пересчитать" at bounding box center [1003, 672] width 138 height 18
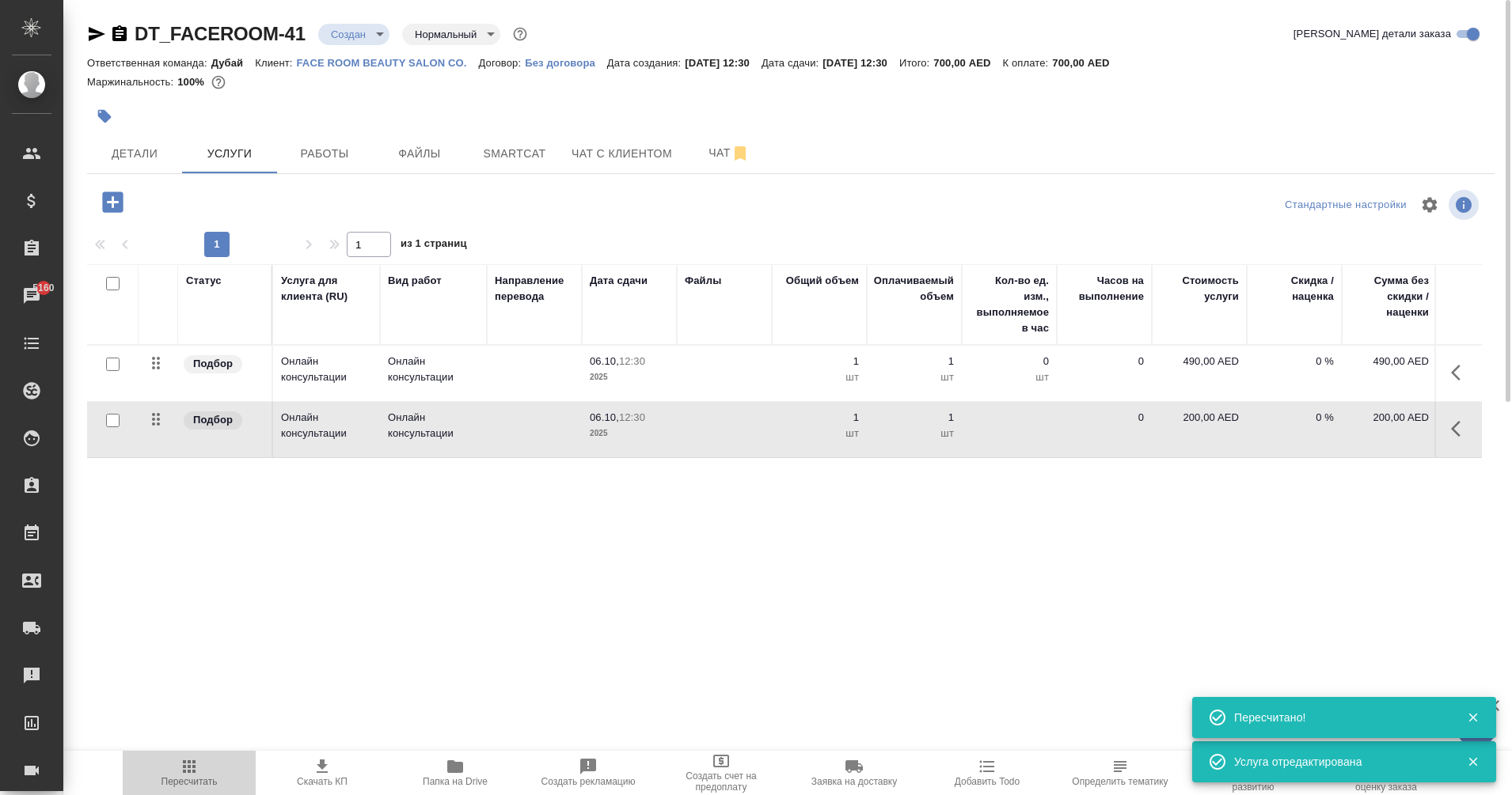
click at [202, 766] on span "Пересчитать" at bounding box center [189, 772] width 114 height 30
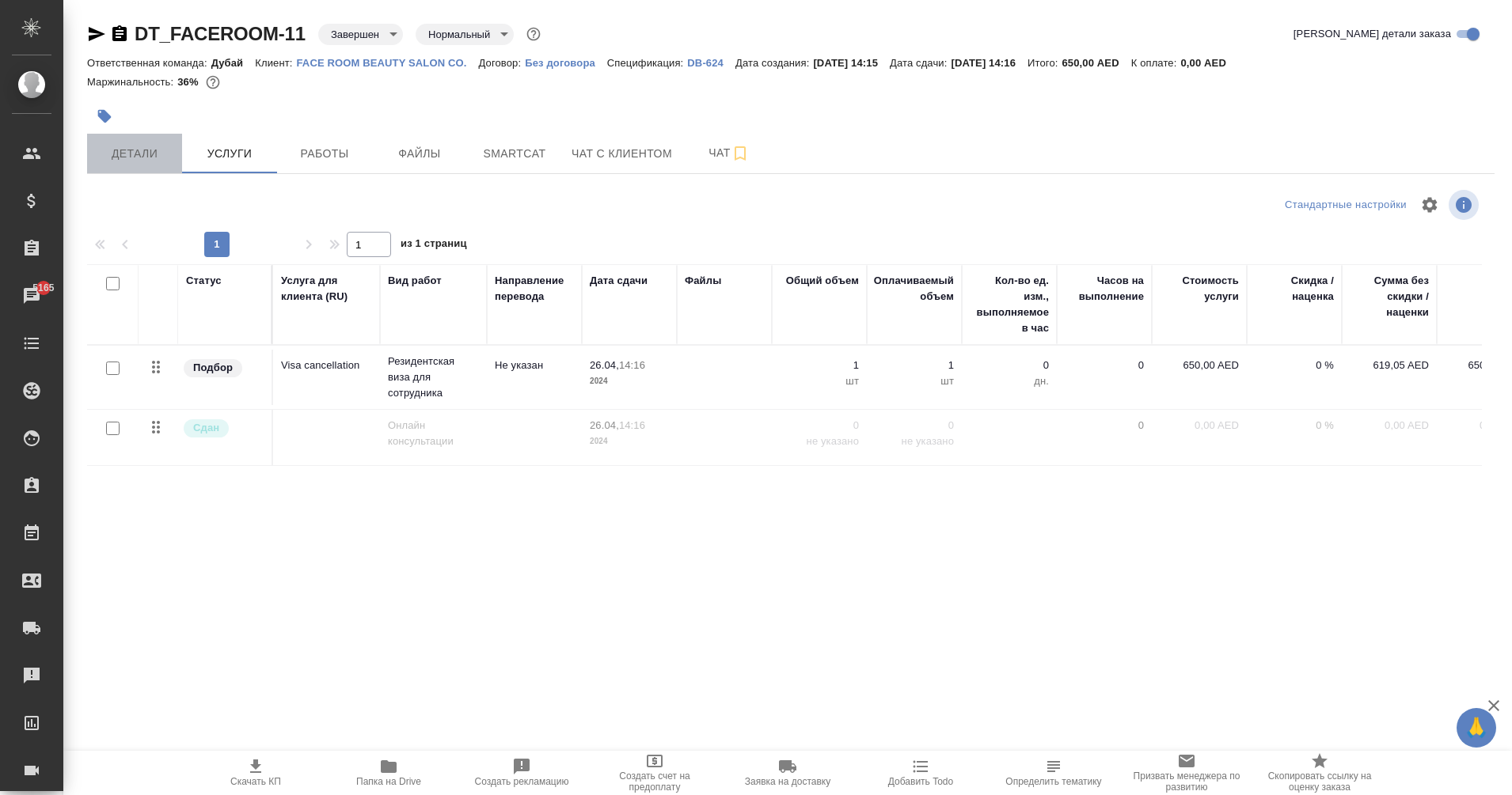
click at [145, 170] on button "Детали" at bounding box center [134, 153] width 95 height 39
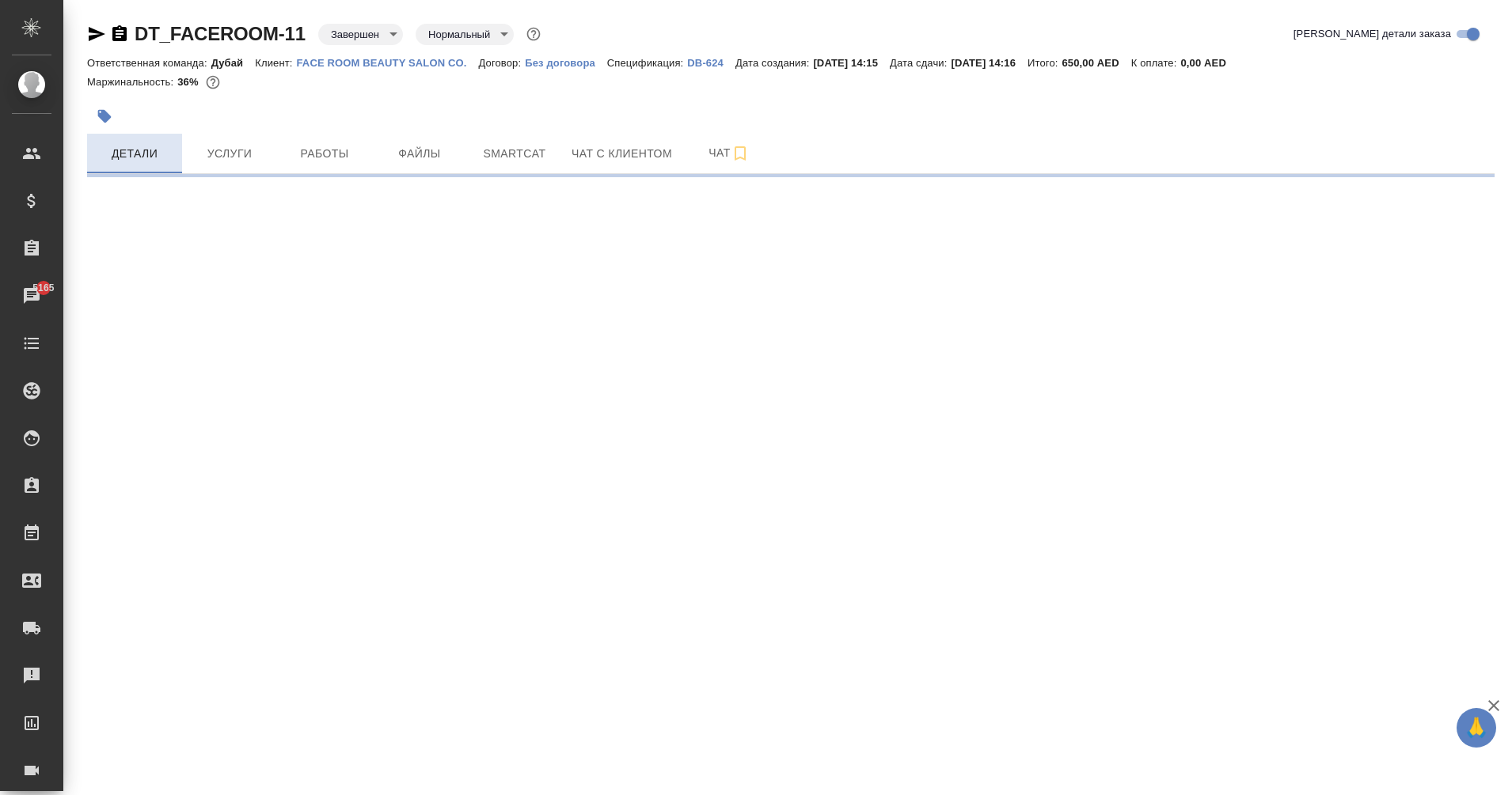
select select "RU"
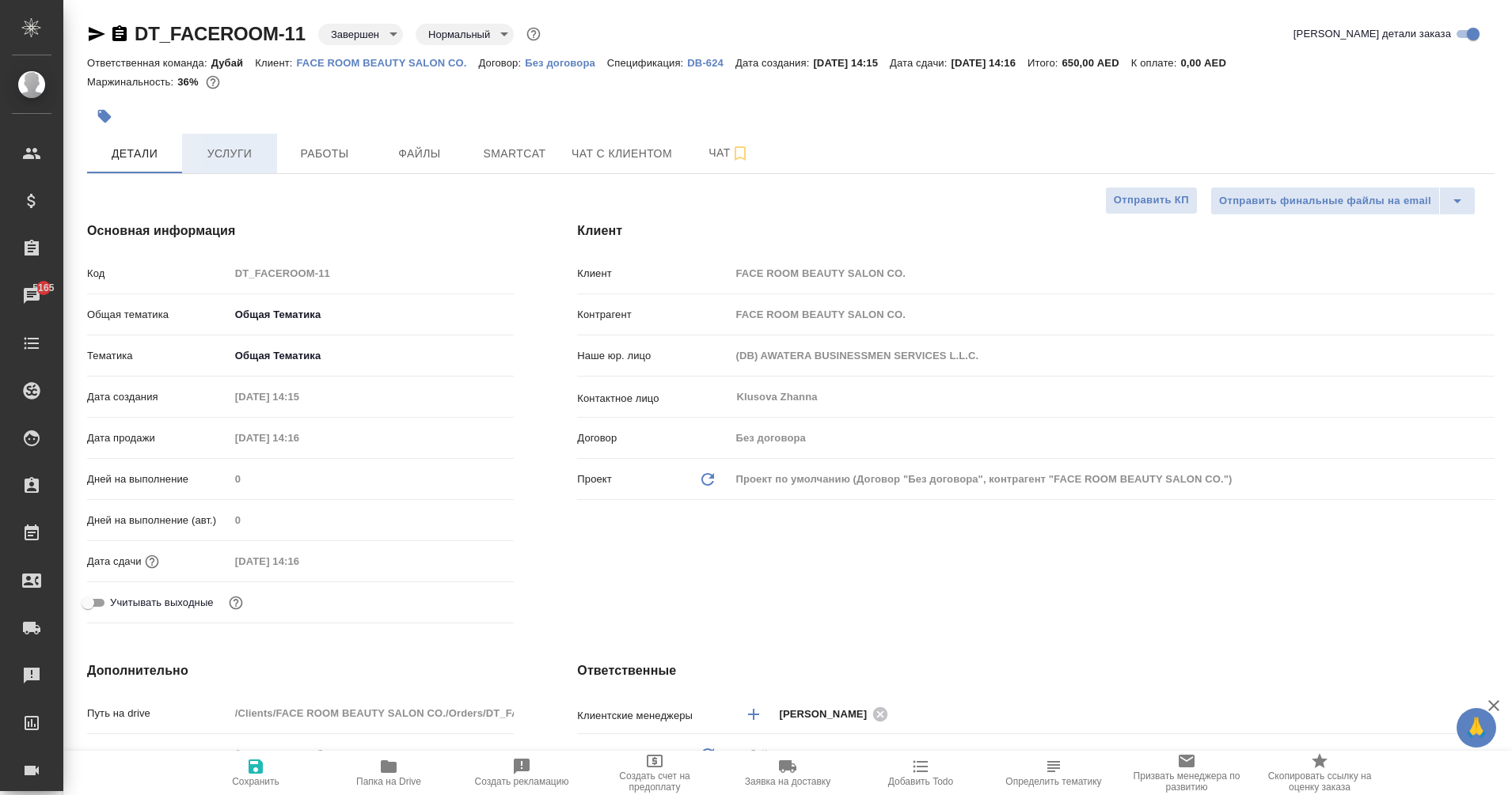
type textarea "x"
click at [320, 158] on span "Работы" at bounding box center [324, 153] width 76 height 20
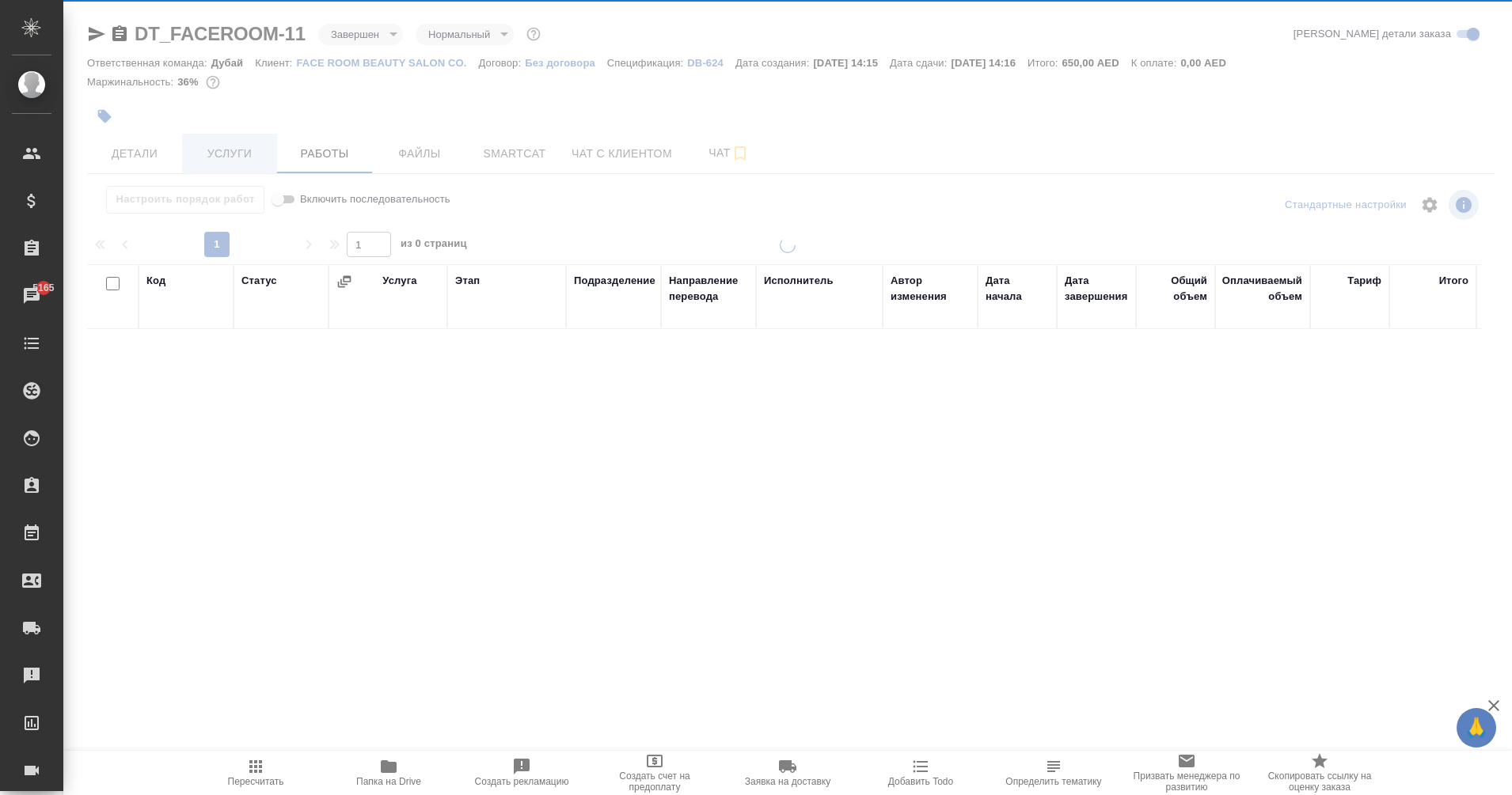
click at [225, 151] on div "DT_FACEROOM-11 Завершен closed Нормальный normal Кратко детали заказа Ответстве…" at bounding box center [790, 330] width 1425 height 661
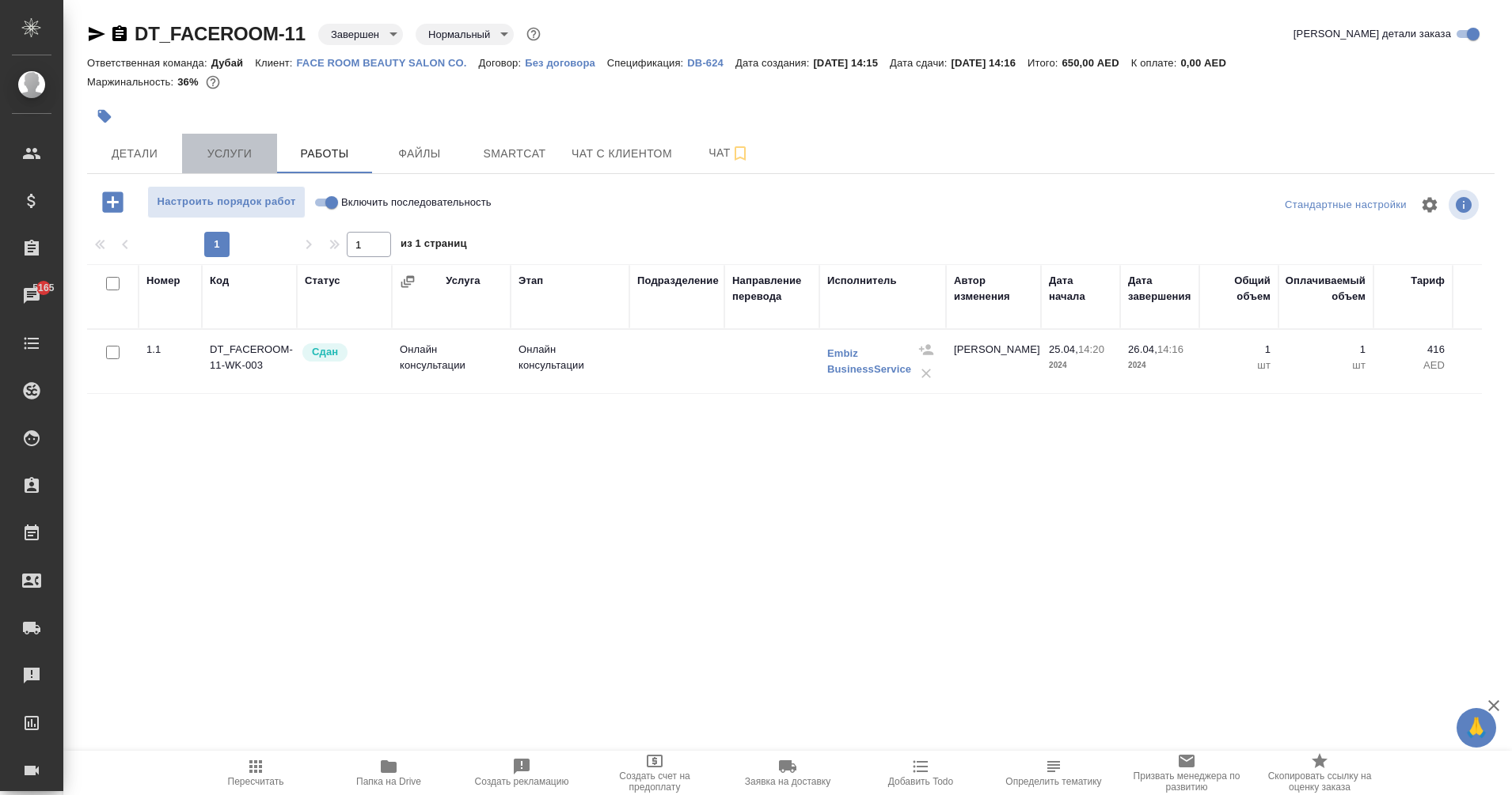
click at [225, 151] on span "Услуги" at bounding box center [229, 153] width 76 height 20
